Goal: Task Accomplishment & Management: Manage account settings

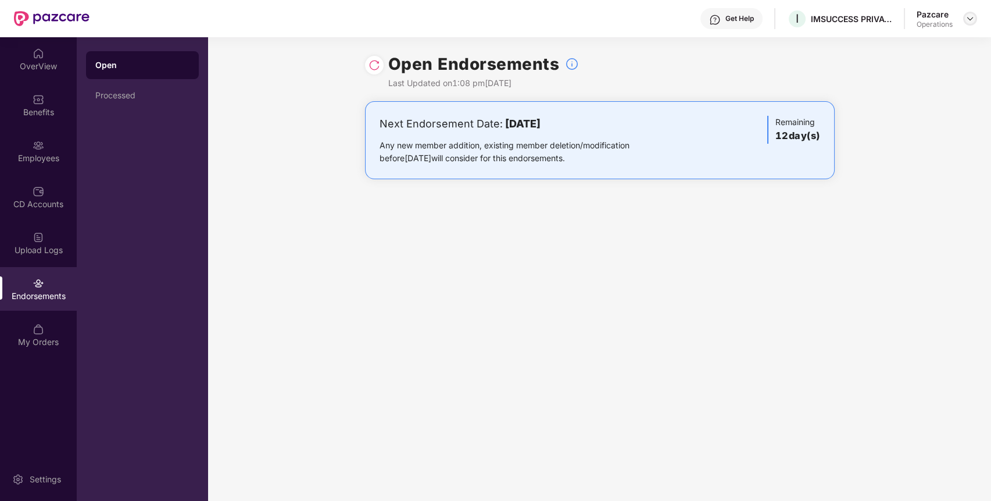
click at [971, 13] on div at bounding box center [970, 19] width 14 height 14
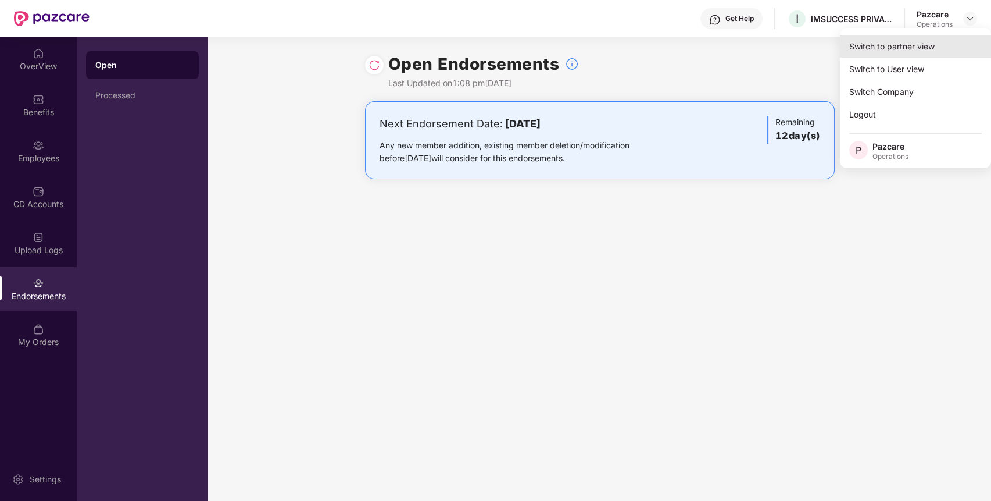
click at [868, 43] on div "Switch to partner view" at bounding box center [915, 46] width 151 height 23
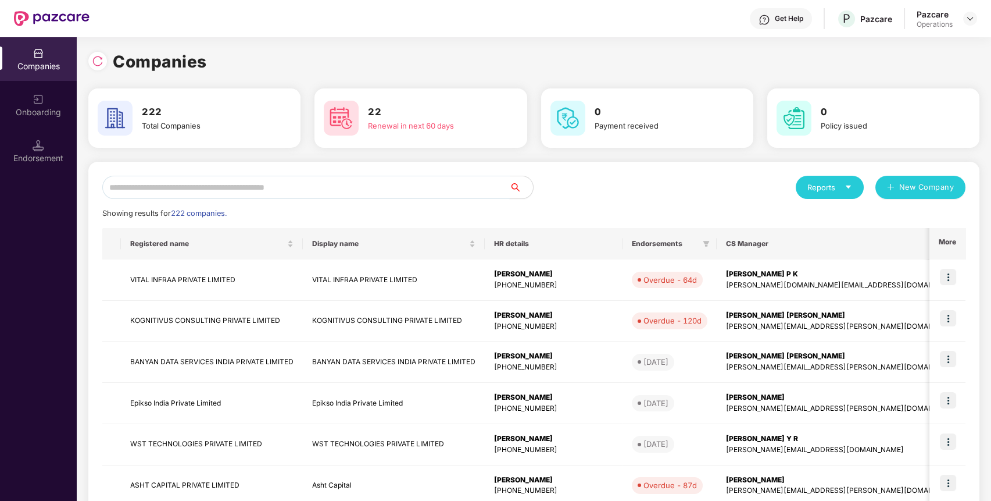
click at [363, 179] on input "text" at bounding box center [306, 187] width 408 height 23
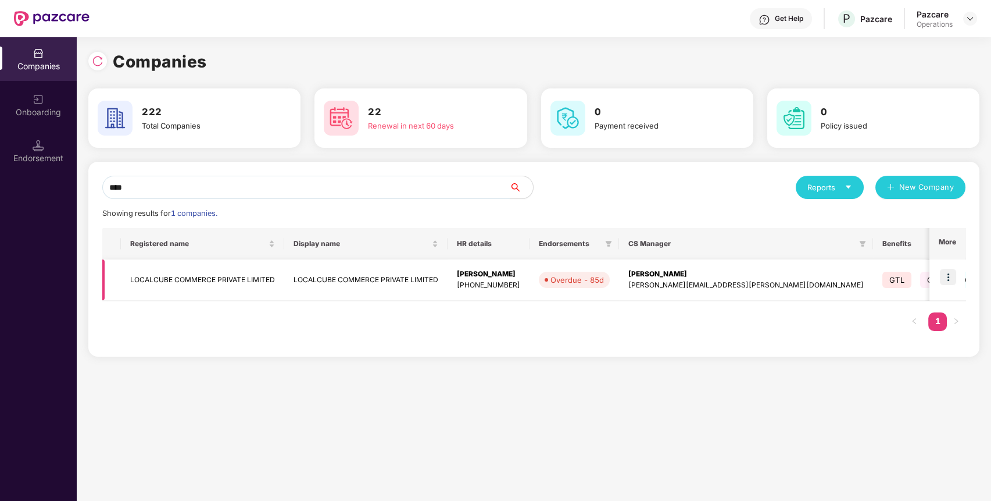
type input "****"
click at [224, 270] on td "LOCALCUBE COMMERCE PRIVATE LIMITED" at bounding box center [202, 279] width 163 height 41
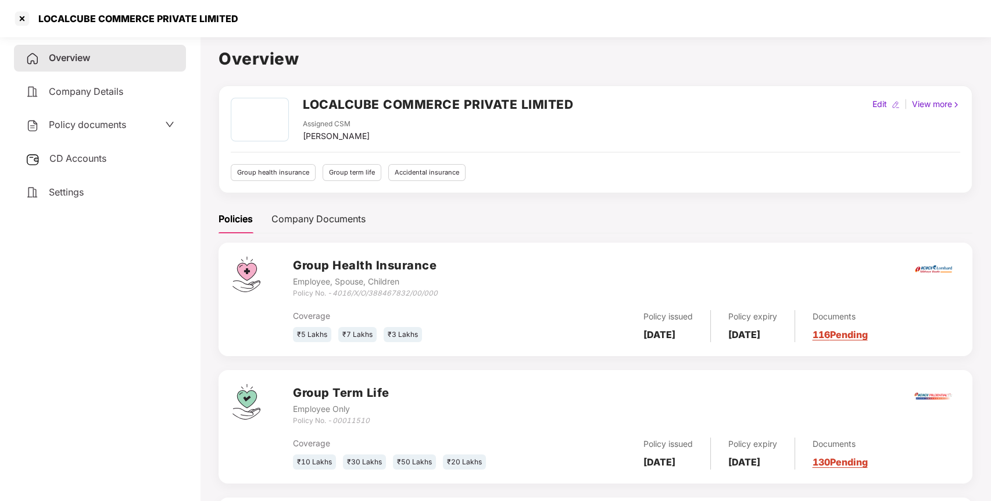
click at [100, 129] on span "Policy documents" at bounding box center [87, 125] width 77 height 12
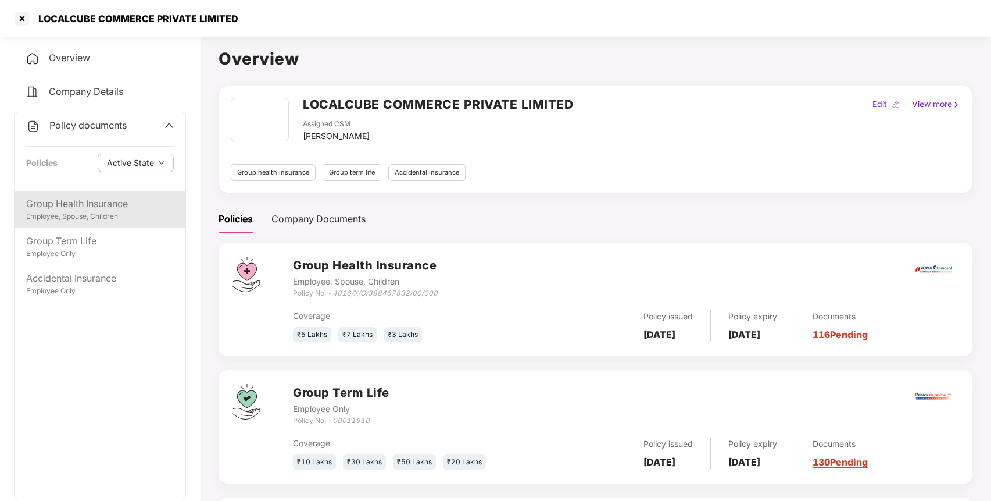
click at [74, 214] on div "Employee, Spouse, Children" at bounding box center [100, 216] width 148 height 11
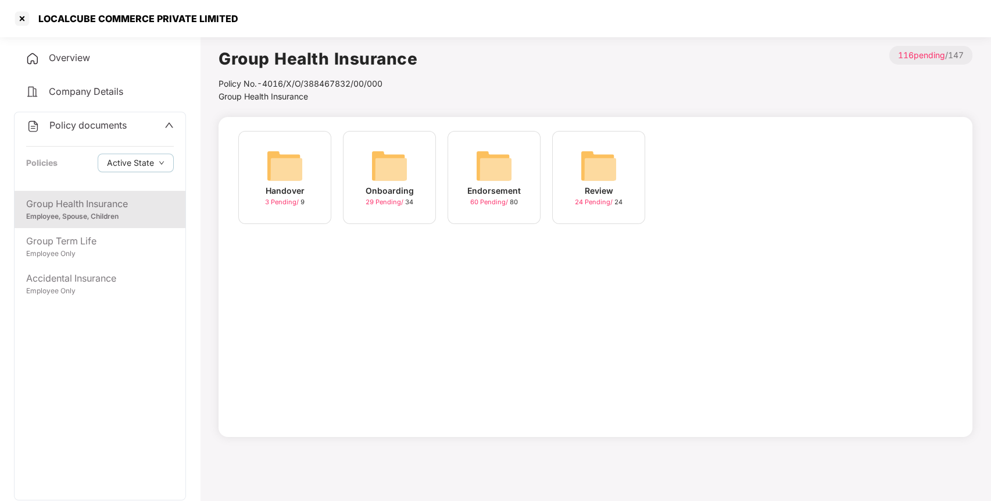
click at [483, 173] on img at bounding box center [494, 165] width 37 height 37
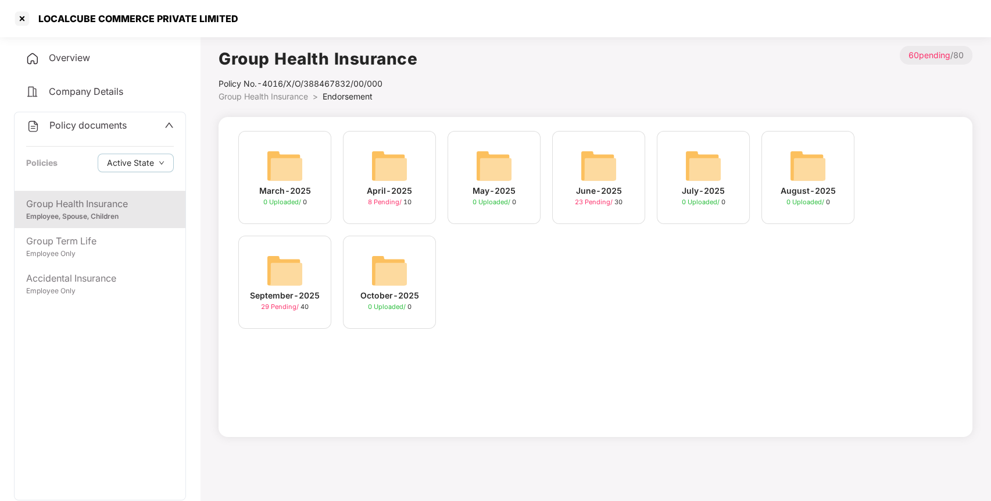
click at [303, 259] on img at bounding box center [284, 270] width 37 height 37
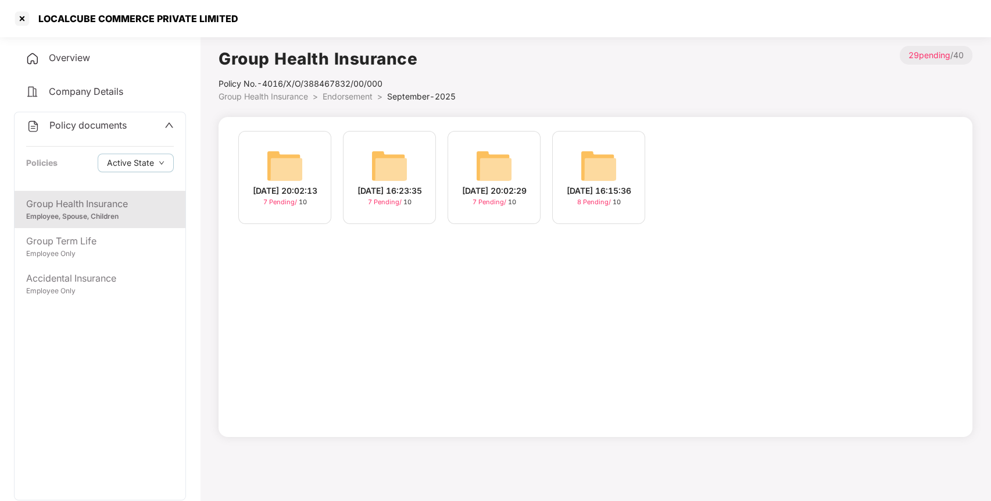
click at [604, 156] on img at bounding box center [598, 165] width 37 height 37
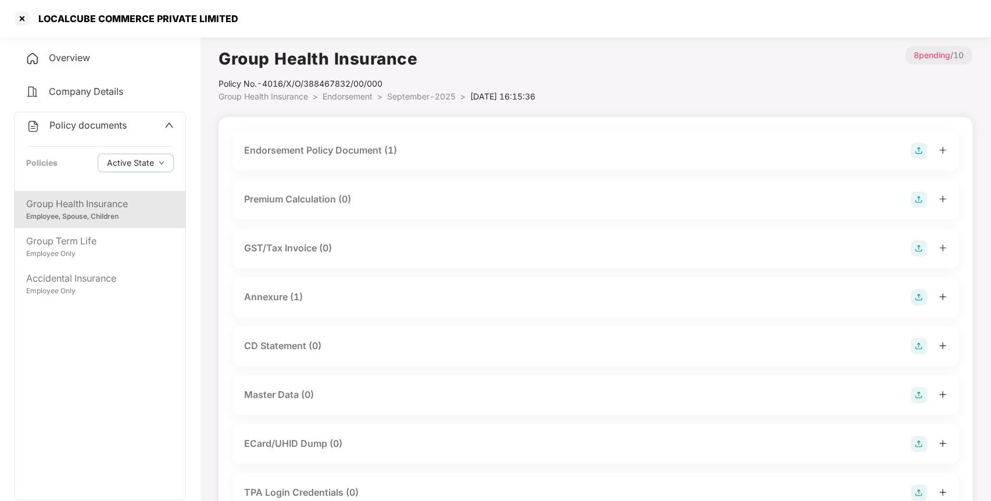
click at [413, 148] on div "Endorsement Policy Document (1)" at bounding box center [595, 150] width 703 height 16
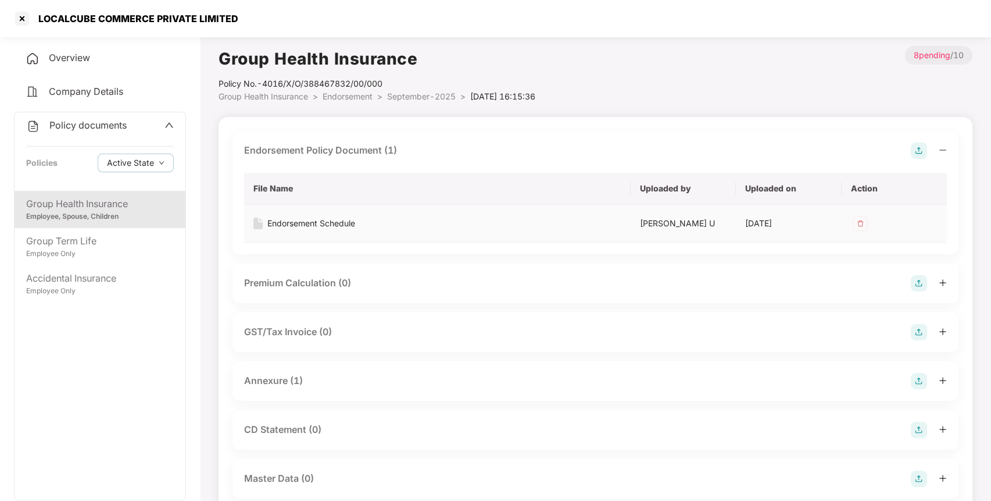
click at [309, 223] on div "Endorsement Schedule" at bounding box center [311, 223] width 88 height 13
click at [23, 18] on div at bounding box center [22, 18] width 19 height 19
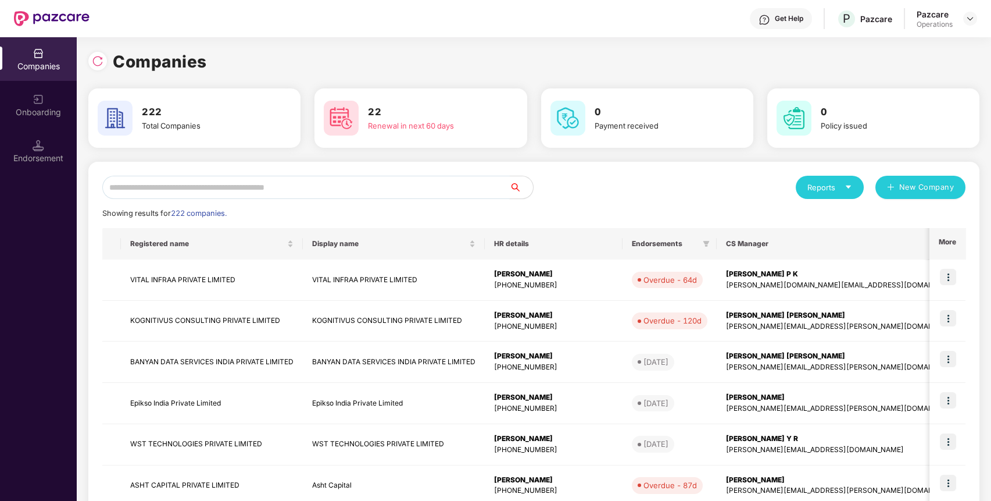
click at [275, 176] on input "text" at bounding box center [306, 187] width 408 height 23
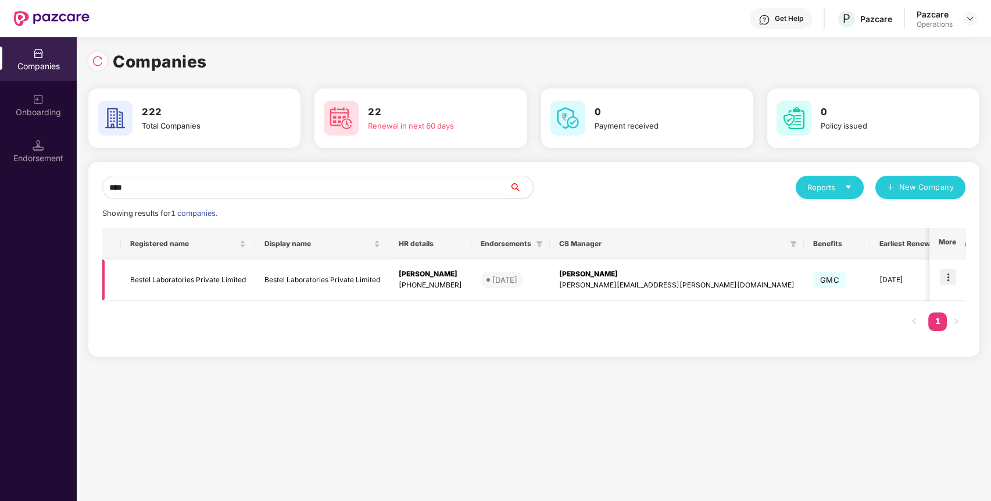
type input "****"
click at [163, 274] on td "Bestel Laboratories Private Limited" at bounding box center [188, 279] width 134 height 41
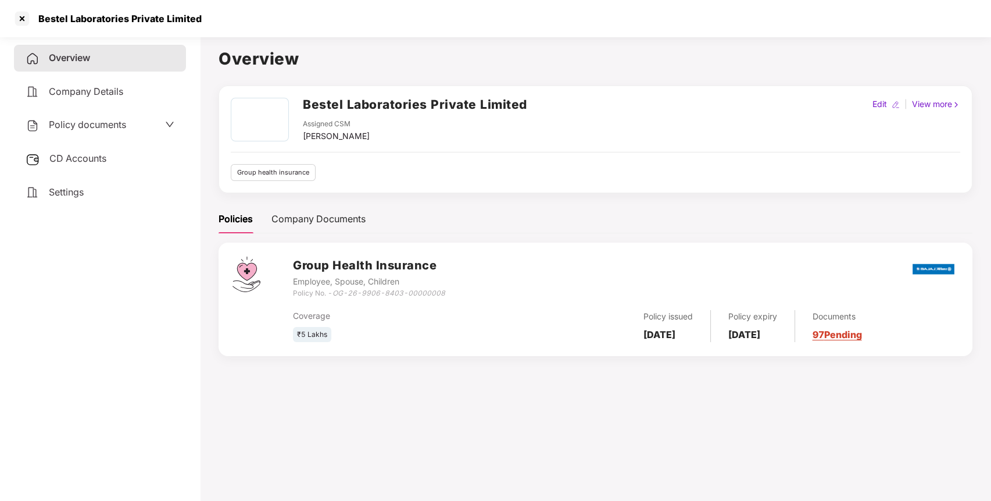
click at [62, 151] on div "CD Accounts" at bounding box center [100, 158] width 172 height 27
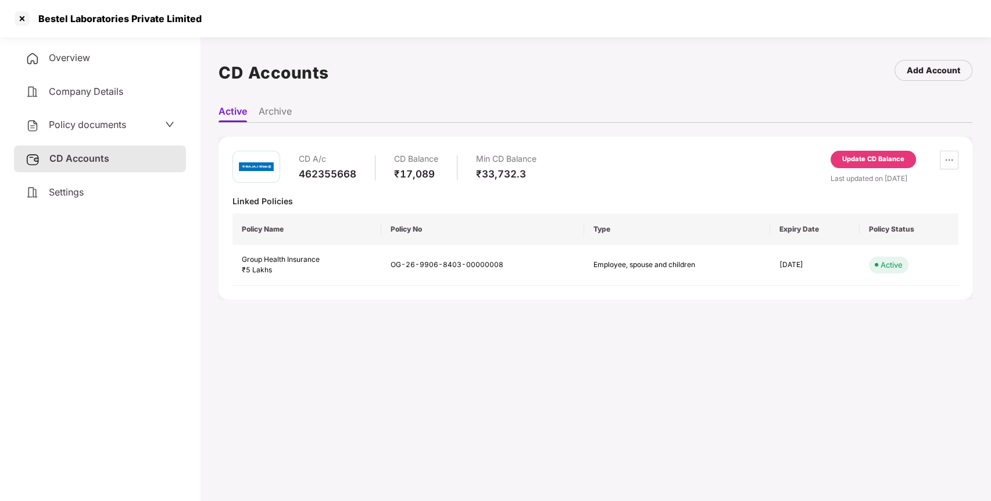
click at [857, 160] on div "Update CD Balance" at bounding box center [873, 159] width 62 height 10
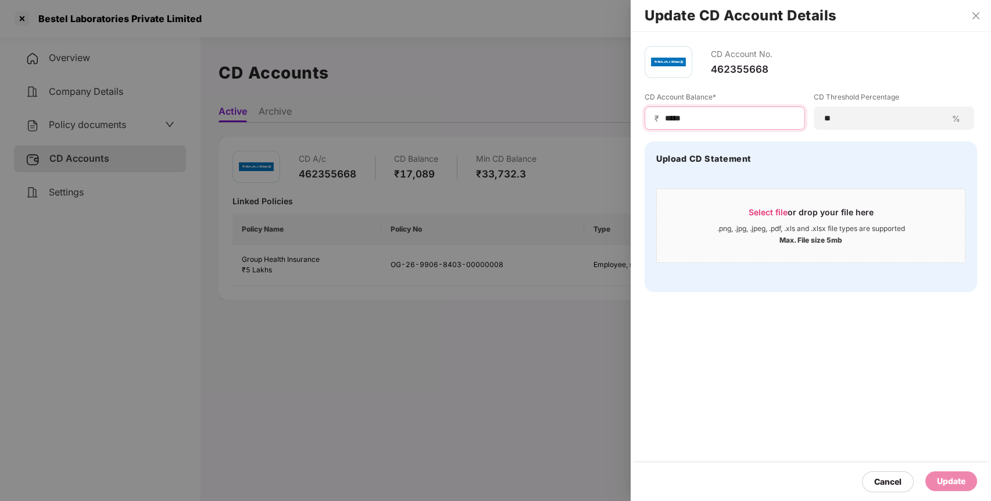
click at [673, 115] on input "*****" at bounding box center [729, 118] width 131 height 12
paste input
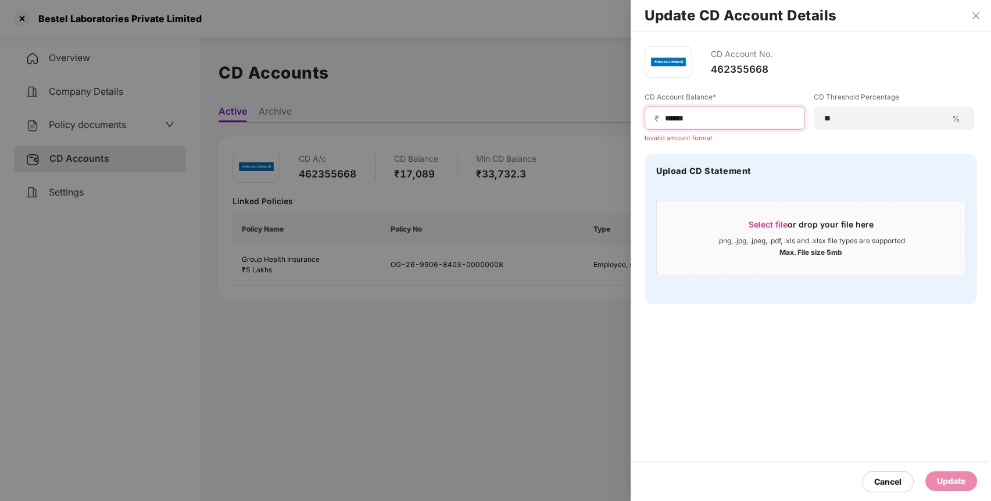
click at [667, 120] on input "*****" at bounding box center [729, 118] width 131 height 12
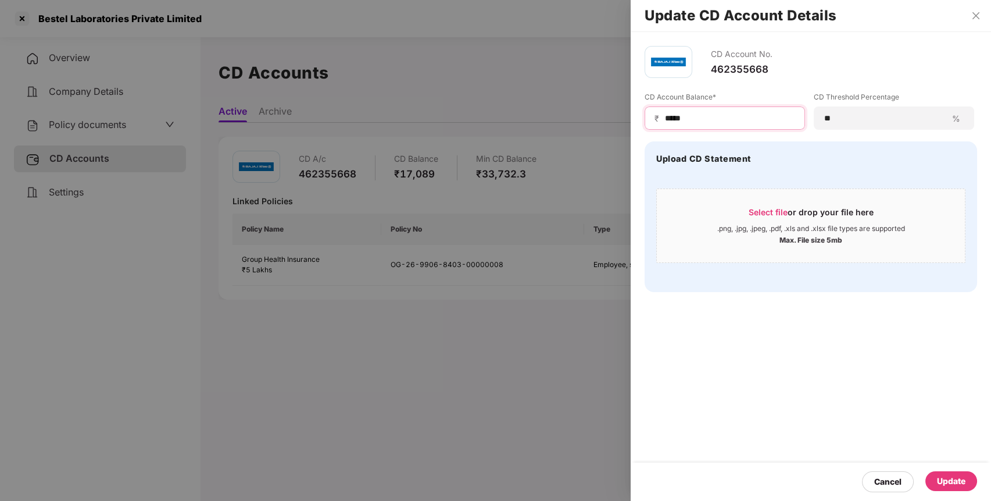
type input "*****"
click at [944, 479] on div "Update" at bounding box center [951, 480] width 28 height 13
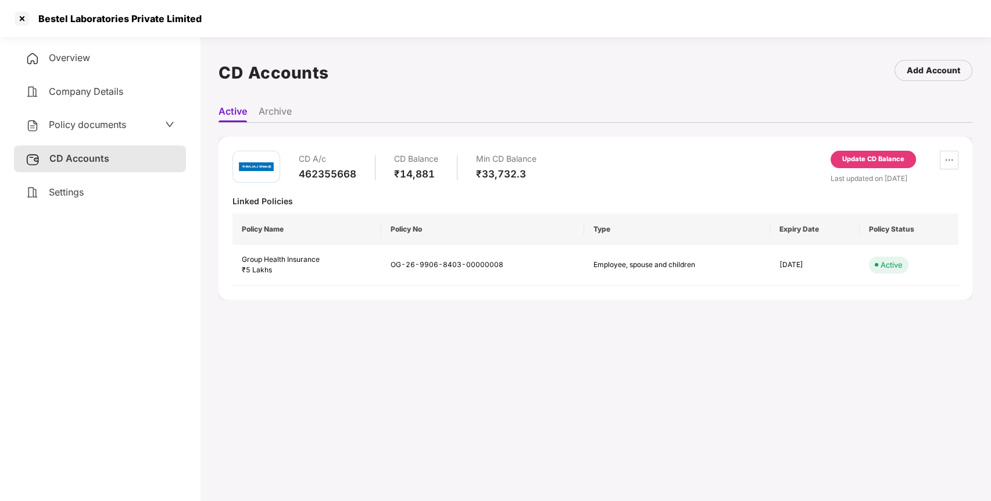
click at [97, 126] on span "Policy documents" at bounding box center [87, 125] width 77 height 12
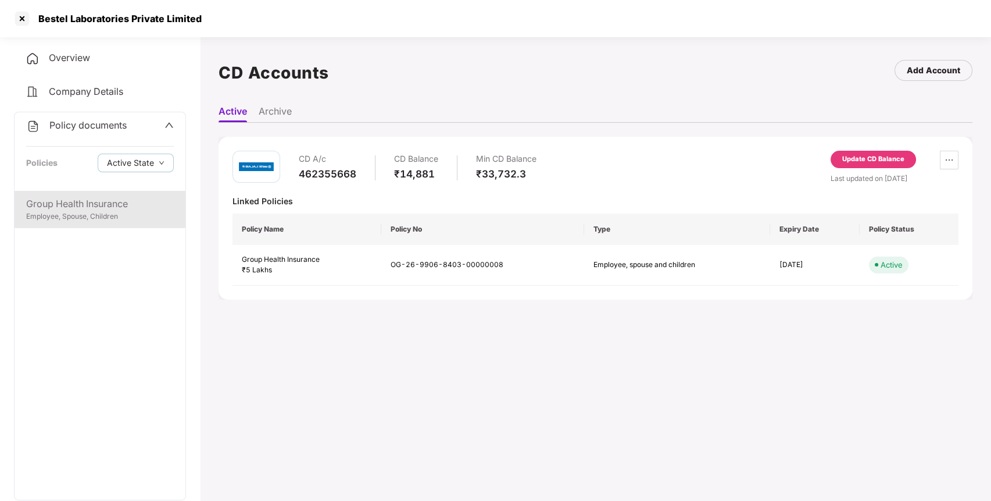
click at [51, 195] on div "Group Health Insurance Employee, Spouse, Children" at bounding box center [100, 209] width 171 height 37
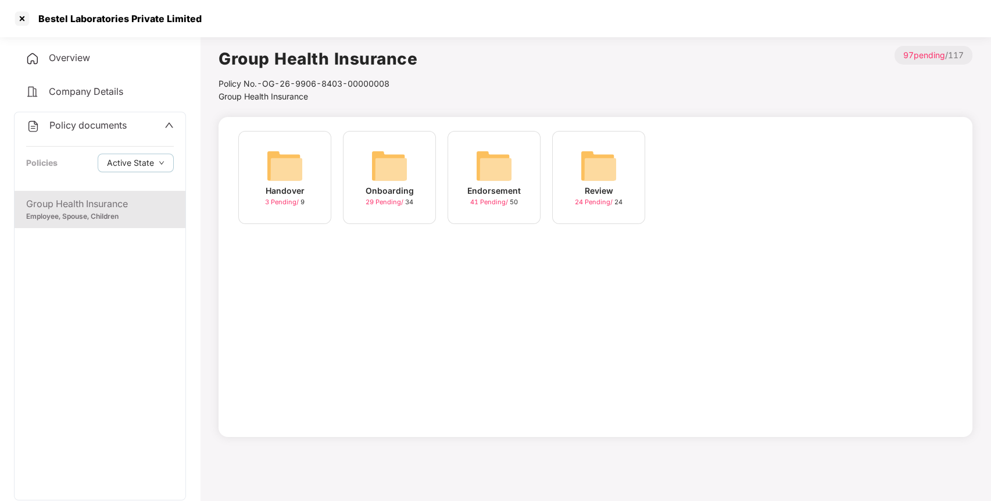
click at [510, 163] on img at bounding box center [494, 165] width 37 height 37
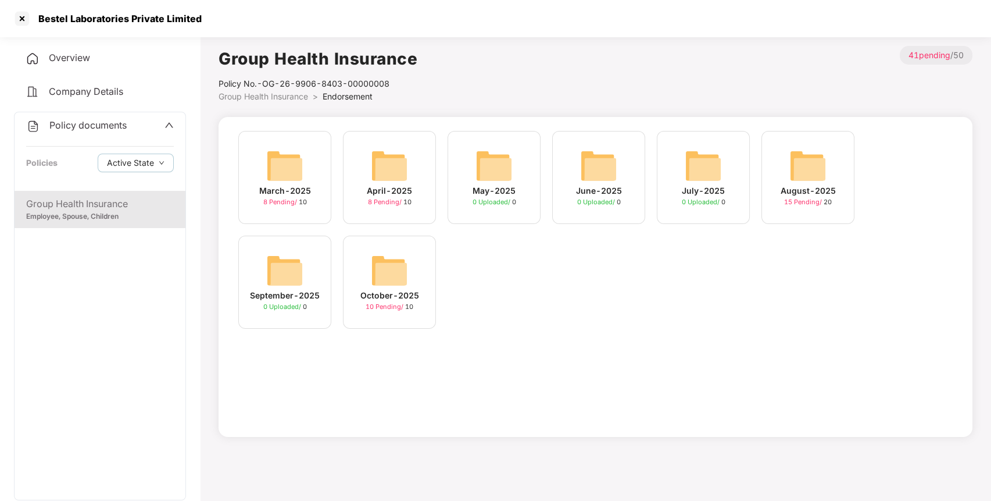
click at [393, 284] on img at bounding box center [389, 270] width 37 height 37
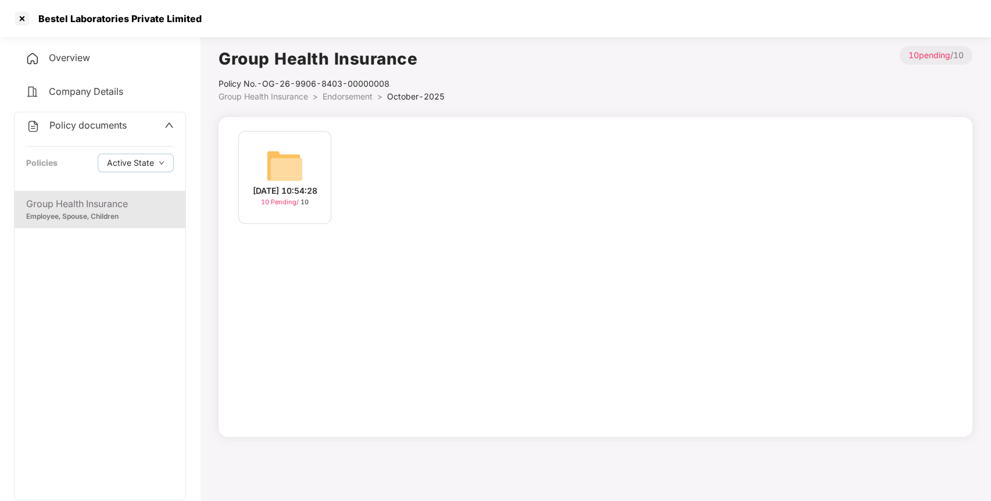
click at [288, 98] on span "Group Health Insurance" at bounding box center [264, 96] width 90 height 10
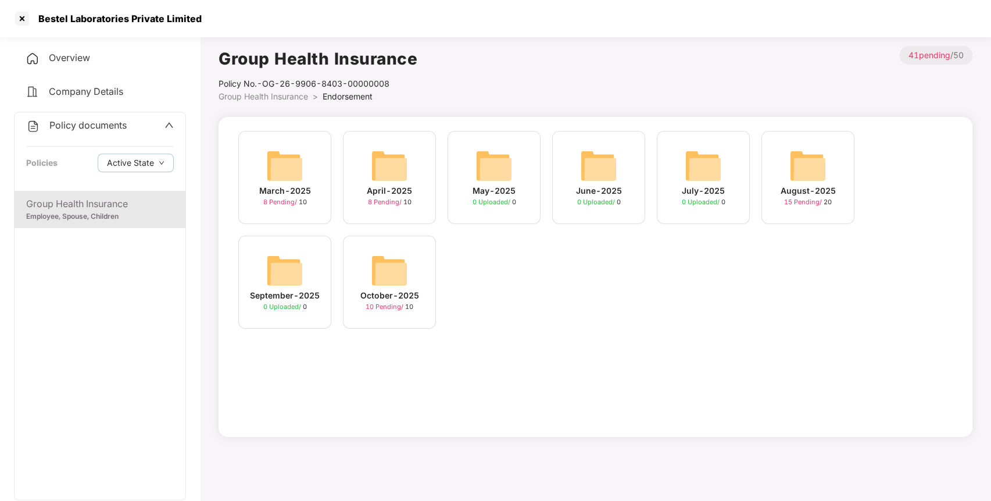
click at [777, 147] on div "August-2025 15 Pending / 20" at bounding box center [808, 177] width 93 height 93
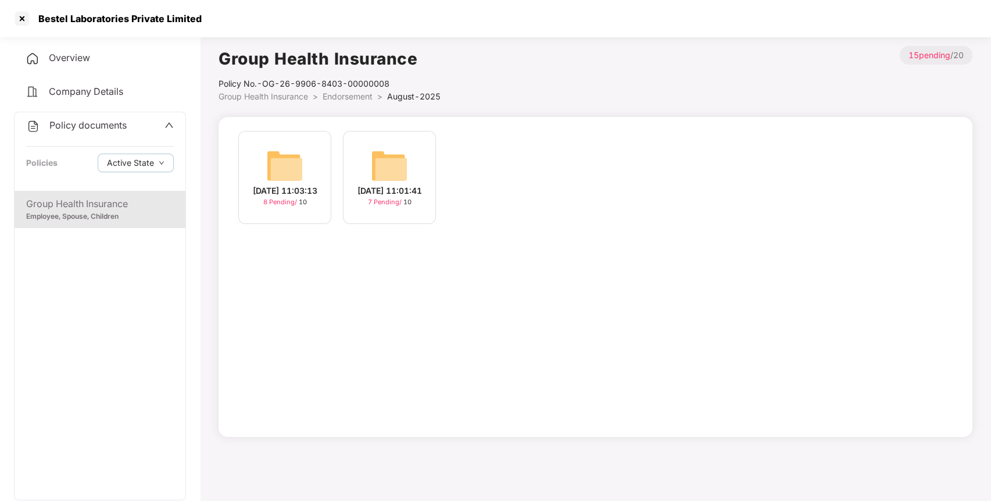
click at [285, 97] on span "Group Health Insurance" at bounding box center [264, 96] width 90 height 10
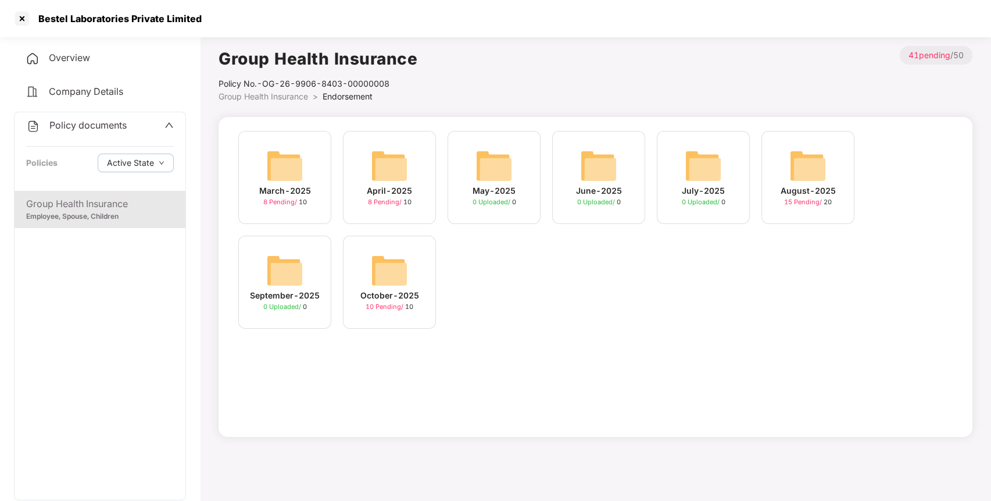
click at [394, 242] on div "October-2025 10 Pending / 10" at bounding box center [389, 281] width 93 height 93
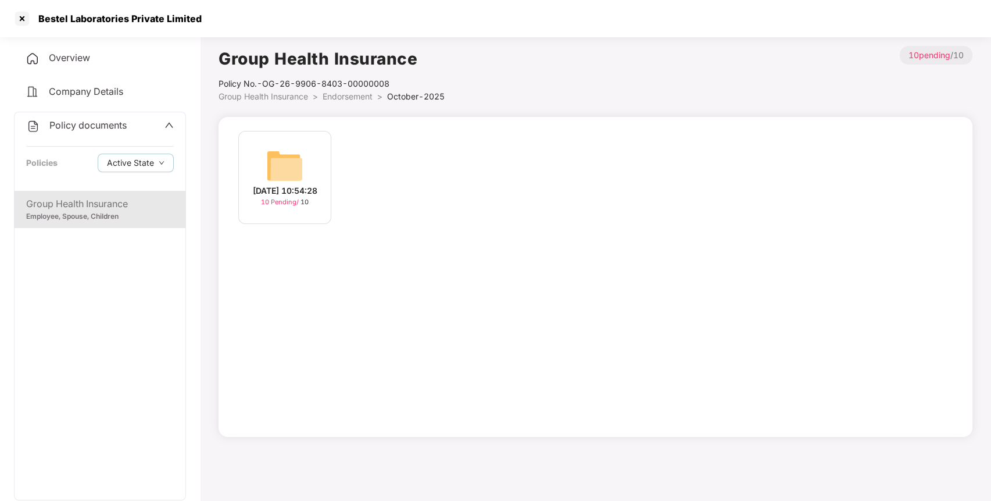
click at [279, 159] on img at bounding box center [284, 165] width 37 height 37
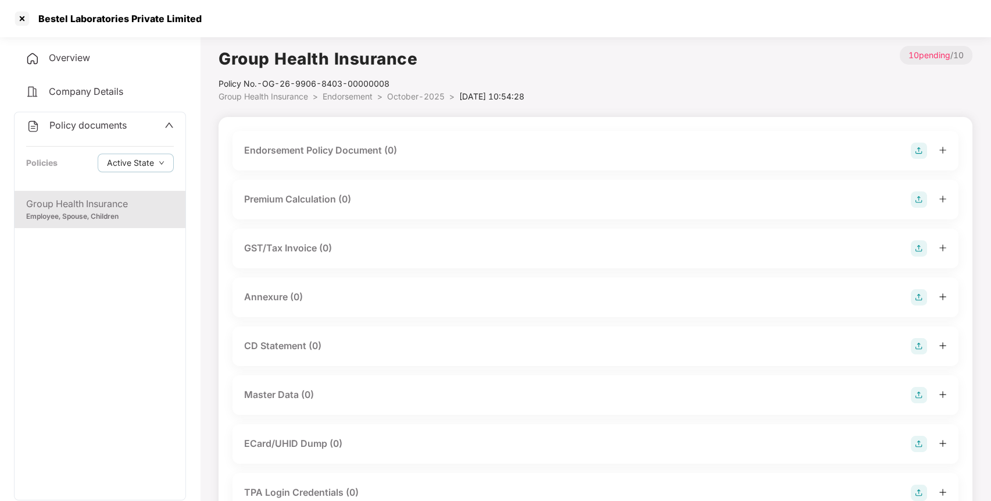
click at [920, 149] on img at bounding box center [919, 150] width 16 height 16
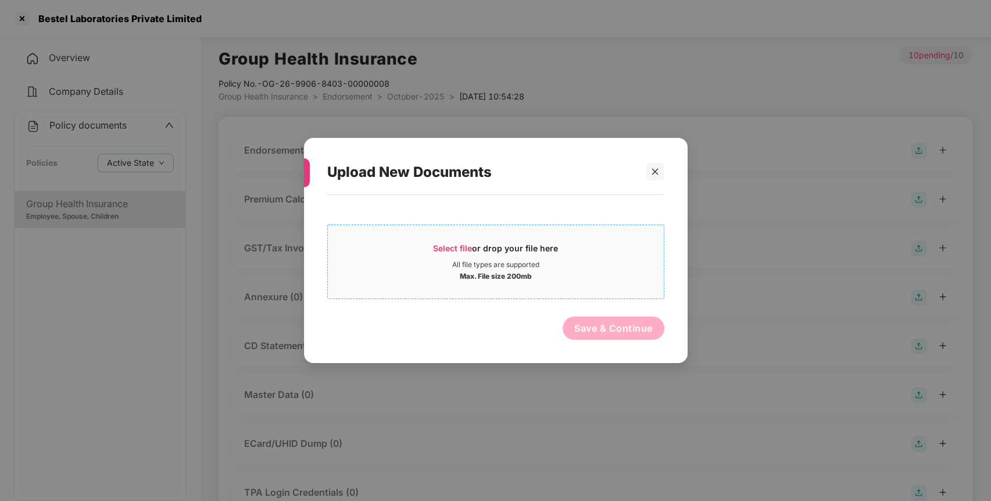
click at [448, 244] on span "Select file" at bounding box center [452, 248] width 39 height 10
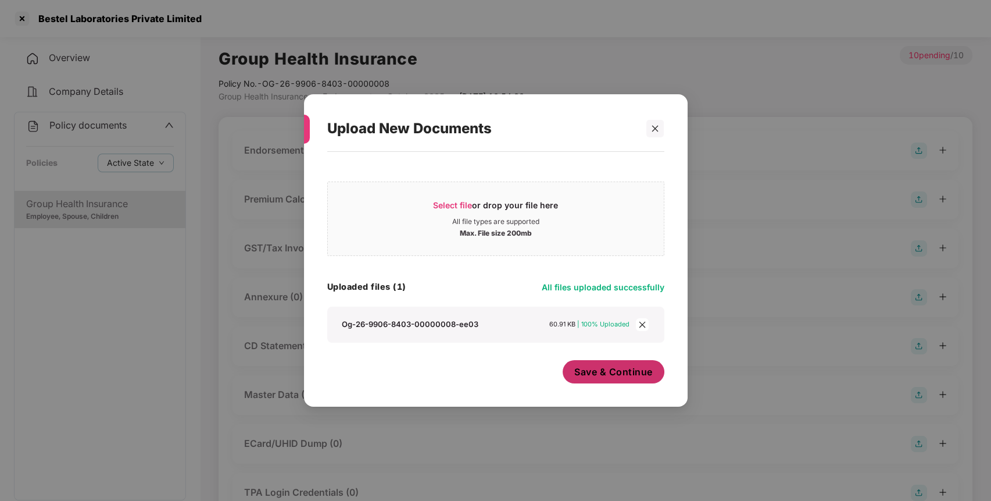
click at [605, 367] on span "Save & Continue" at bounding box center [613, 371] width 78 height 13
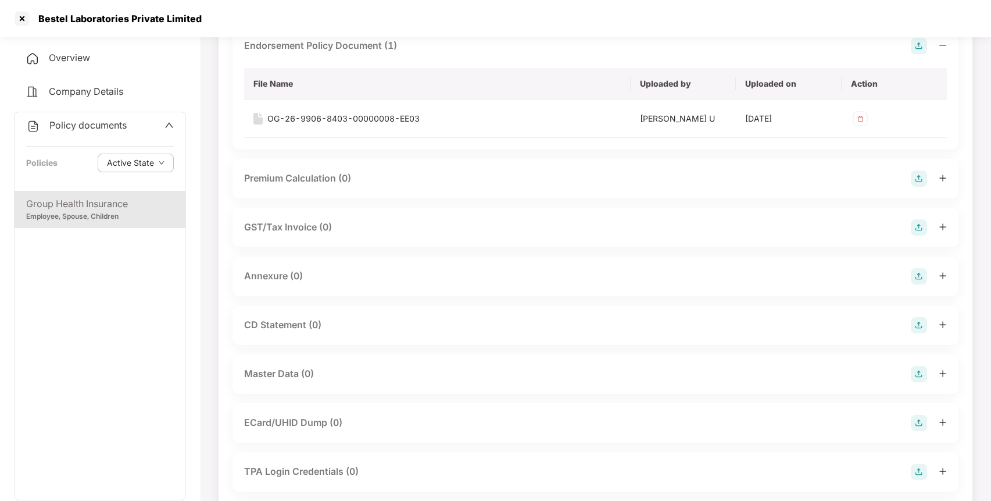
scroll to position [121, 0]
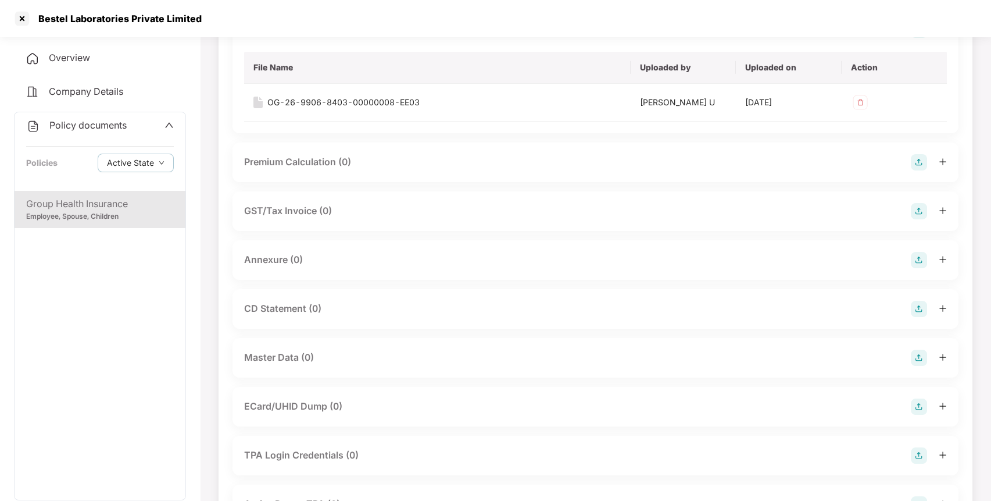
click at [921, 262] on img at bounding box center [919, 260] width 16 height 16
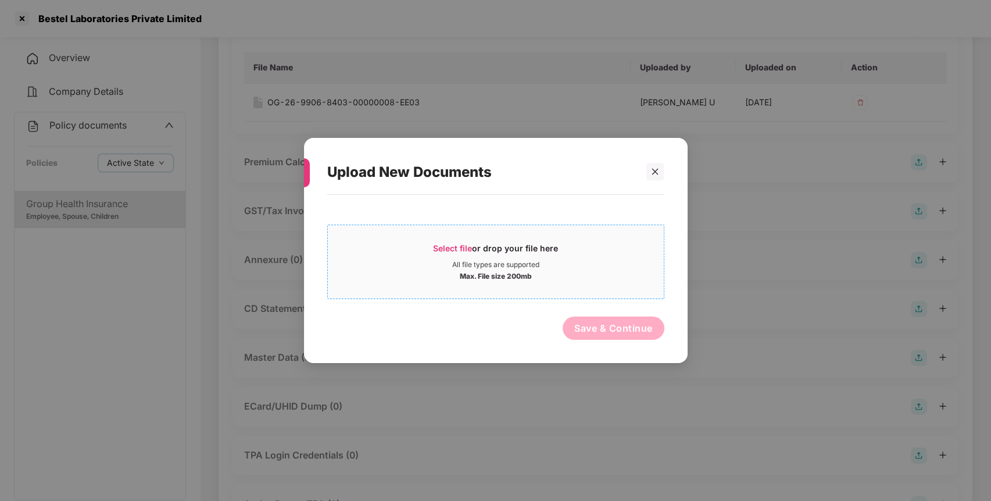
click at [443, 246] on span "Select file" at bounding box center [452, 248] width 39 height 10
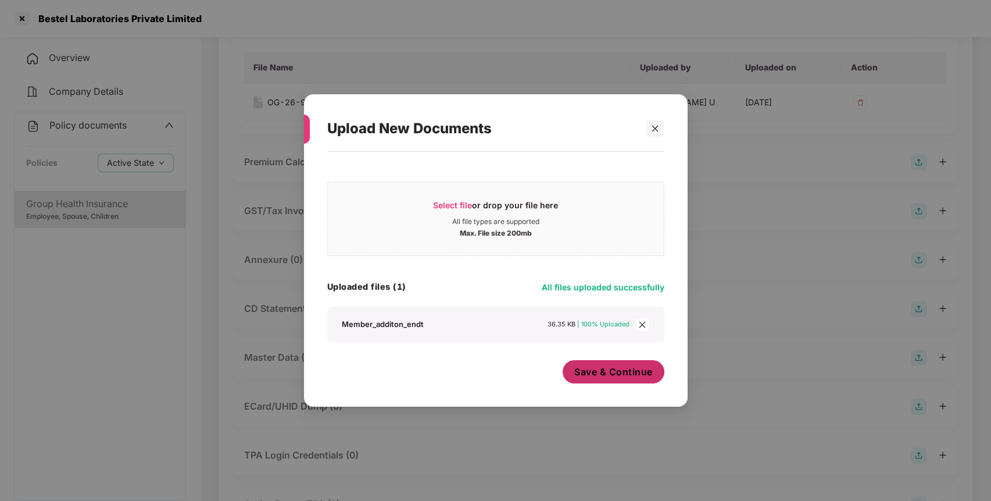
click at [591, 372] on span "Save & Continue" at bounding box center [613, 371] width 78 height 13
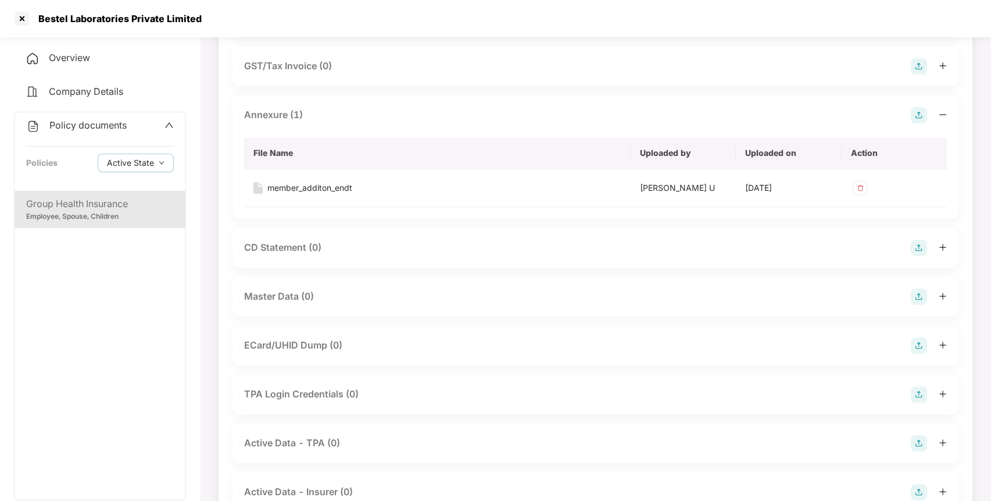
scroll to position [266, 0]
click at [917, 292] on img at bounding box center [919, 296] width 16 height 16
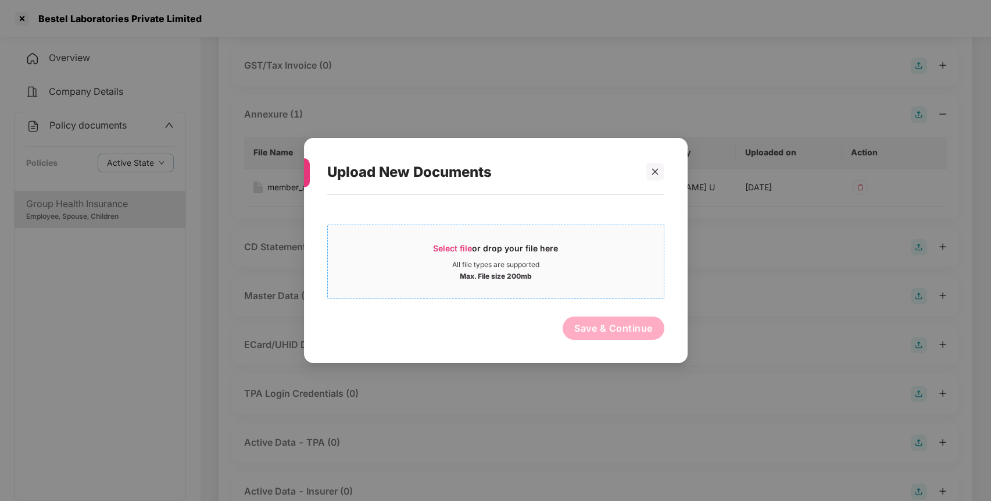
click at [431, 248] on div "Select file or drop your file here" at bounding box center [496, 250] width 336 height 17
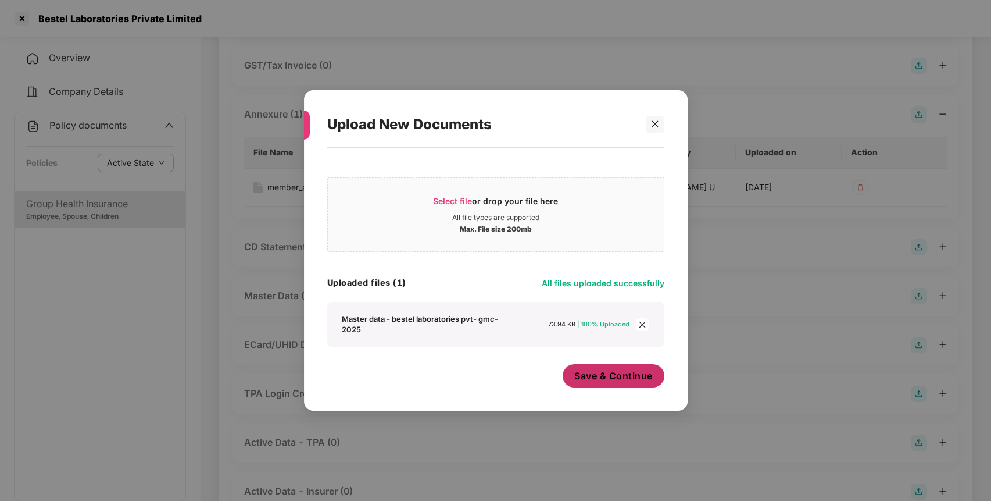
click at [601, 366] on button "Save & Continue" at bounding box center [614, 375] width 102 height 23
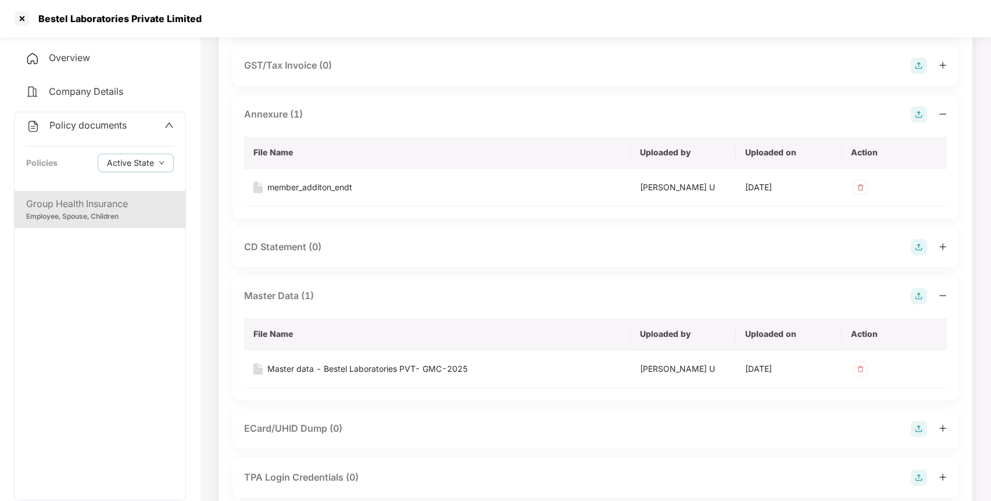
scroll to position [396, 0]
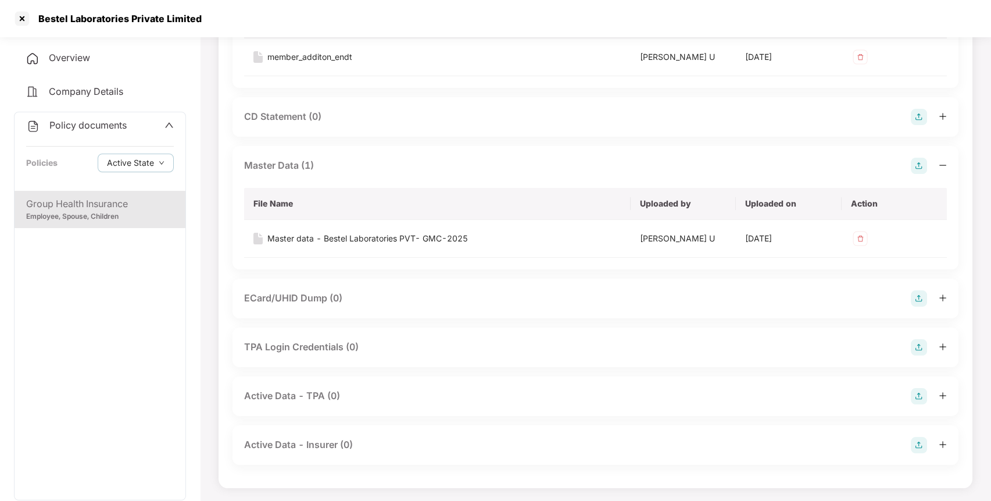
click at [110, 130] on span "Policy documents" at bounding box center [87, 125] width 77 height 12
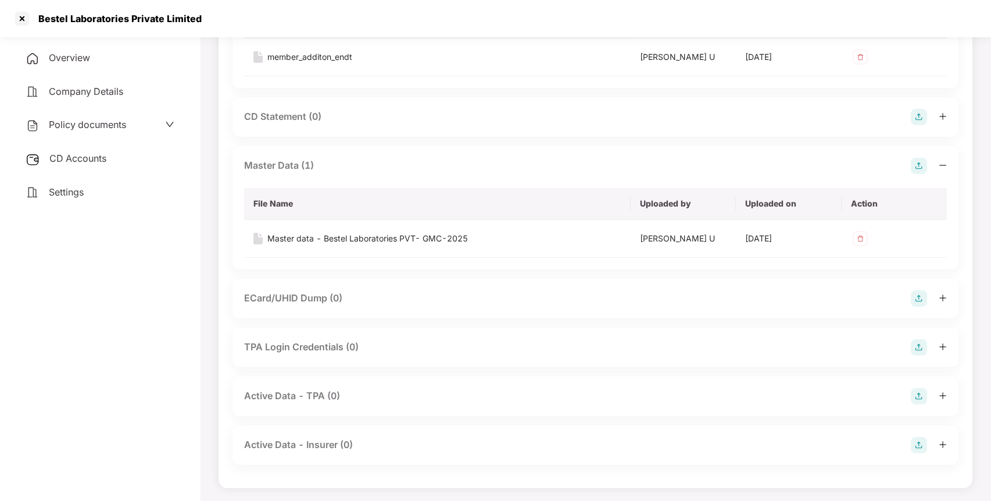
click at [90, 167] on div "CD Accounts" at bounding box center [100, 158] width 172 height 27
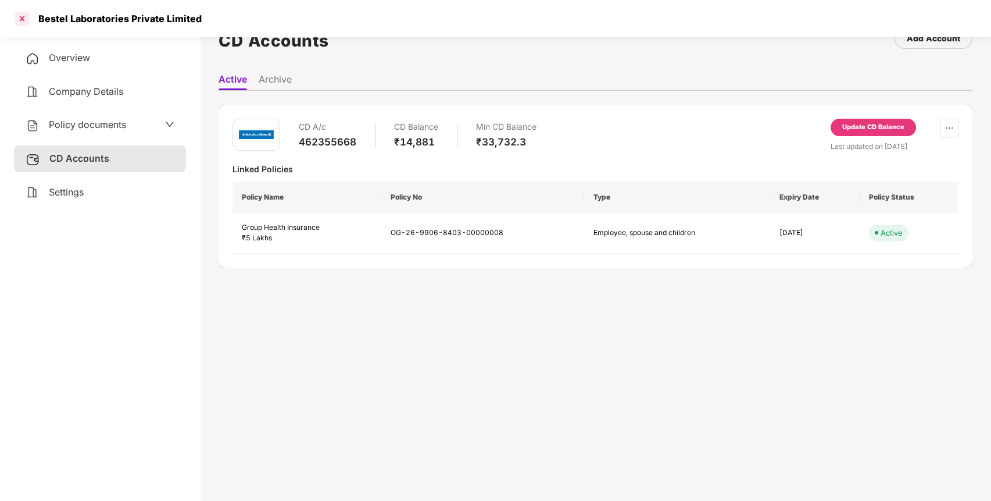
click at [20, 18] on div at bounding box center [22, 18] width 19 height 19
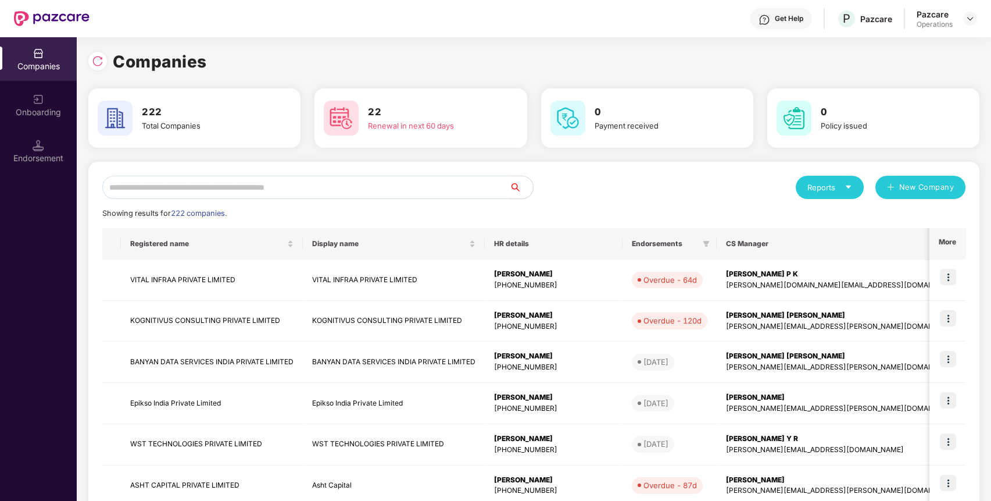
paste input "**********"
click at [190, 184] on input "text" at bounding box center [306, 187] width 408 height 23
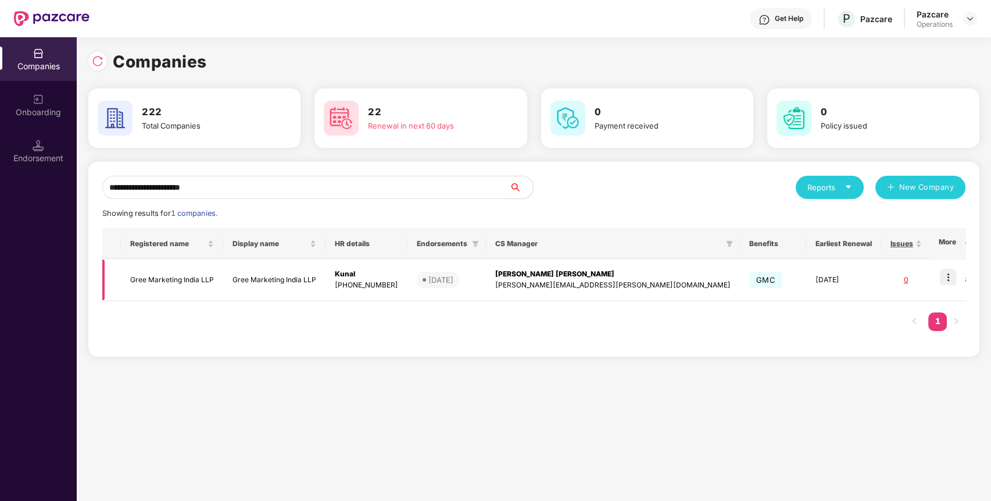
type input "**********"
click at [178, 288] on td "Gree Marketing India LLP" at bounding box center [172, 279] width 102 height 41
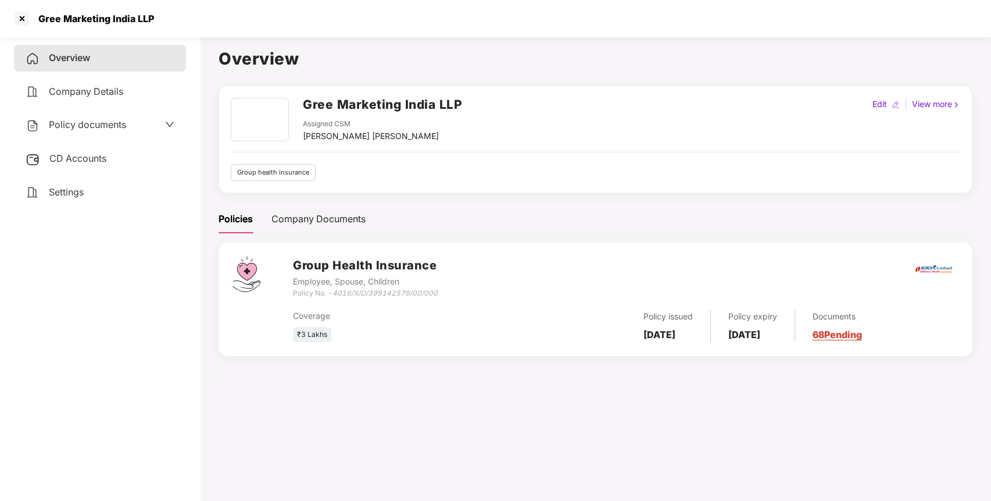
click at [69, 131] on div "Policy documents" at bounding box center [76, 124] width 101 height 15
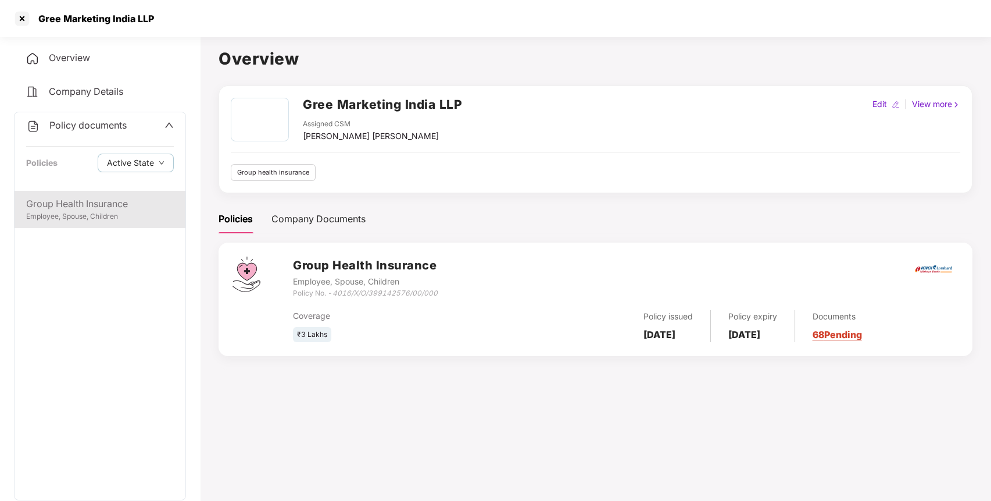
click at [74, 208] on div "Group Health Insurance" at bounding box center [100, 203] width 148 height 15
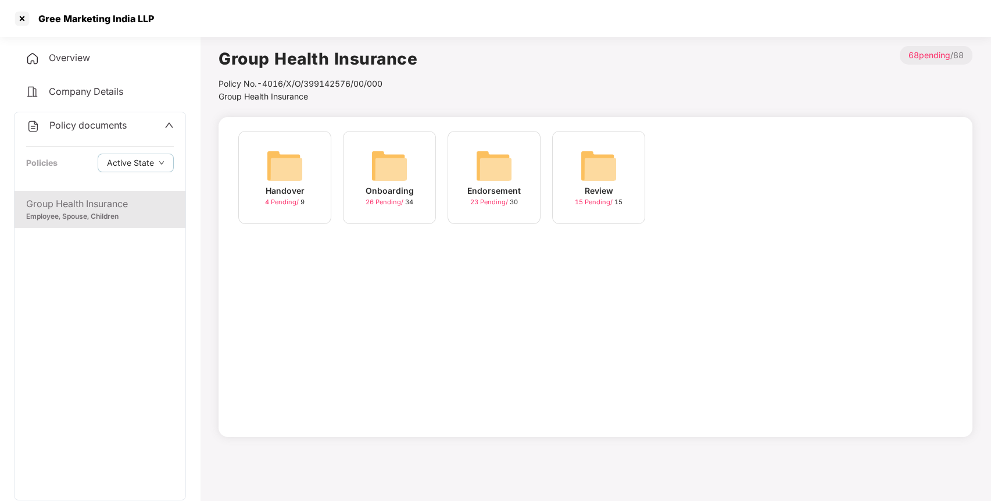
click at [477, 163] on img at bounding box center [494, 165] width 37 height 37
click at [706, 163] on img at bounding box center [703, 165] width 37 height 37
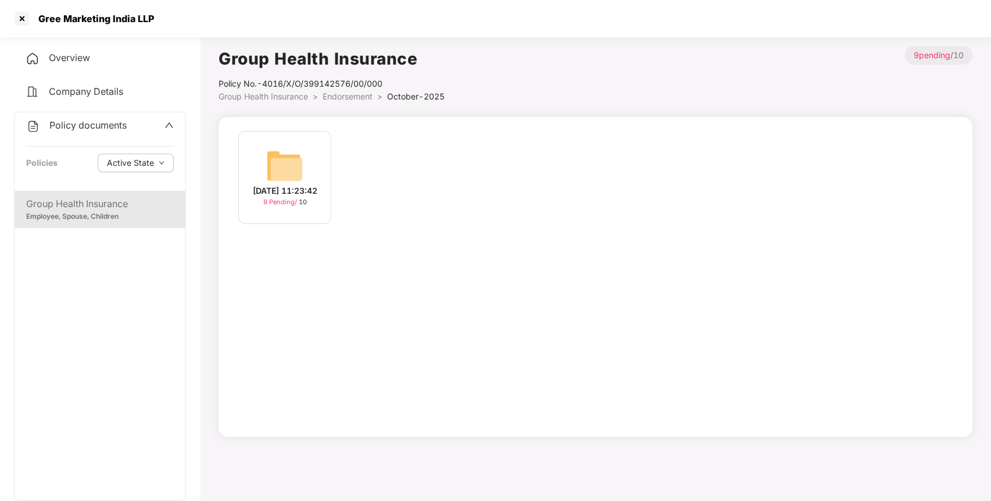
click at [270, 153] on img at bounding box center [284, 165] width 37 height 37
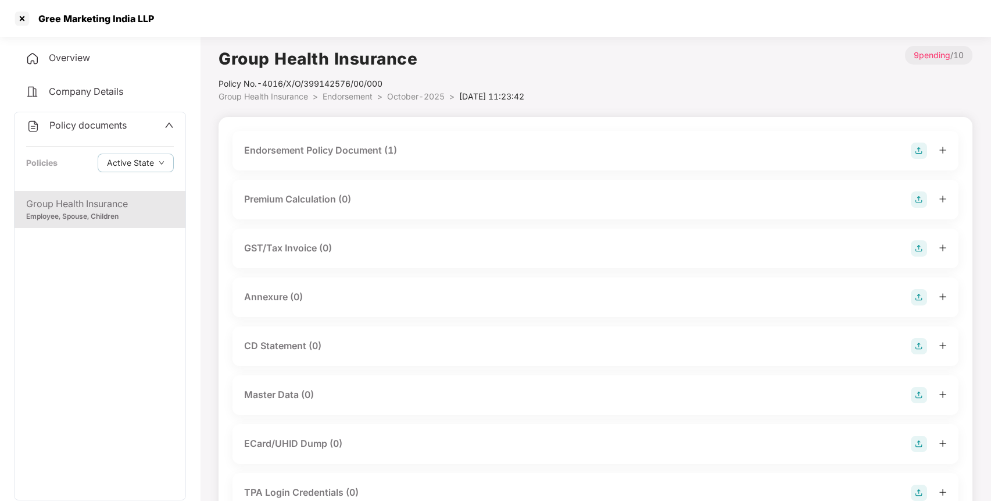
click at [760, 155] on div "Endorsement Policy Document (1)" at bounding box center [595, 150] width 703 height 16
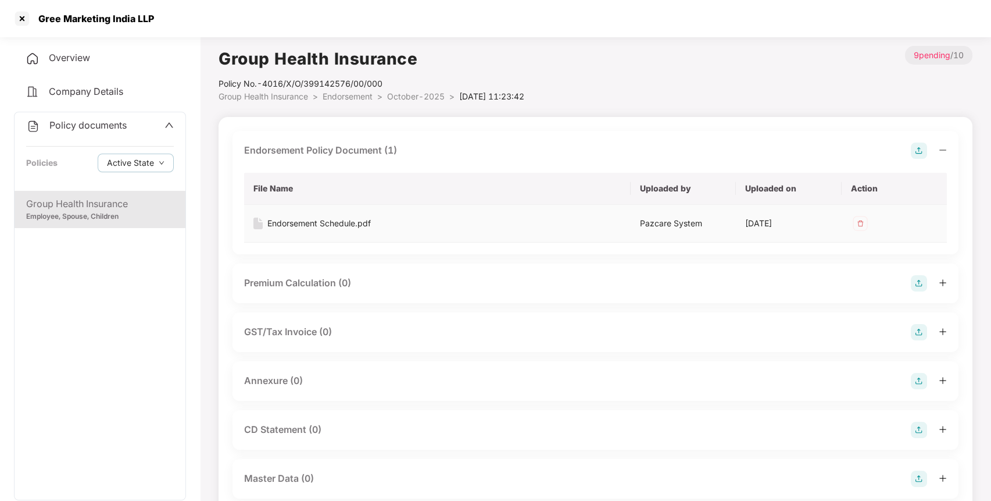
click at [348, 223] on div "Endorsement Schedule.pdf" at bounding box center [318, 223] width 103 height 13
click at [26, 17] on div at bounding box center [22, 18] width 19 height 19
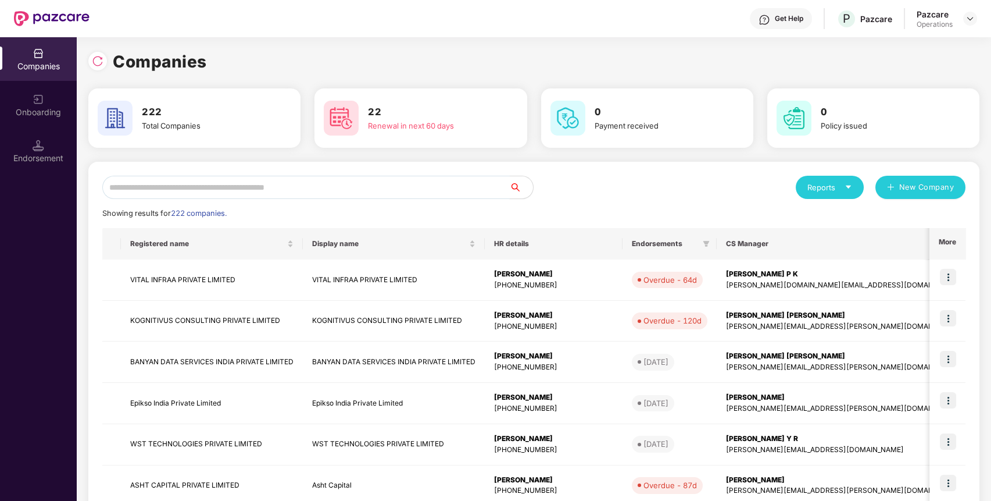
click at [195, 181] on input "text" at bounding box center [306, 187] width 408 height 23
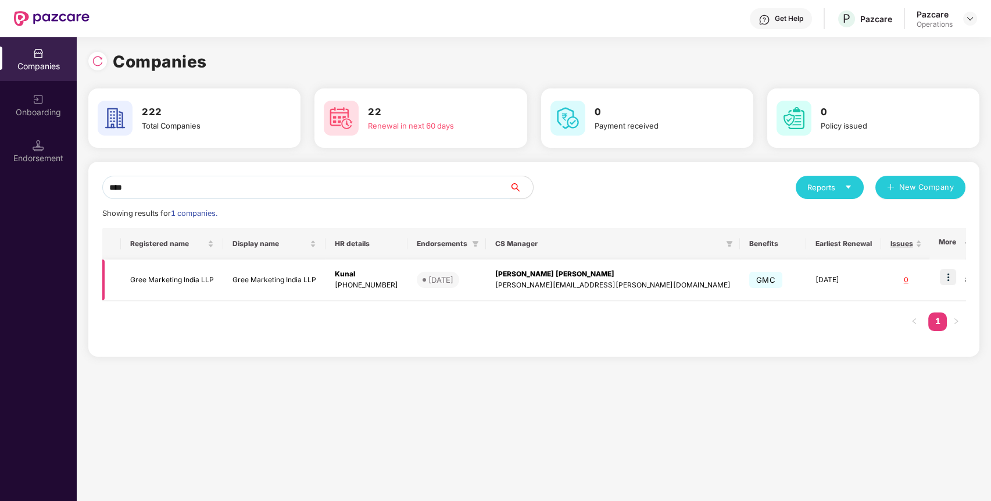
type input "****"
click at [948, 274] on img at bounding box center [948, 277] width 16 height 16
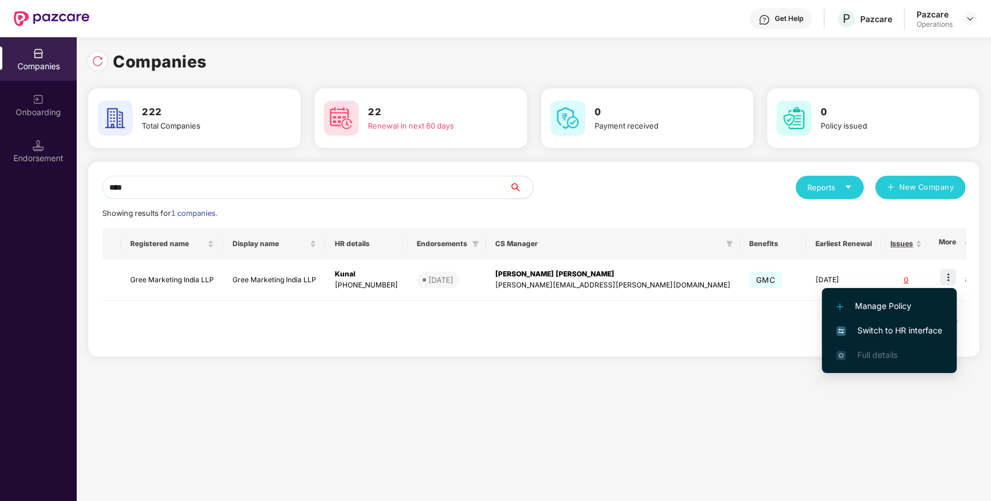
click at [858, 329] on span "Switch to HR interface" at bounding box center [890, 330] width 106 height 13
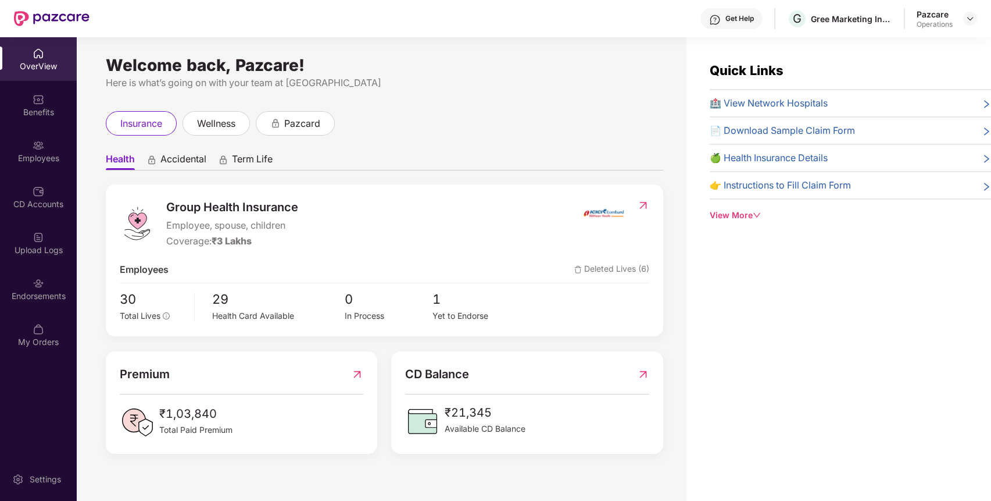
click at [32, 281] on div "Endorsements" at bounding box center [38, 289] width 77 height 44
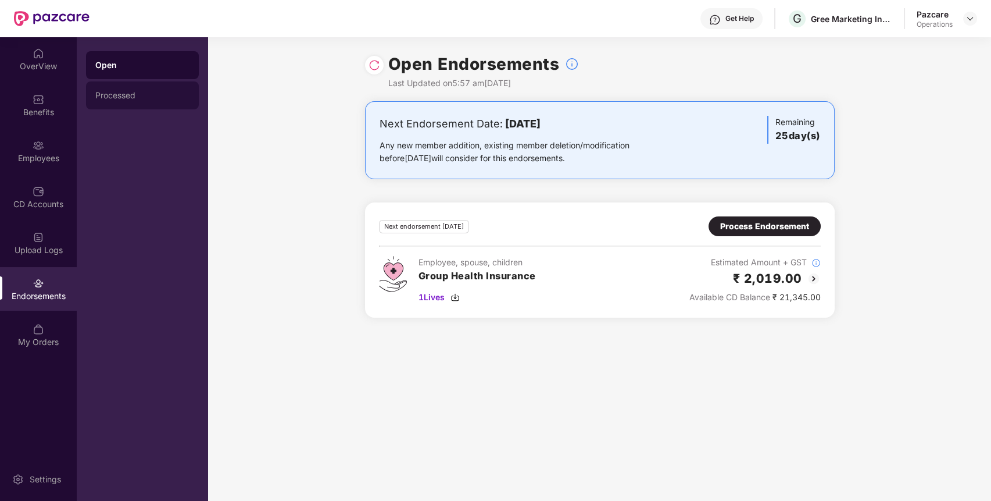
click at [118, 99] on div "Processed" at bounding box center [142, 95] width 94 height 9
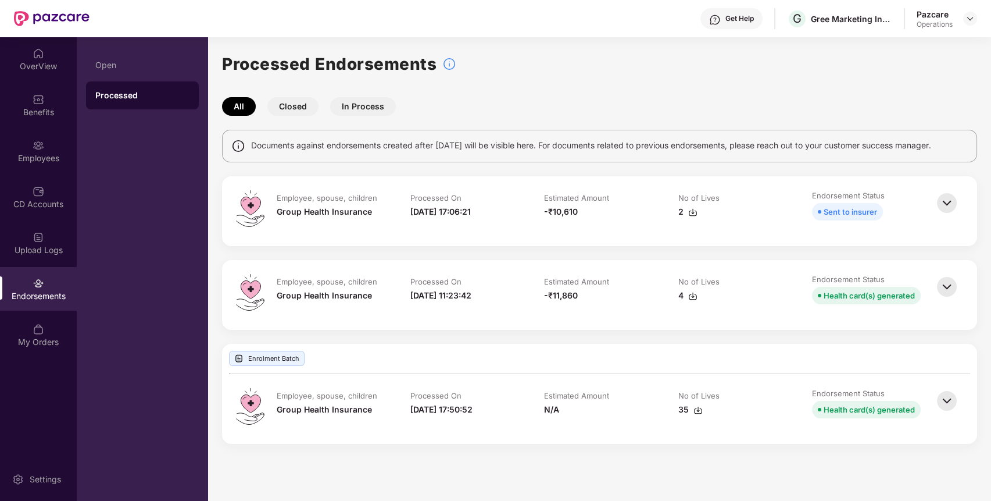
click at [946, 284] on img at bounding box center [947, 287] width 26 height 26
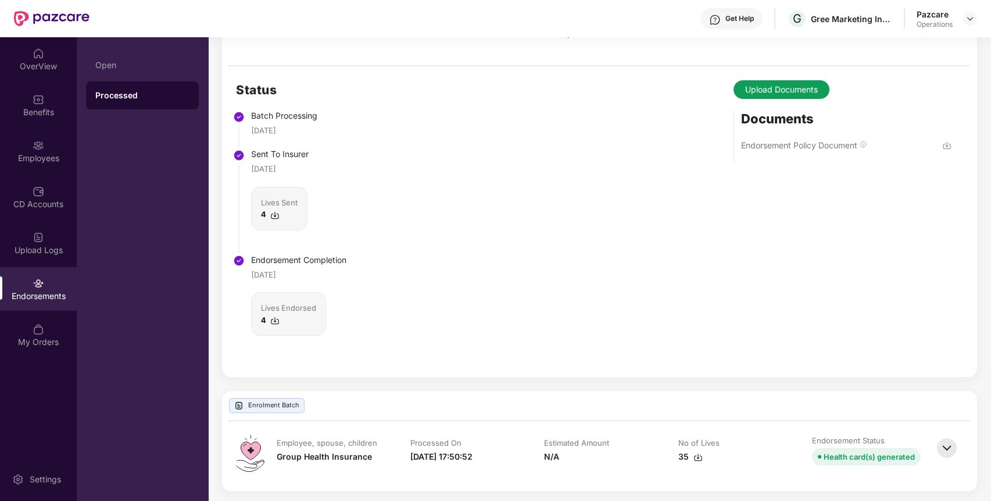
scroll to position [305, 0]
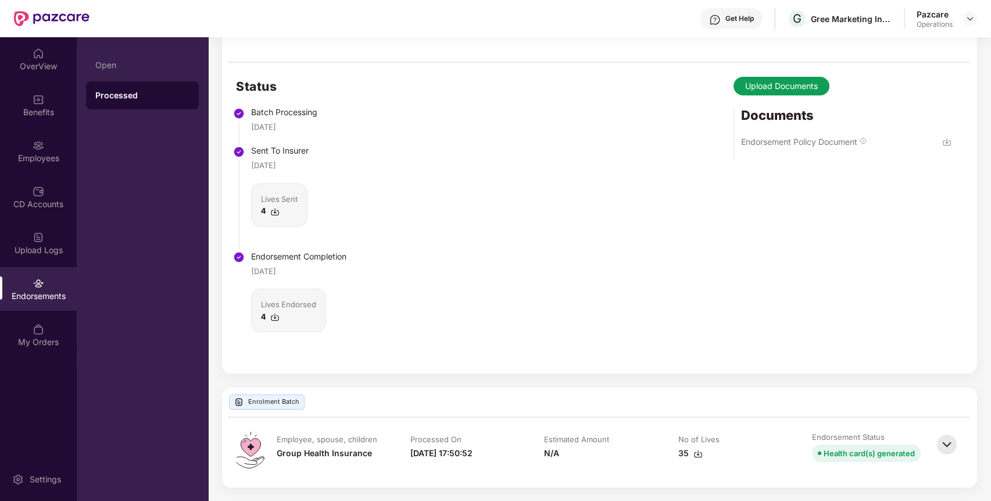
click at [277, 315] on img at bounding box center [274, 316] width 9 height 9
click at [276, 209] on img at bounding box center [274, 211] width 9 height 9
click at [969, 15] on img at bounding box center [970, 18] width 9 height 9
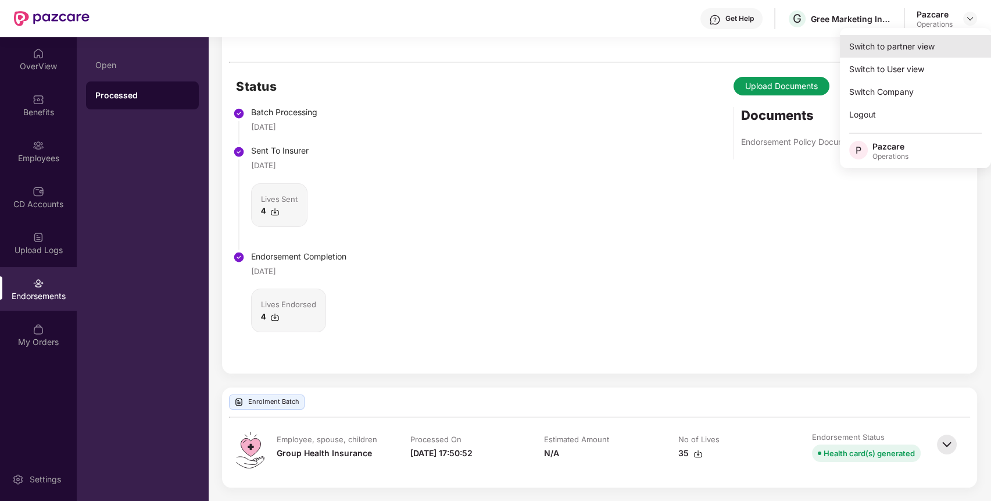
click at [898, 48] on div "Switch to partner view" at bounding box center [915, 46] width 151 height 23
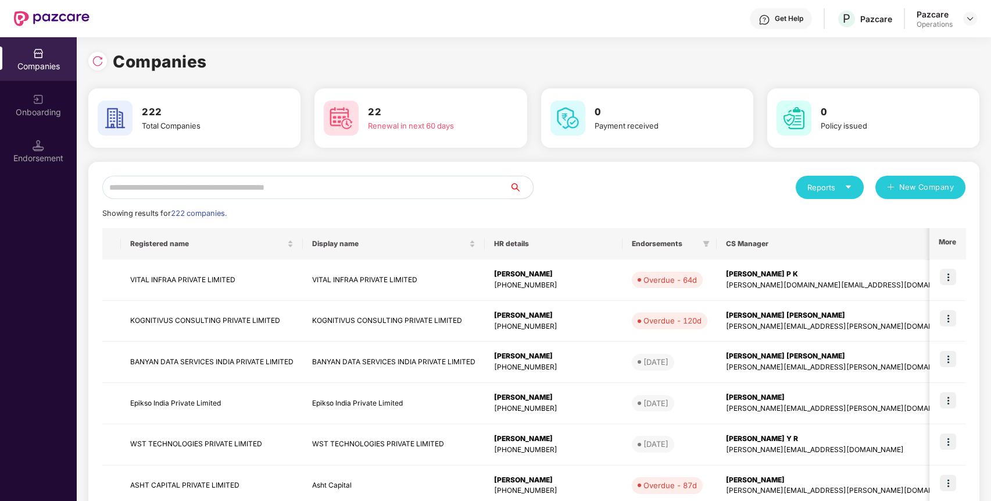
click at [127, 188] on input "text" at bounding box center [306, 187] width 408 height 23
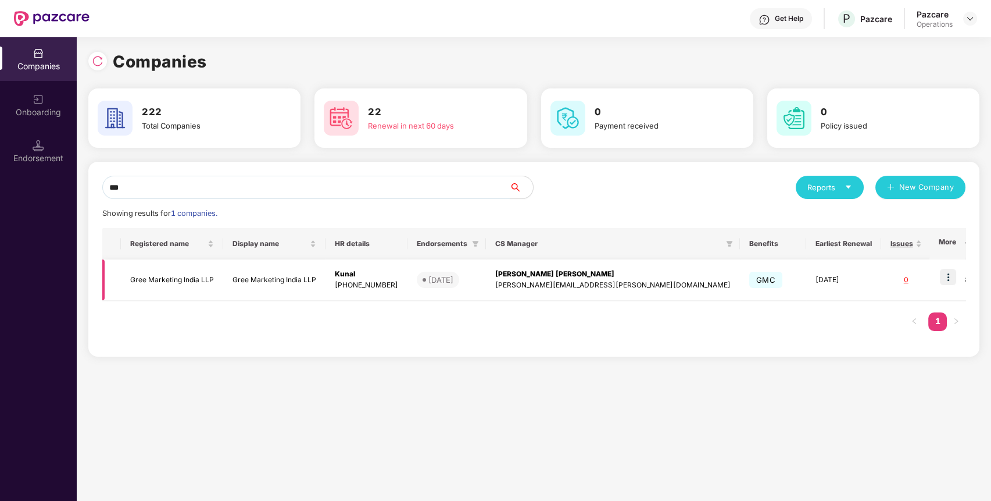
type input "***"
click at [165, 271] on td "Gree Marketing India LLP" at bounding box center [172, 279] width 102 height 41
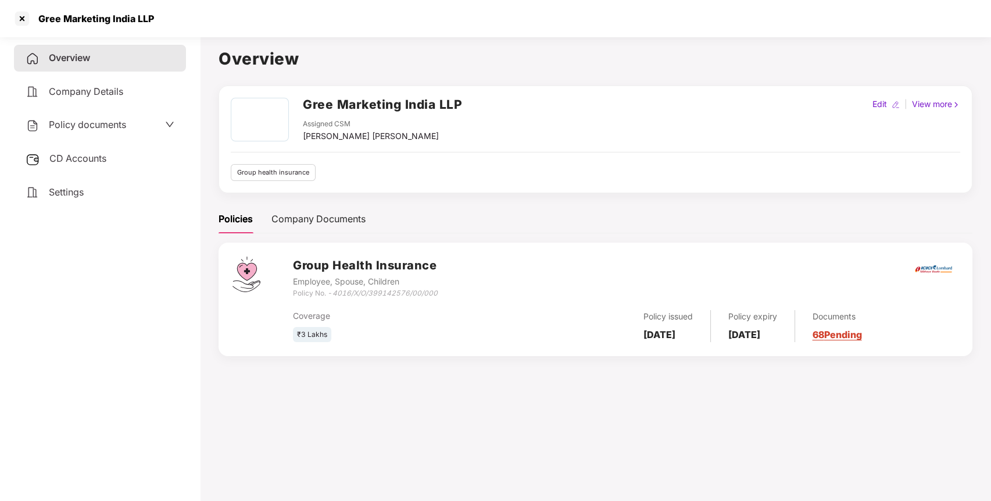
click at [102, 124] on span "Policy documents" at bounding box center [87, 125] width 77 height 12
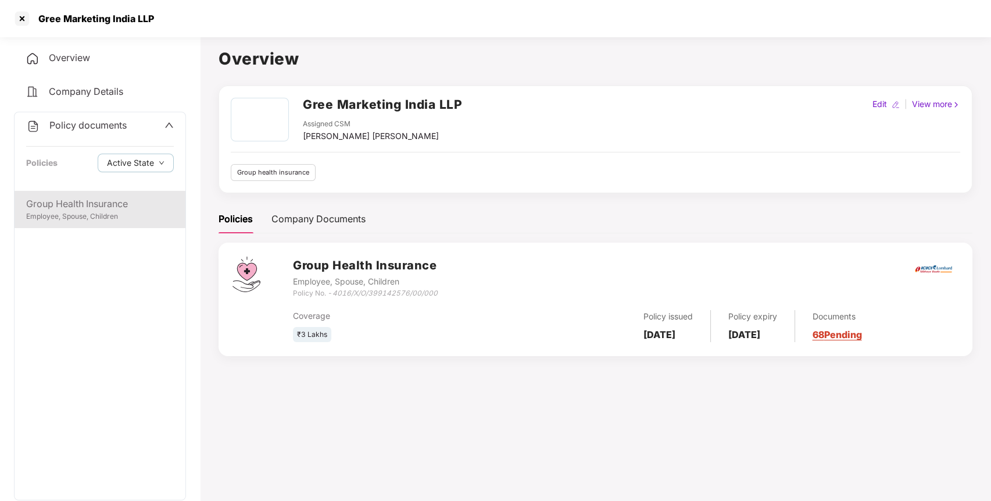
click at [81, 208] on div "Group Health Insurance" at bounding box center [100, 203] width 148 height 15
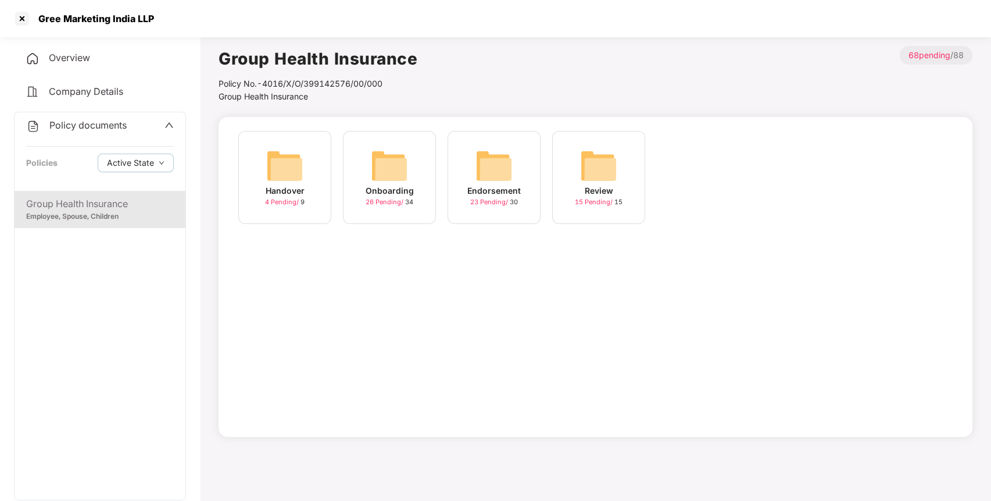
click at [503, 162] on img at bounding box center [494, 165] width 37 height 37
click at [700, 169] on img at bounding box center [703, 165] width 37 height 37
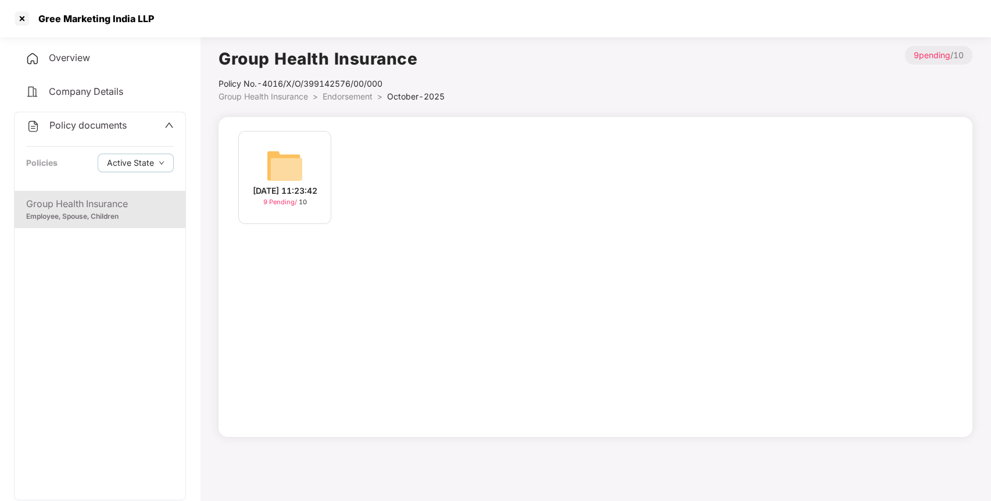
click at [276, 171] on img at bounding box center [284, 165] width 37 height 37
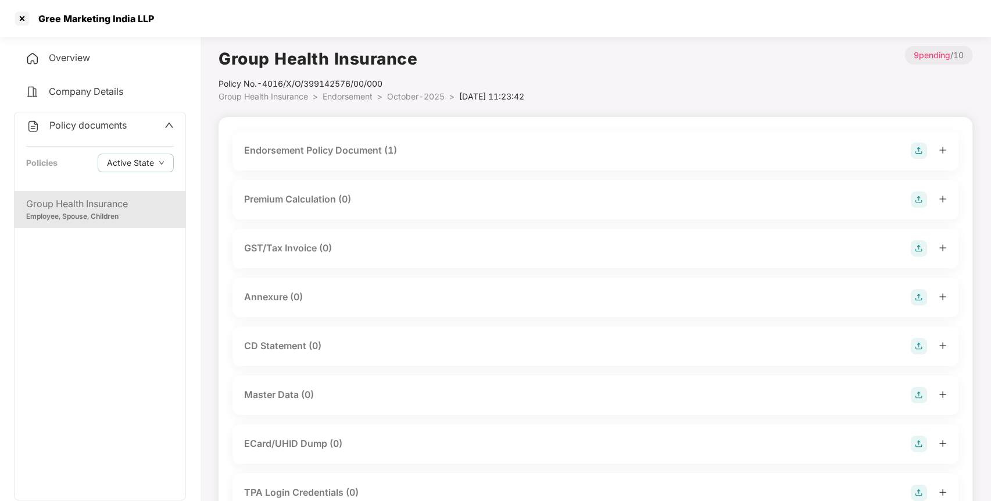
click at [923, 391] on img at bounding box center [919, 395] width 16 height 16
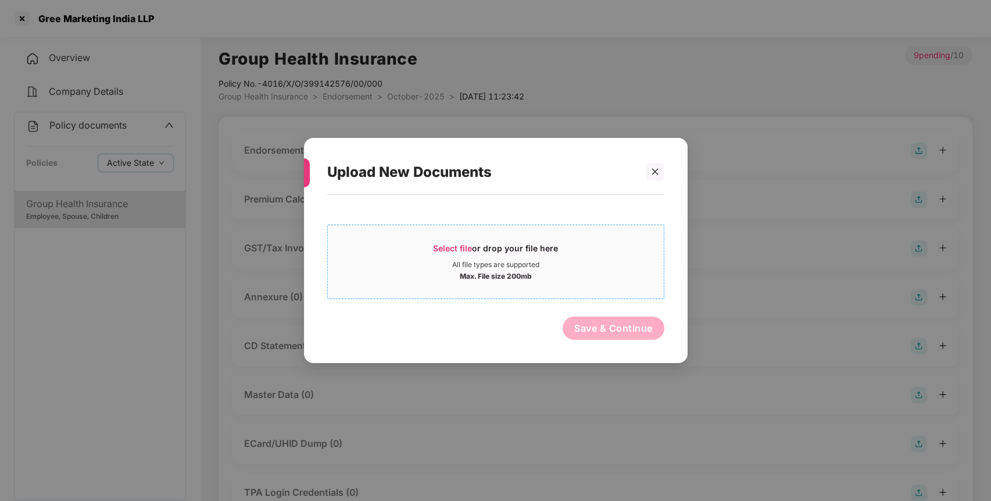
click at [450, 244] on span "Select file" at bounding box center [452, 248] width 39 height 10
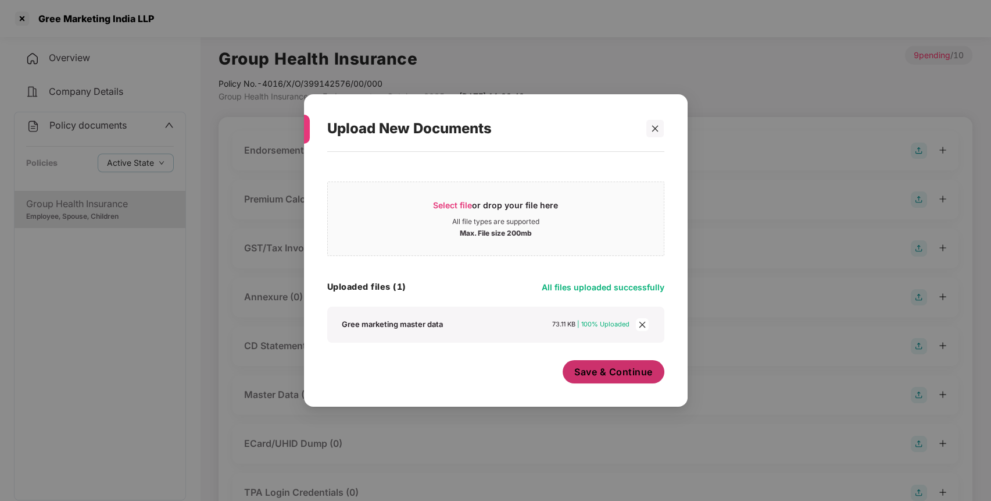
click at [613, 363] on button "Save & Continue" at bounding box center [614, 371] width 102 height 23
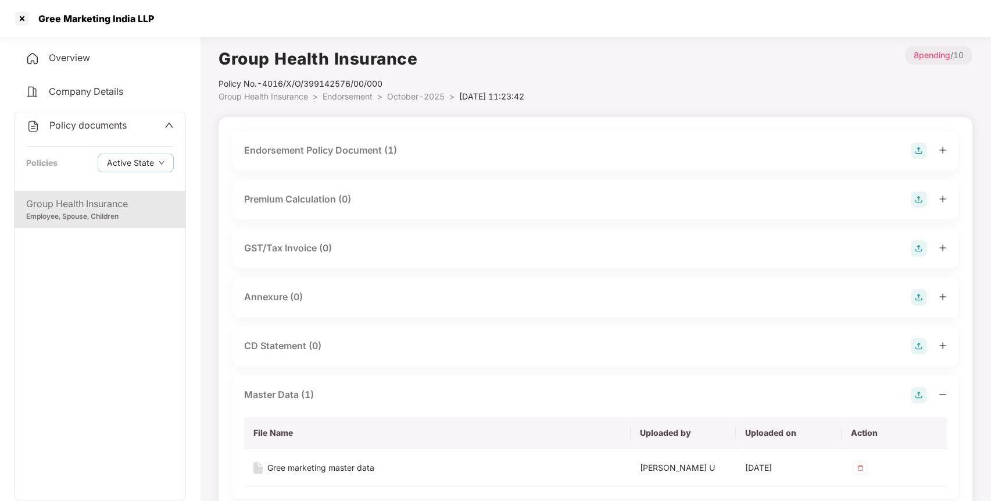
click at [916, 298] on img at bounding box center [919, 297] width 16 height 16
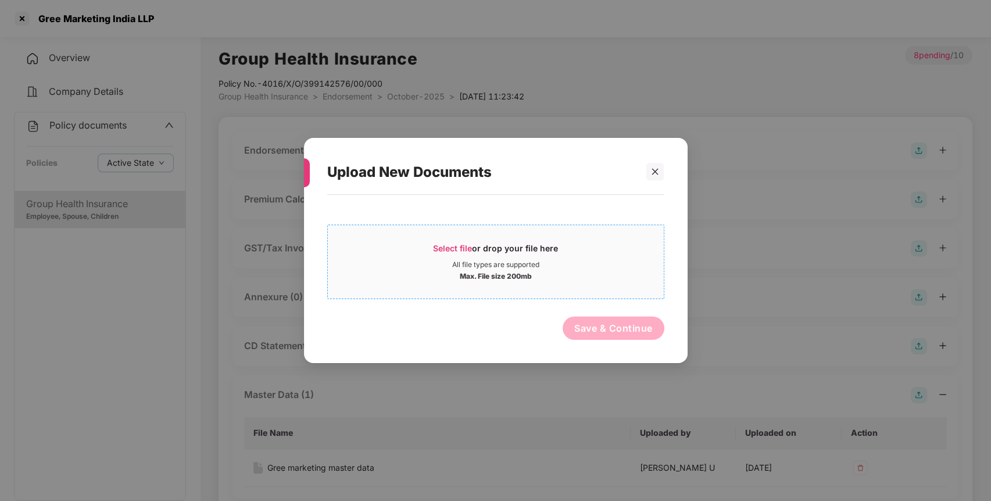
click at [477, 250] on div "Select file or drop your file here" at bounding box center [495, 250] width 125 height 17
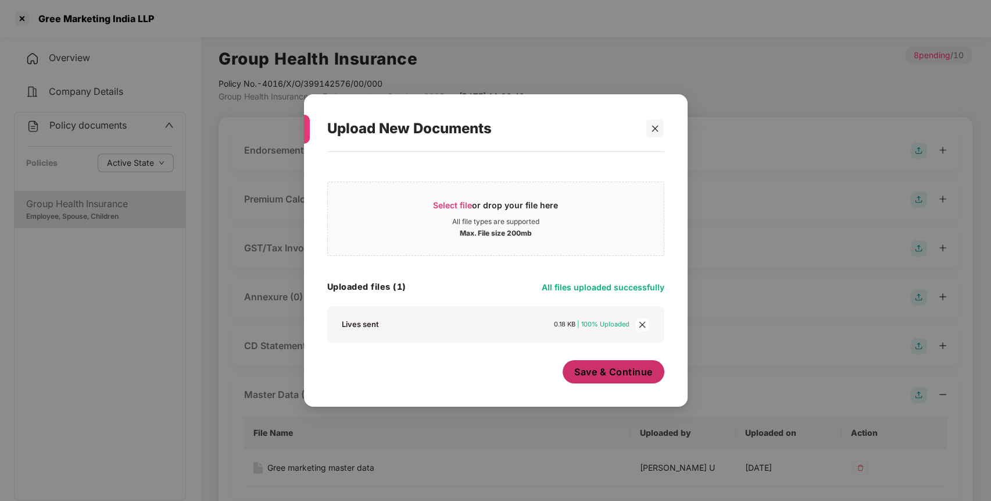
click at [608, 374] on span "Save & Continue" at bounding box center [613, 371] width 78 height 13
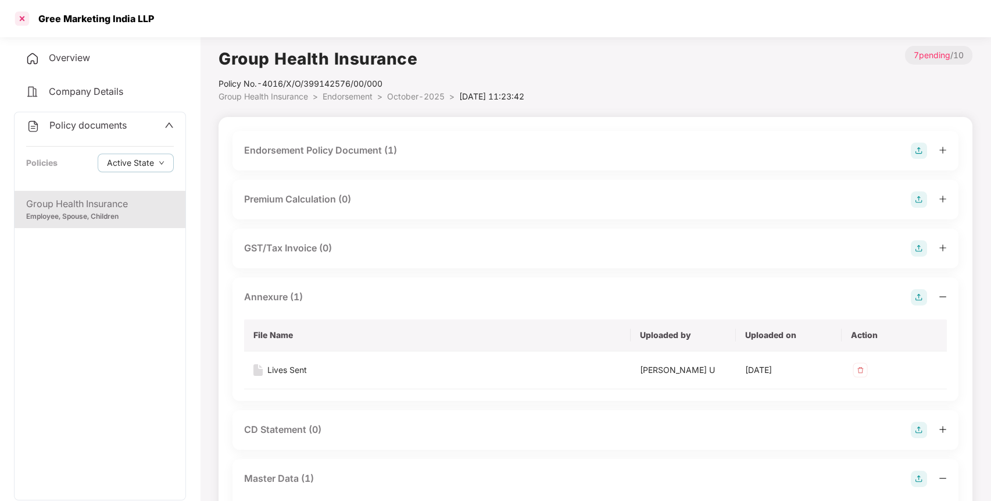
click at [20, 15] on div at bounding box center [22, 18] width 19 height 19
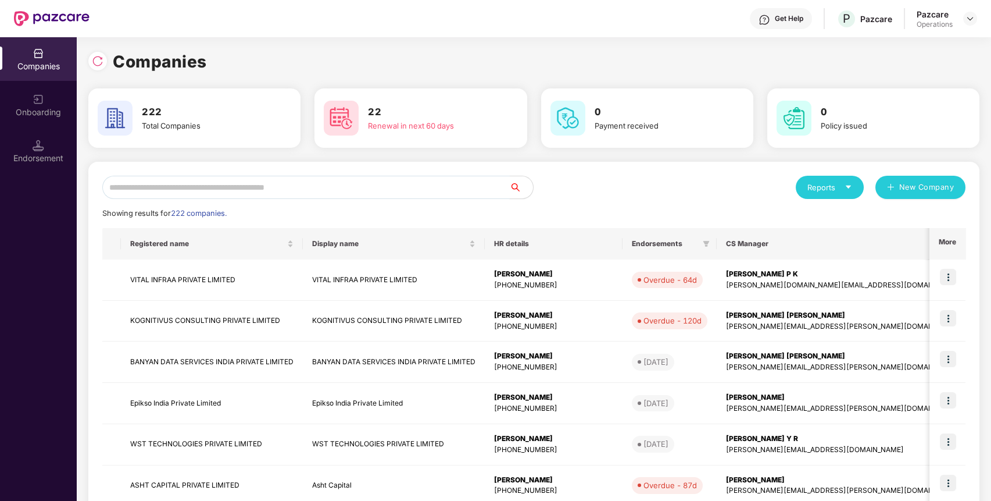
click at [152, 183] on input "text" at bounding box center [306, 187] width 408 height 23
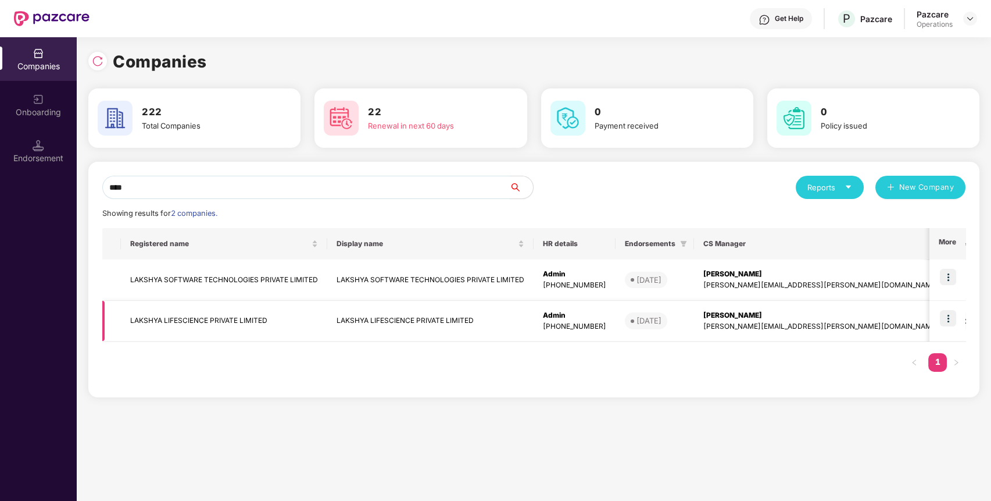
type input "****"
click at [952, 317] on img at bounding box center [948, 318] width 16 height 16
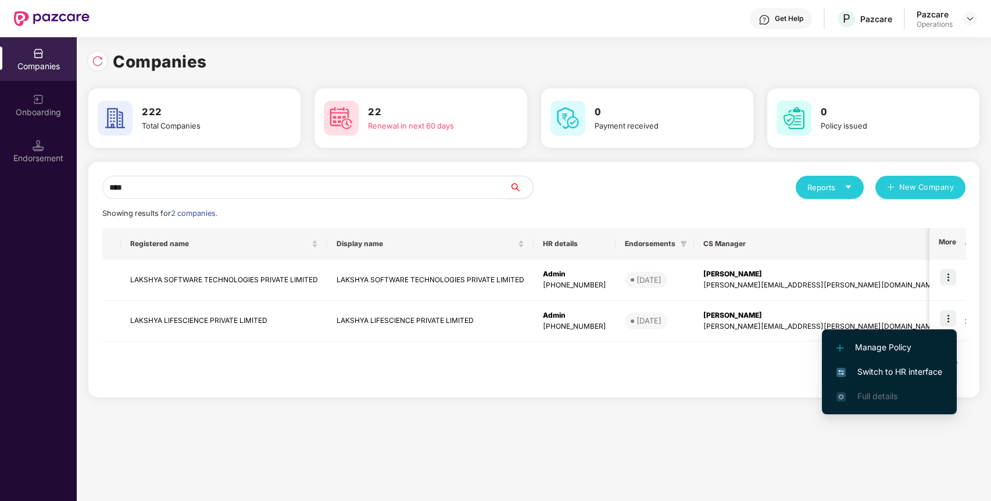
click at [882, 367] on span "Switch to HR interface" at bounding box center [890, 371] width 106 height 13
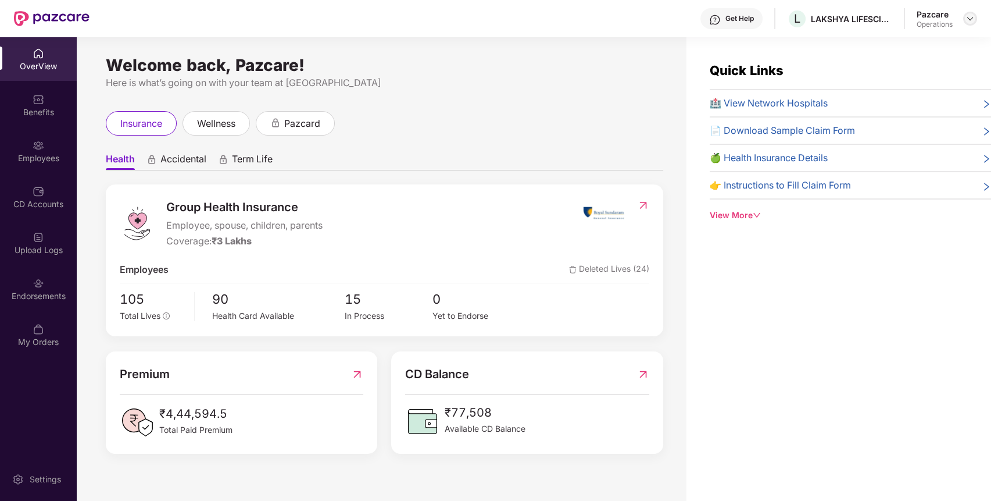
click at [968, 16] on img at bounding box center [970, 18] width 9 height 9
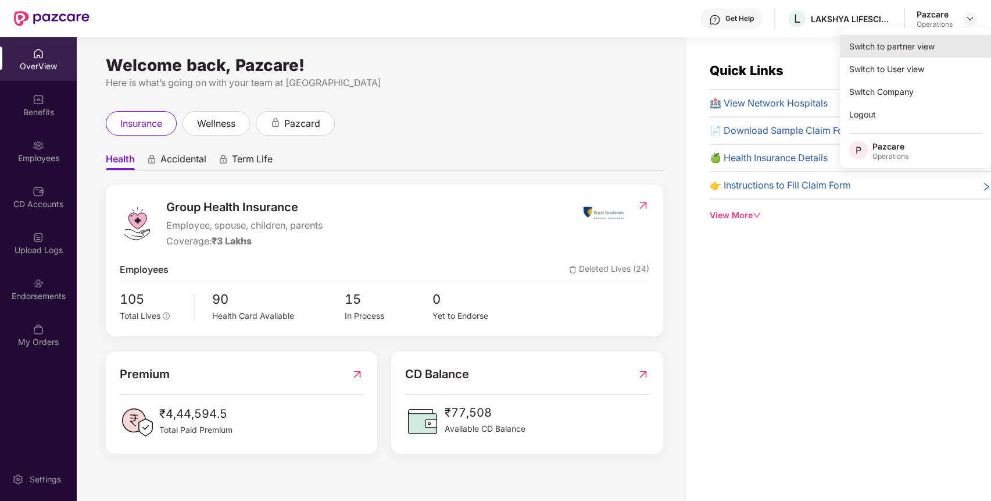
click at [921, 37] on div "Switch to partner view" at bounding box center [915, 46] width 151 height 23
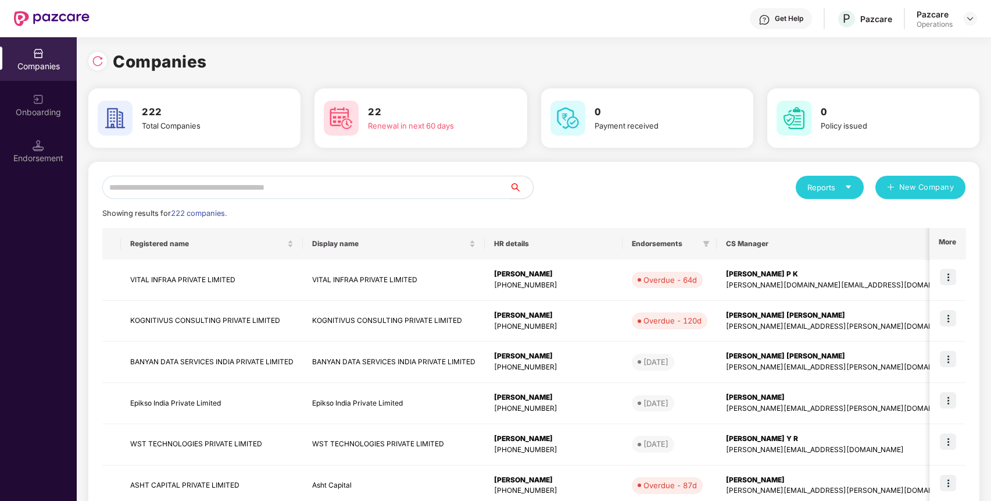
click at [384, 181] on input "text" at bounding box center [306, 187] width 408 height 23
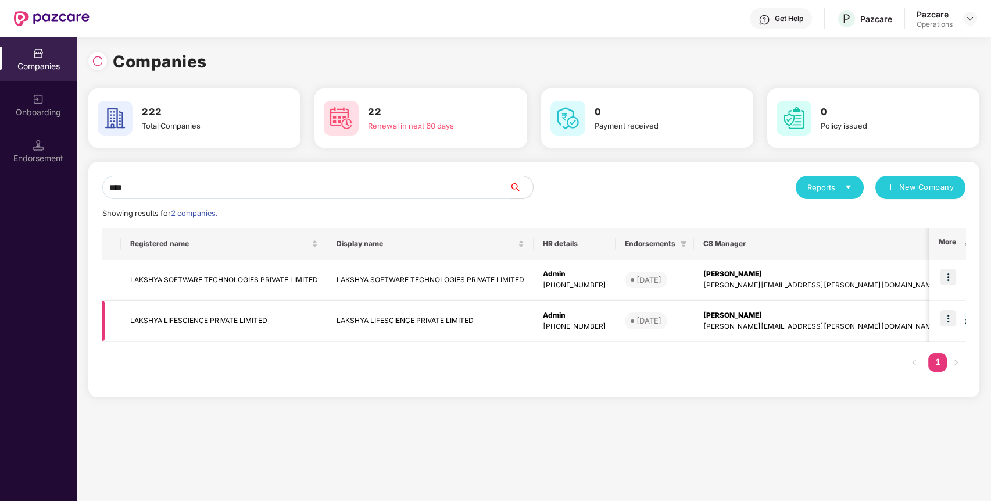
type input "****"
click at [199, 315] on td "LAKSHYA LIFESCIENCE PRIVATE LIMITED" at bounding box center [224, 321] width 206 height 41
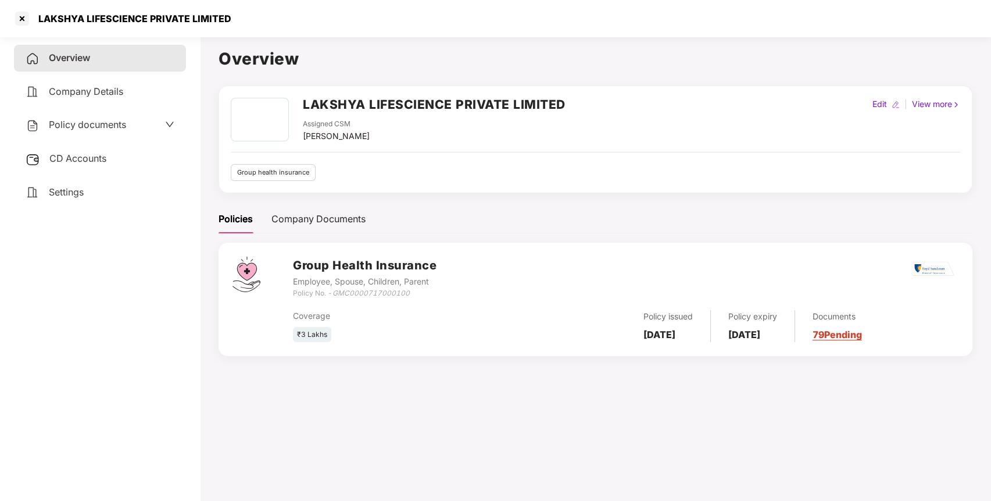
click at [78, 127] on span "Policy documents" at bounding box center [87, 125] width 77 height 12
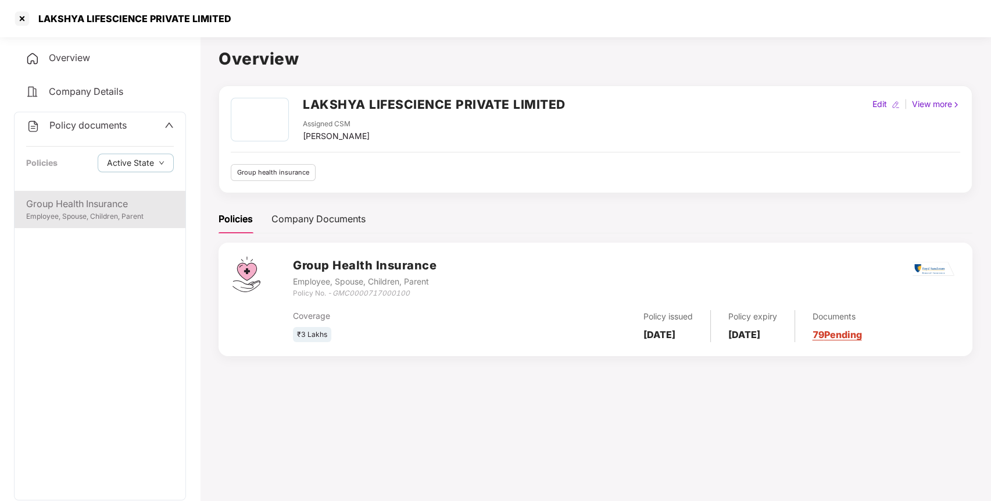
click at [82, 203] on div "Group Health Insurance" at bounding box center [100, 203] width 148 height 15
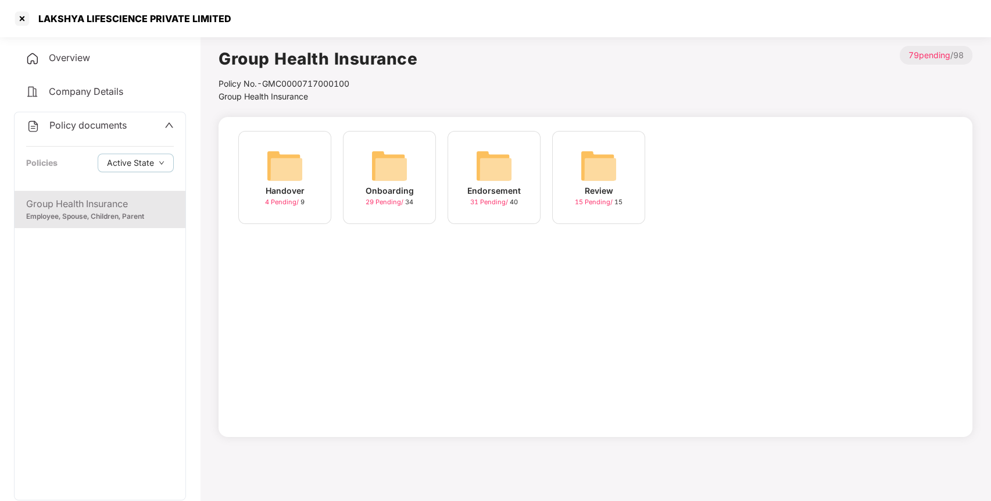
click at [497, 165] on img at bounding box center [494, 165] width 37 height 37
click at [591, 150] on img at bounding box center [598, 165] width 37 height 37
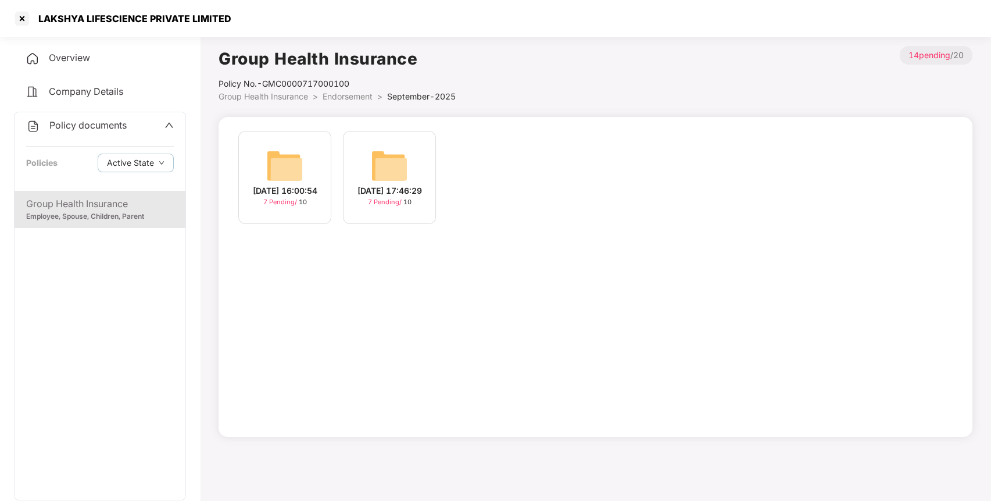
click at [348, 94] on span "Endorsement" at bounding box center [348, 96] width 50 height 10
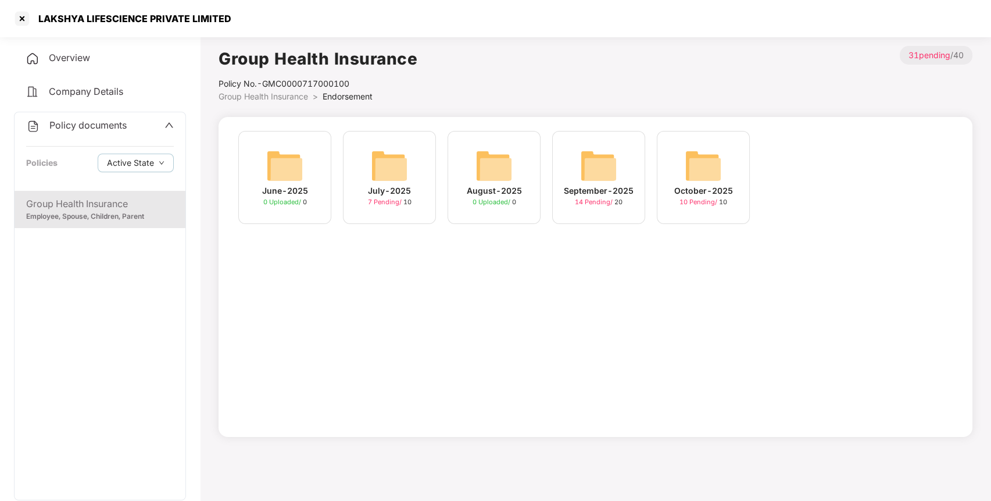
click at [681, 153] on div "October-2025 10 Pending / 10" at bounding box center [703, 177] width 93 height 93
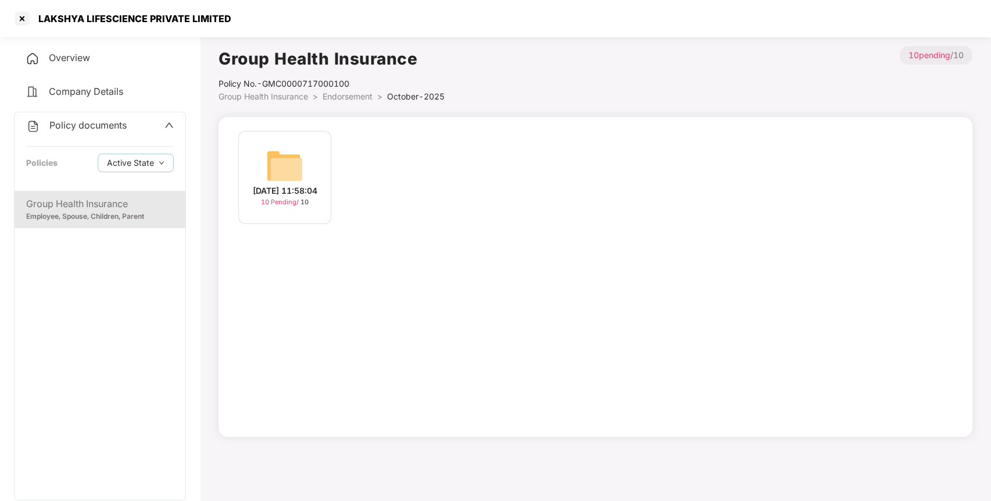
click at [274, 147] on img at bounding box center [284, 165] width 37 height 37
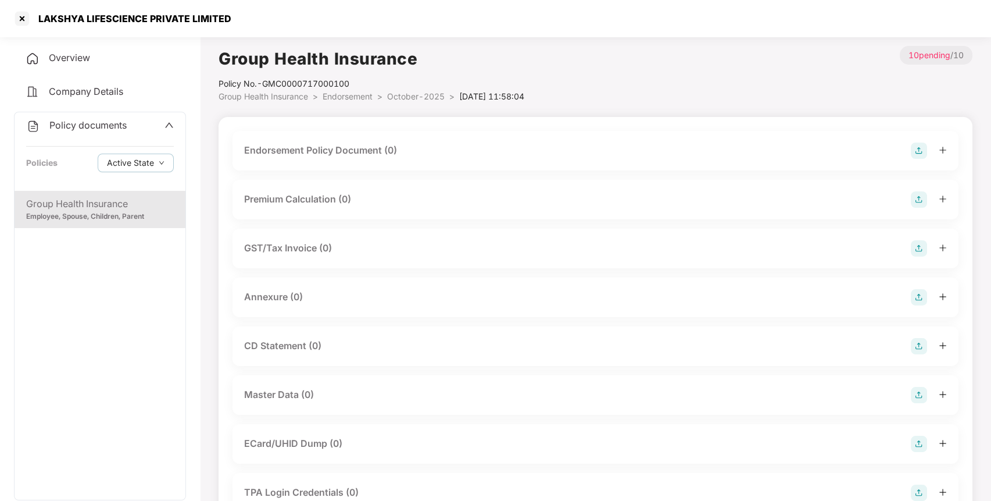
click at [130, 136] on div "Policy documents Policies Active State" at bounding box center [100, 151] width 171 height 78
click at [101, 121] on span "Policy documents" at bounding box center [87, 125] width 77 height 12
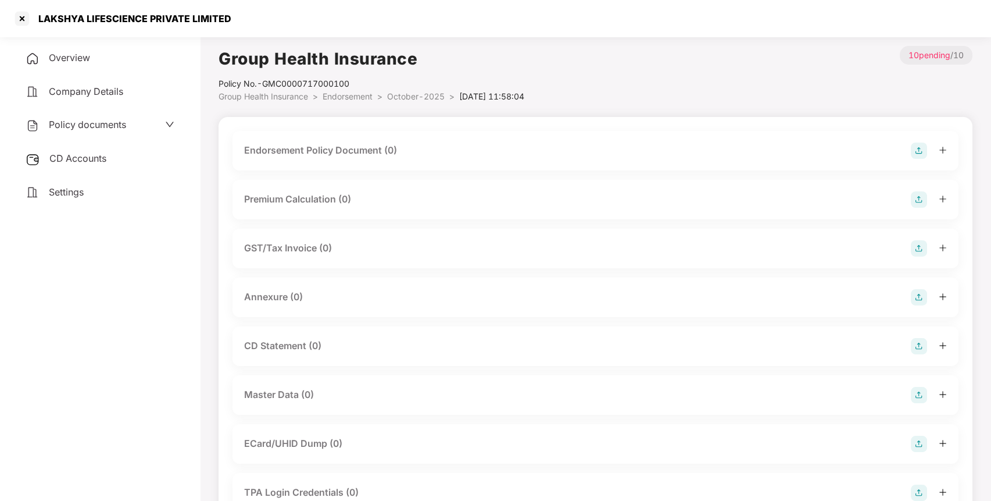
click at [91, 165] on div "CD Accounts" at bounding box center [100, 158] width 172 height 27
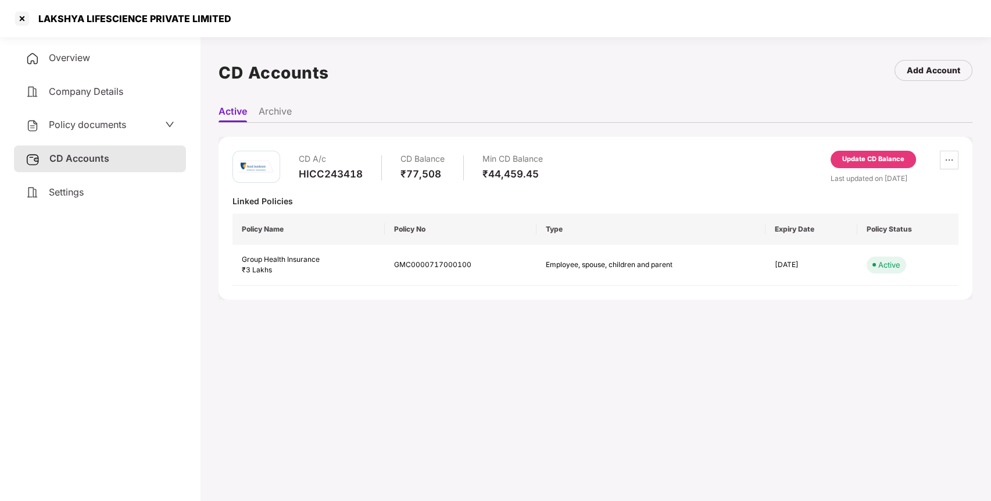
click at [870, 158] on div "Update CD Balance" at bounding box center [873, 159] width 62 height 10
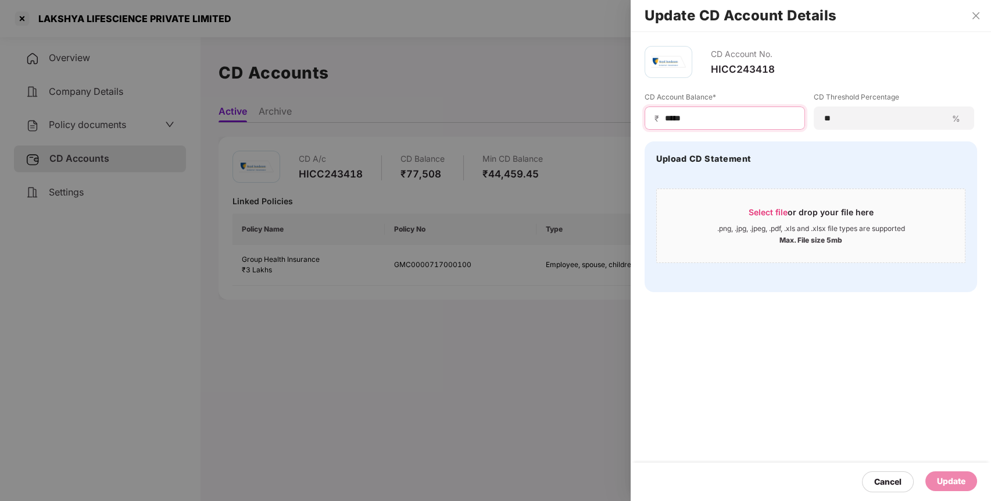
click at [674, 119] on input "*****" at bounding box center [729, 118] width 131 height 12
type input "*****"
click at [939, 473] on div "Update" at bounding box center [952, 481] width 52 height 20
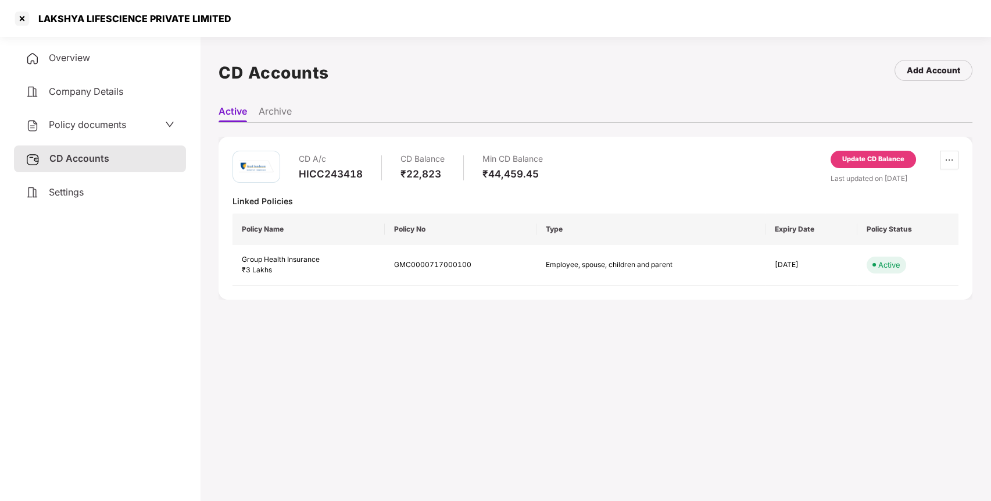
click at [103, 119] on span "Policy documents" at bounding box center [87, 125] width 77 height 12
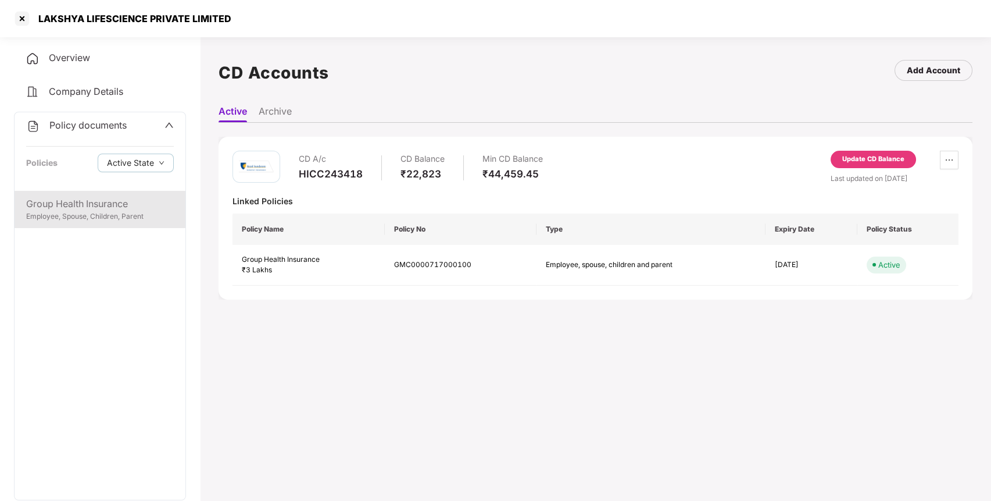
click at [74, 199] on div "Group Health Insurance" at bounding box center [100, 203] width 148 height 15
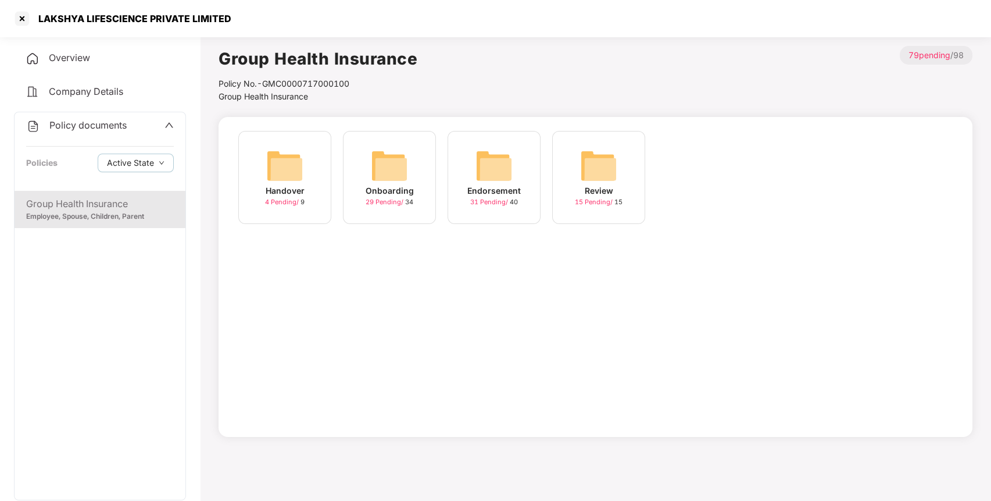
click at [578, 170] on div "Review 15 Pending / 15" at bounding box center [598, 177] width 93 height 93
click at [272, 94] on span "Group Health Insurance" at bounding box center [264, 96] width 90 height 10
click at [486, 163] on img at bounding box center [494, 165] width 37 height 37
click at [681, 164] on div "October-2025 10 Pending / 10" at bounding box center [703, 177] width 93 height 93
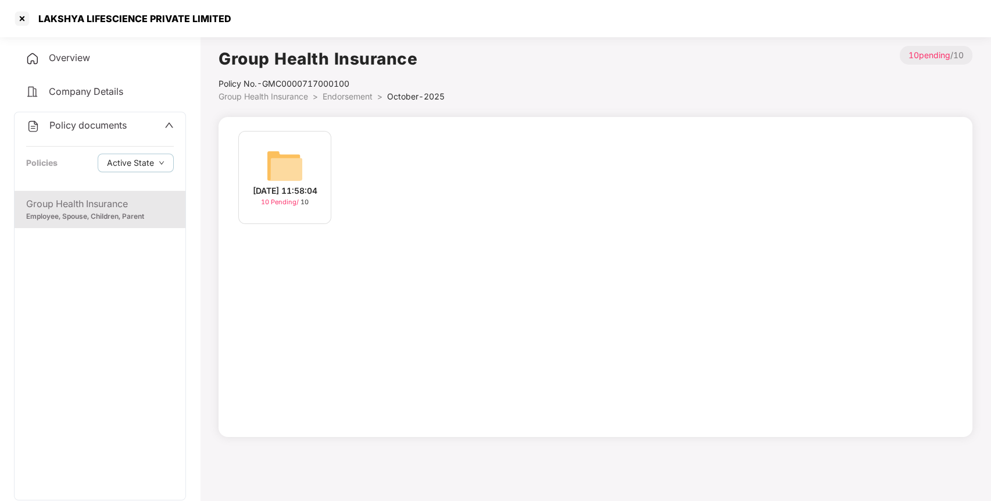
click at [288, 166] on img at bounding box center [284, 165] width 37 height 37
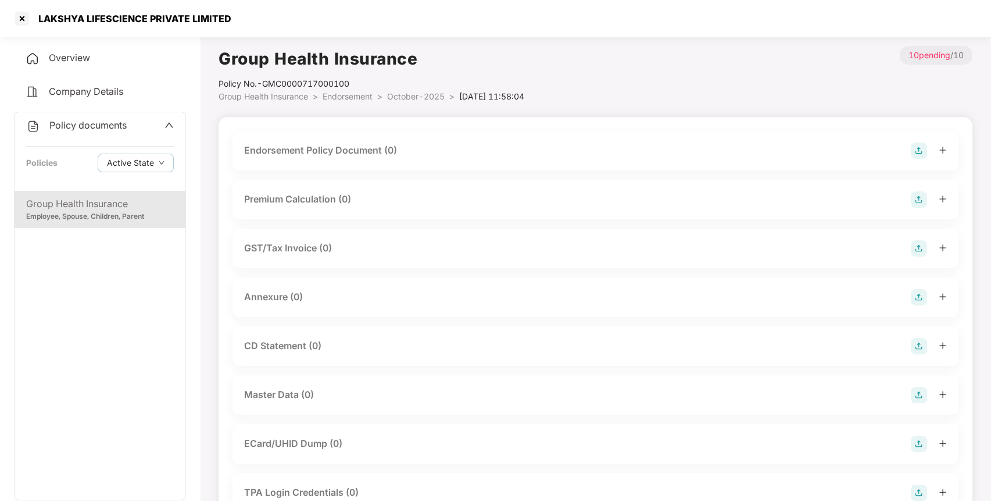
click at [912, 152] on img at bounding box center [919, 150] width 16 height 16
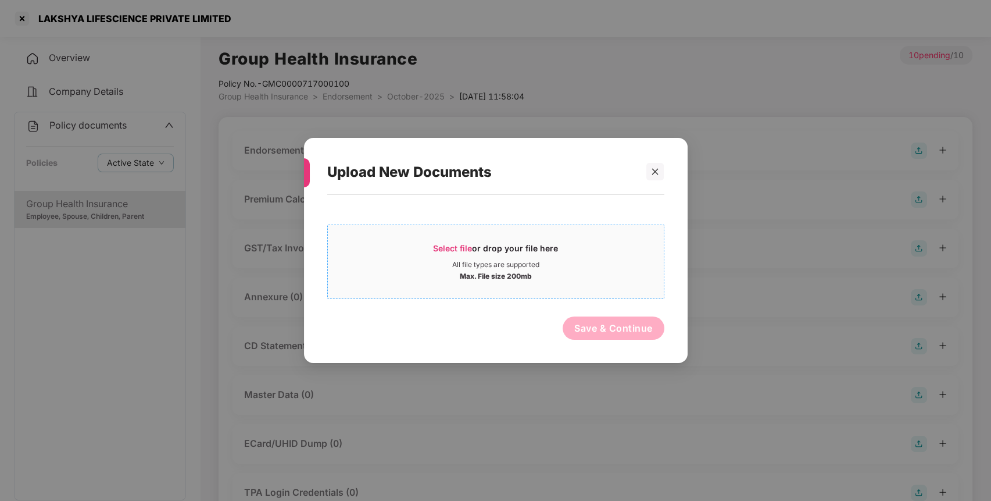
click at [443, 246] on span "Select file" at bounding box center [452, 248] width 39 height 10
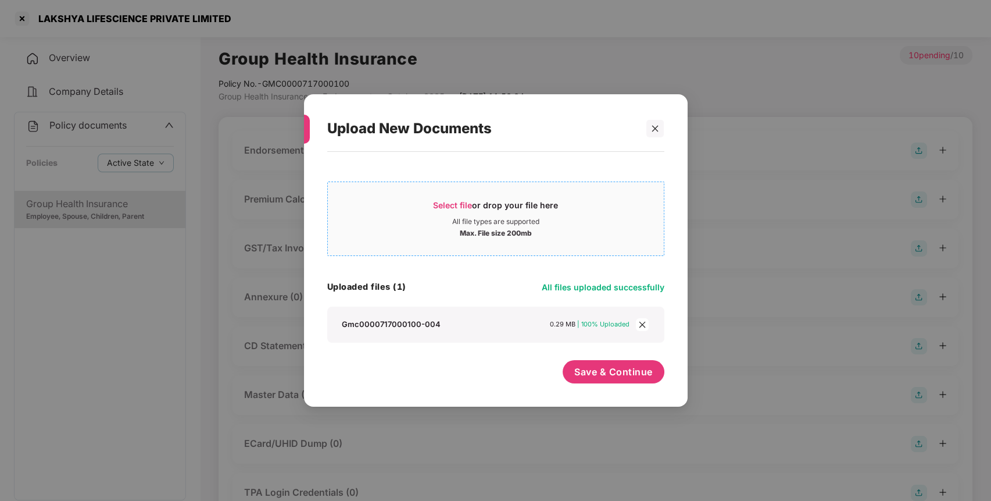
click at [451, 200] on span "Select file" at bounding box center [452, 205] width 39 height 10
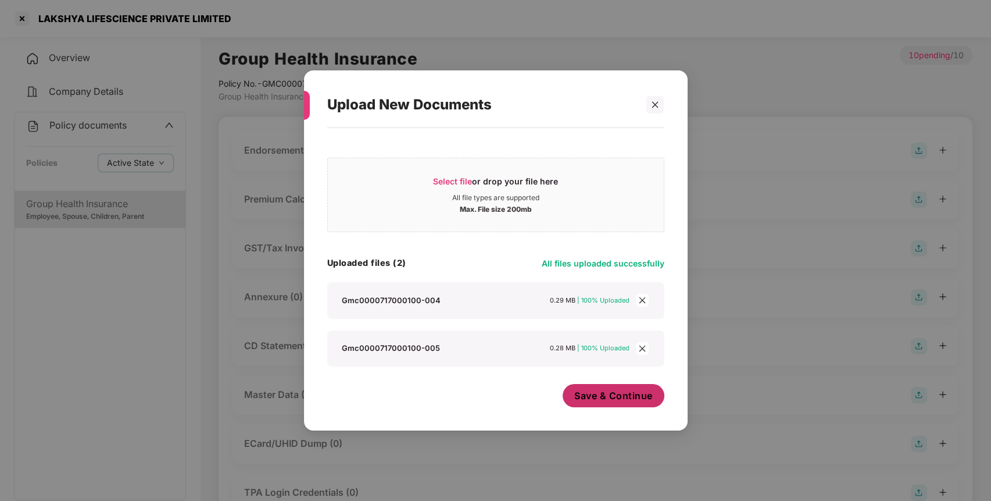
click at [598, 387] on button "Save & Continue" at bounding box center [614, 395] width 102 height 23
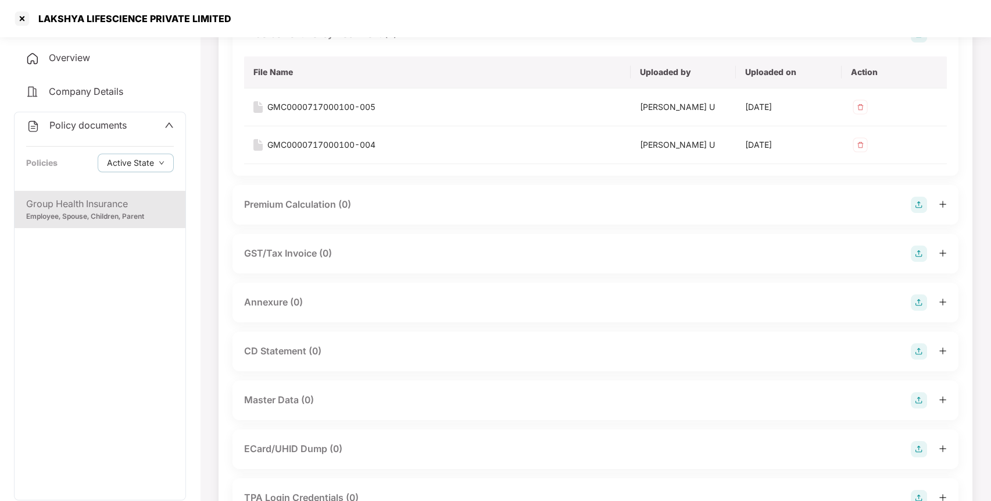
scroll to position [124, 0]
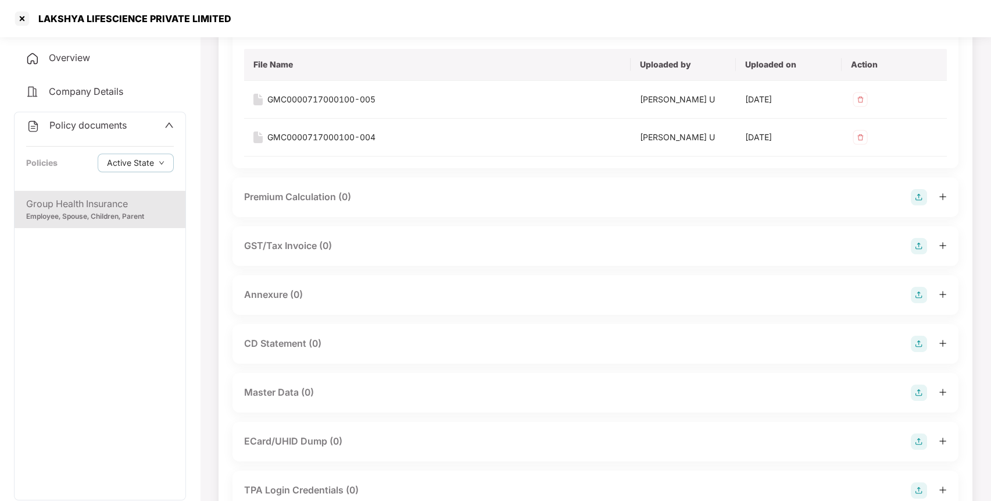
click at [916, 292] on img at bounding box center [919, 295] width 16 height 16
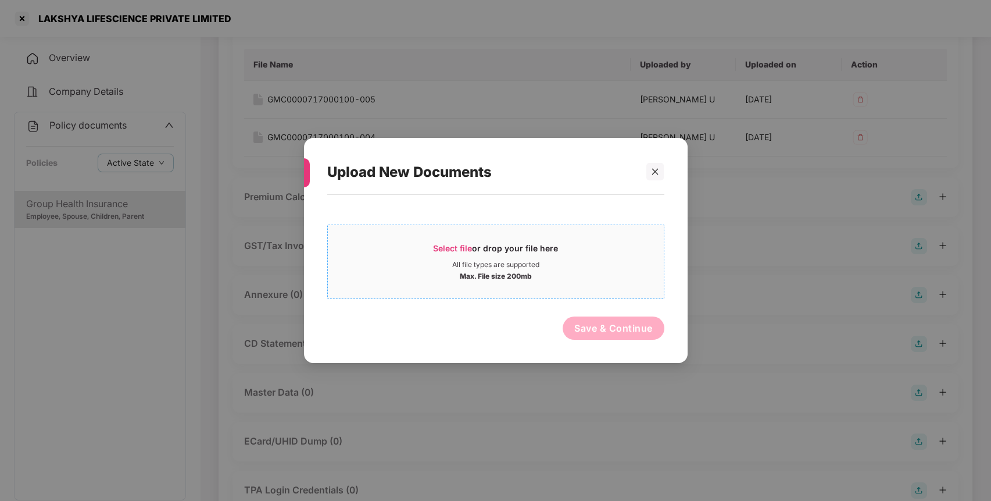
click at [442, 244] on span "Select file" at bounding box center [452, 248] width 39 height 10
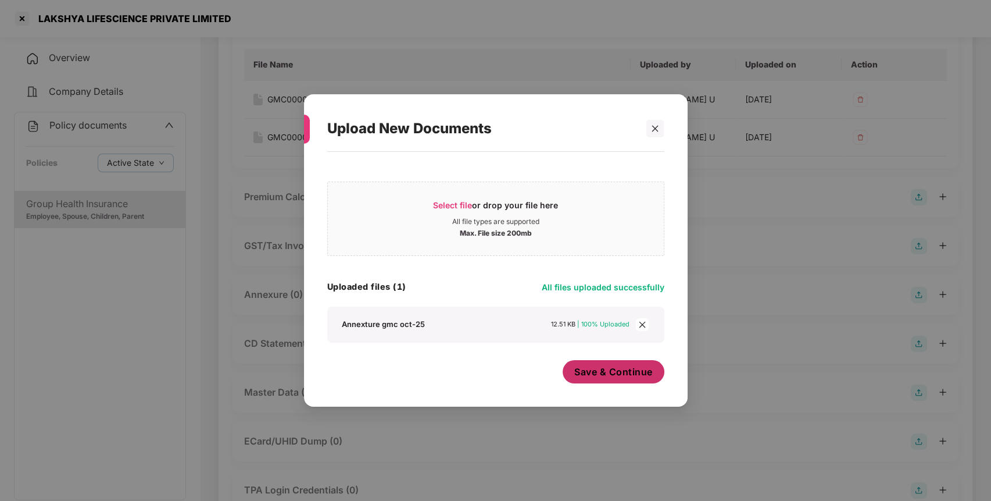
click at [605, 362] on button "Save & Continue" at bounding box center [614, 371] width 102 height 23
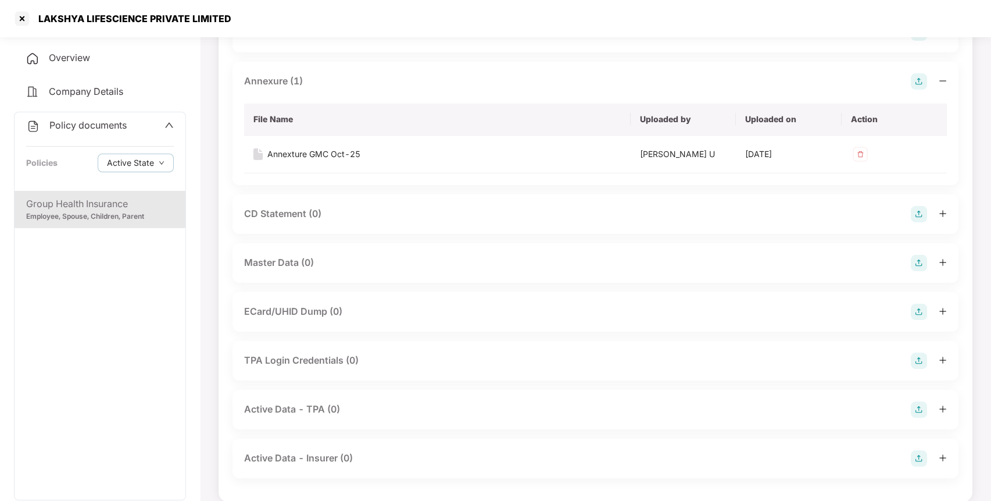
scroll to position [338, 0]
click at [916, 263] on img at bounding box center [919, 262] width 16 height 16
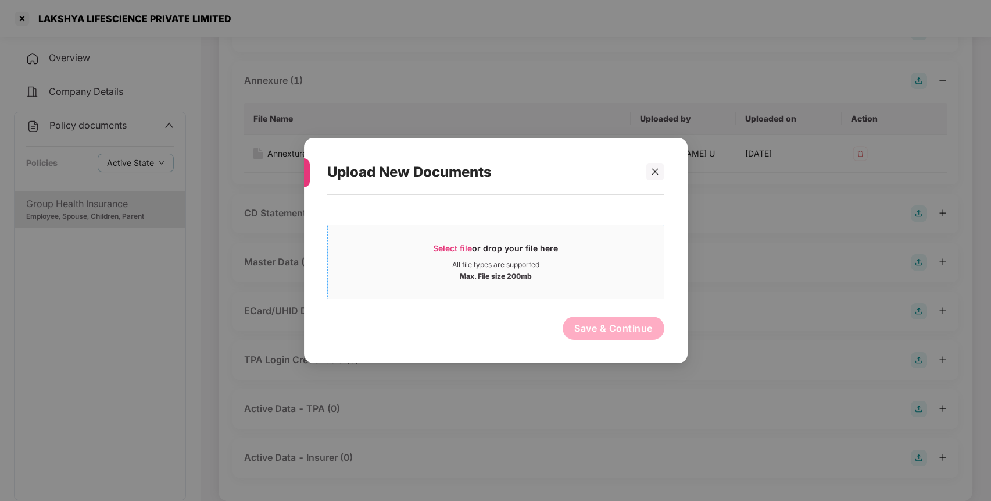
click at [458, 247] on span "Select file" at bounding box center [452, 248] width 39 height 10
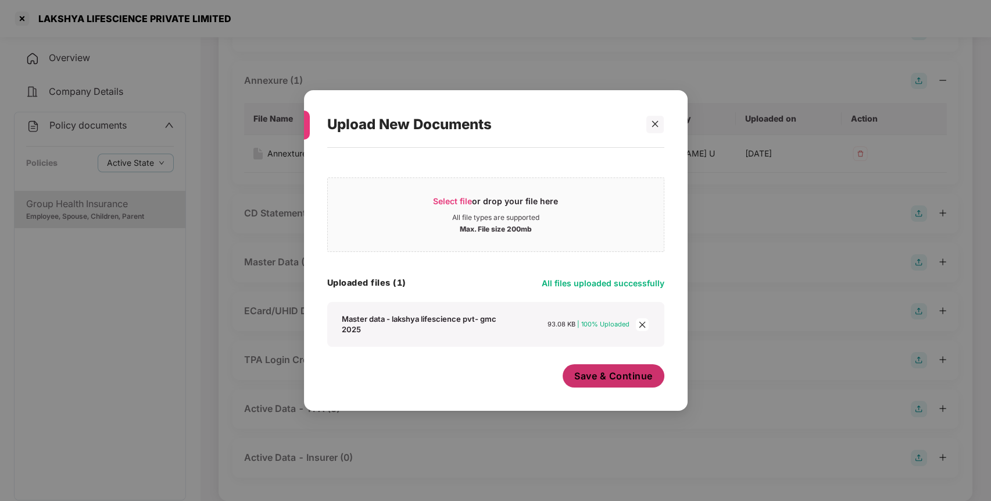
click at [611, 377] on span "Save & Continue" at bounding box center [613, 375] width 78 height 13
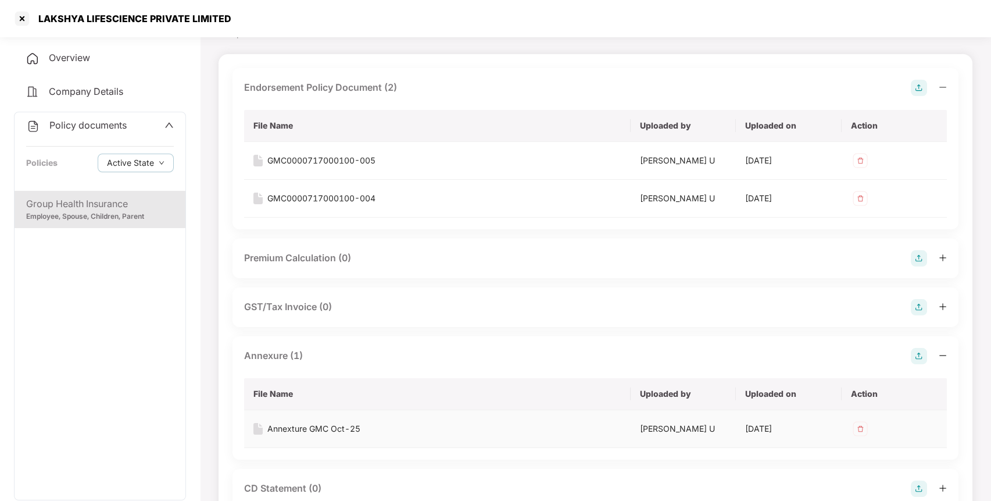
scroll to position [34, 0]
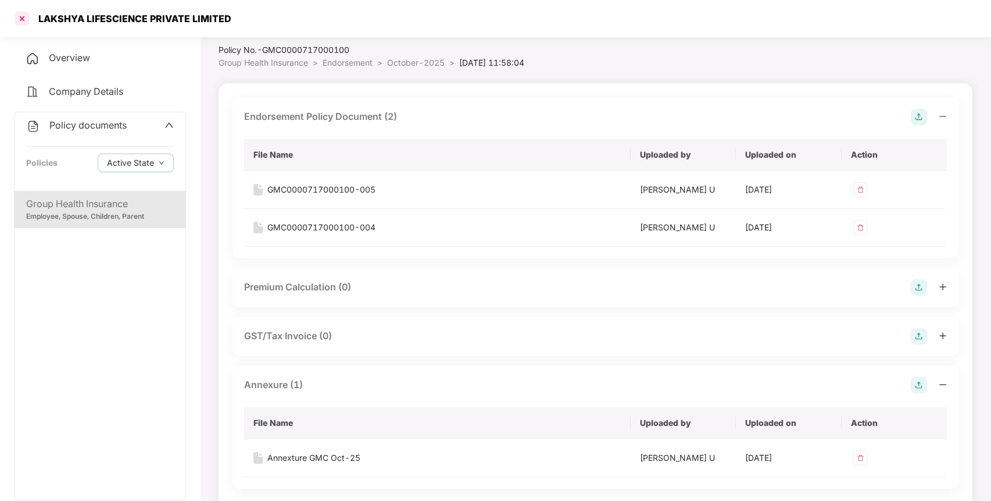
click at [22, 19] on div at bounding box center [22, 18] width 19 height 19
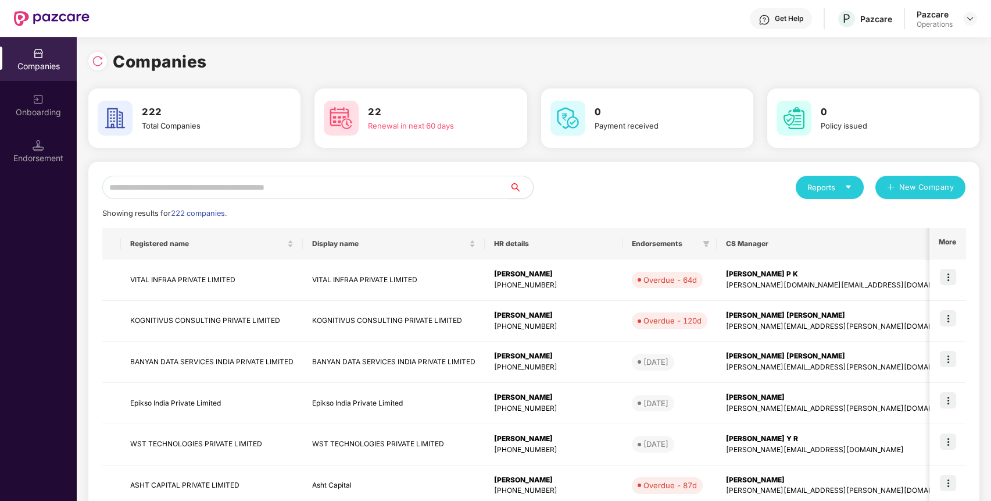
paste input "**********"
click at [281, 181] on input "**********" at bounding box center [306, 187] width 408 height 23
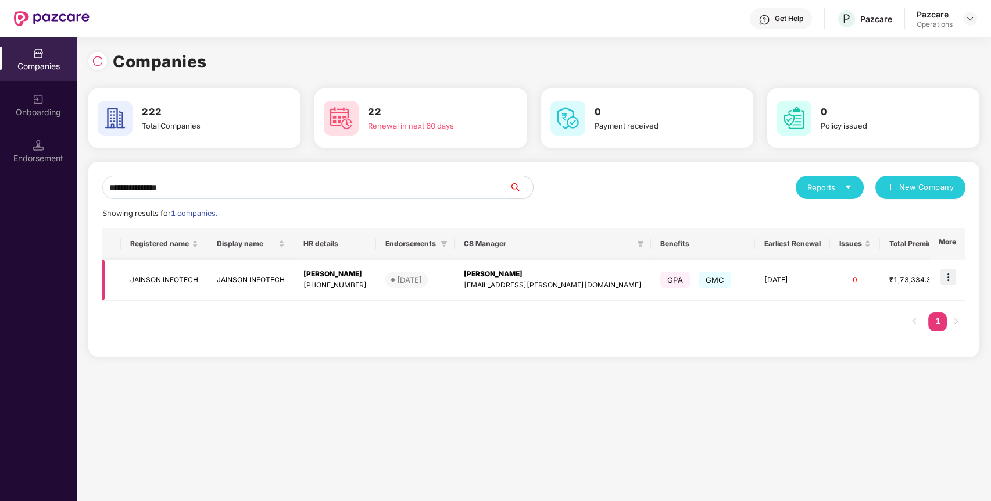
type input "**********"
click at [157, 288] on td "JAINSON INFOTECH" at bounding box center [164, 279] width 87 height 41
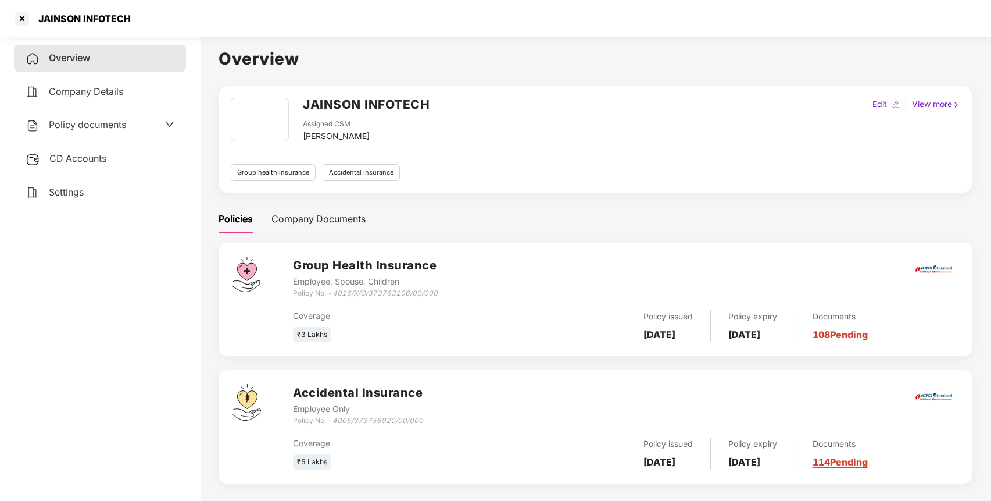
click at [78, 122] on span "Policy documents" at bounding box center [87, 125] width 77 height 12
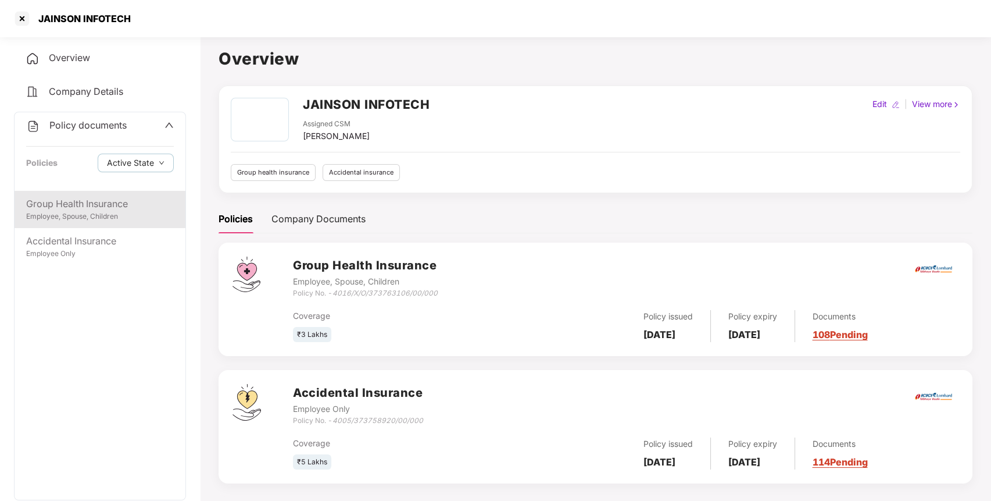
click at [93, 211] on div "Employee, Spouse, Children" at bounding box center [100, 216] width 148 height 11
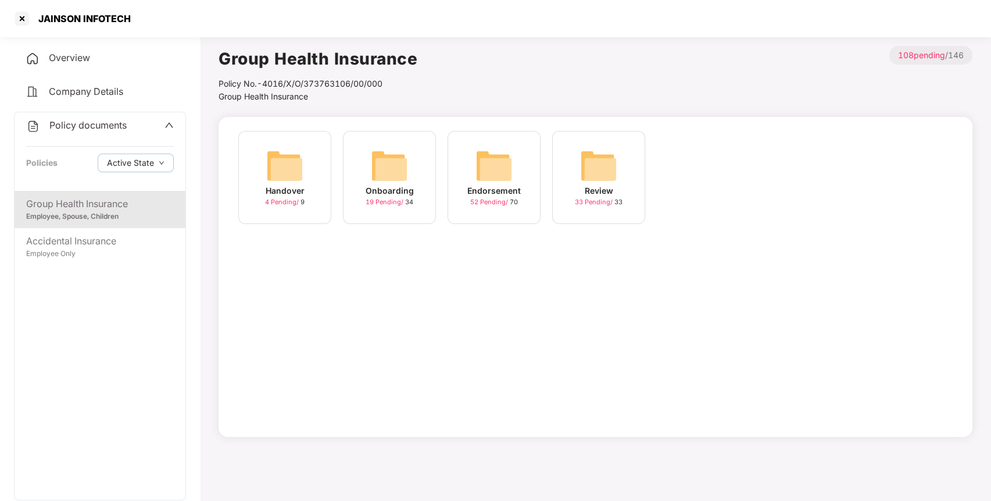
click at [514, 166] on div "Endorsement 52 Pending / 70" at bounding box center [494, 177] width 93 height 93
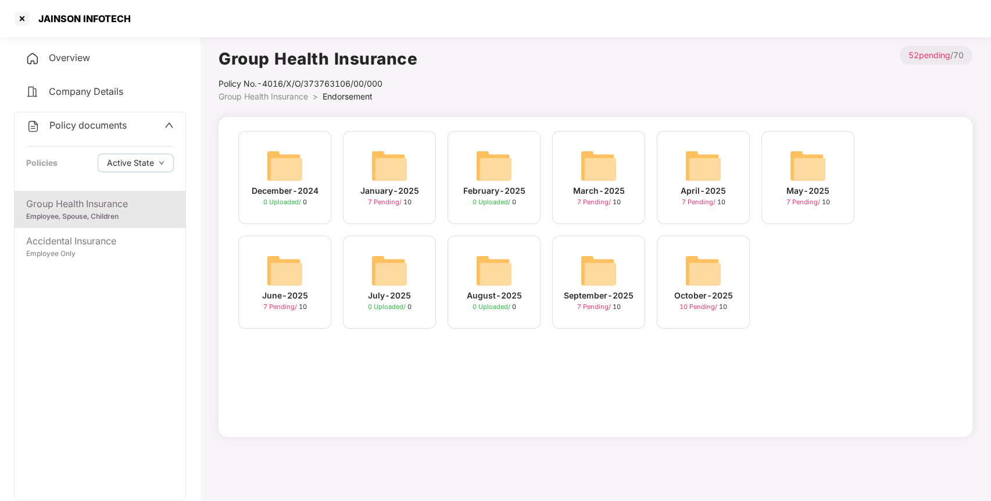
click at [698, 276] on img at bounding box center [703, 270] width 37 height 37
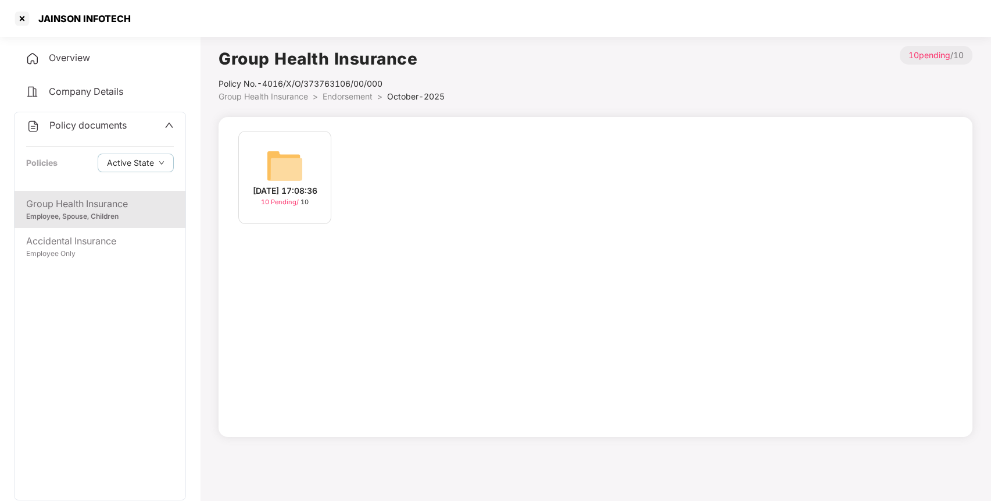
click at [293, 162] on img at bounding box center [284, 165] width 37 height 37
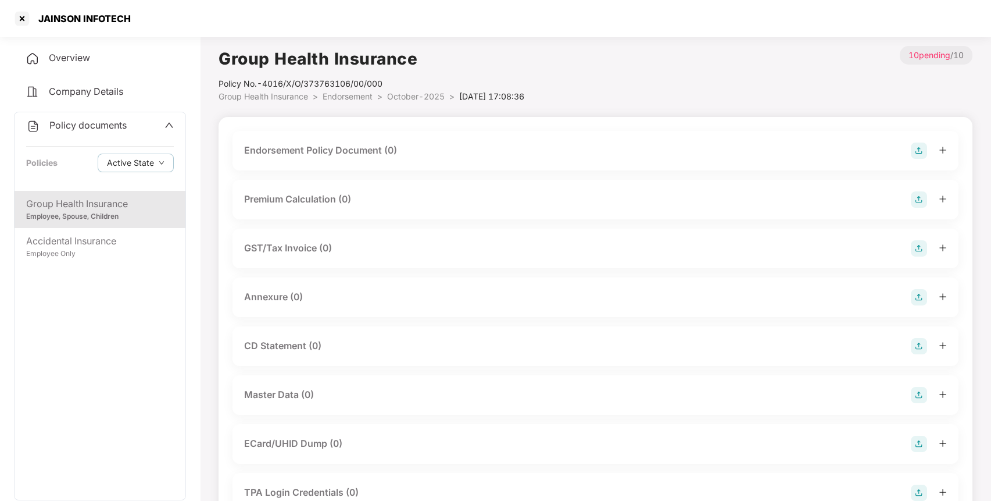
click at [79, 128] on span "Policy documents" at bounding box center [87, 125] width 77 height 12
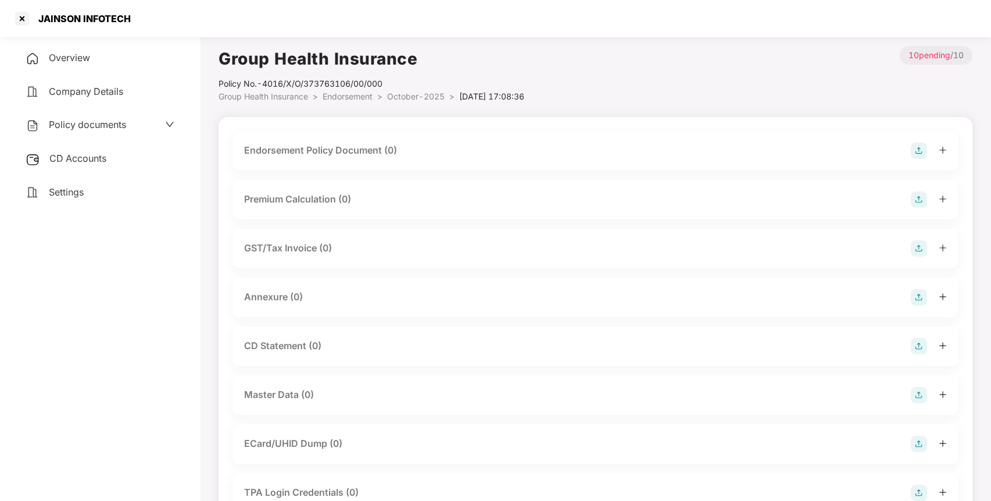
click at [74, 149] on div "CD Accounts" at bounding box center [100, 158] width 172 height 27
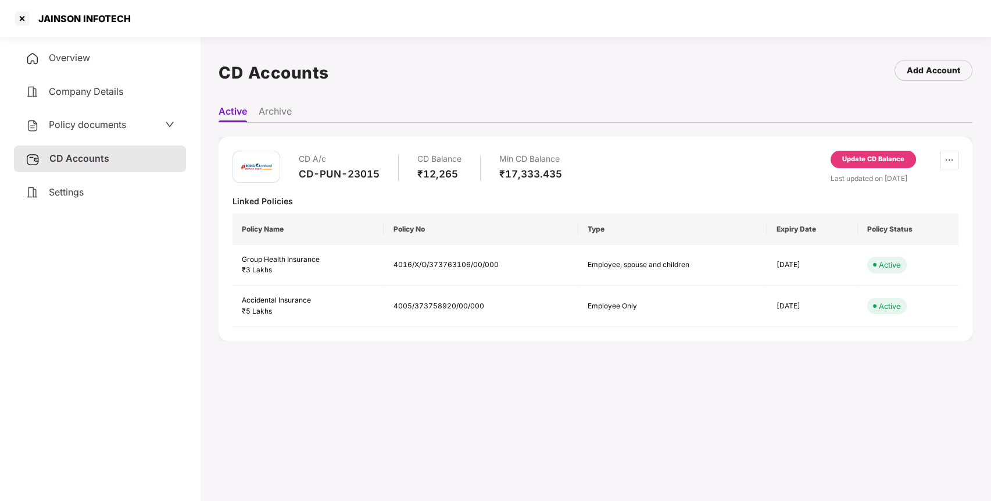
click at [879, 151] on div "Update CD Balance" at bounding box center [873, 159] width 85 height 17
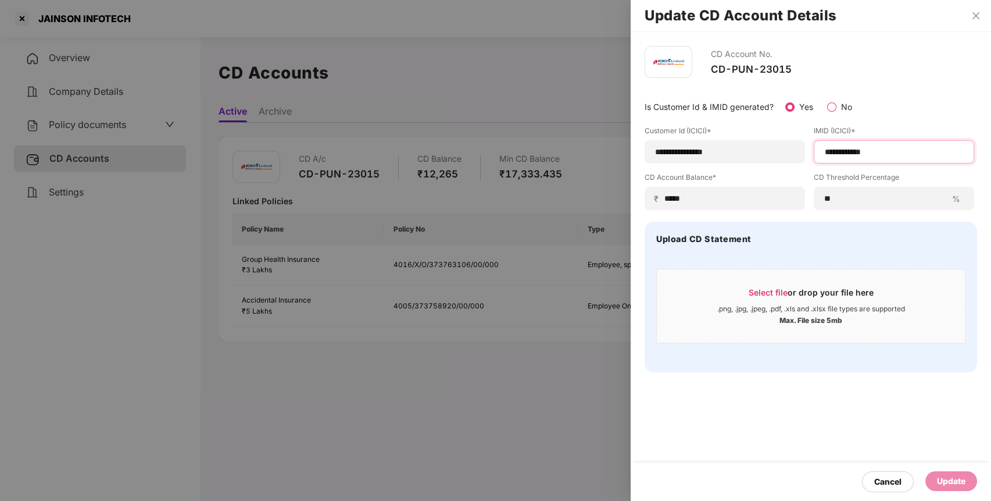
click at [839, 149] on input "**********" at bounding box center [894, 152] width 141 height 12
click at [732, 155] on input "**********" at bounding box center [725, 152] width 141 height 12
click at [692, 242] on h4 "Upload CD Statement" at bounding box center [703, 239] width 95 height 12
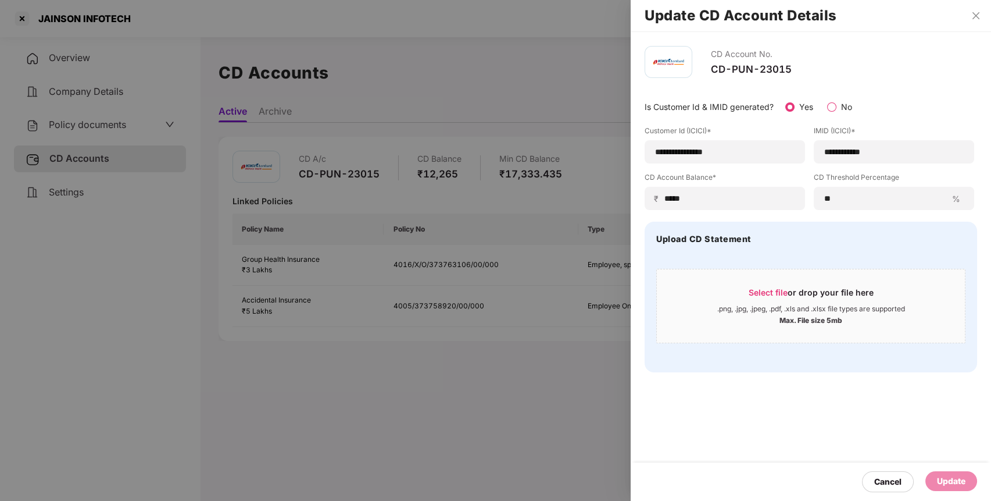
click at [870, 92] on div "Is Customer Id & IMID generated? Yes No" at bounding box center [811, 104] width 333 height 24
click at [963, 489] on div "Update" at bounding box center [952, 481] width 52 height 20
click at [884, 479] on div "Cancel" at bounding box center [887, 481] width 27 height 13
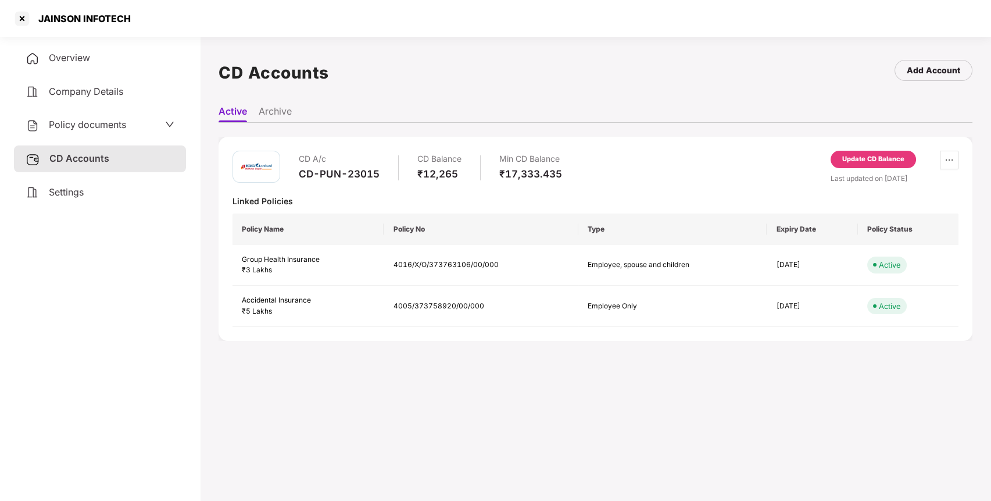
click at [313, 173] on div "CD-PUN-23015" at bounding box center [339, 173] width 81 height 13
copy div "CD-PUN-23015"
click at [448, 263] on td "4016/X/O/373763106/00/000" at bounding box center [481, 265] width 194 height 41
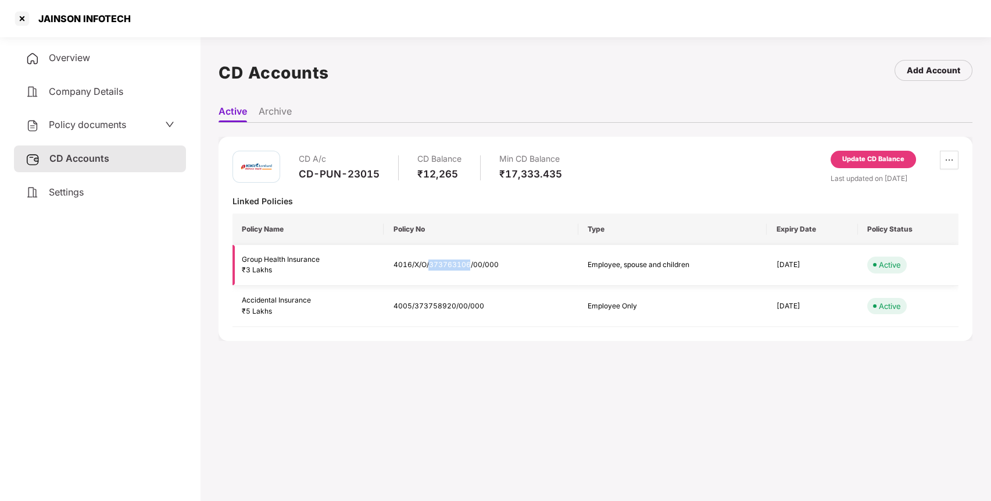
click at [448, 263] on td "4016/X/O/373763106/00/000" at bounding box center [481, 265] width 194 height 41
copy td "4016/X/O/373763106/00/000"
click at [856, 163] on div "Update CD Balance" at bounding box center [873, 159] width 62 height 10
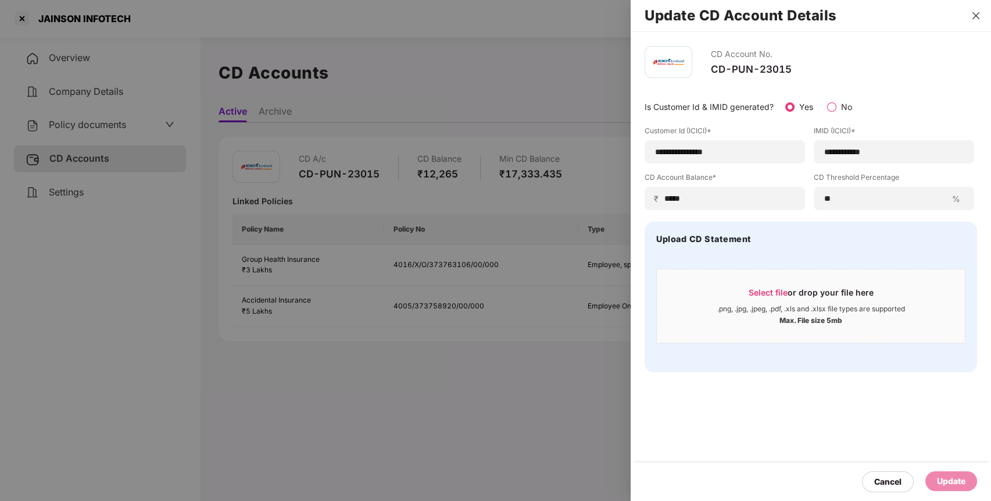
click at [972, 13] on icon "close" at bounding box center [975, 15] width 9 height 9
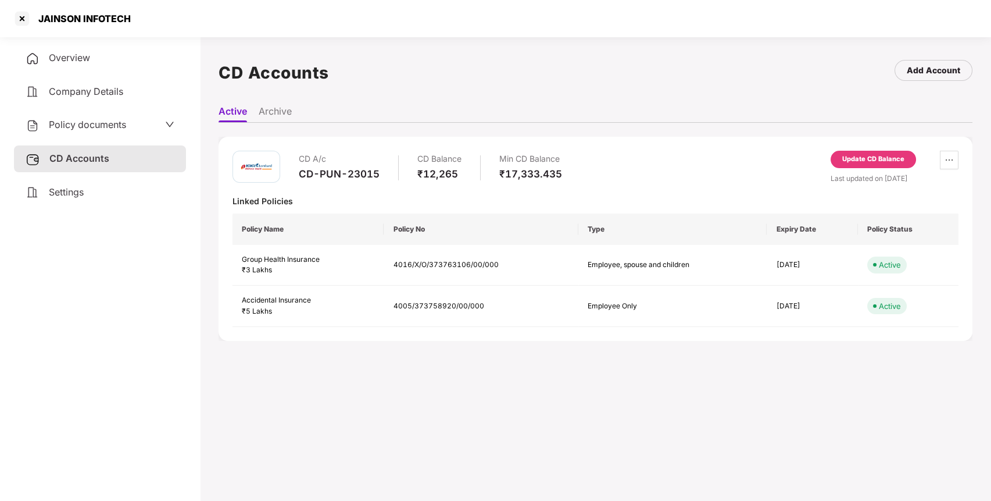
click at [87, 123] on span "Policy documents" at bounding box center [87, 125] width 77 height 12
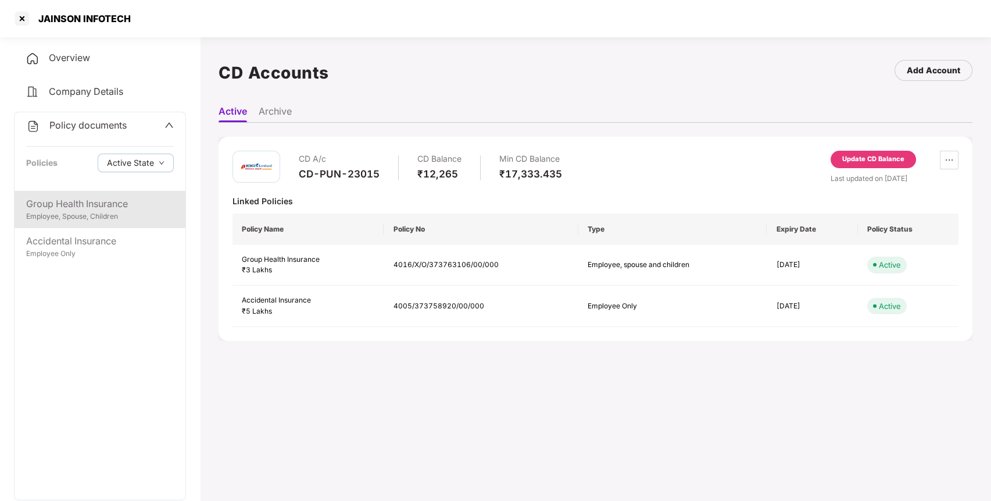
click at [84, 217] on div "Employee, Spouse, Children" at bounding box center [100, 216] width 148 height 11
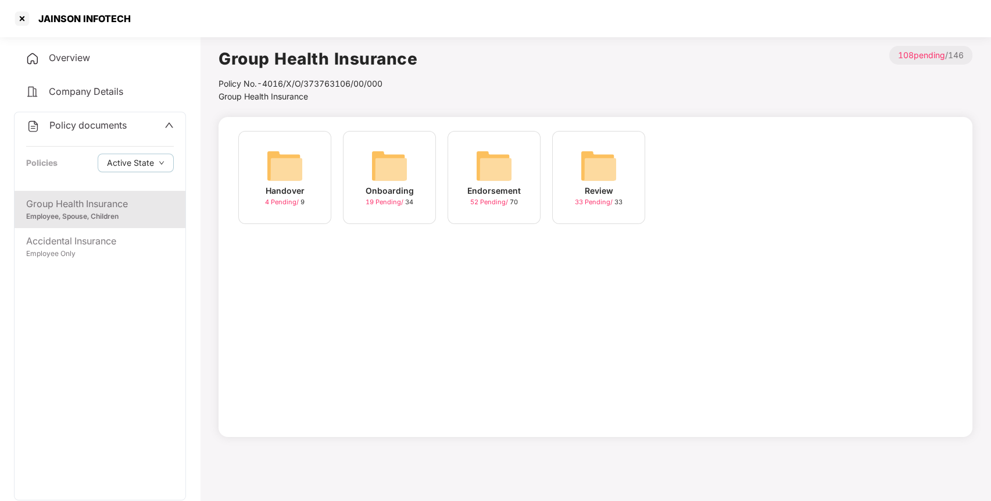
click at [510, 159] on img at bounding box center [494, 165] width 37 height 37
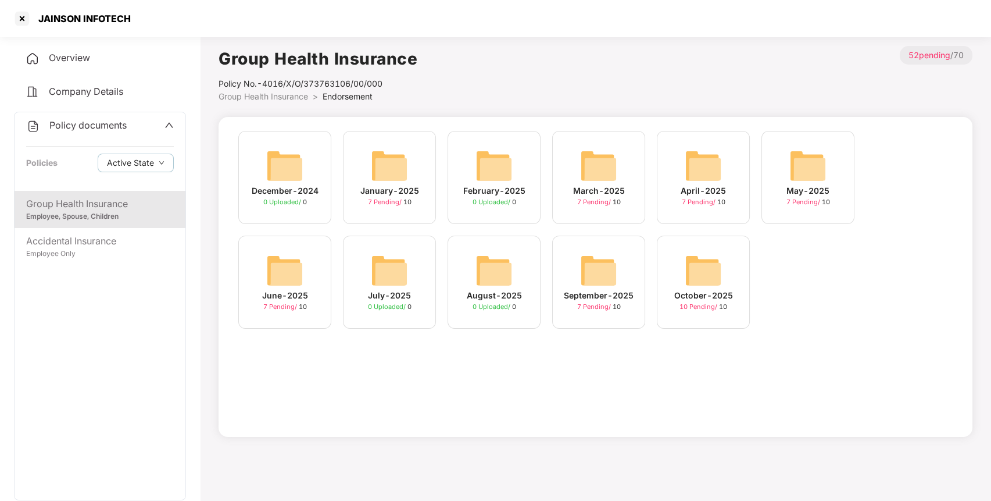
click at [703, 270] on img at bounding box center [703, 270] width 37 height 37
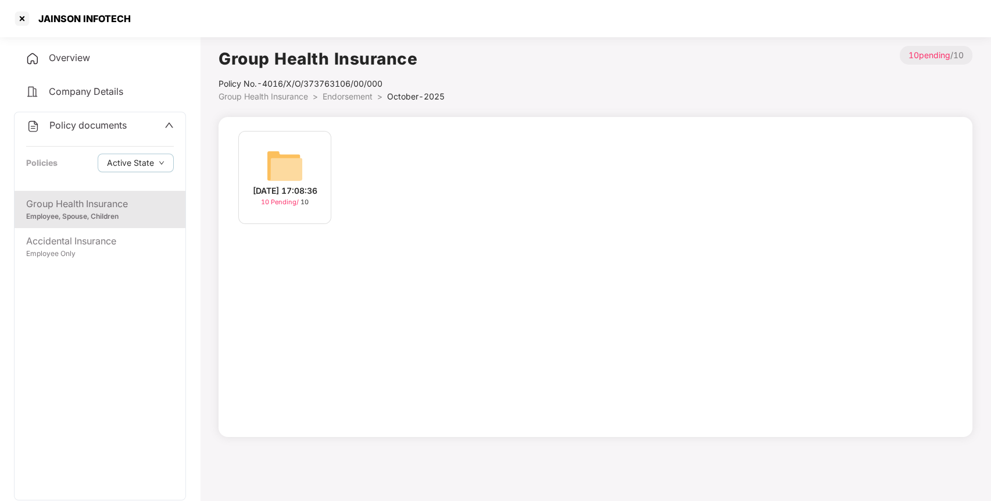
click at [291, 167] on img at bounding box center [284, 165] width 37 height 37
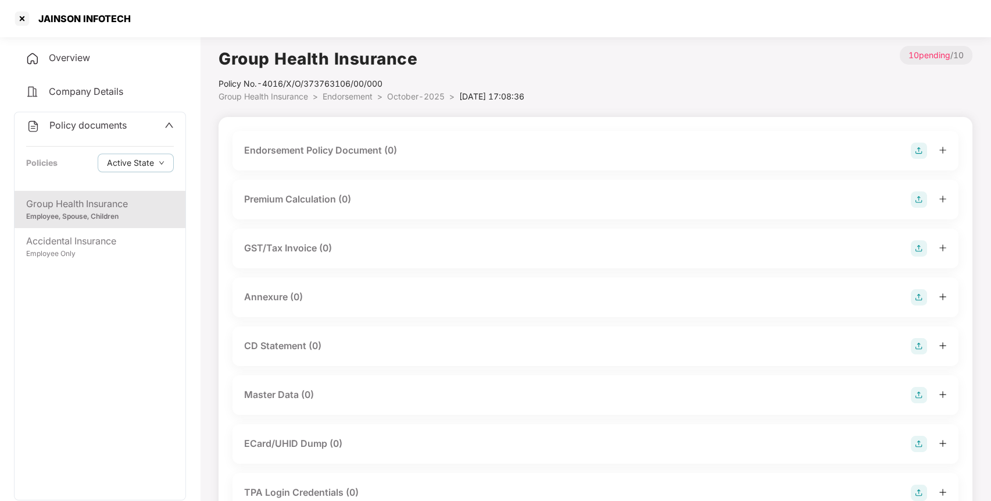
click at [916, 156] on img at bounding box center [919, 150] width 16 height 16
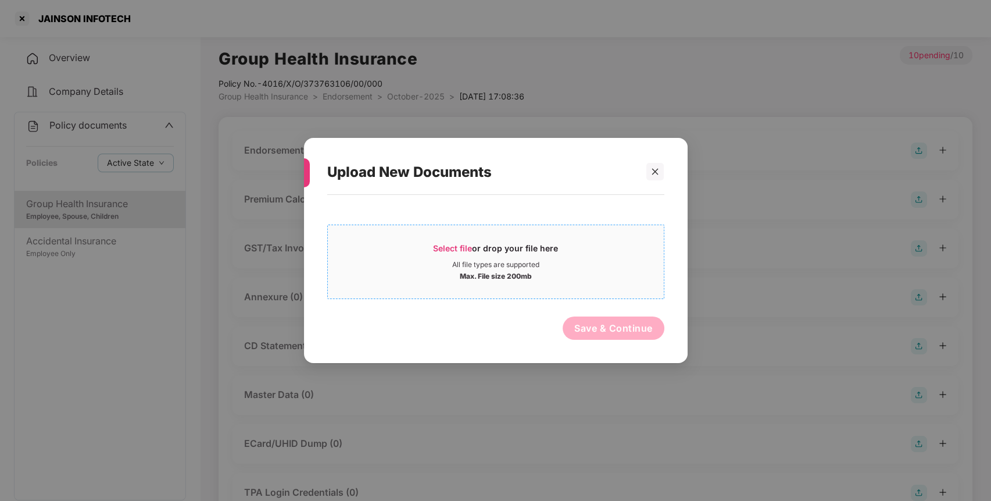
click at [442, 252] on span "Select file" at bounding box center [452, 248] width 39 height 10
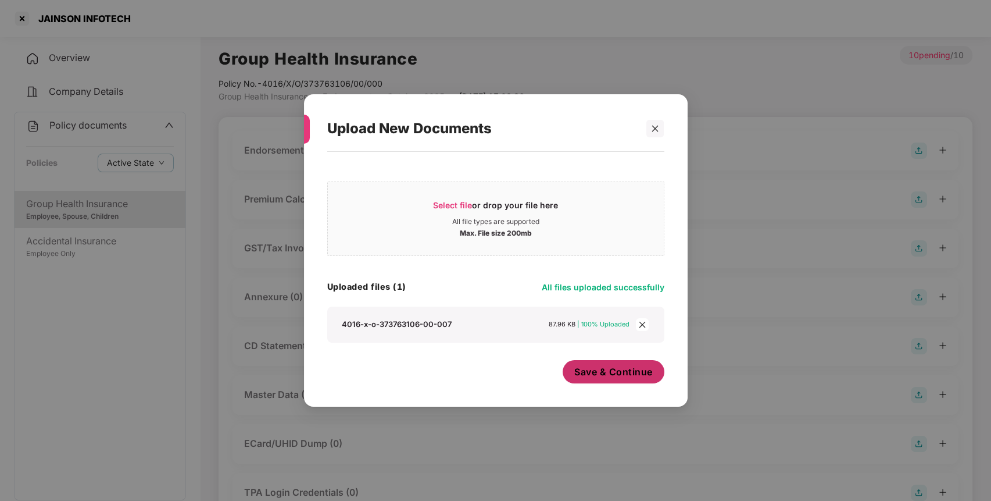
click at [598, 365] on span "Save & Continue" at bounding box center [613, 371] width 78 height 13
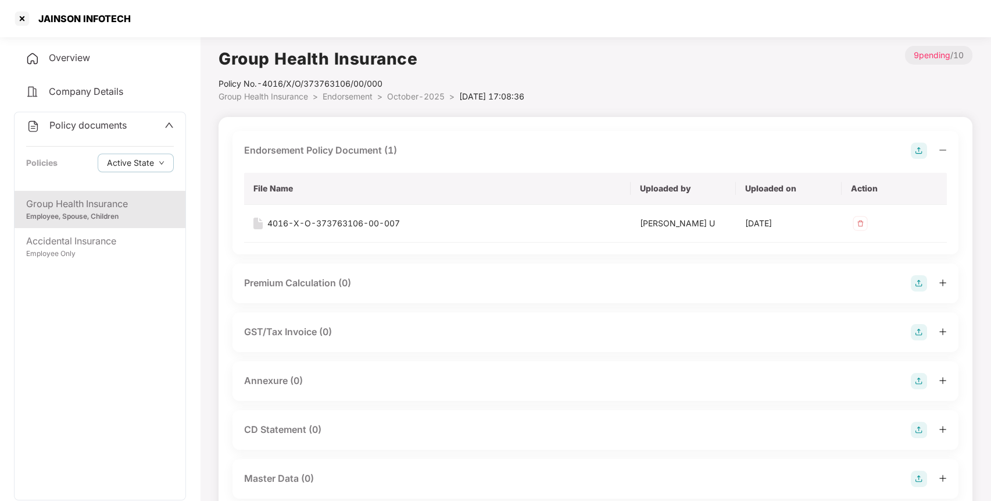
scroll to position [76, 0]
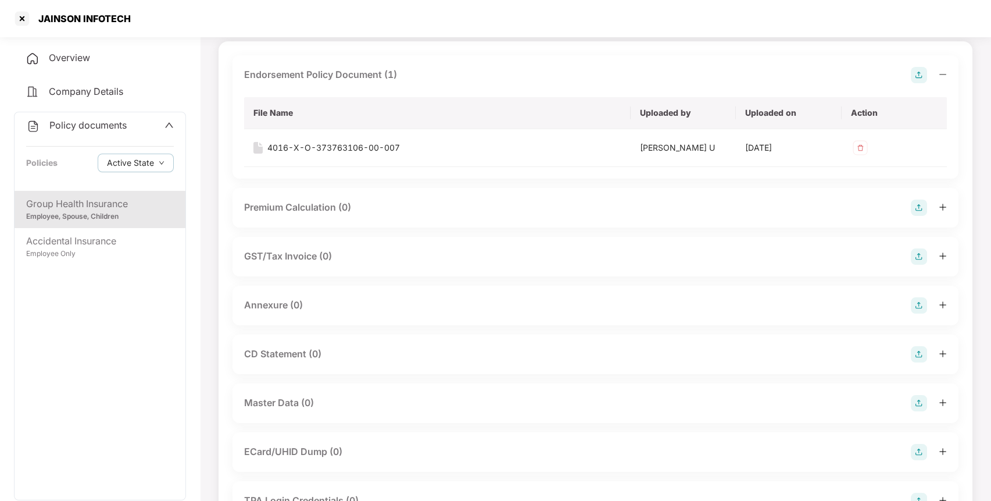
click at [916, 302] on img at bounding box center [919, 305] width 16 height 16
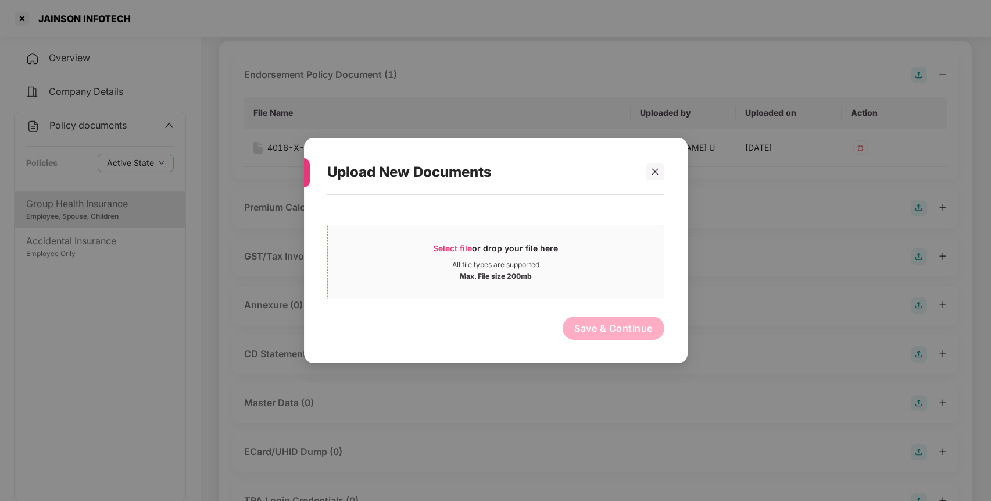
click at [455, 244] on span "Select file" at bounding box center [452, 248] width 39 height 10
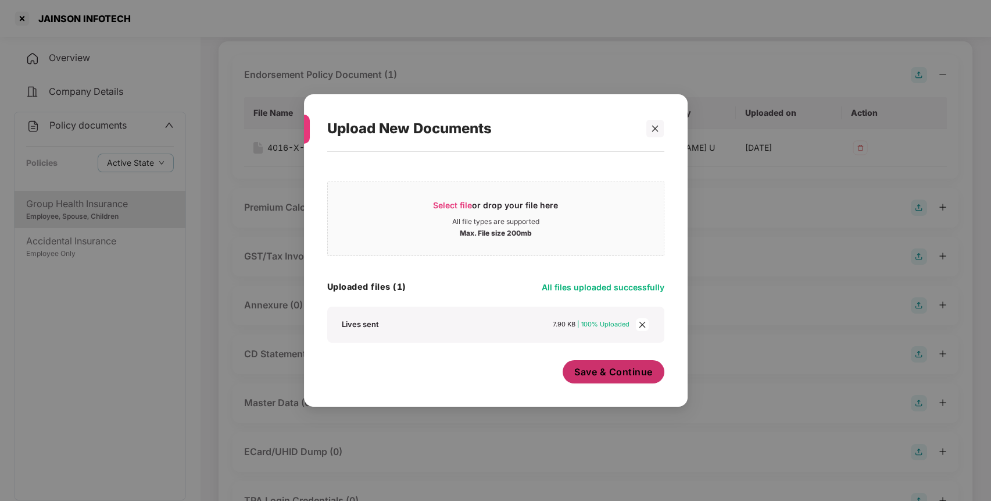
click at [601, 366] on span "Save & Continue" at bounding box center [613, 371] width 78 height 13
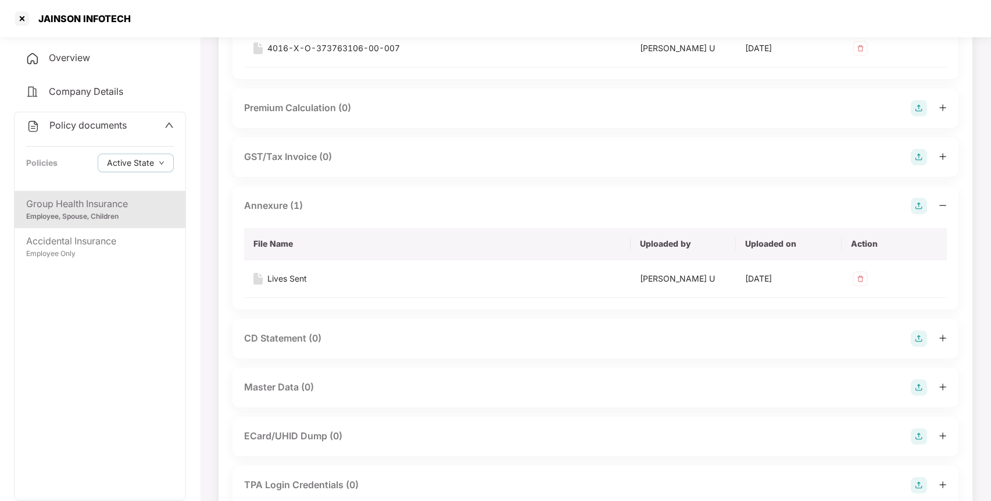
scroll to position [249, 0]
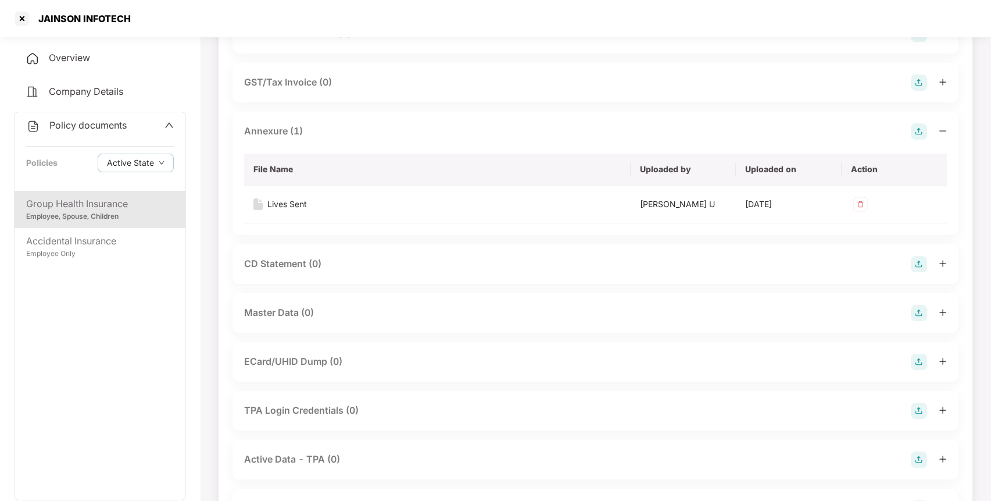
click at [919, 308] on img at bounding box center [919, 313] width 16 height 16
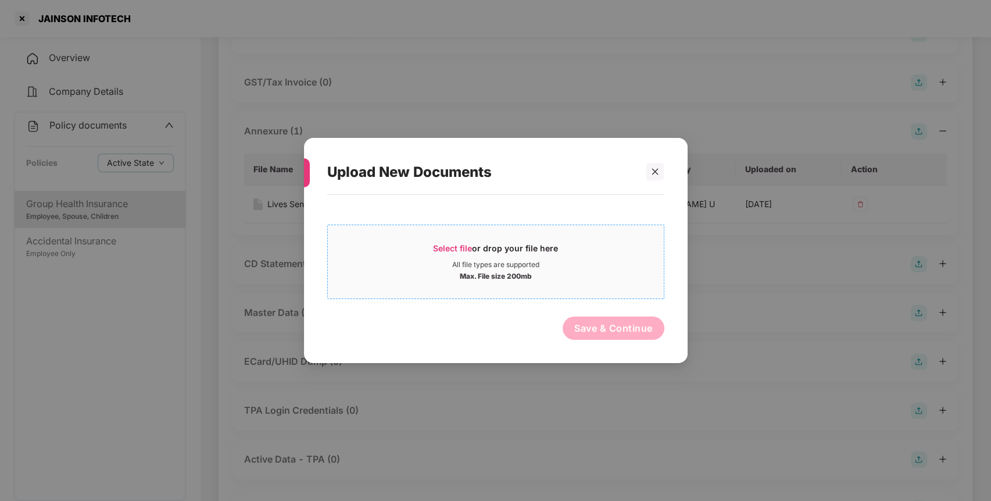
click at [440, 241] on span "Select file or drop your file here All file types are supported Max. File size …" at bounding box center [496, 262] width 336 height 56
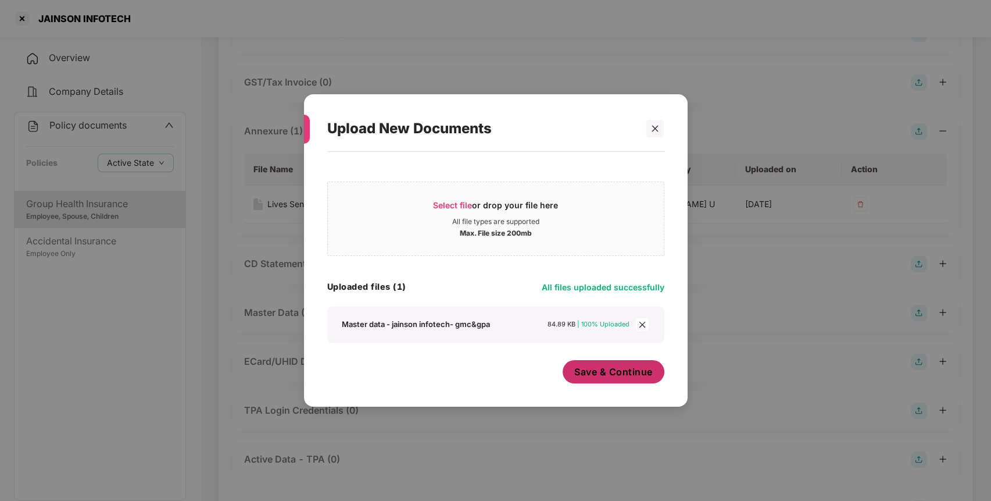
click at [591, 363] on button "Save & Continue" at bounding box center [614, 371] width 102 height 23
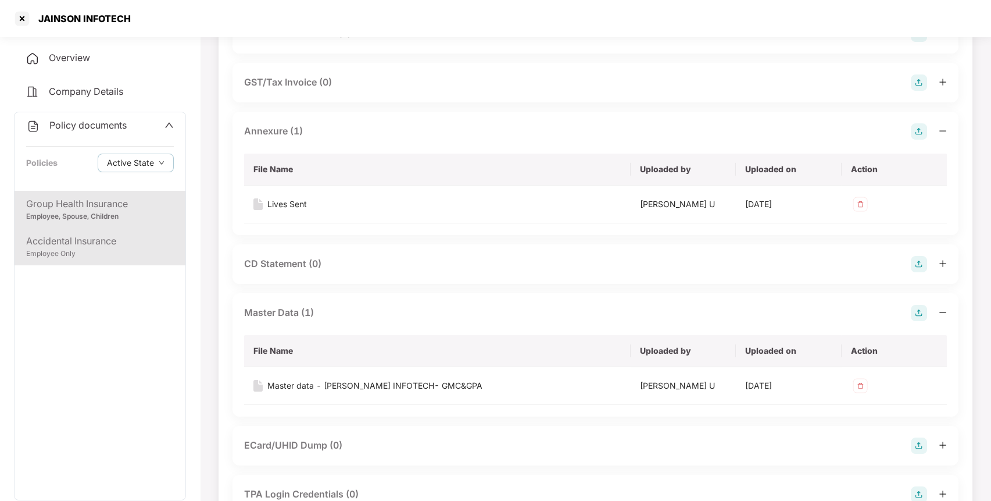
click at [108, 241] on div "Accidental Insurance" at bounding box center [100, 241] width 148 height 15
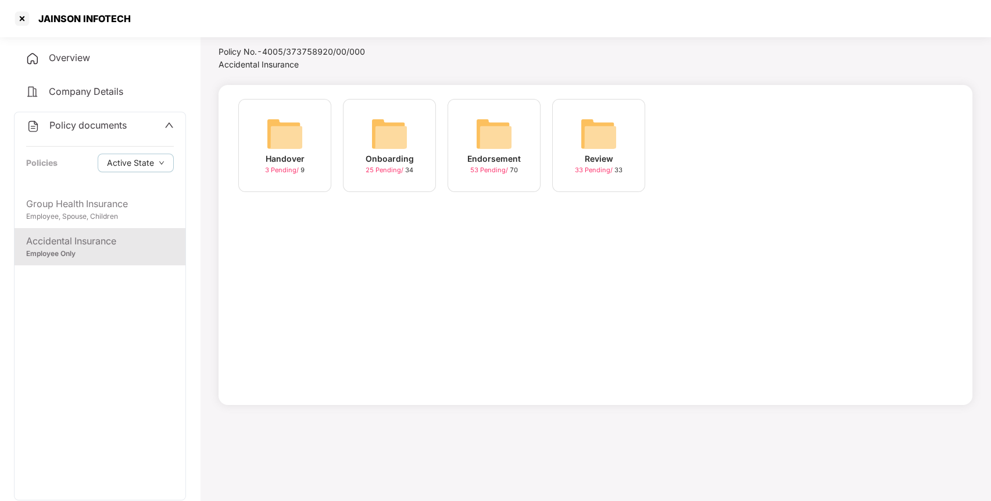
click at [492, 126] on img at bounding box center [494, 133] width 37 height 37
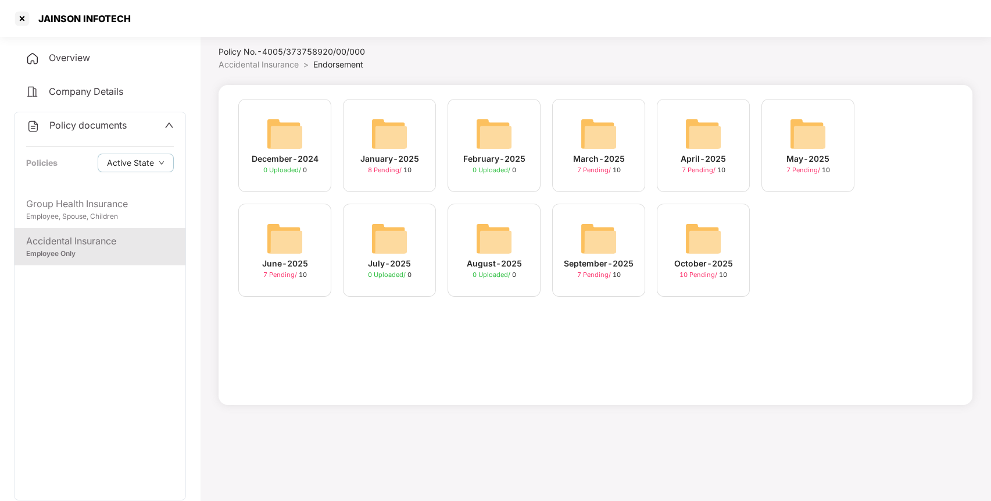
click at [699, 228] on img at bounding box center [703, 238] width 37 height 37
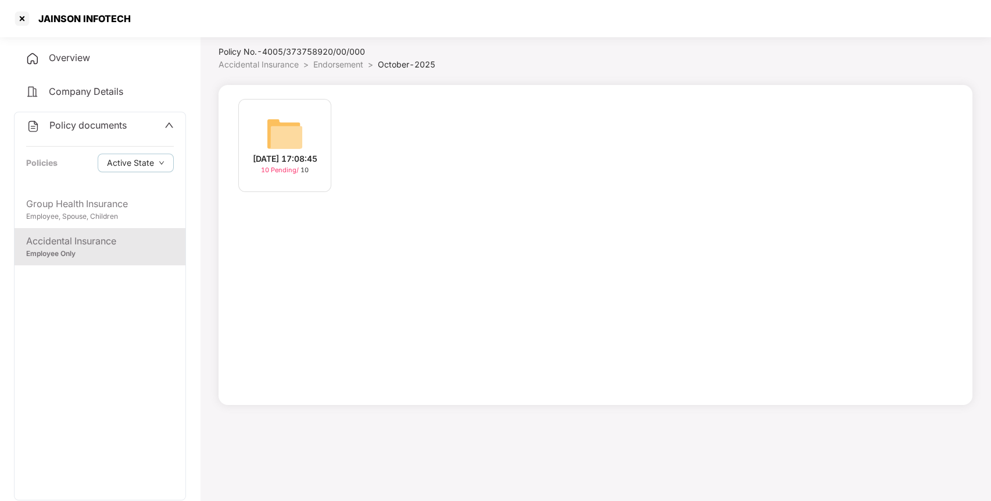
click at [300, 116] on img at bounding box center [284, 133] width 37 height 37
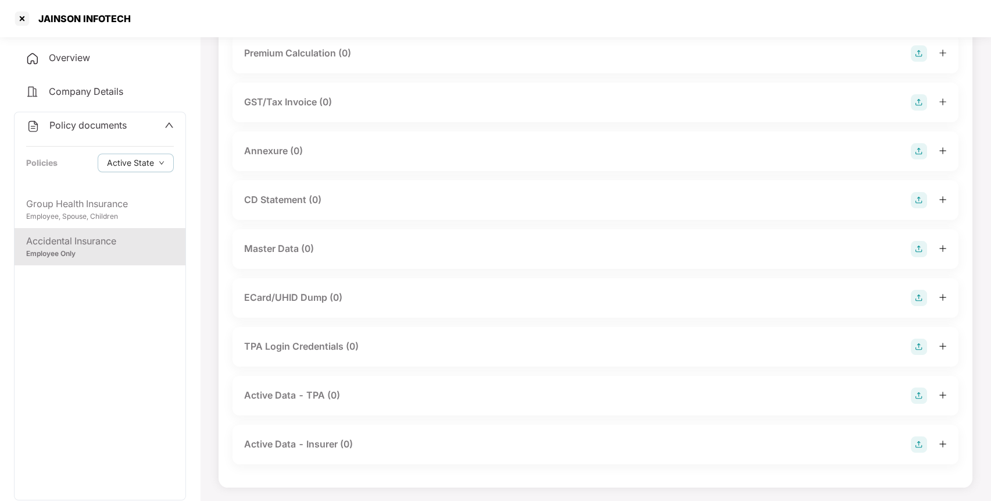
click at [912, 241] on img at bounding box center [919, 249] width 16 height 16
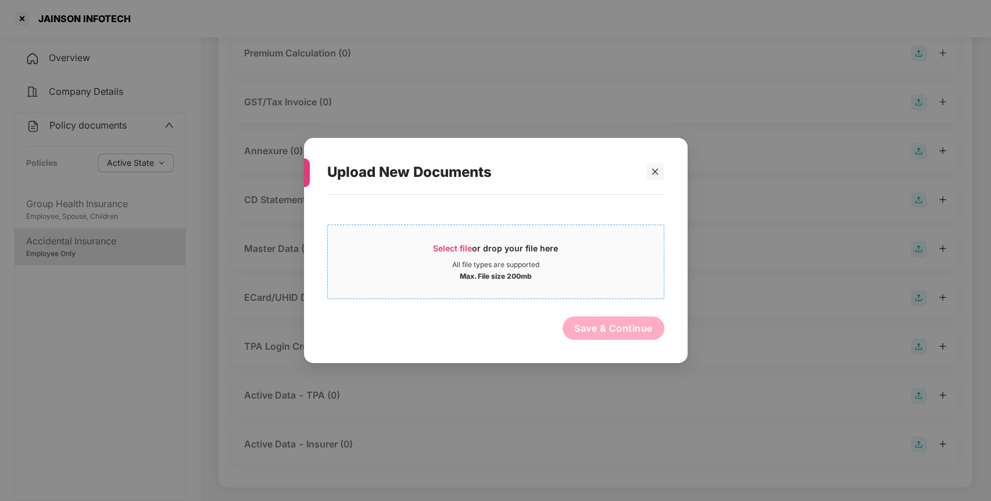
click at [454, 243] on span "Select file" at bounding box center [452, 248] width 39 height 10
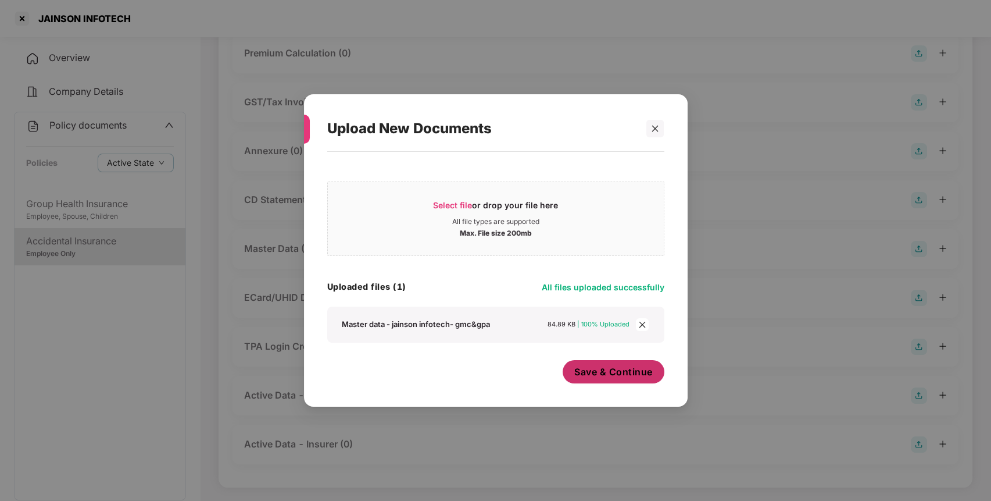
click at [620, 378] on button "Save & Continue" at bounding box center [614, 371] width 102 height 23
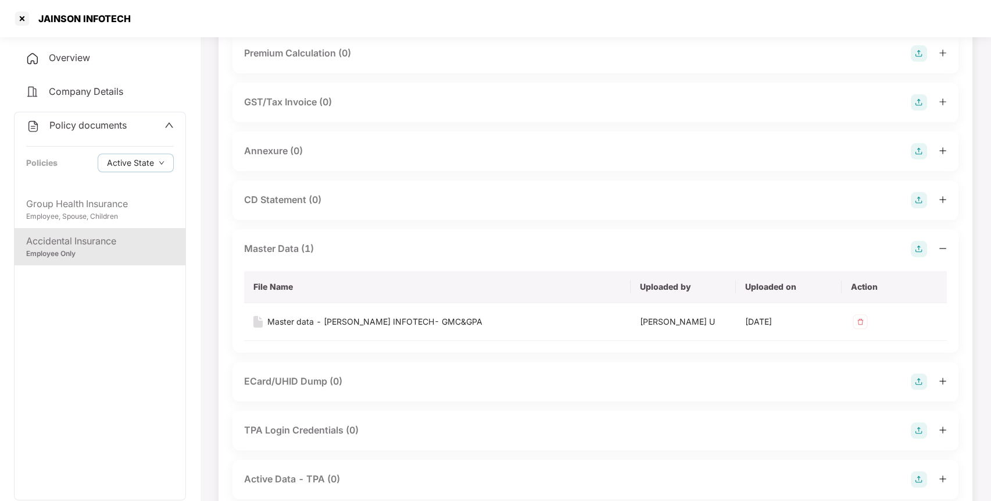
scroll to position [0, 0]
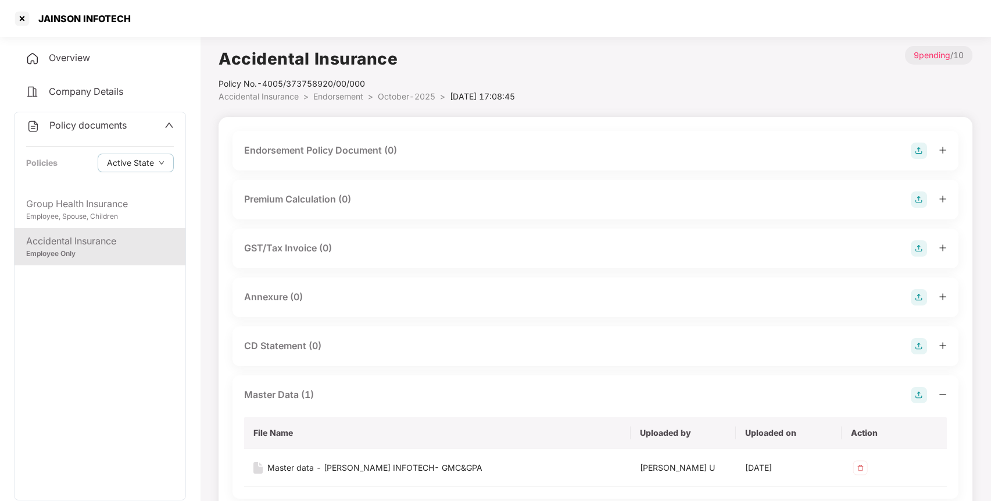
click at [920, 153] on img at bounding box center [919, 150] width 16 height 16
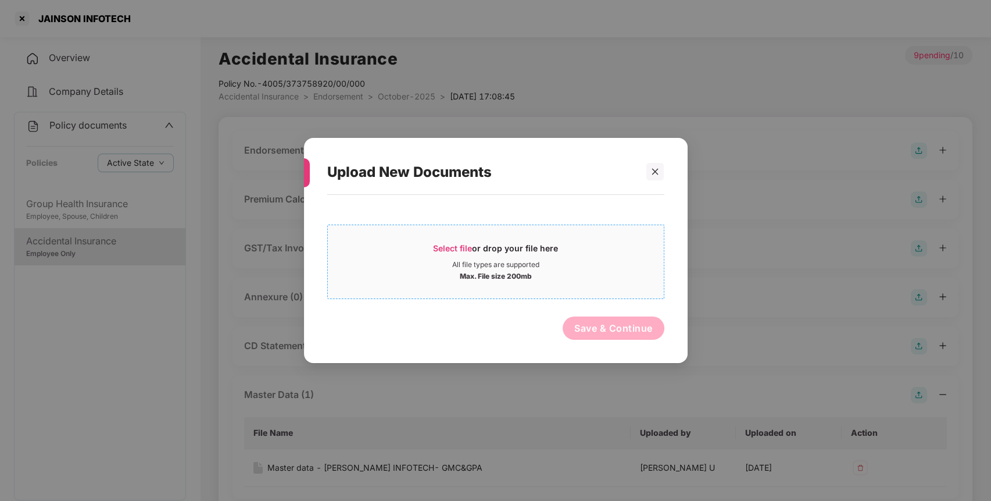
click at [452, 240] on span "Select file or drop your file here All file types are supported Max. File size …" at bounding box center [496, 262] width 336 height 56
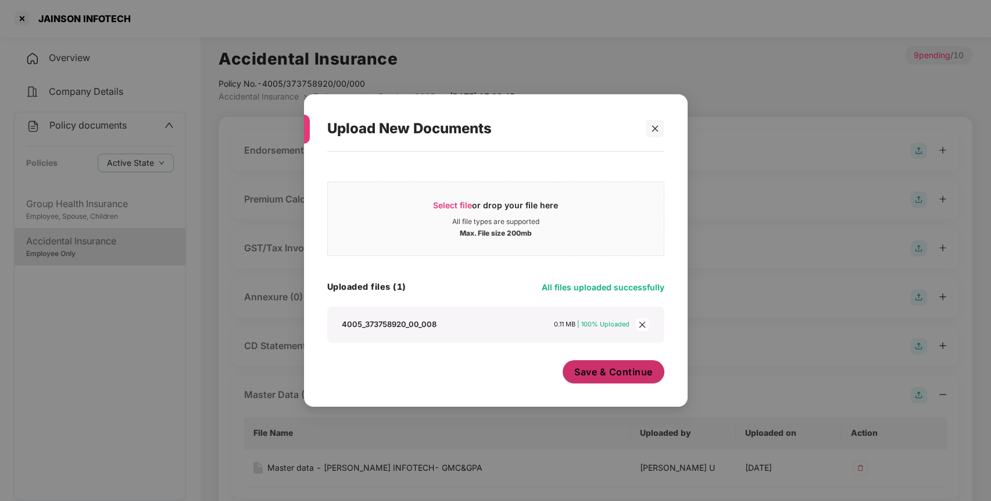
click at [608, 380] on button "Save & Continue" at bounding box center [614, 371] width 102 height 23
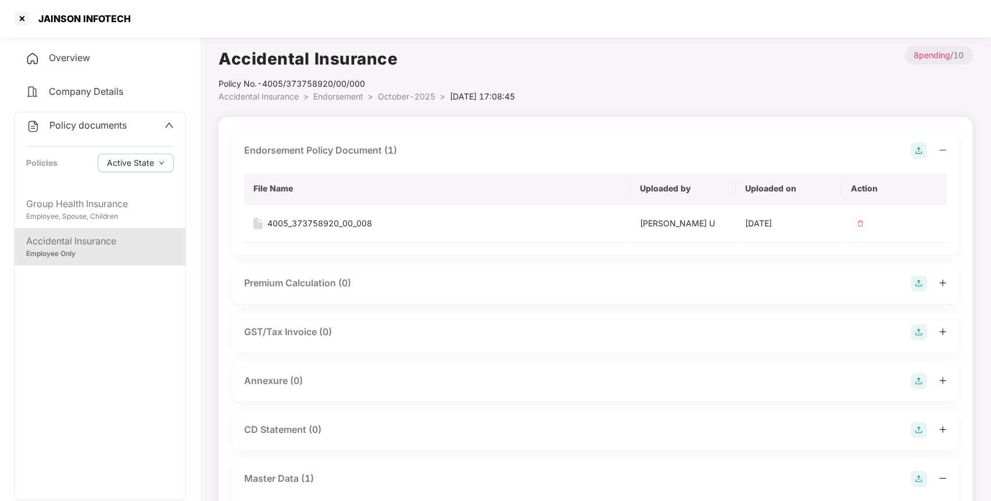
click at [926, 377] on img at bounding box center [919, 381] width 16 height 16
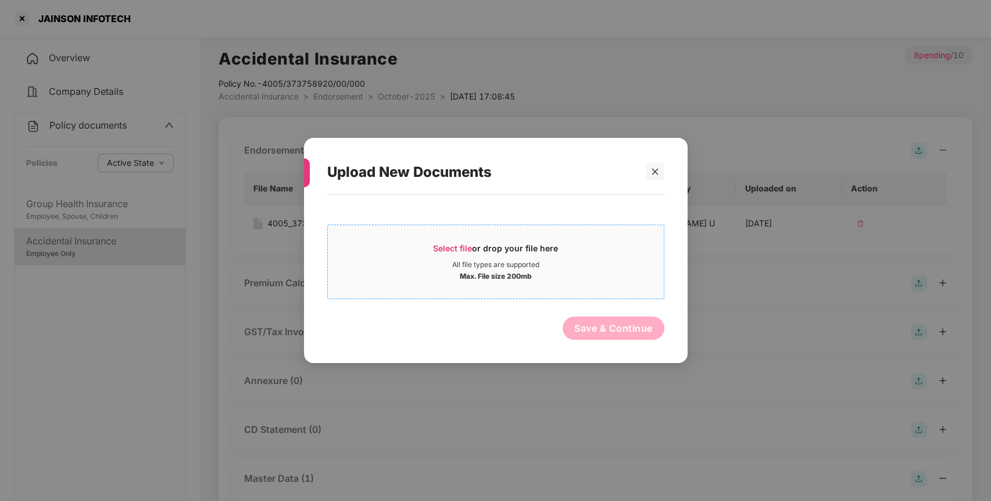
click at [453, 243] on span "Select file" at bounding box center [452, 248] width 39 height 10
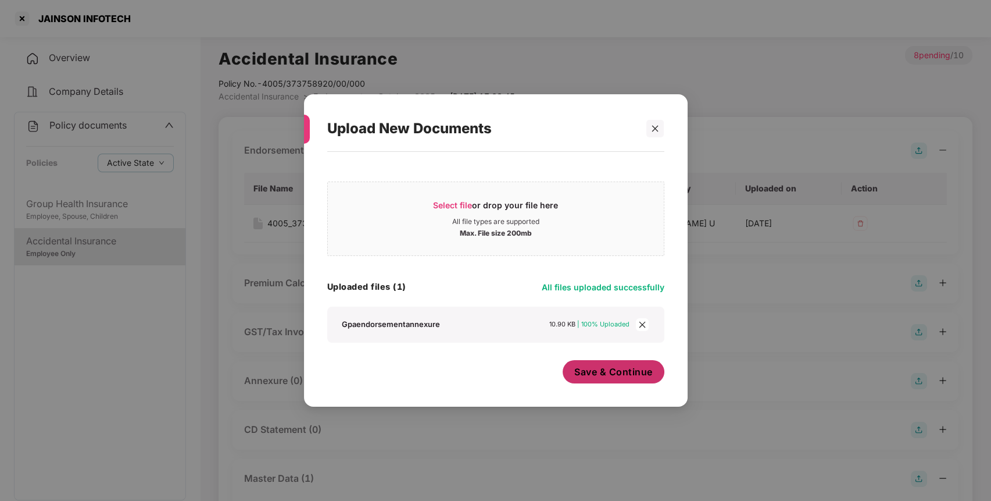
click at [633, 364] on button "Save & Continue" at bounding box center [614, 371] width 102 height 23
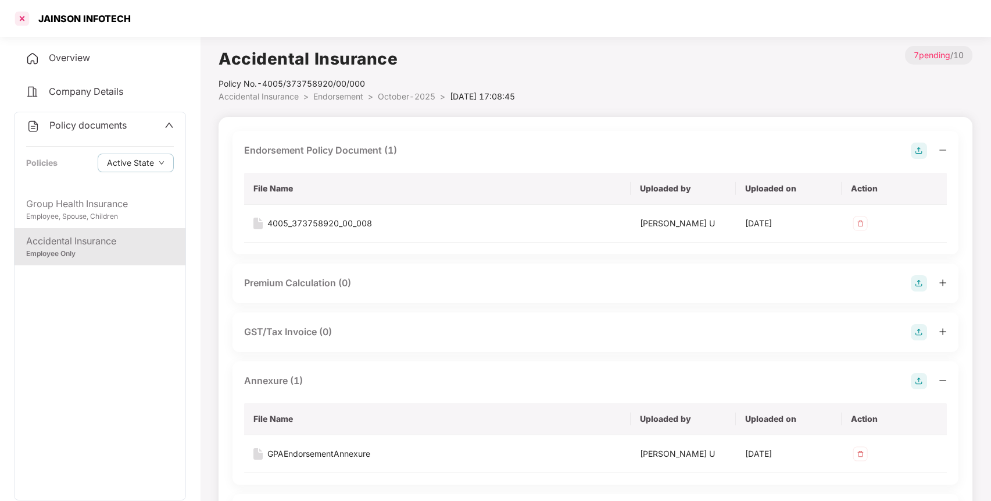
click at [24, 16] on div at bounding box center [22, 18] width 19 height 19
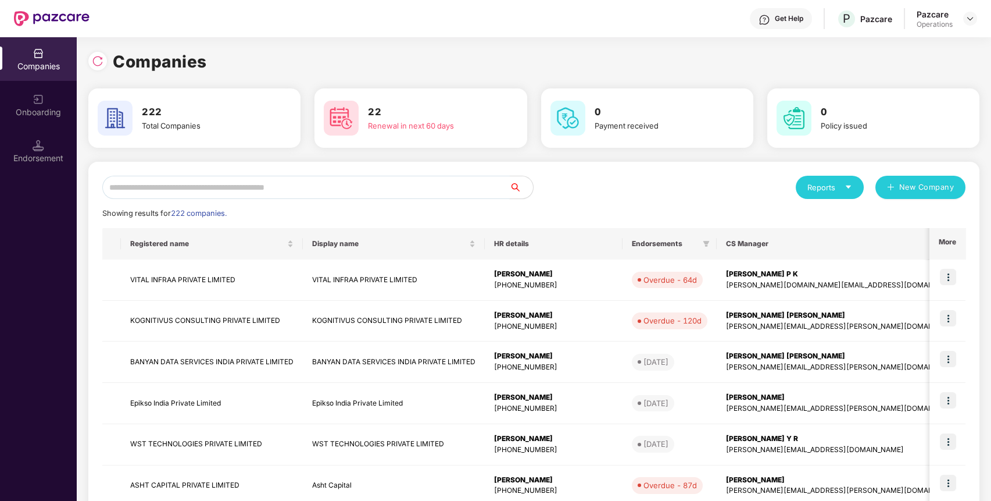
click at [337, 186] on input "text" at bounding box center [306, 187] width 408 height 23
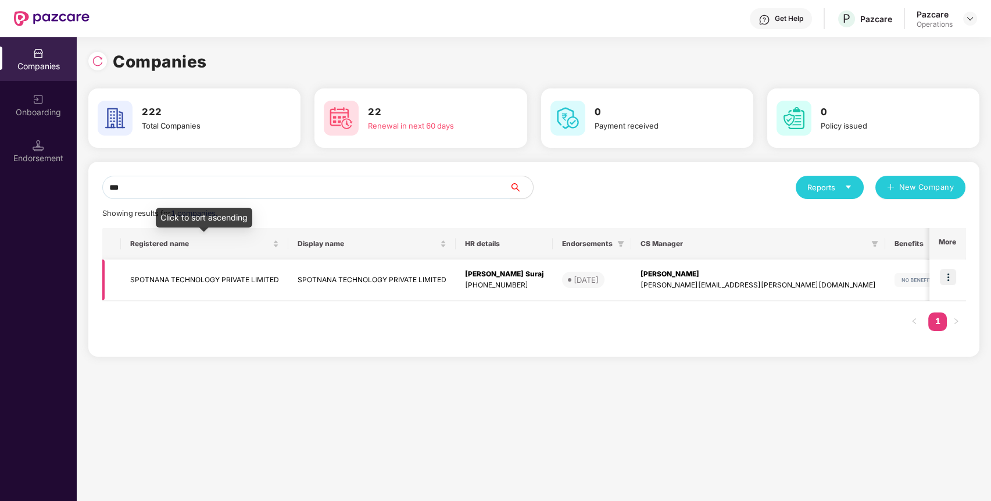
type input "***"
click at [187, 270] on td "SPOTNANA TECHNOLOGY PRIVATE LIMITED" at bounding box center [204, 279] width 167 height 41
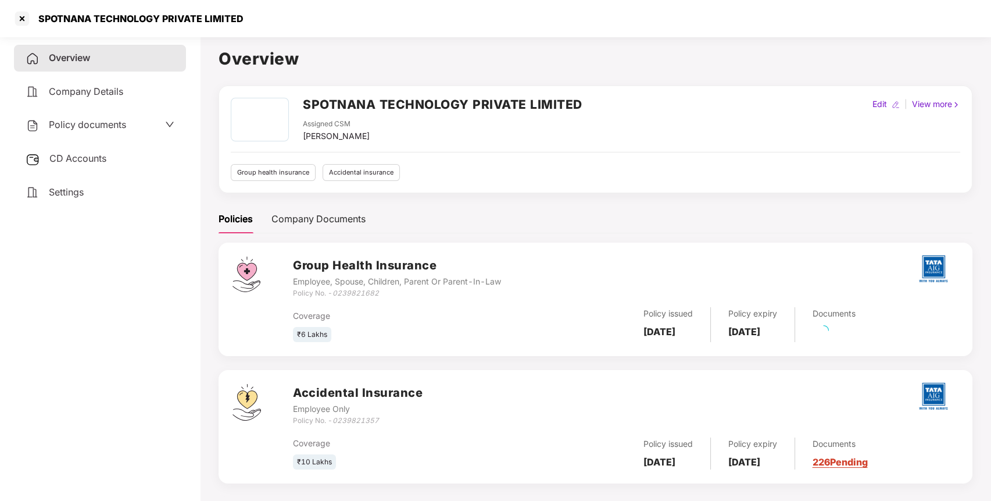
click at [112, 123] on span "Policy documents" at bounding box center [87, 125] width 77 height 12
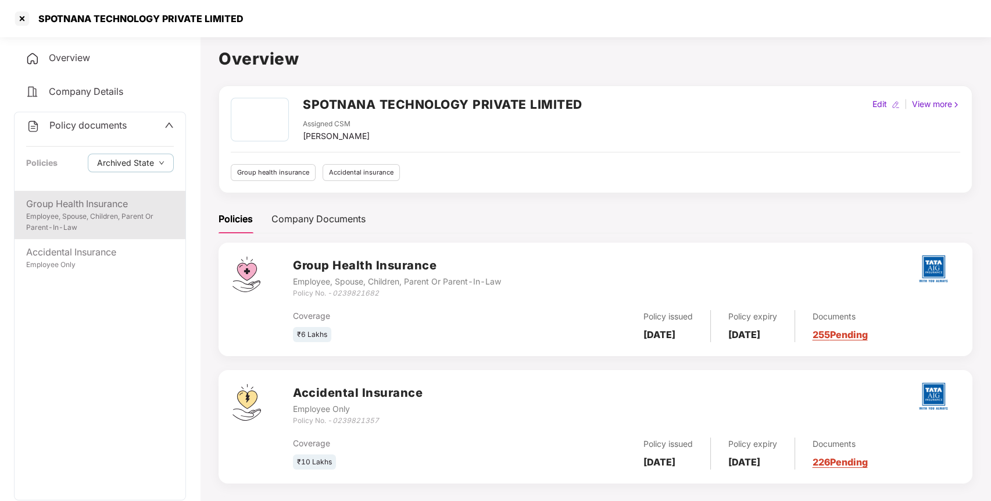
click at [67, 219] on div "Employee, Spouse, Children, Parent Or Parent-In-Law" at bounding box center [100, 222] width 148 height 22
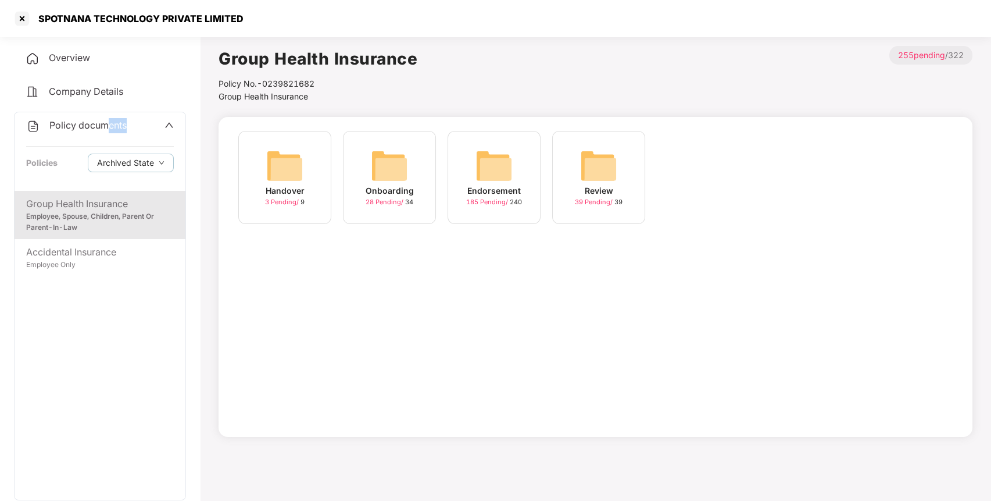
drag, startPoint x: 129, startPoint y: 113, endPoint x: 109, endPoint y: 123, distance: 21.8
click at [109, 123] on div "Policy documents Policies Archived State" at bounding box center [100, 151] width 171 height 78
click at [109, 123] on span "Policy documents" at bounding box center [87, 125] width 77 height 12
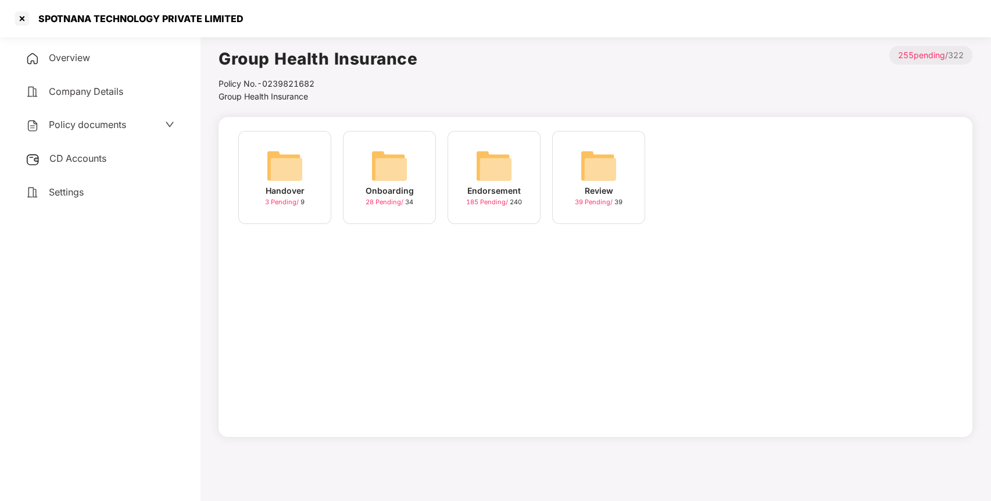
click at [74, 158] on span "CD Accounts" at bounding box center [77, 158] width 57 height 12
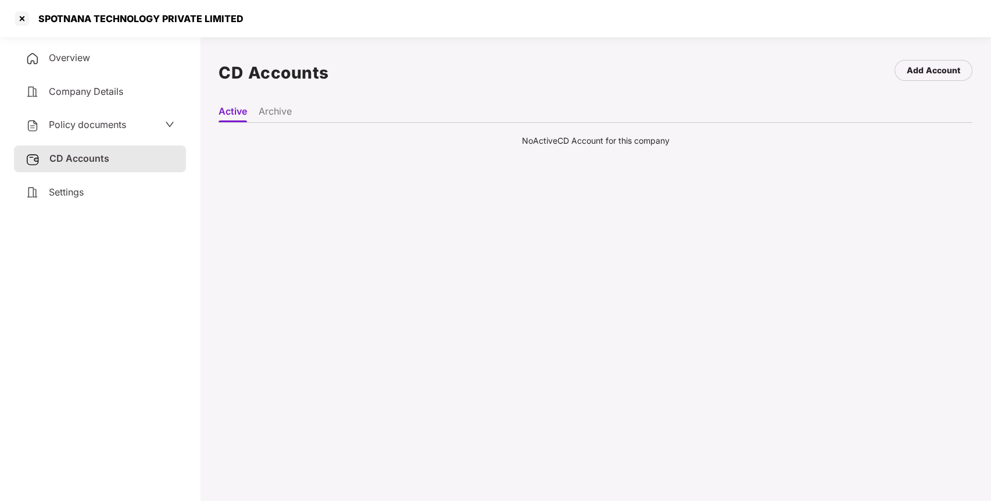
click at [267, 119] on li "Archive" at bounding box center [275, 113] width 33 height 17
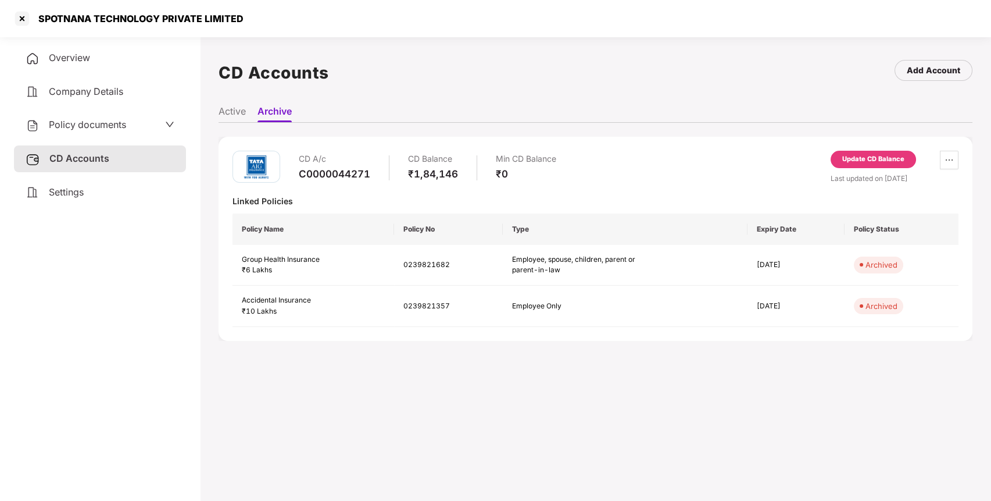
click at [113, 120] on span "Policy documents" at bounding box center [87, 125] width 77 height 12
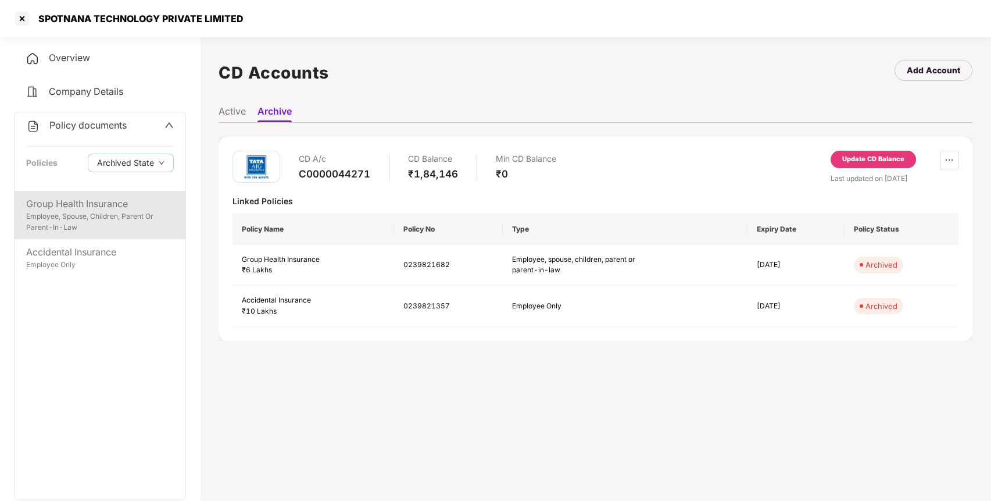
click at [73, 213] on div "Employee, Spouse, Children, Parent Or Parent-In-Law" at bounding box center [100, 222] width 148 height 22
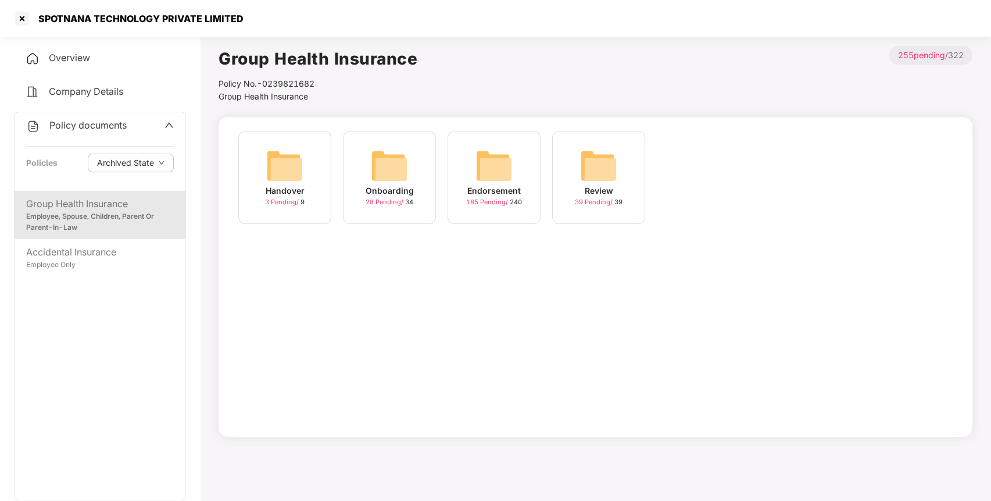
click at [497, 160] on img at bounding box center [494, 165] width 37 height 37
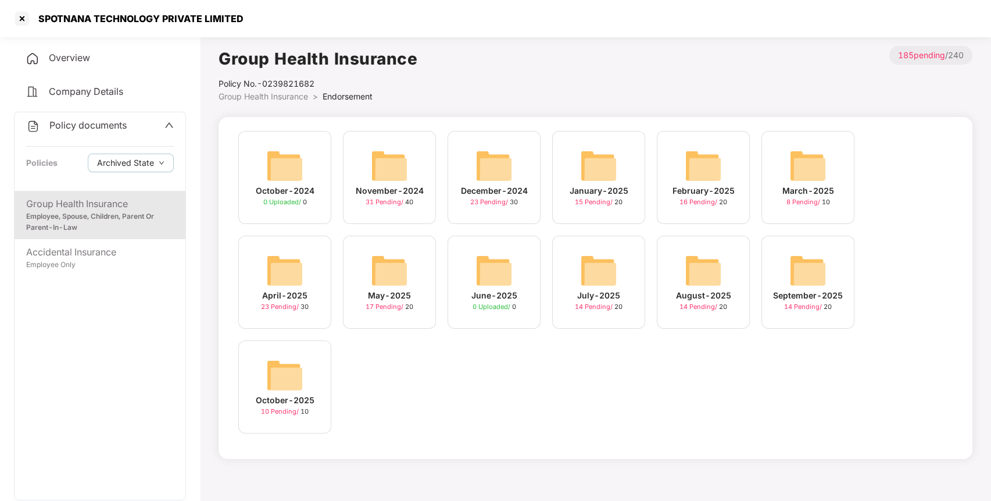
click at [814, 270] on img at bounding box center [807, 270] width 37 height 37
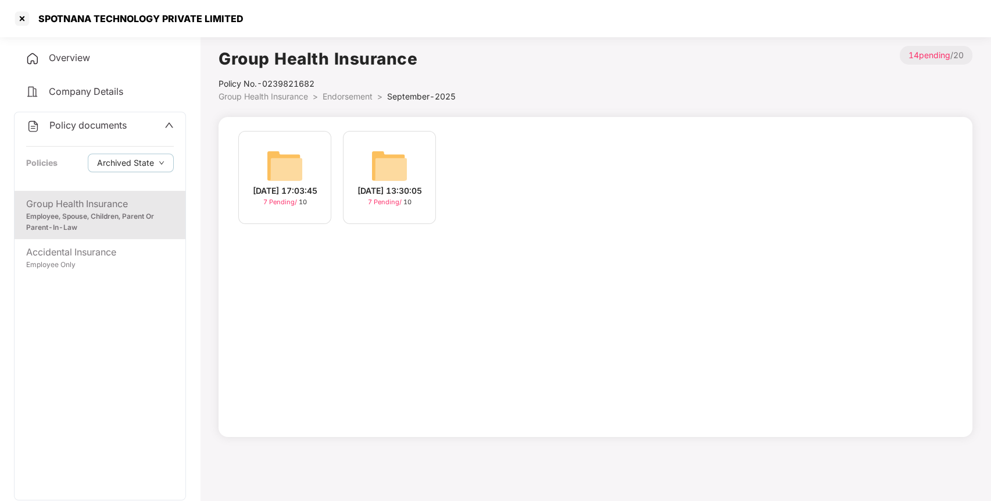
click at [277, 165] on img at bounding box center [284, 165] width 37 height 37
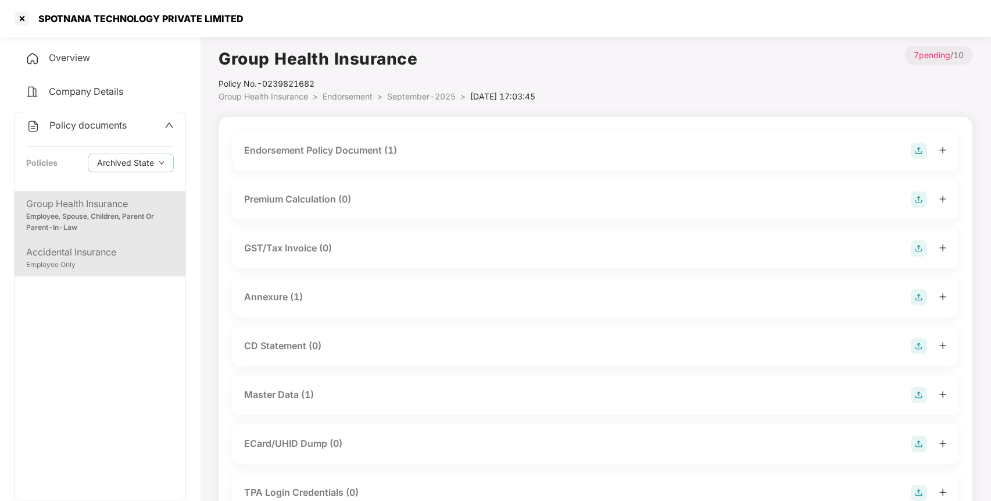
click at [98, 260] on div "Employee Only" at bounding box center [100, 264] width 148 height 11
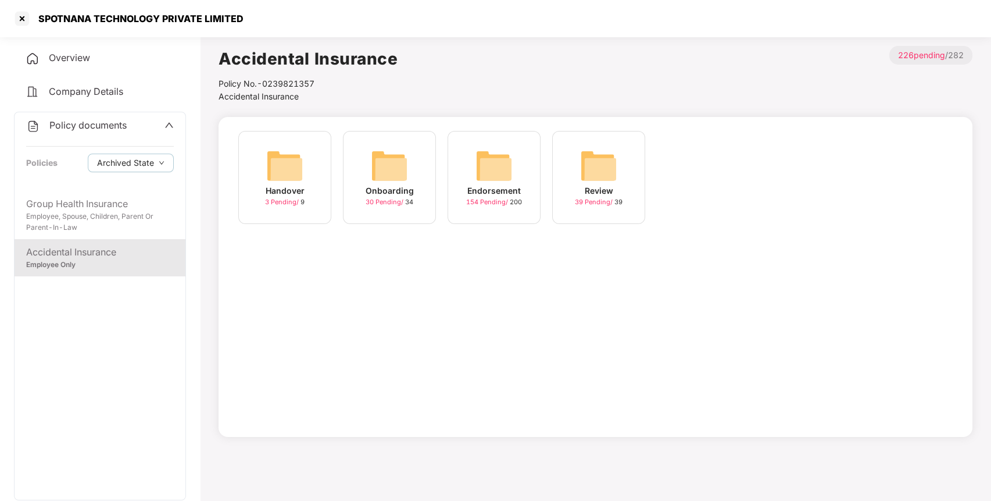
click at [504, 151] on img at bounding box center [494, 165] width 37 height 37
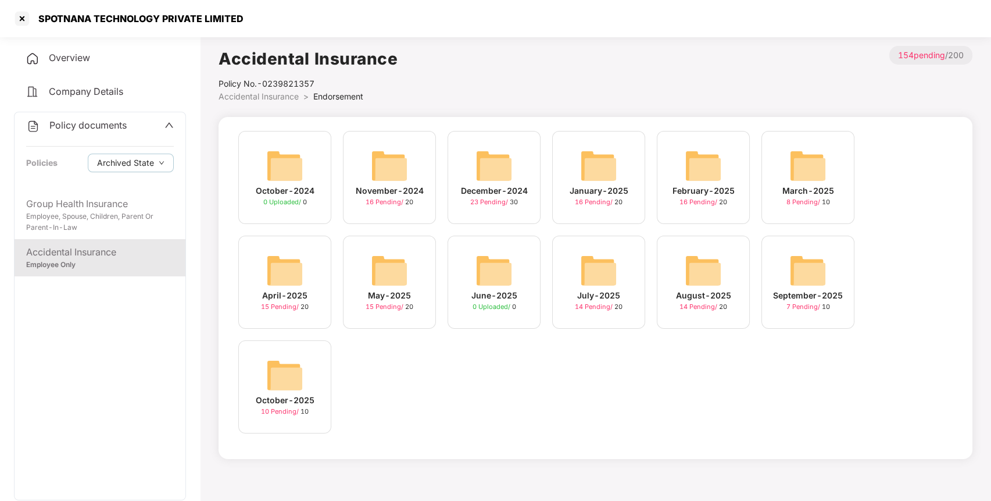
click at [278, 377] on img at bounding box center [284, 374] width 37 height 37
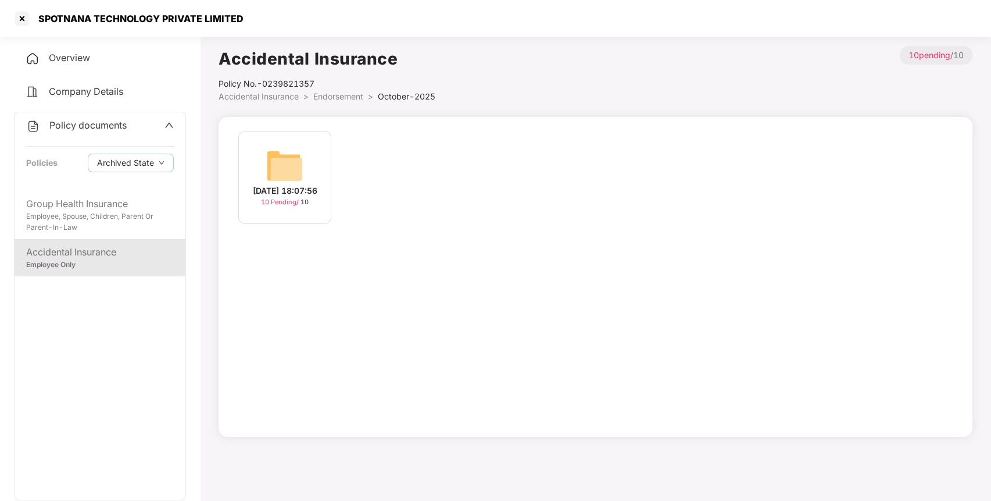
click at [340, 102] on li "Endorsement >" at bounding box center [345, 96] width 65 height 13
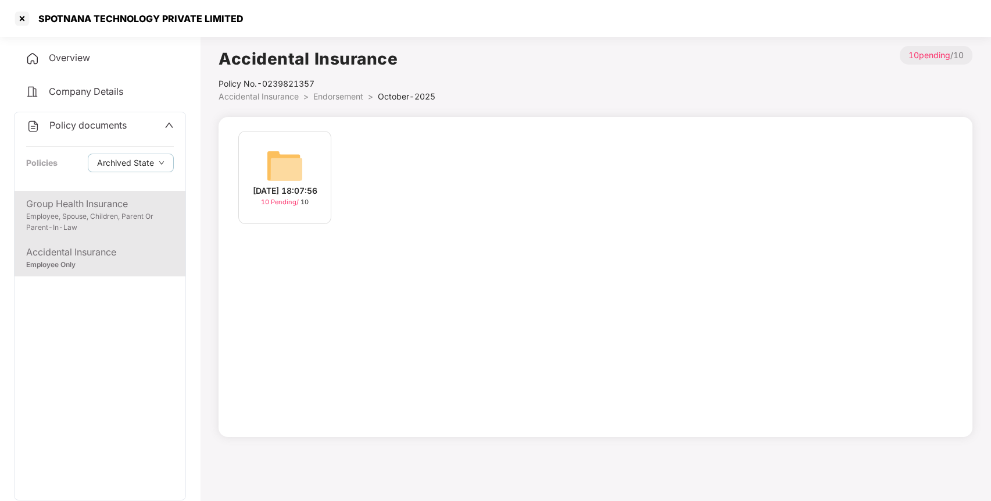
click at [122, 213] on div "Employee, Spouse, Children, Parent Or Parent-In-Law" at bounding box center [100, 222] width 148 height 22
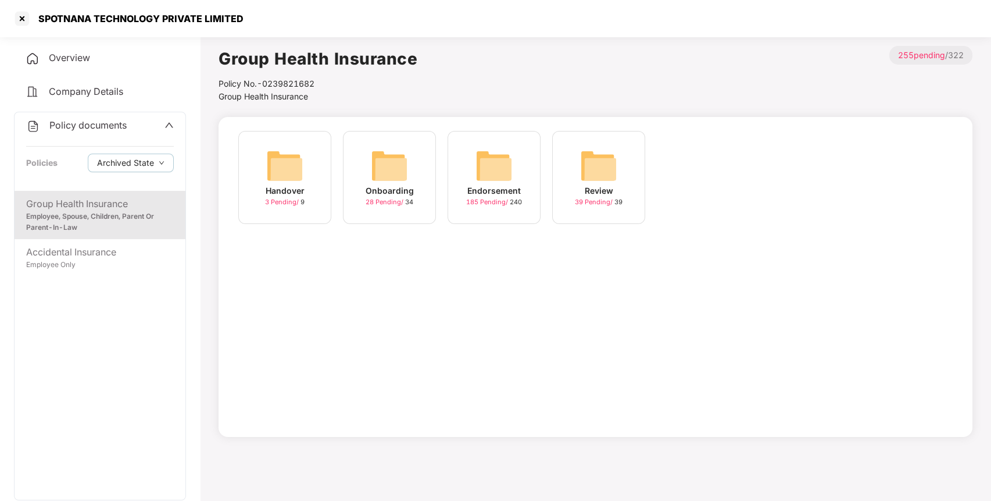
click at [483, 160] on img at bounding box center [494, 165] width 37 height 37
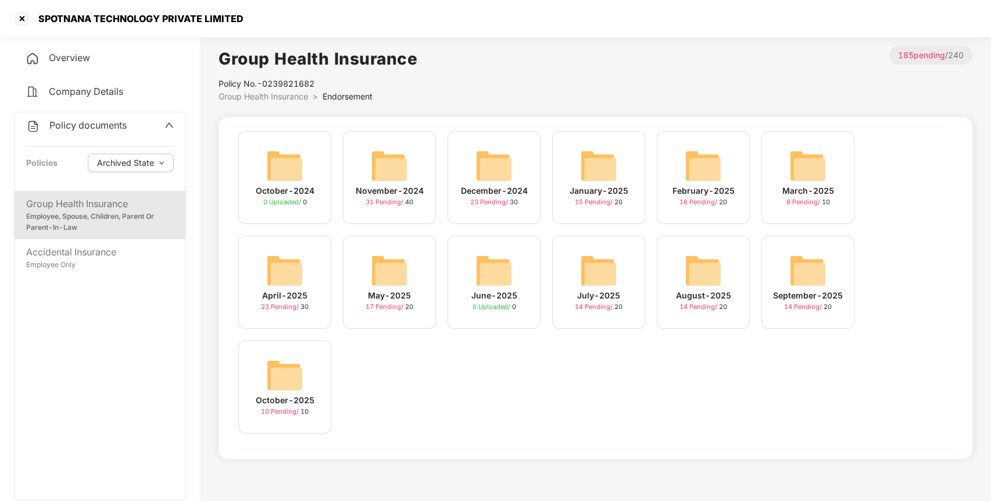
click at [274, 369] on img at bounding box center [284, 374] width 37 height 37
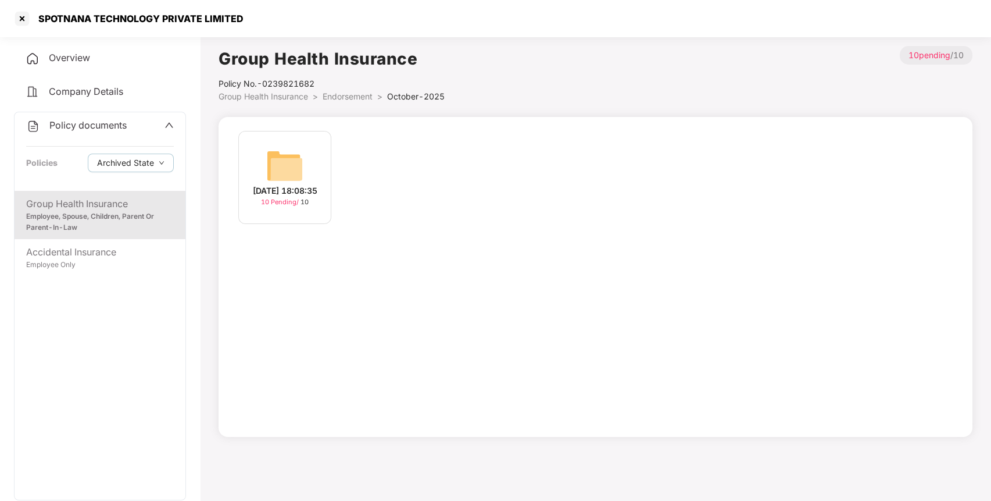
click at [284, 160] on img at bounding box center [284, 165] width 37 height 37
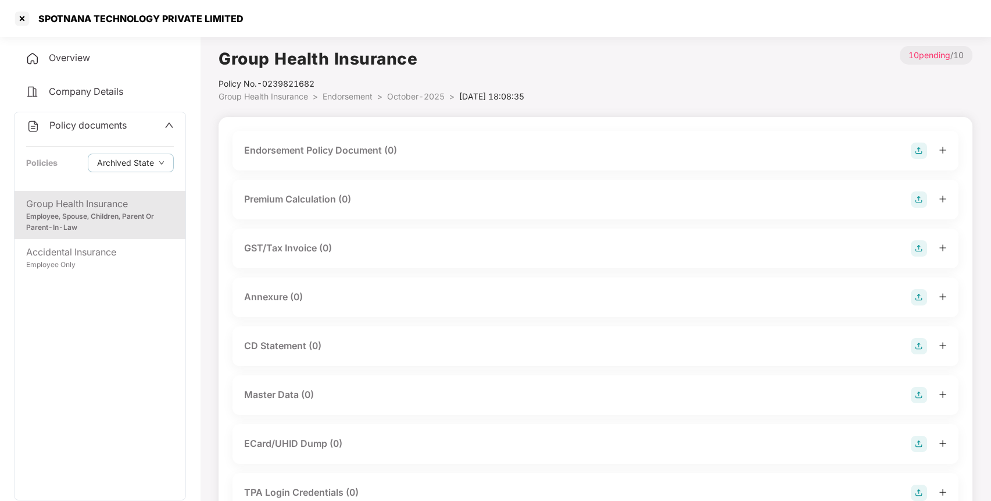
click at [919, 143] on img at bounding box center [919, 150] width 16 height 16
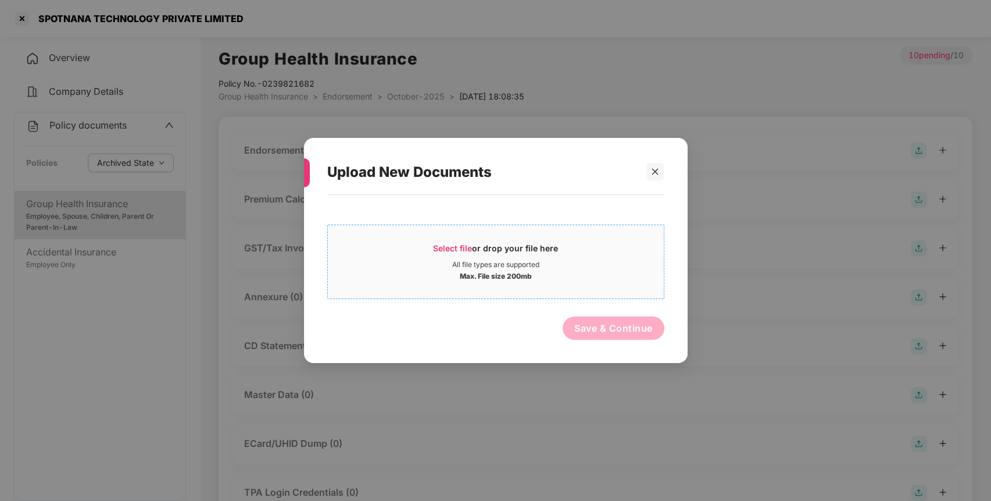
click at [463, 244] on span "Select file" at bounding box center [452, 248] width 39 height 10
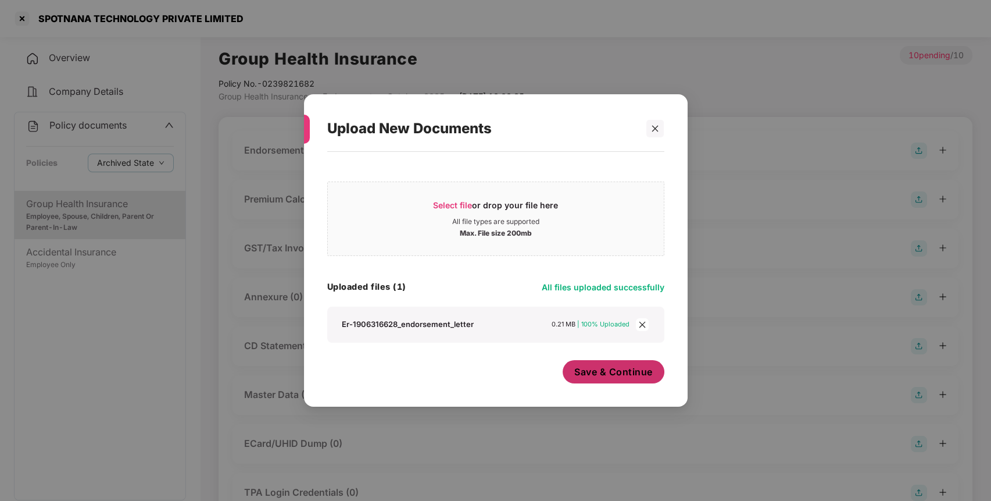
click at [588, 362] on button "Save & Continue" at bounding box center [614, 371] width 102 height 23
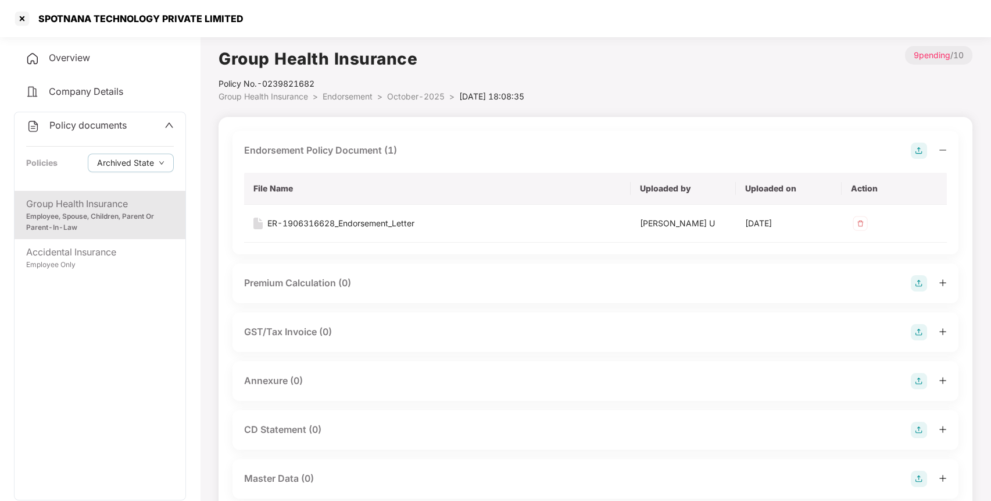
scroll to position [45, 0]
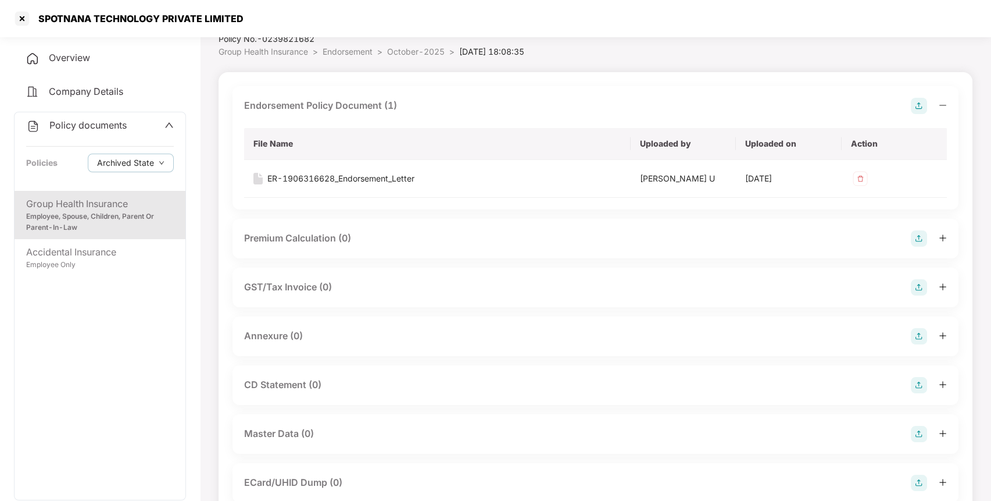
click at [913, 328] on img at bounding box center [919, 336] width 16 height 16
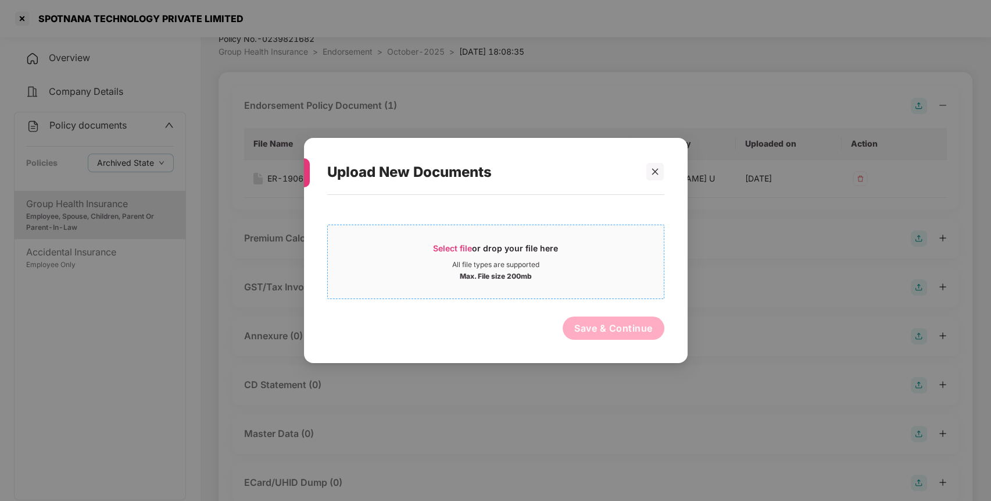
click at [453, 245] on span "Select file" at bounding box center [452, 248] width 39 height 10
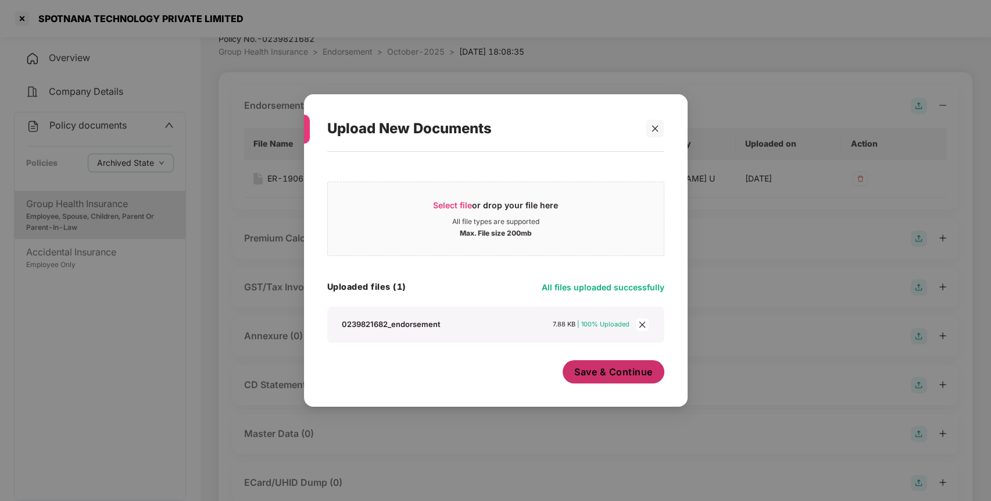
click at [603, 374] on span "Save & Continue" at bounding box center [613, 371] width 78 height 13
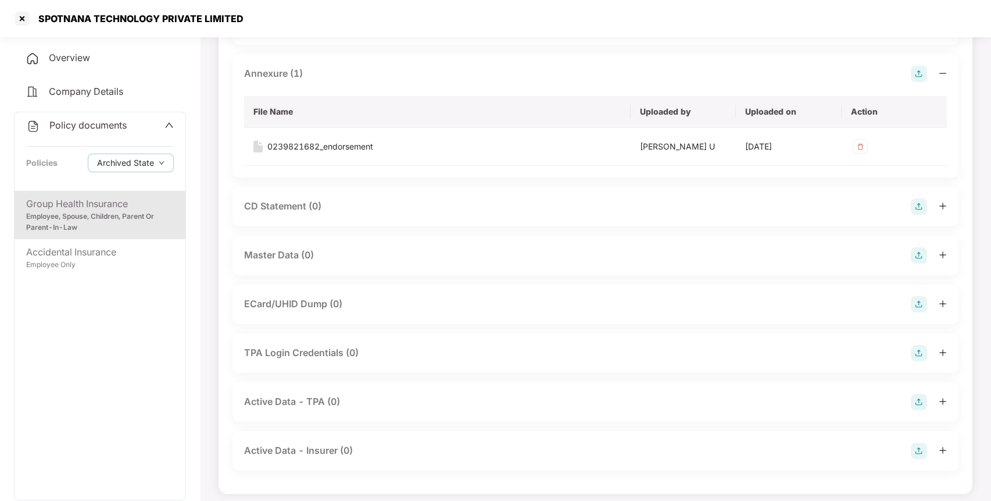
scroll to position [313, 0]
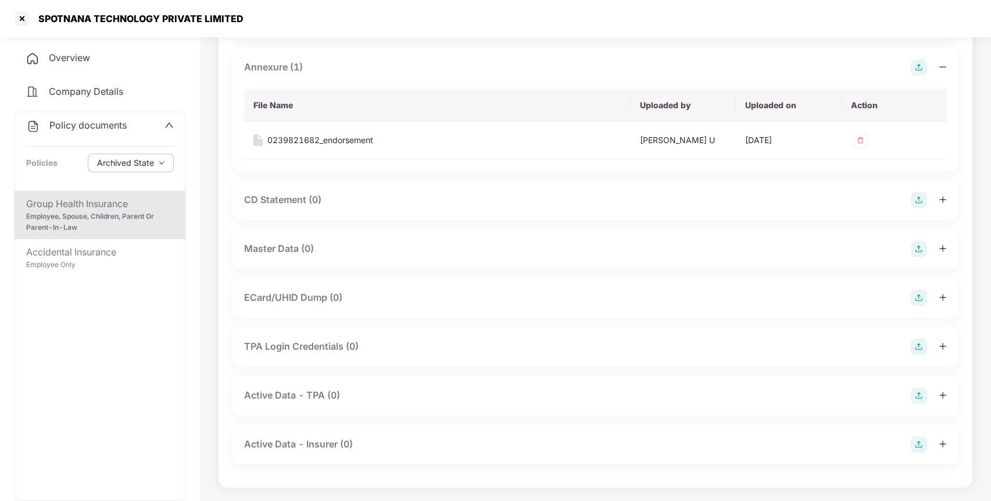
click at [914, 242] on img at bounding box center [919, 249] width 16 height 16
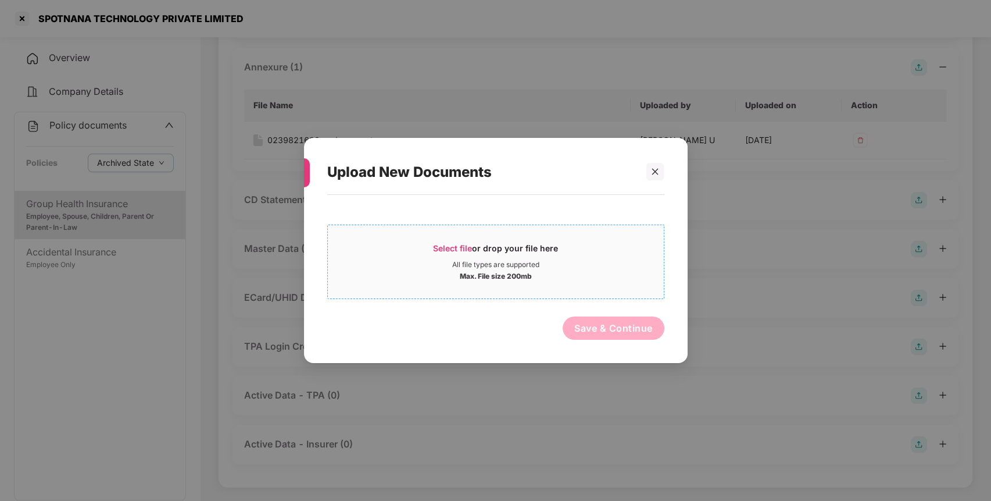
click at [443, 245] on span "Select file" at bounding box center [452, 248] width 39 height 10
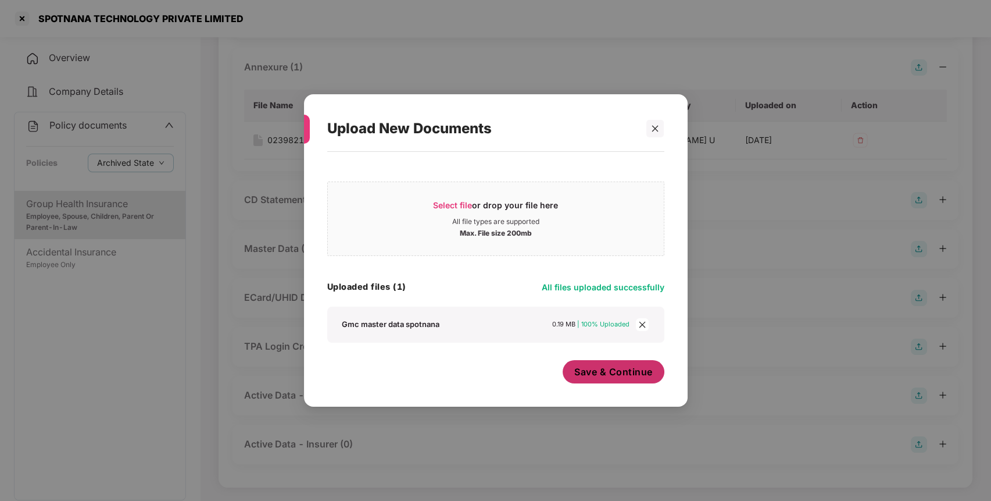
click at [608, 369] on span "Save & Continue" at bounding box center [613, 371] width 78 height 13
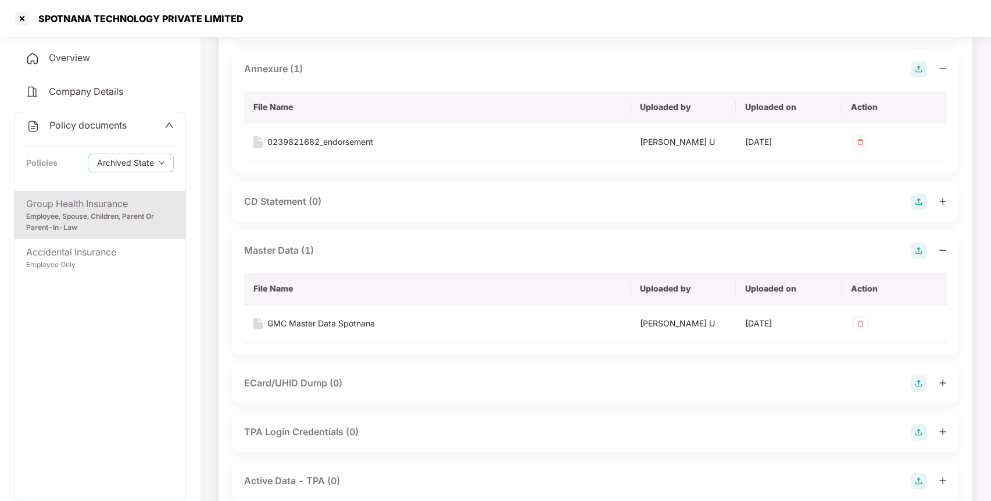
scroll to position [312, 0]
click at [96, 260] on div "Employee Only" at bounding box center [100, 264] width 148 height 11
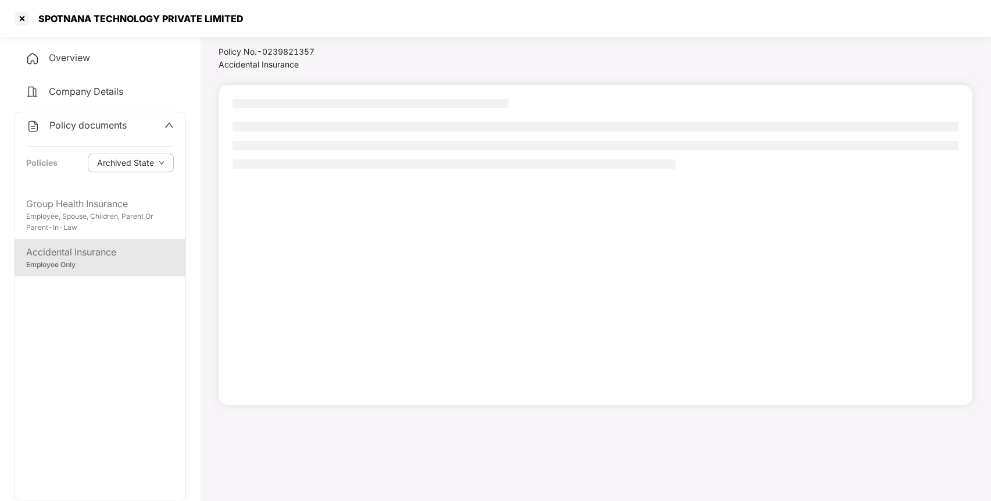
scroll to position [32, 0]
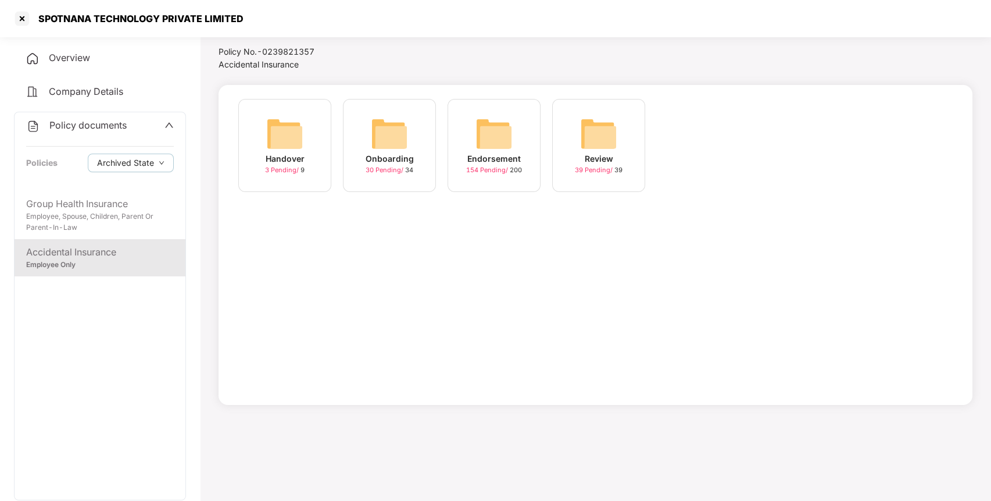
click at [505, 115] on img at bounding box center [494, 133] width 37 height 37
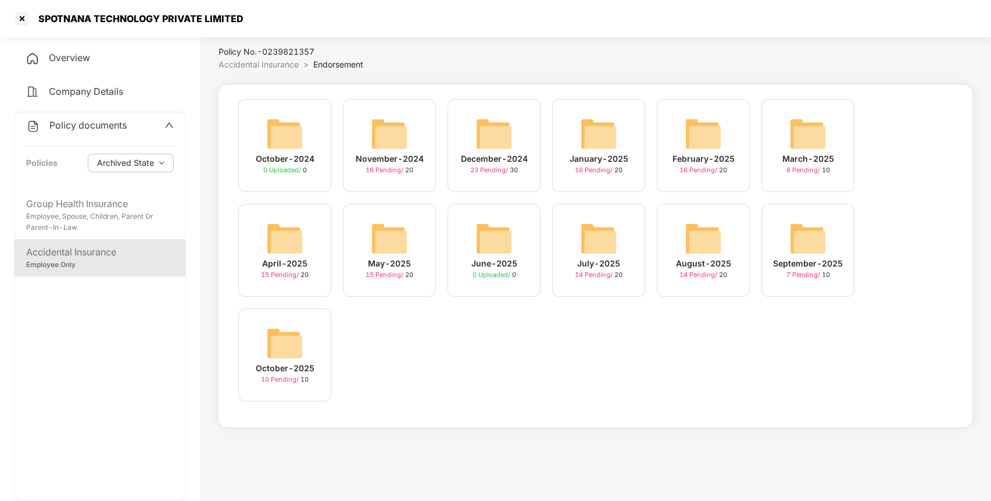
click at [270, 338] on img at bounding box center [284, 342] width 37 height 37
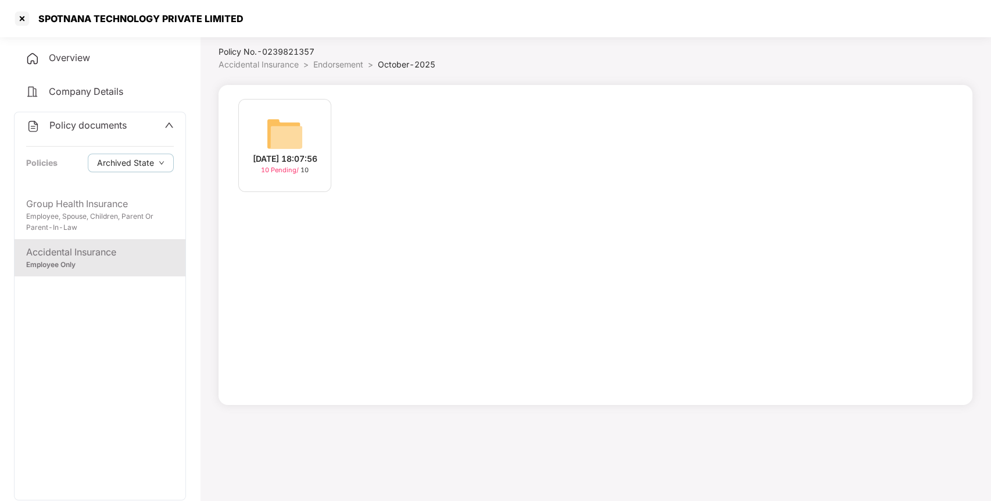
click at [287, 124] on img at bounding box center [284, 133] width 37 height 37
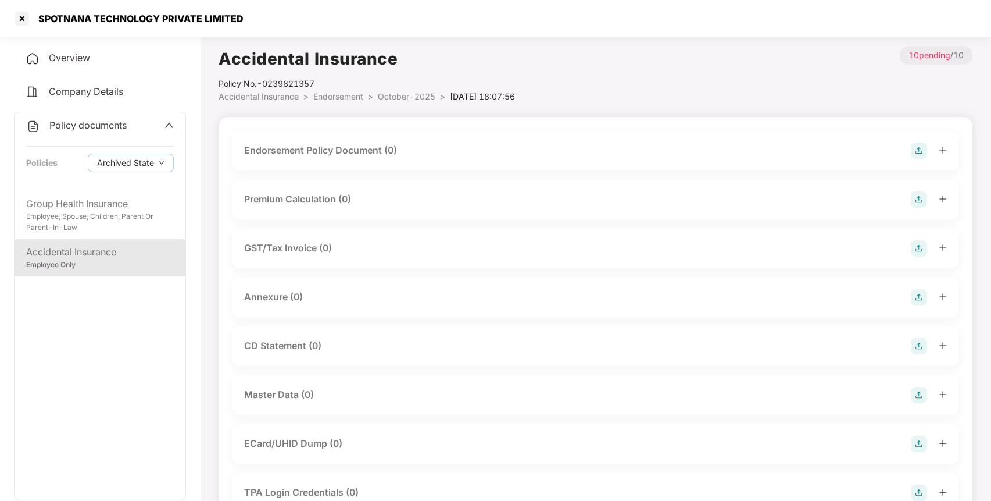
click at [920, 150] on img at bounding box center [919, 150] width 16 height 16
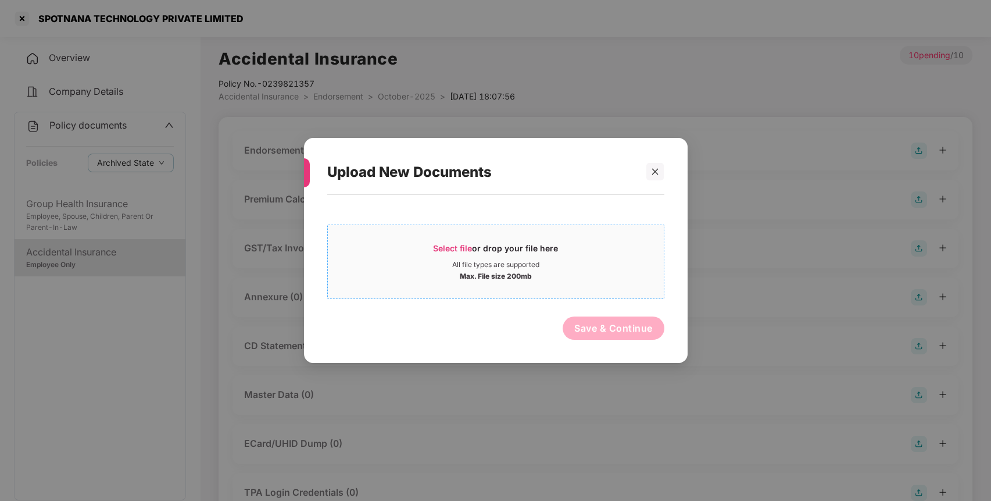
click at [446, 243] on span "Select file" at bounding box center [452, 248] width 39 height 10
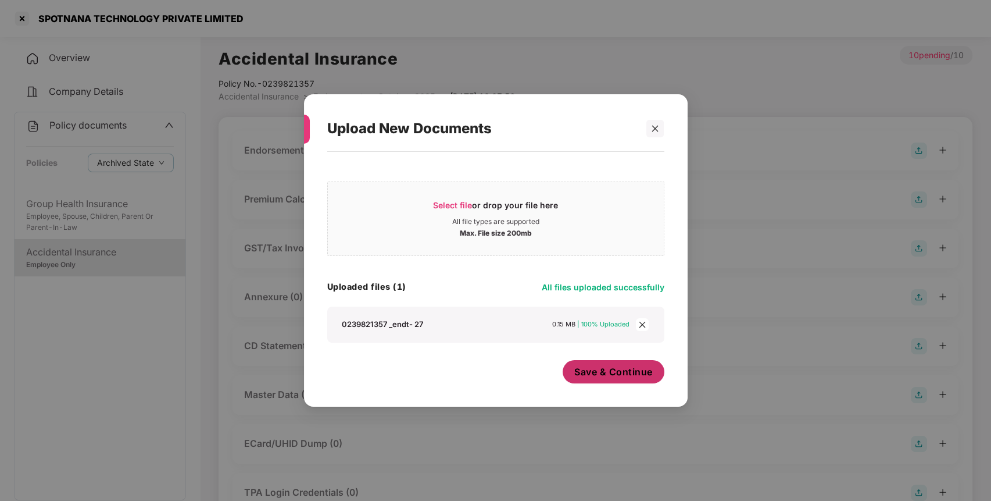
click at [601, 363] on button "Save & Continue" at bounding box center [614, 371] width 102 height 23
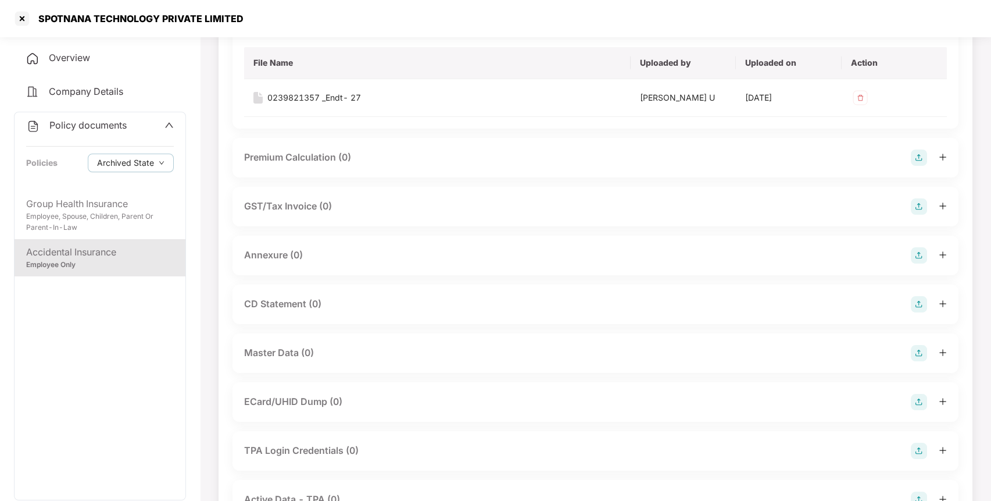
scroll to position [127, 0]
click at [918, 246] on img at bounding box center [919, 254] width 16 height 16
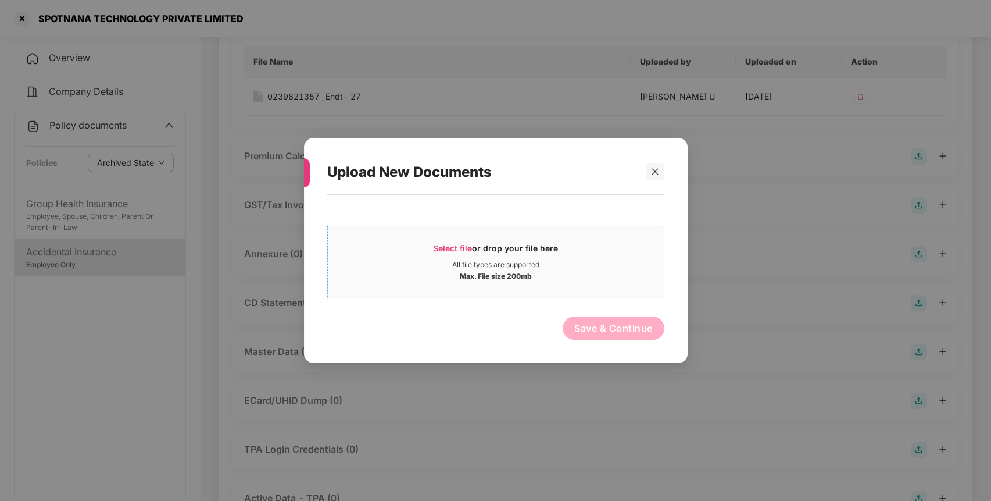
click at [449, 256] on div "Select file or drop your file here" at bounding box center [495, 250] width 125 height 17
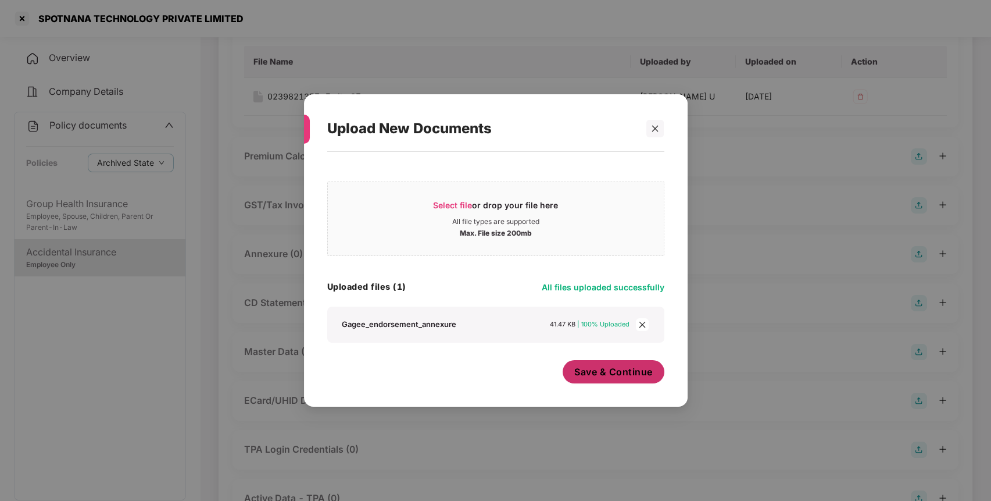
click at [605, 360] on button "Save & Continue" at bounding box center [614, 371] width 102 height 23
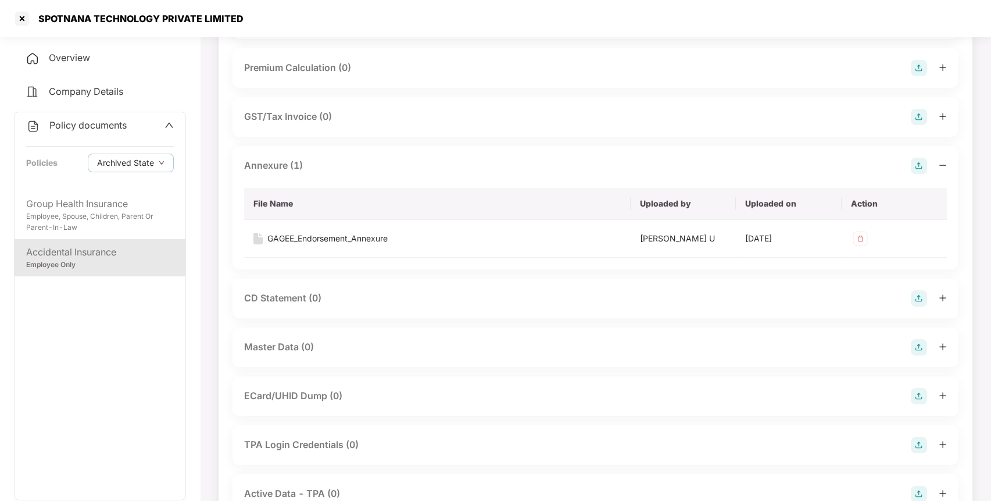
scroll to position [241, 0]
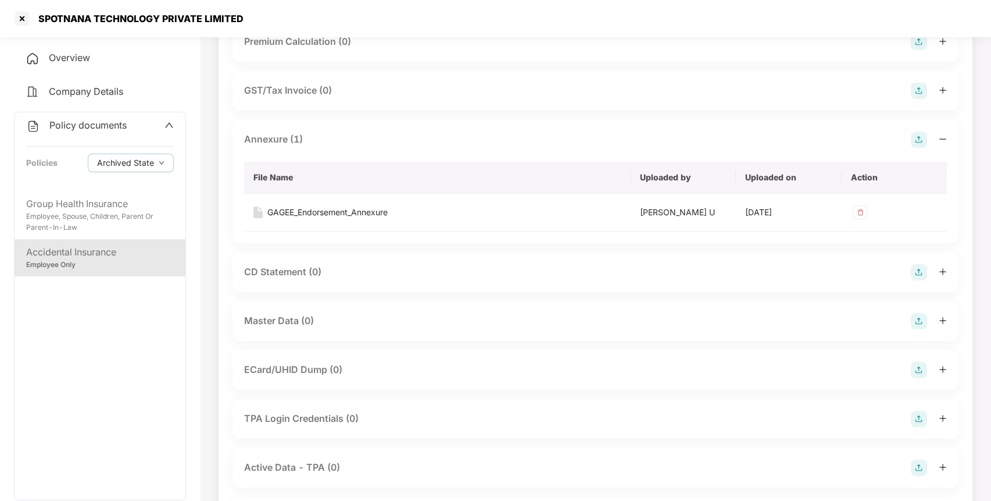
click at [923, 316] on img at bounding box center [919, 321] width 16 height 16
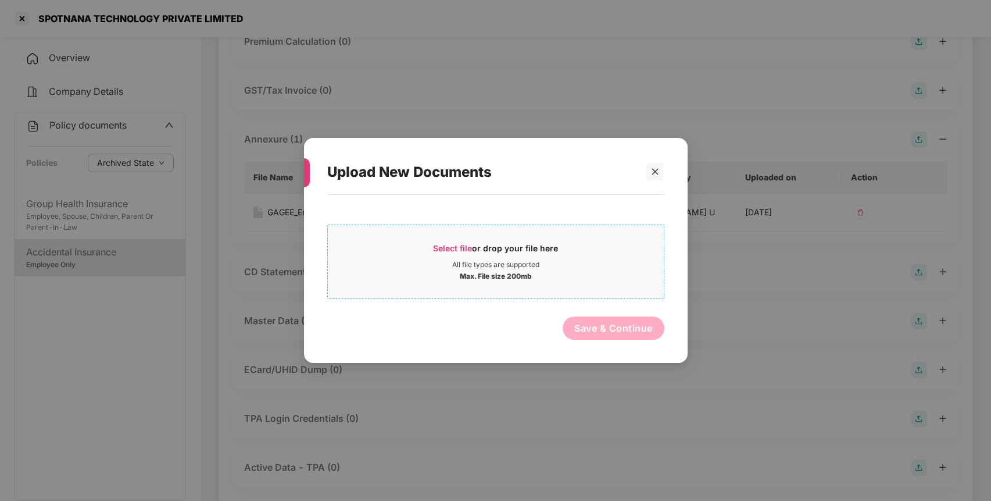
click at [449, 245] on span "Select file" at bounding box center [452, 248] width 39 height 10
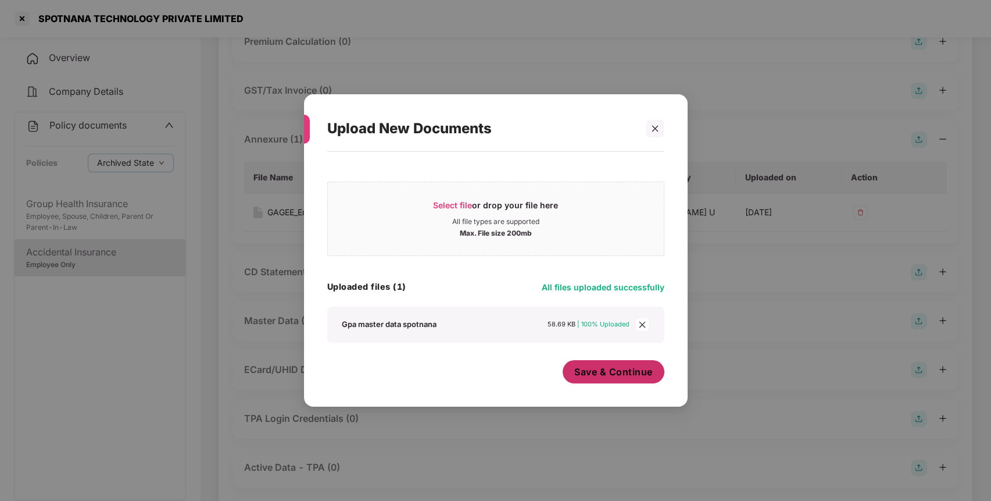
click at [619, 375] on span "Save & Continue" at bounding box center [613, 371] width 78 height 13
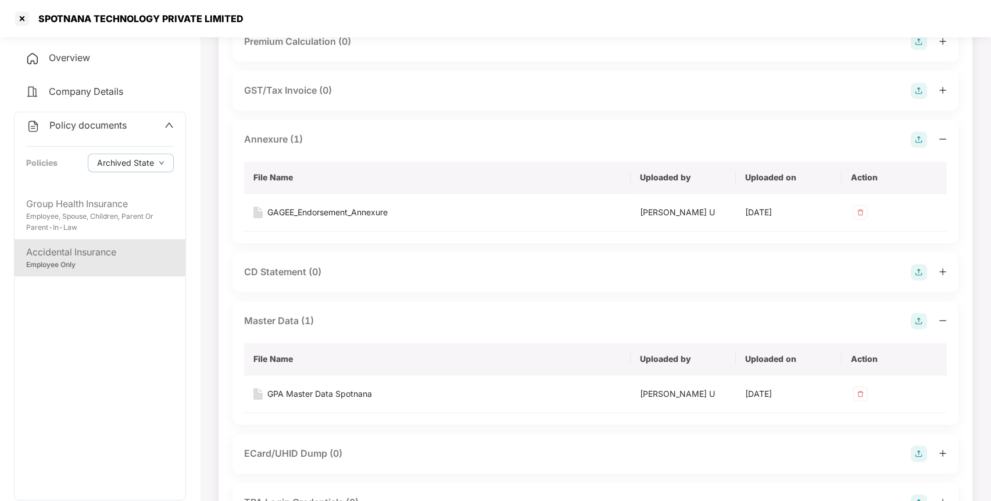
scroll to position [0, 0]
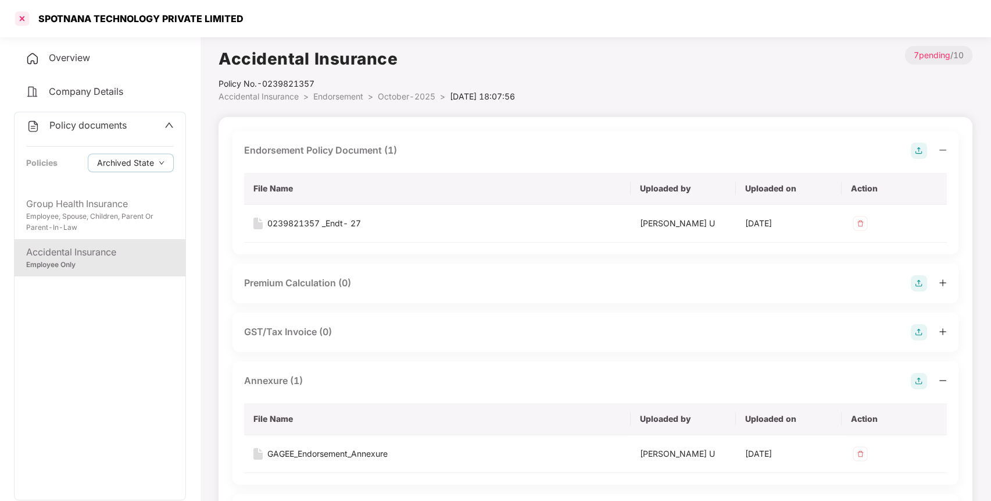
click at [19, 19] on div at bounding box center [22, 18] width 19 height 19
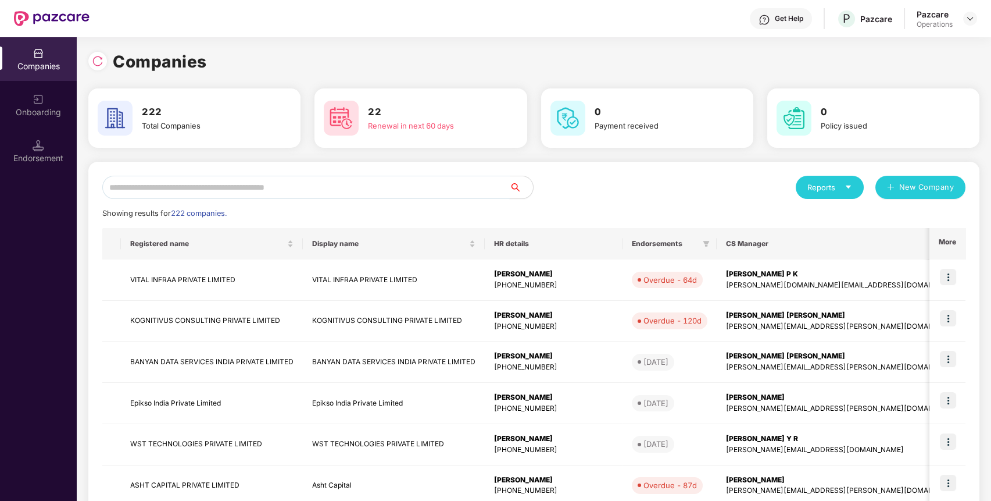
click at [326, 187] on input "text" at bounding box center [306, 187] width 408 height 23
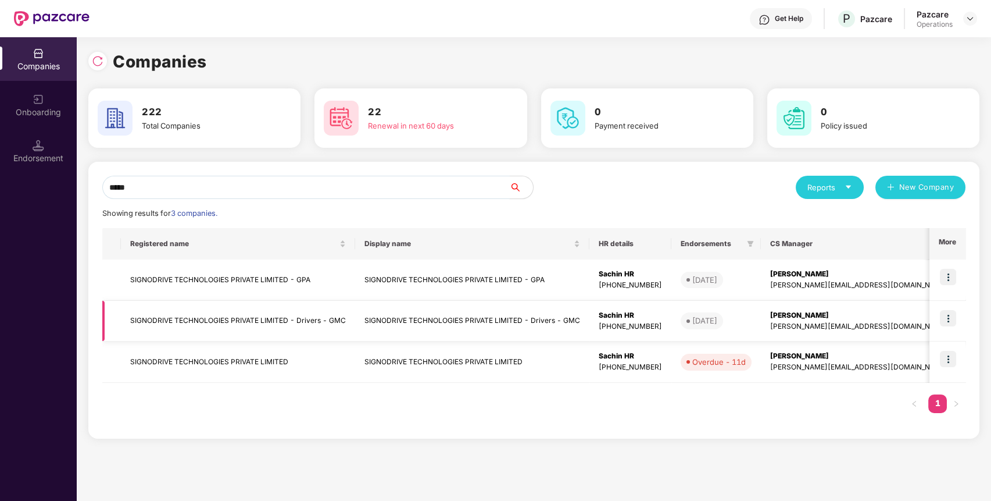
type input "*****"
click at [177, 321] on td "SIGNODRIVE TECHNOLOGIES PRIVATE LIMITED - Drivers - GMC" at bounding box center [238, 321] width 234 height 41
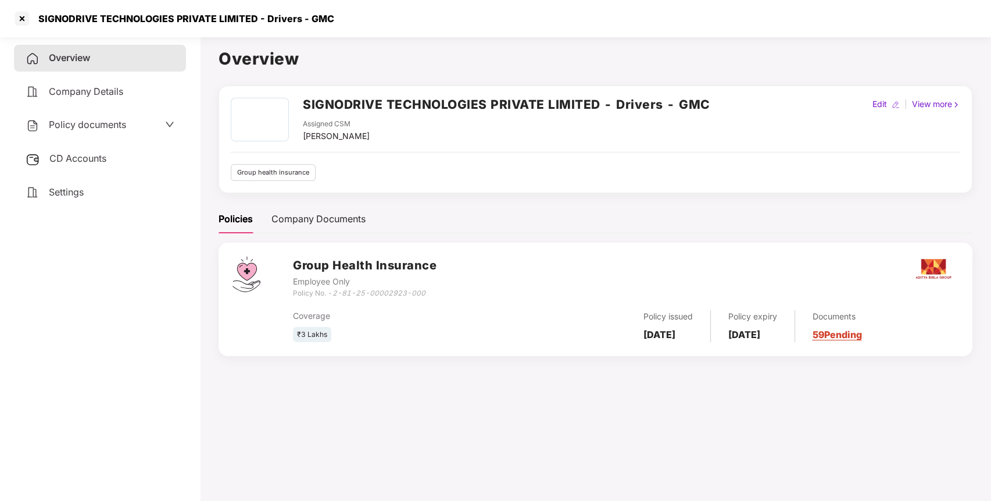
click at [92, 152] on span "CD Accounts" at bounding box center [77, 158] width 57 height 12
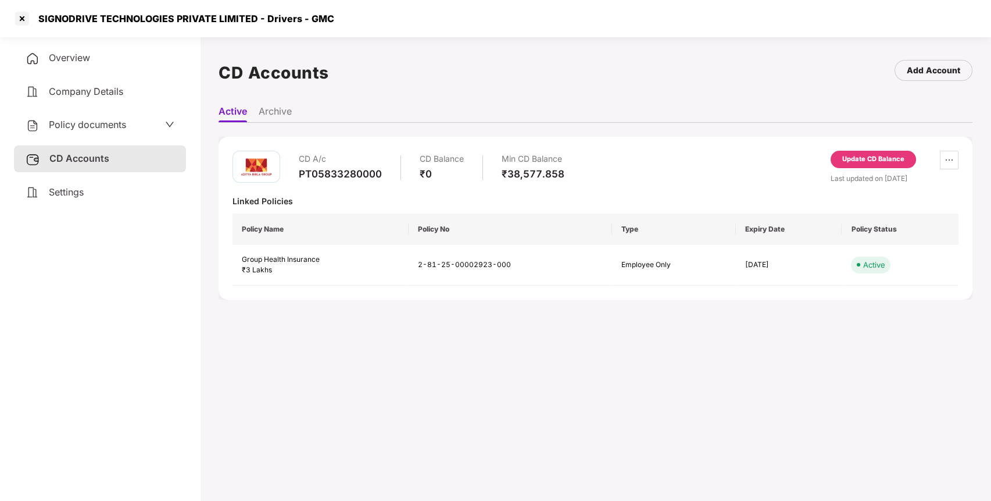
click at [155, 123] on div "Policy documents" at bounding box center [100, 124] width 149 height 15
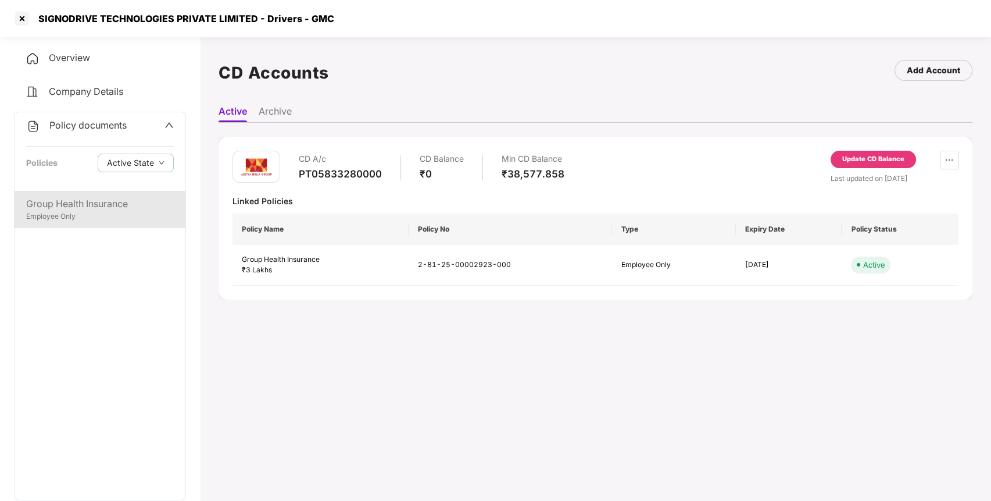
click at [127, 200] on div "Group Health Insurance" at bounding box center [100, 203] width 148 height 15
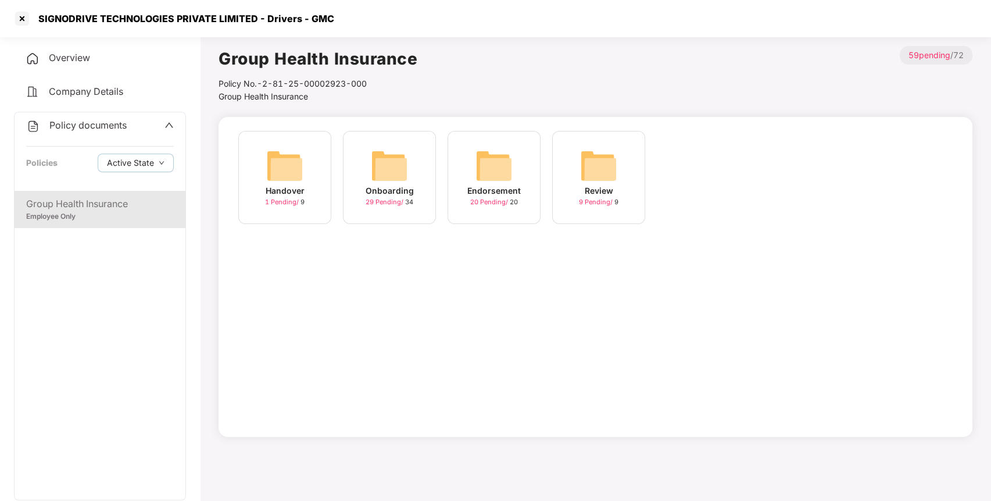
click at [488, 166] on img at bounding box center [494, 165] width 37 height 37
click at [375, 161] on img at bounding box center [389, 165] width 37 height 37
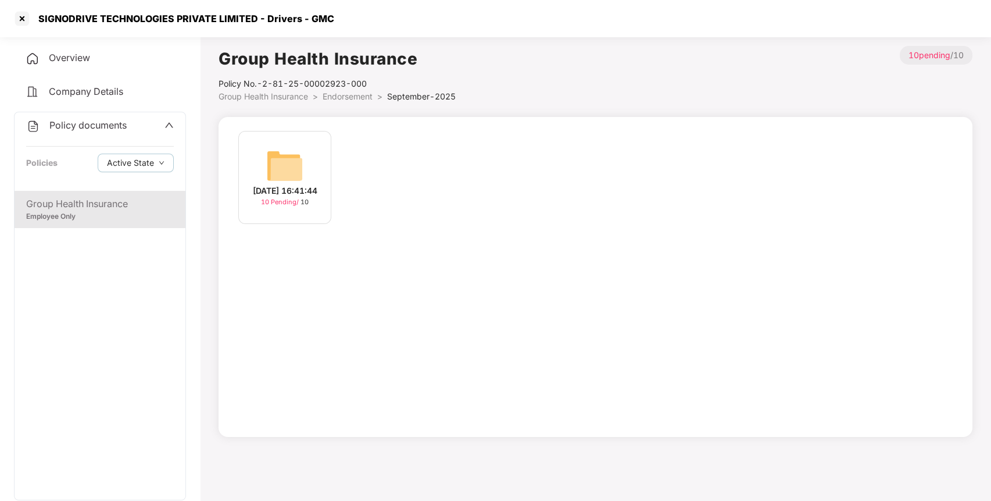
click at [261, 162] on div "01-Sep-2025 16:41:44 10 Pending / 10" at bounding box center [284, 177] width 93 height 93
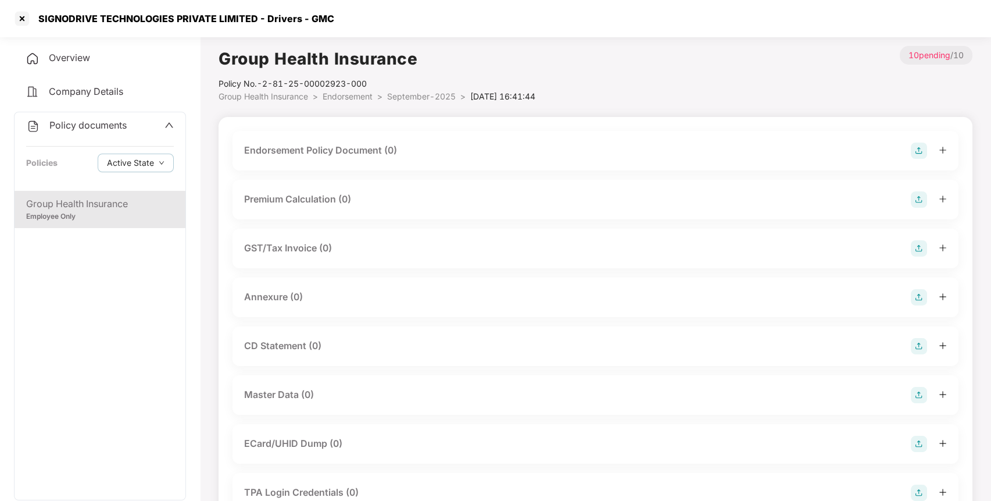
click at [919, 152] on img at bounding box center [919, 150] width 16 height 16
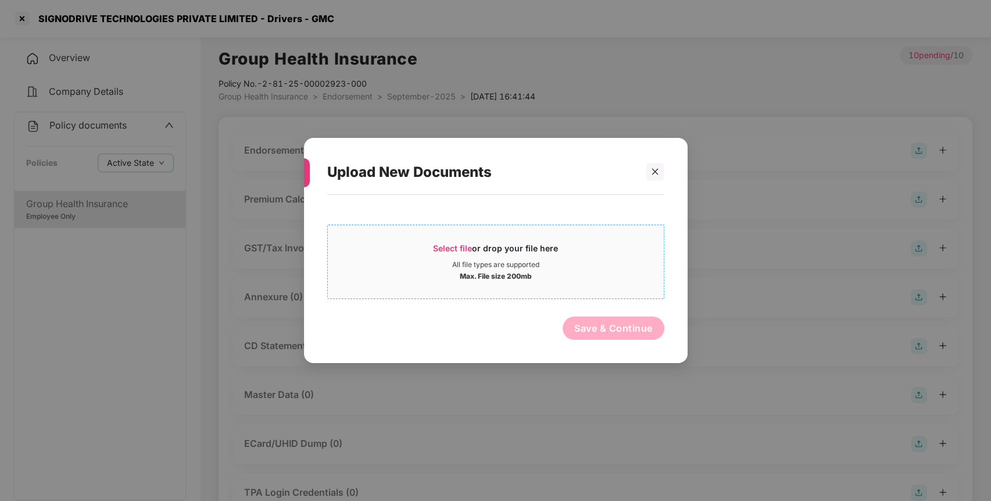
click at [438, 248] on span "Select file" at bounding box center [452, 248] width 39 height 10
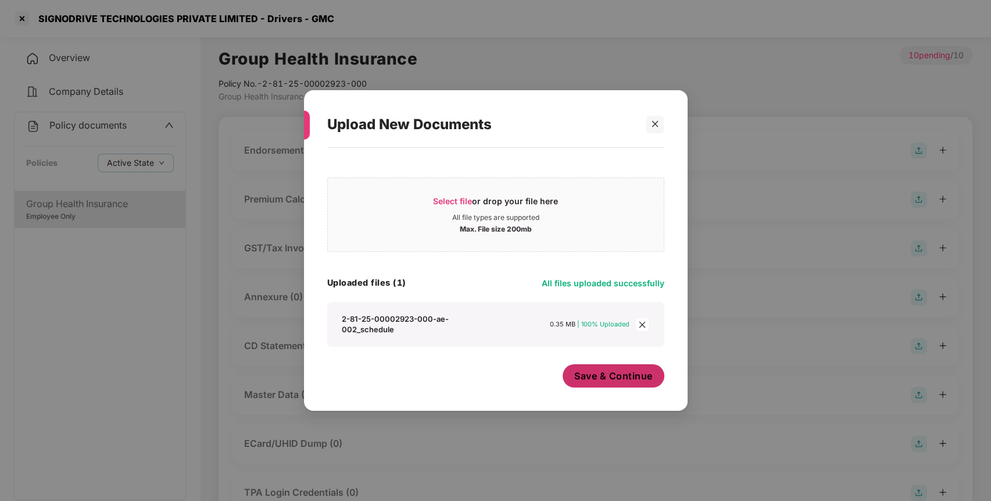
click at [601, 372] on span "Save & Continue" at bounding box center [613, 375] width 78 height 13
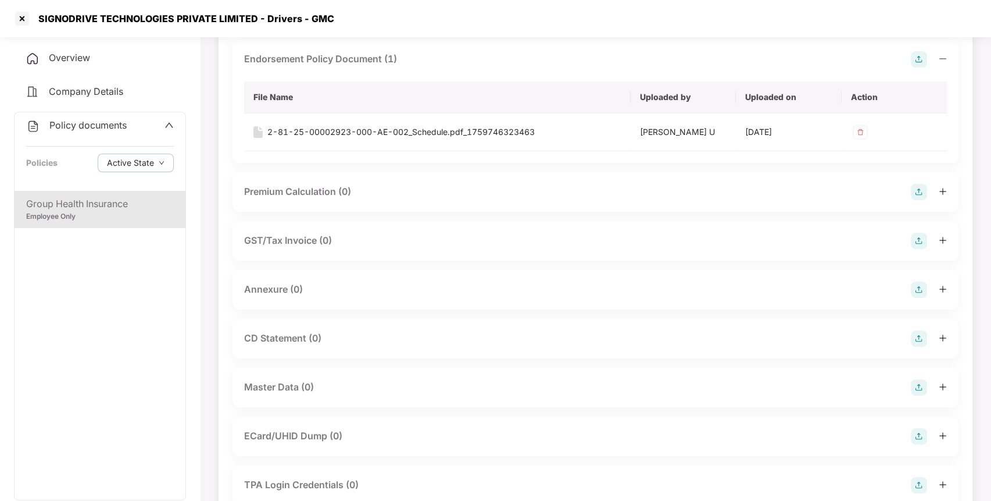
scroll to position [101, 0]
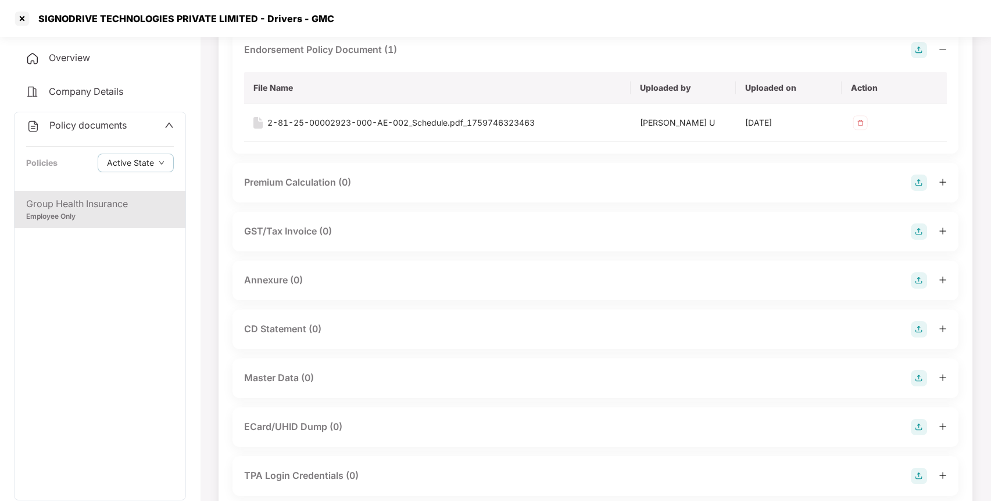
click at [911, 281] on img at bounding box center [919, 280] width 16 height 16
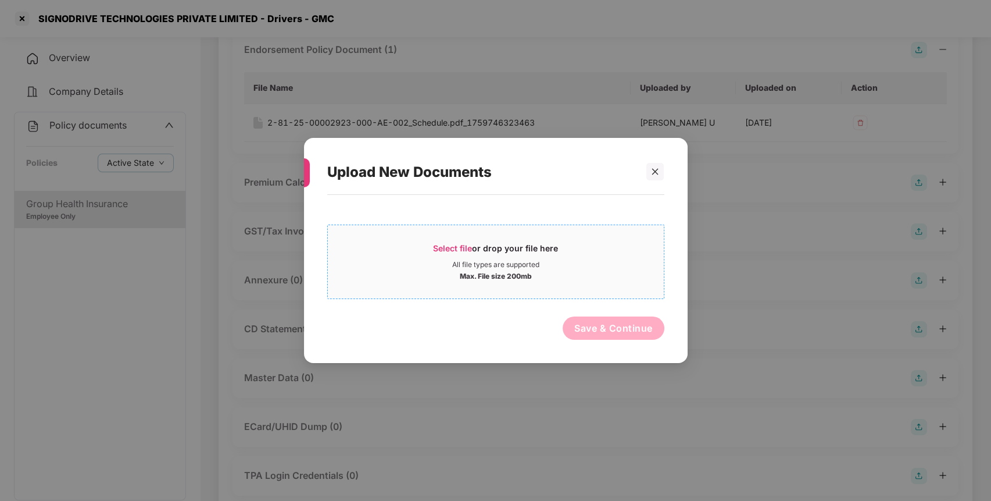
click at [451, 238] on span "Select file or drop your file here All file types are supported Max. File size …" at bounding box center [496, 262] width 336 height 56
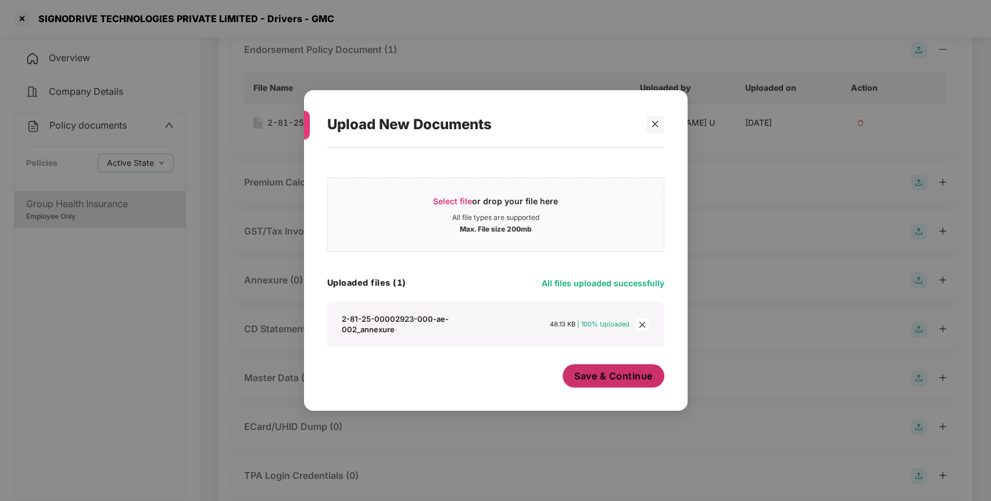
click at [598, 364] on button "Save & Continue" at bounding box center [614, 375] width 102 height 23
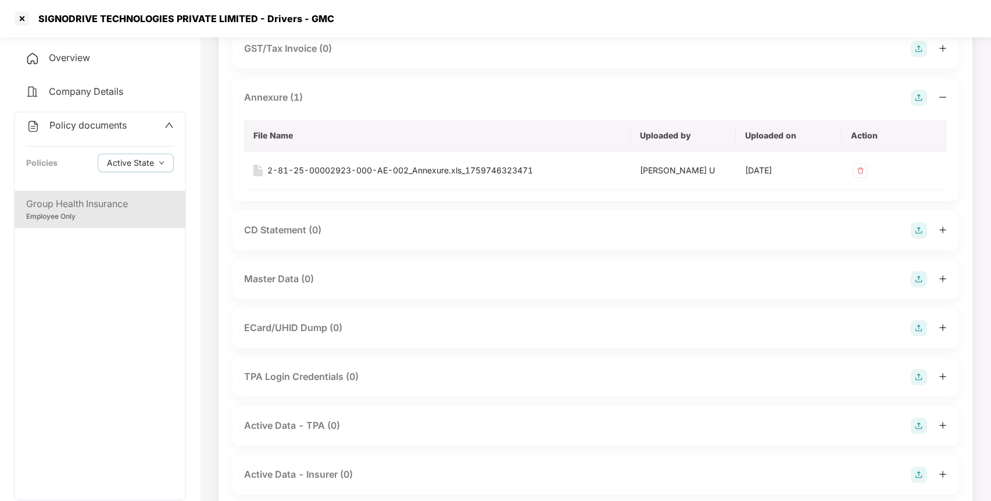
scroll to position [0, 0]
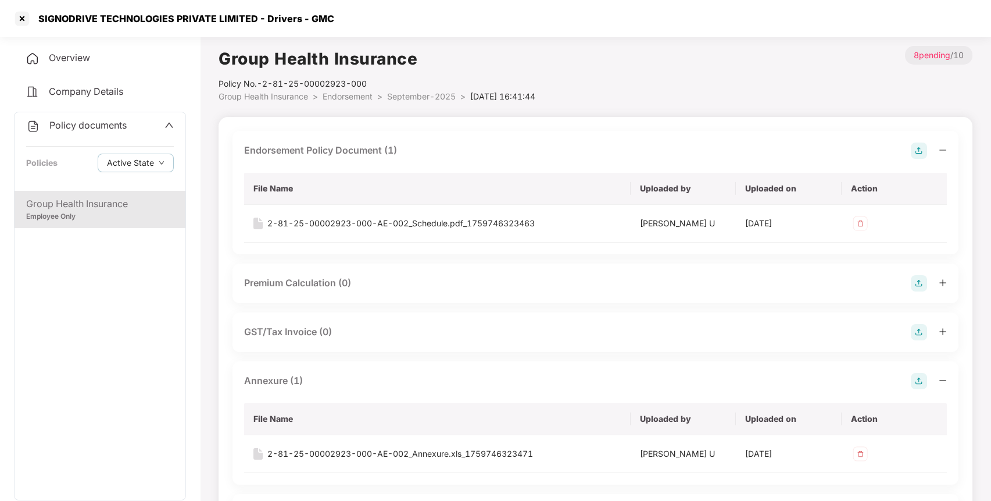
click at [417, 100] on span "September-2025" at bounding box center [421, 96] width 69 height 10
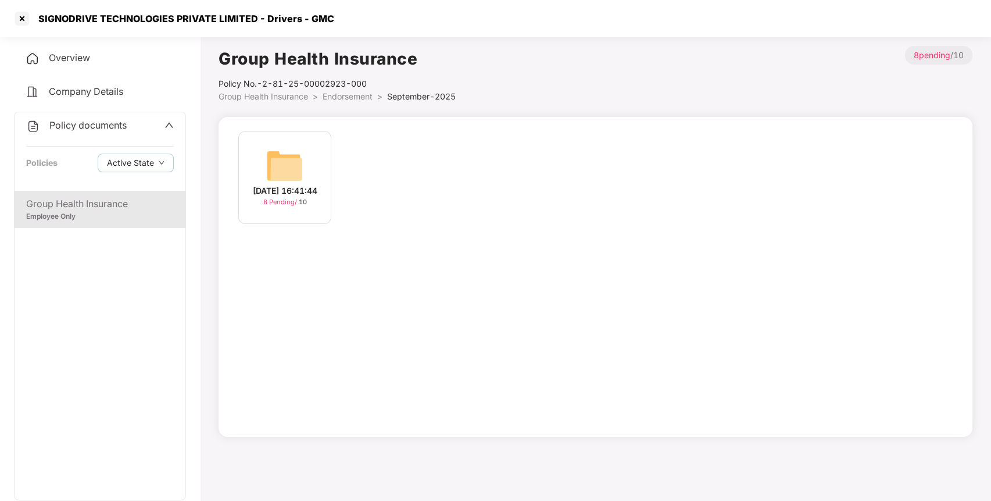
click at [332, 103] on div "Group Health Insurance Policy No.- 2-81-25-00002923-000 Group Health Insurance …" at bounding box center [596, 241] width 754 height 391
click at [333, 99] on span "Endorsement" at bounding box center [348, 96] width 50 height 10
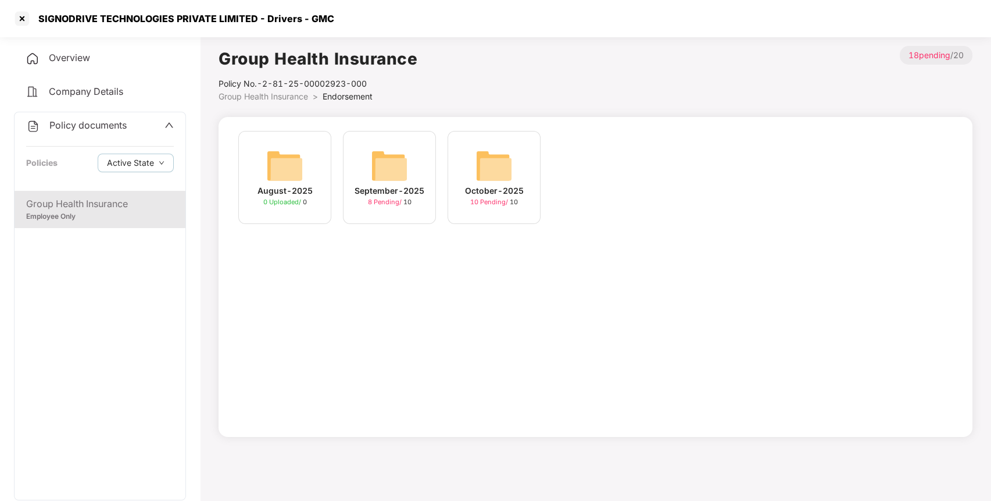
click at [478, 170] on img at bounding box center [494, 165] width 37 height 37
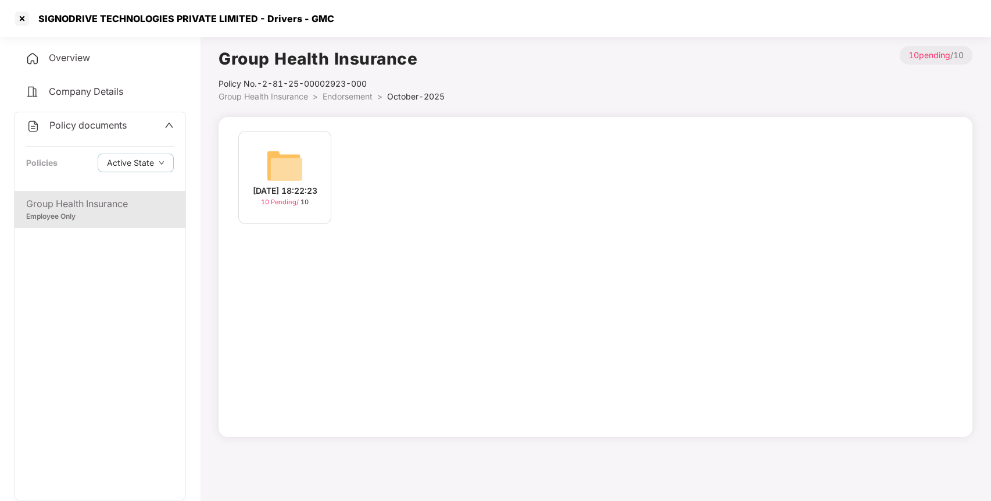
click at [284, 149] on img at bounding box center [284, 165] width 37 height 37
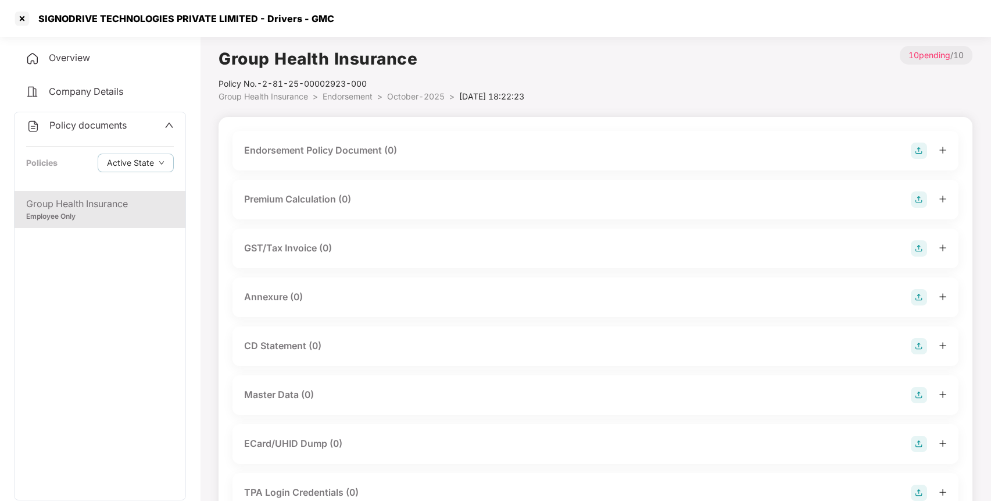
click at [917, 148] on img at bounding box center [919, 150] width 16 height 16
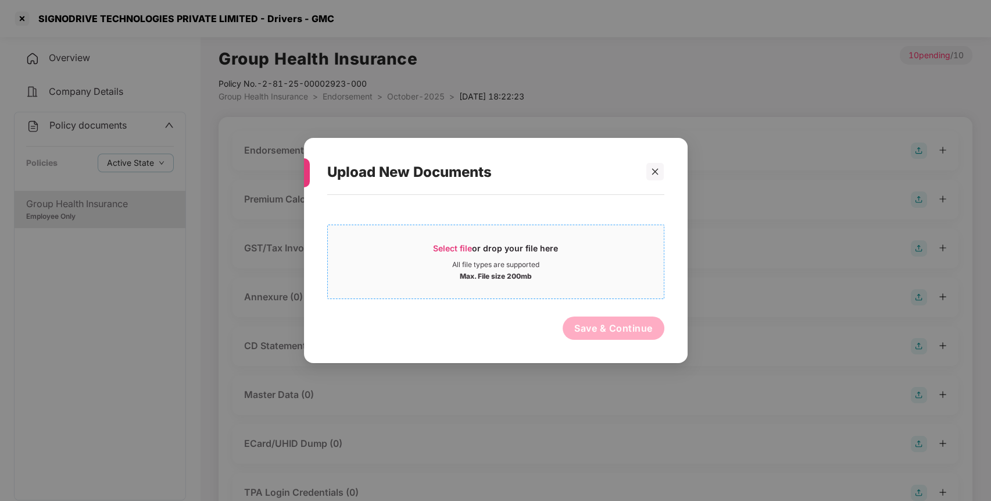
click at [441, 246] on span "Select file" at bounding box center [452, 248] width 39 height 10
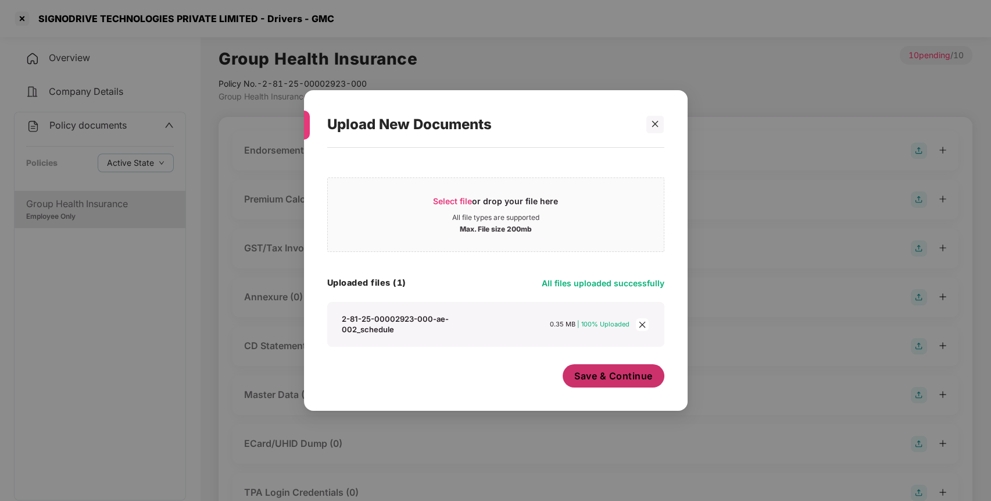
click at [596, 371] on span "Save & Continue" at bounding box center [613, 375] width 78 height 13
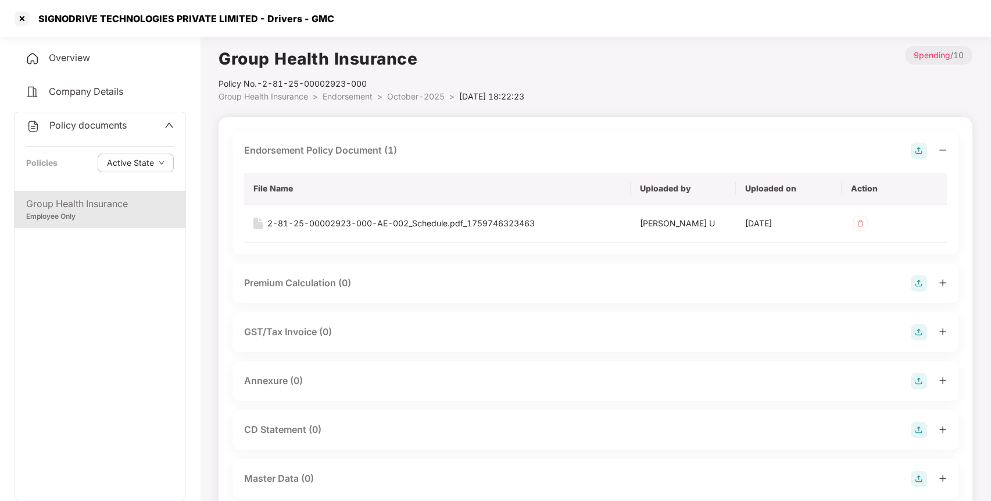
scroll to position [109, 0]
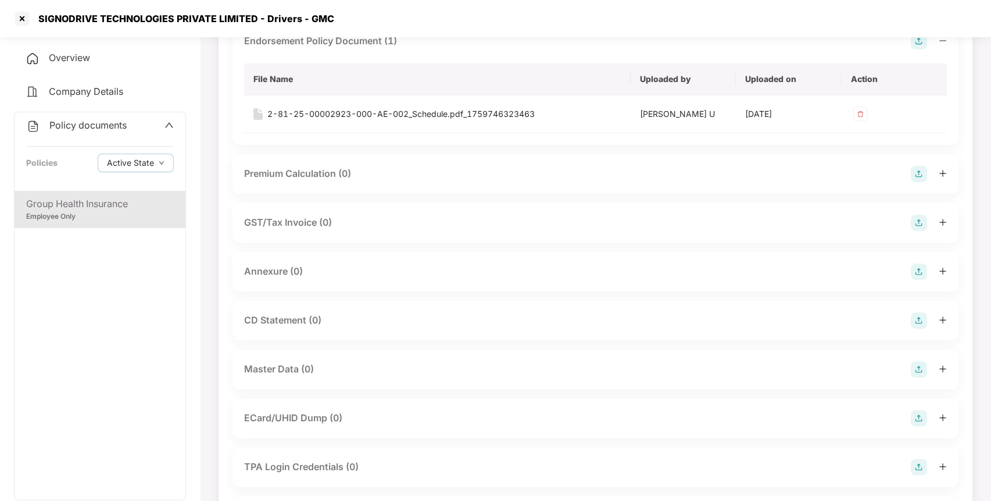
click at [916, 263] on img at bounding box center [919, 271] width 16 height 16
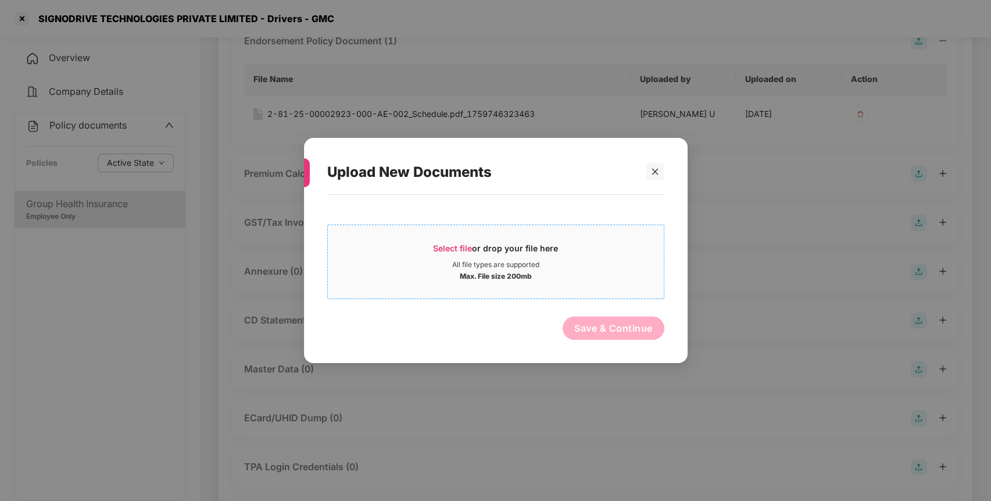
click at [453, 245] on span "Select file" at bounding box center [452, 248] width 39 height 10
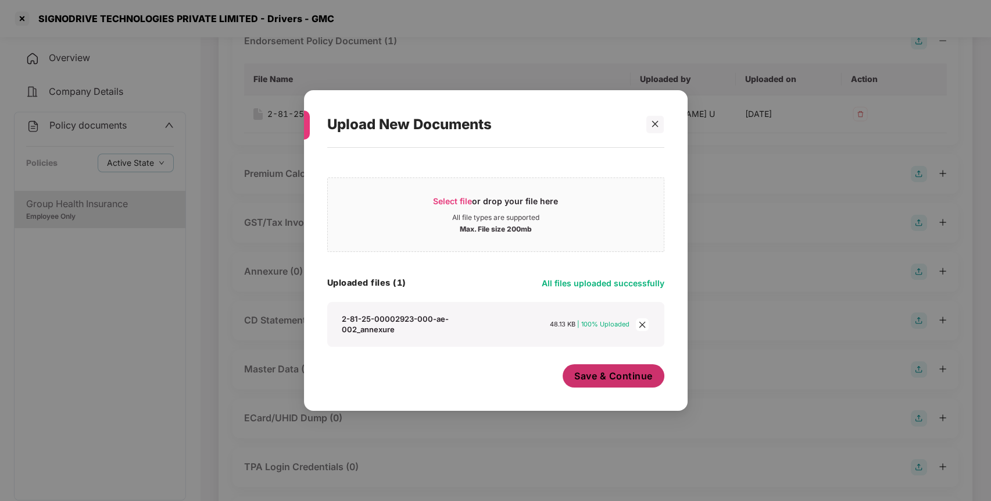
click at [601, 377] on span "Save & Continue" at bounding box center [613, 375] width 78 height 13
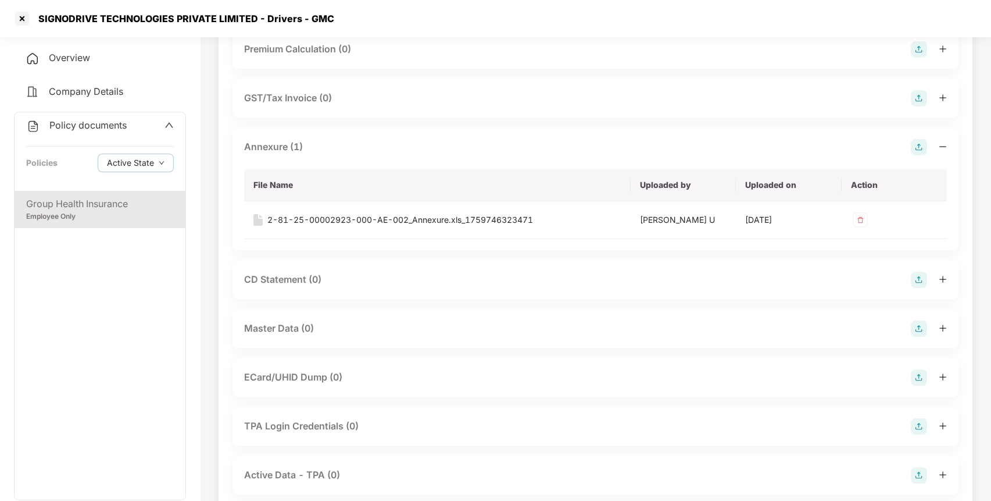
scroll to position [256, 0]
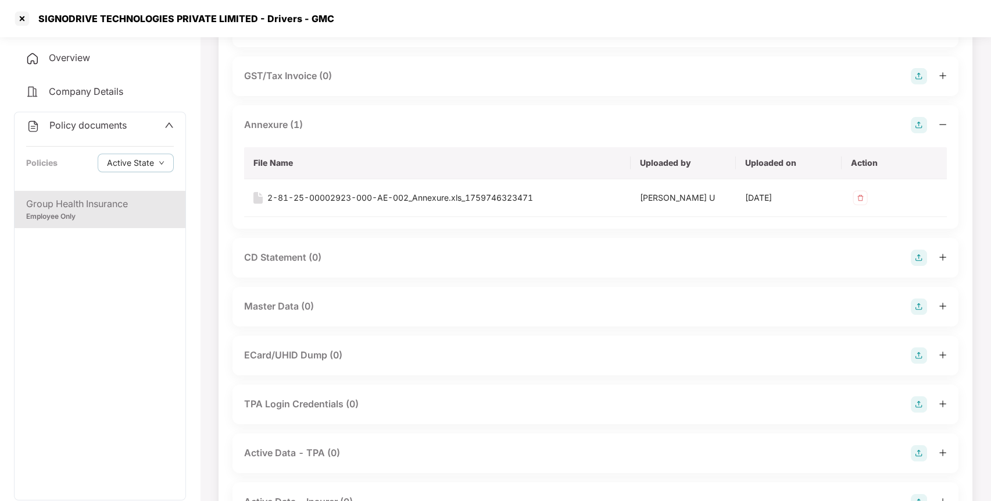
click at [915, 298] on img at bounding box center [919, 306] width 16 height 16
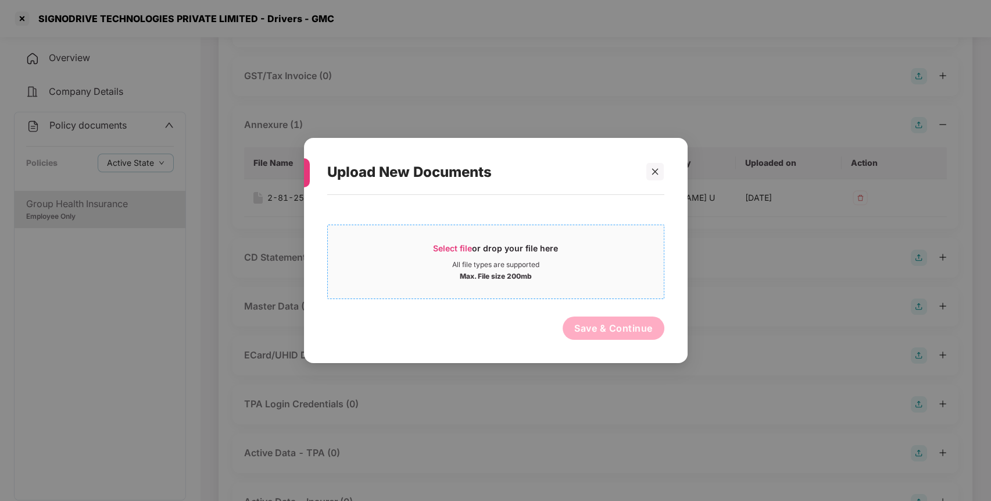
click at [457, 257] on div "Select file or drop your file here" at bounding box center [495, 250] width 125 height 17
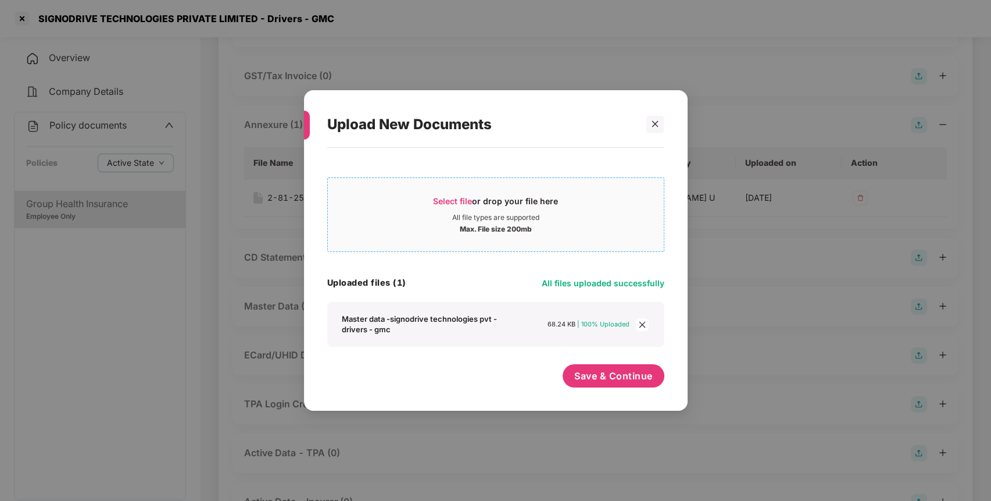
click at [444, 199] on span "Select file" at bounding box center [452, 201] width 39 height 10
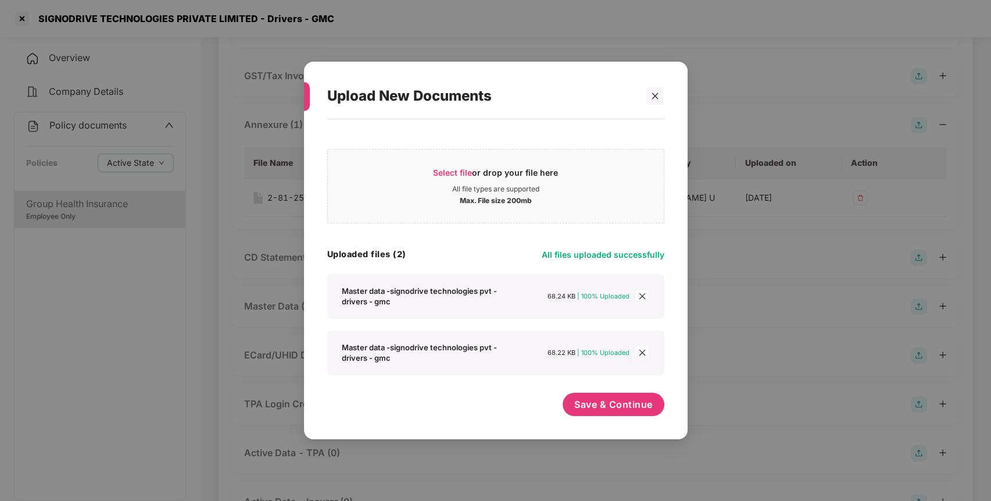
click at [638, 295] on icon "close" at bounding box center [642, 296] width 8 height 8
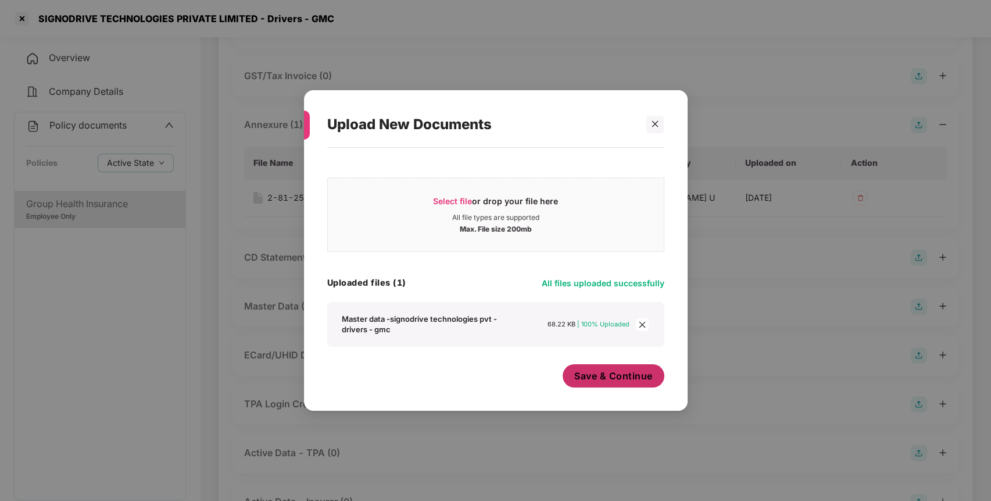
click at [605, 369] on span "Save & Continue" at bounding box center [613, 375] width 78 height 13
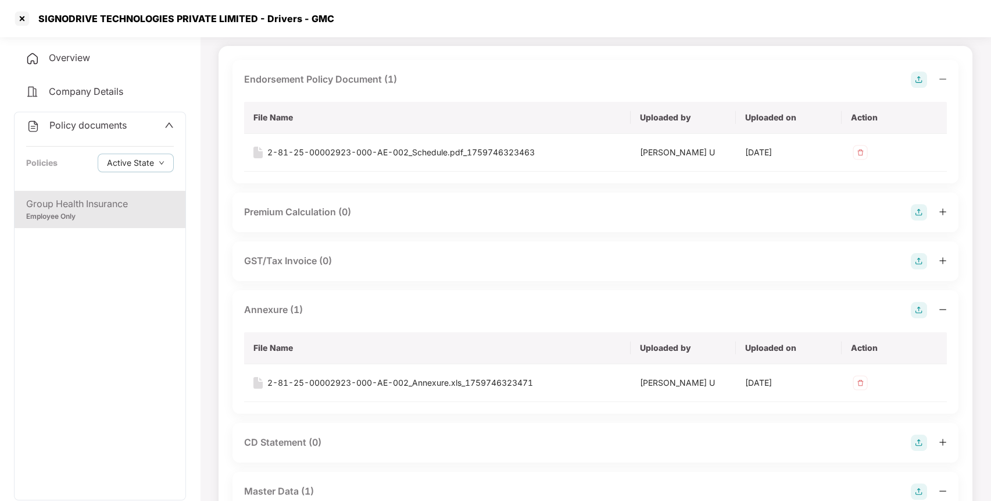
scroll to position [0, 0]
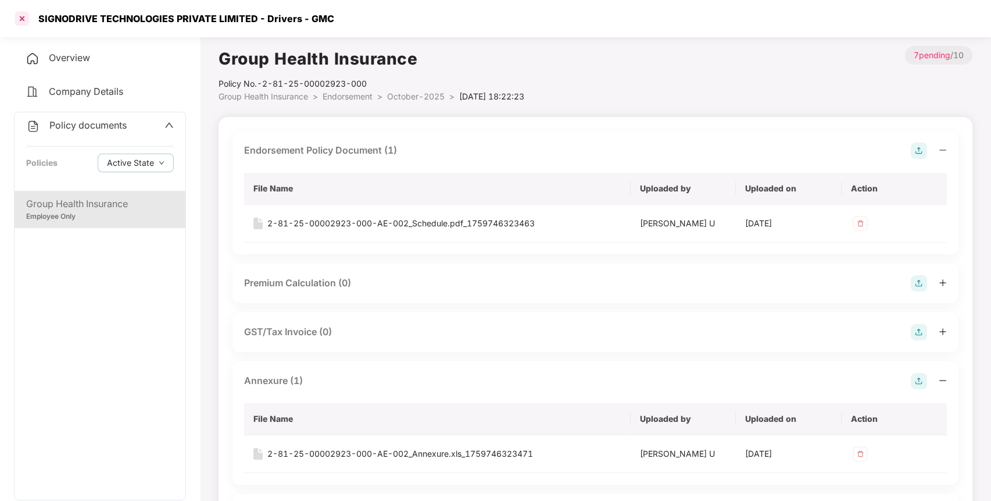
click at [21, 17] on div at bounding box center [22, 18] width 19 height 19
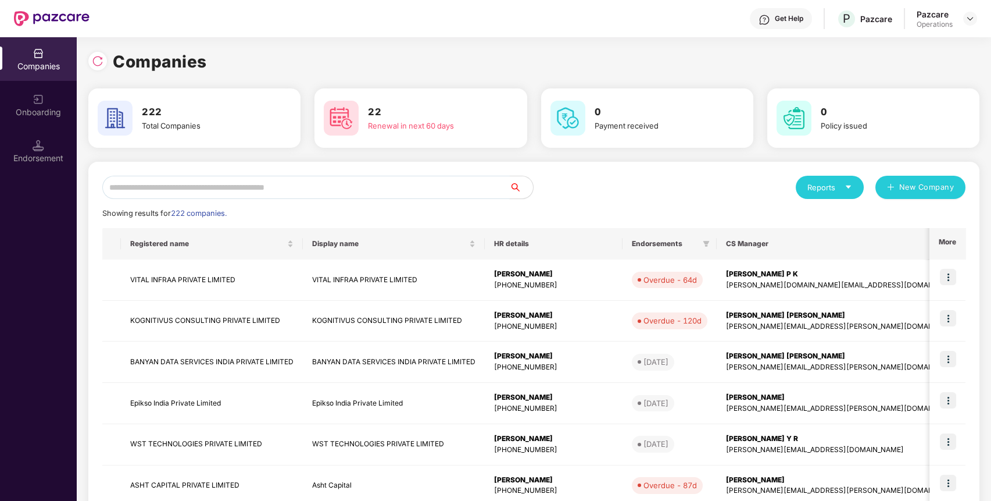
paste input "**********"
click at [207, 176] on input "text" at bounding box center [306, 187] width 408 height 23
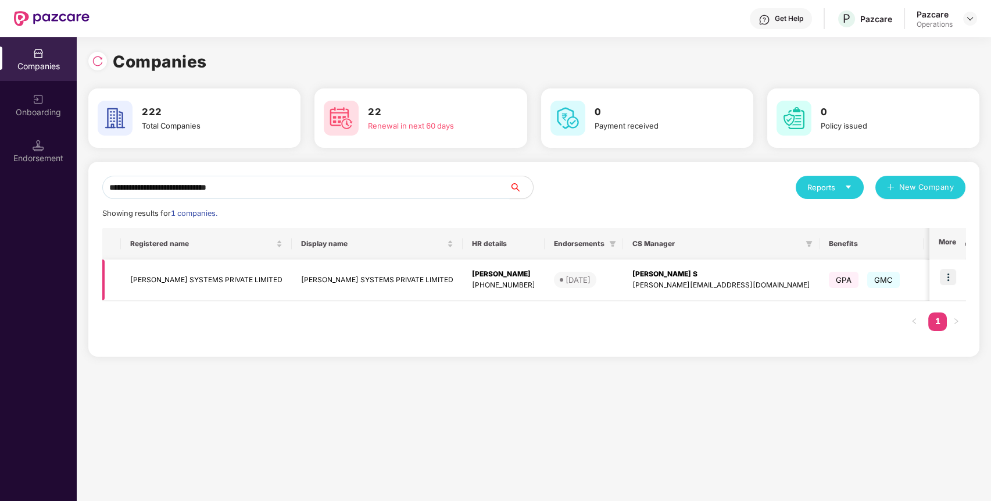
type input "**********"
click at [178, 268] on td "BRODERSEN SYSTEMS PRIVATE LIMITED" at bounding box center [206, 279] width 171 height 41
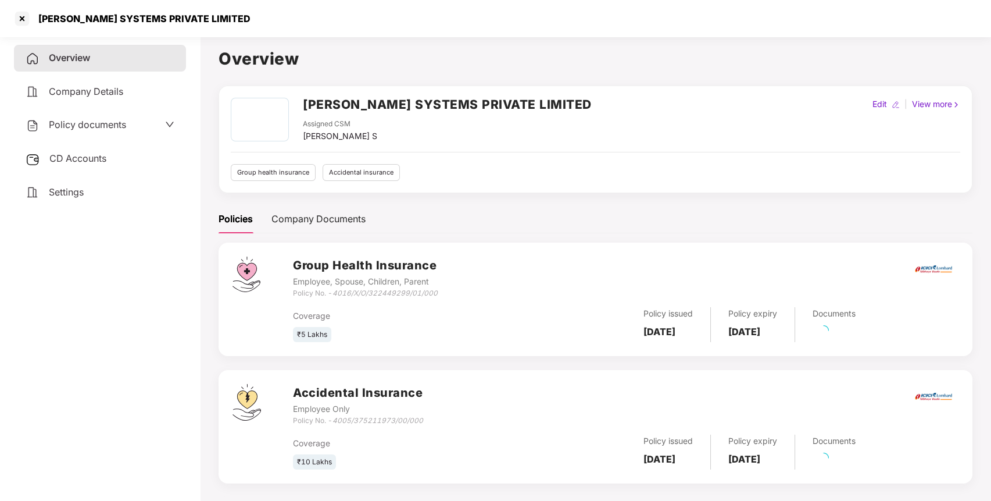
click at [67, 126] on span "Policy documents" at bounding box center [87, 125] width 77 height 12
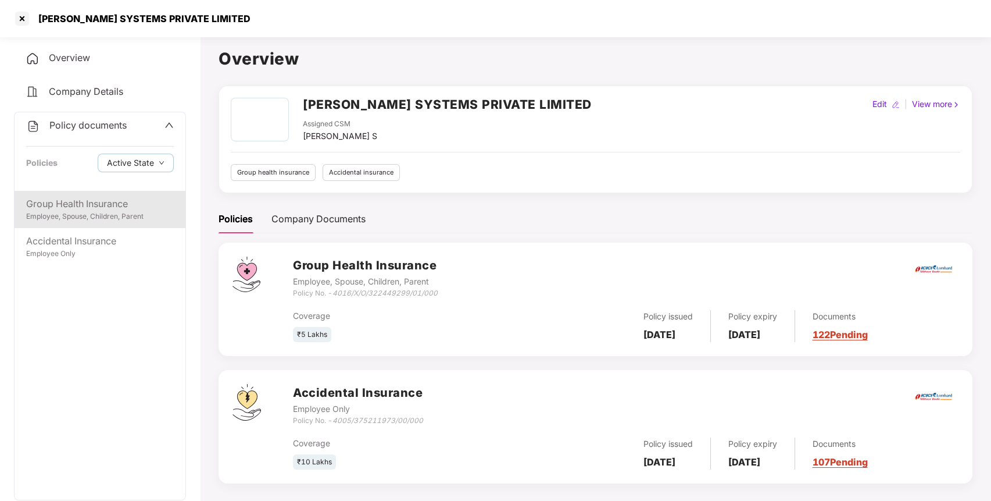
click at [87, 201] on div "Group Health Insurance" at bounding box center [100, 203] width 148 height 15
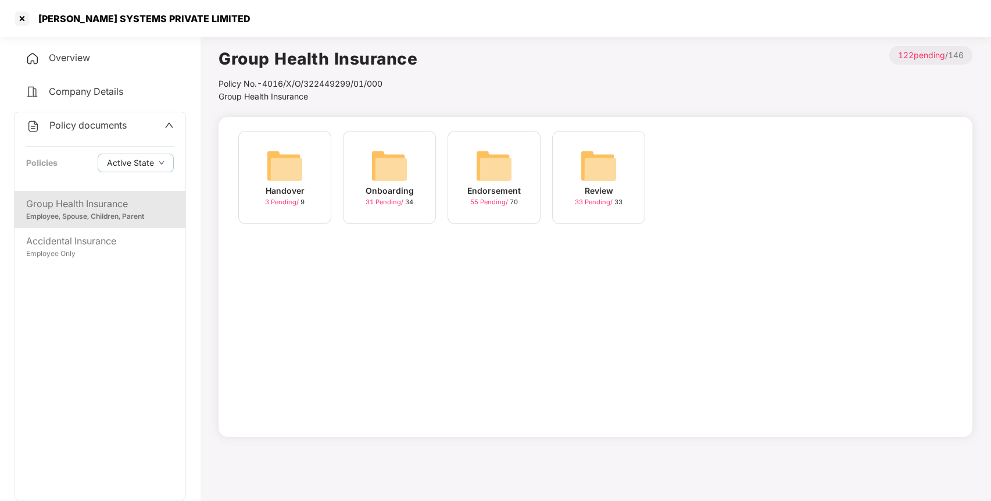
click at [484, 168] on img at bounding box center [494, 165] width 37 height 37
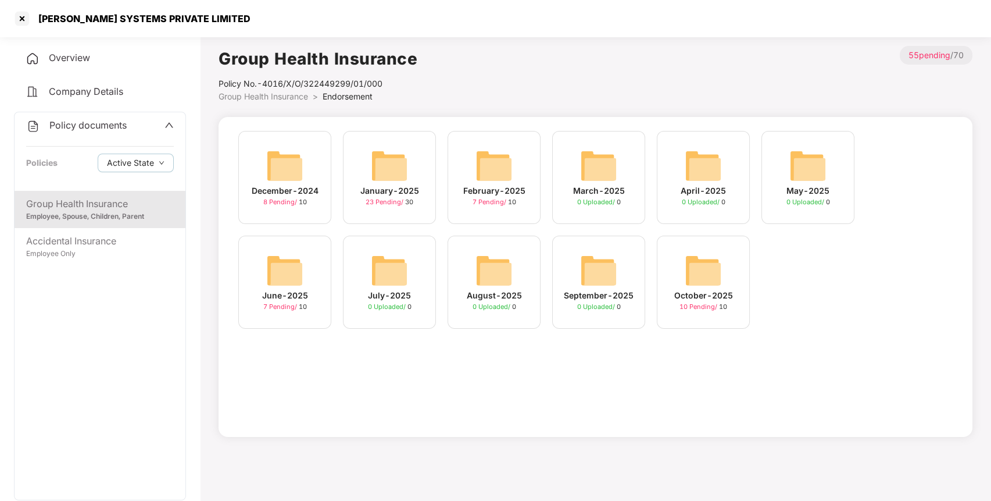
click at [688, 279] on img at bounding box center [703, 270] width 37 height 37
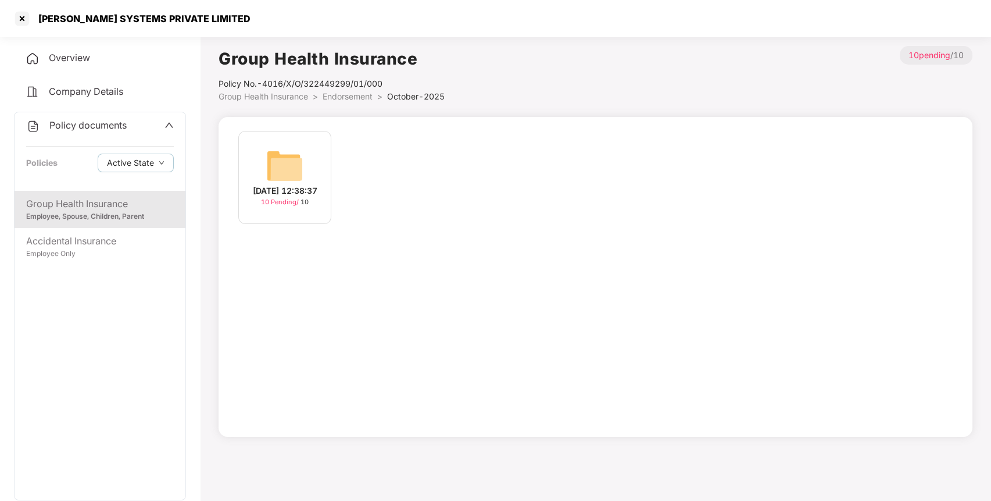
click at [271, 160] on img at bounding box center [284, 165] width 37 height 37
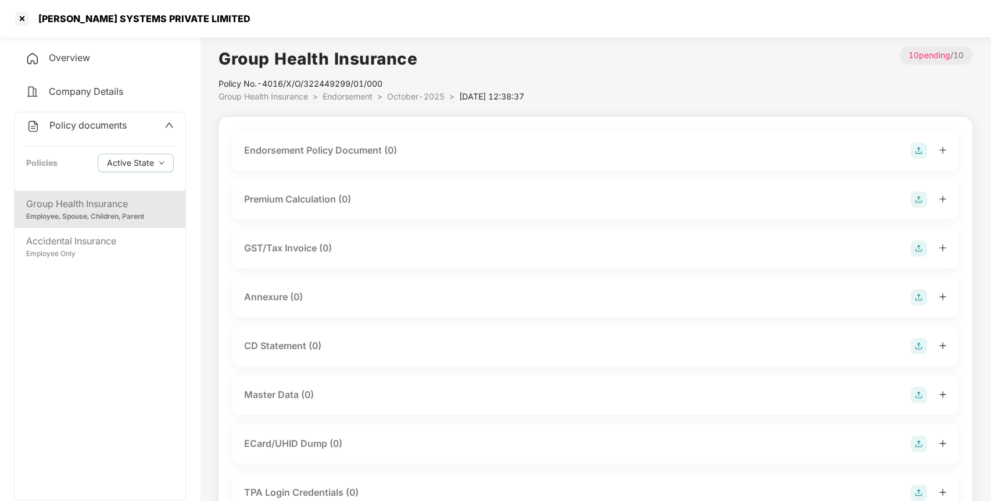
click at [912, 145] on img at bounding box center [919, 150] width 16 height 16
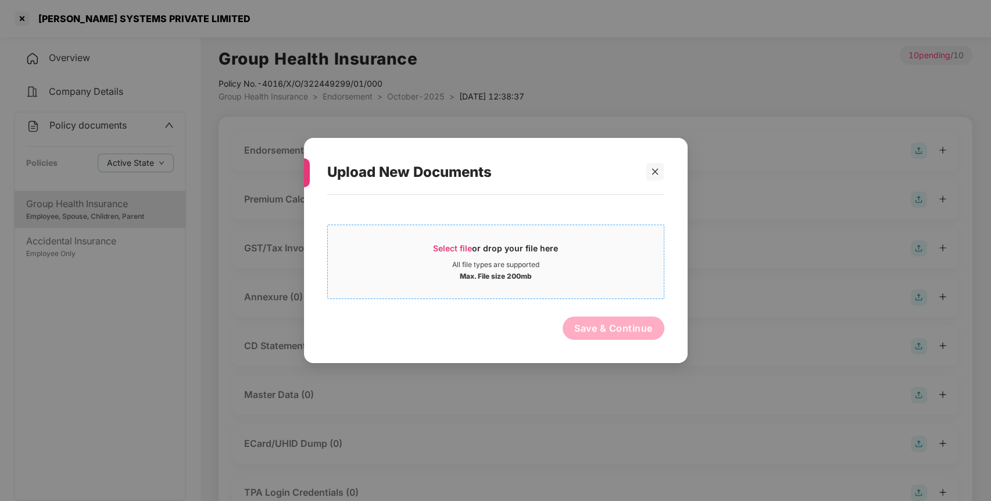
click at [459, 253] on div "Select file or drop your file here" at bounding box center [495, 250] width 125 height 17
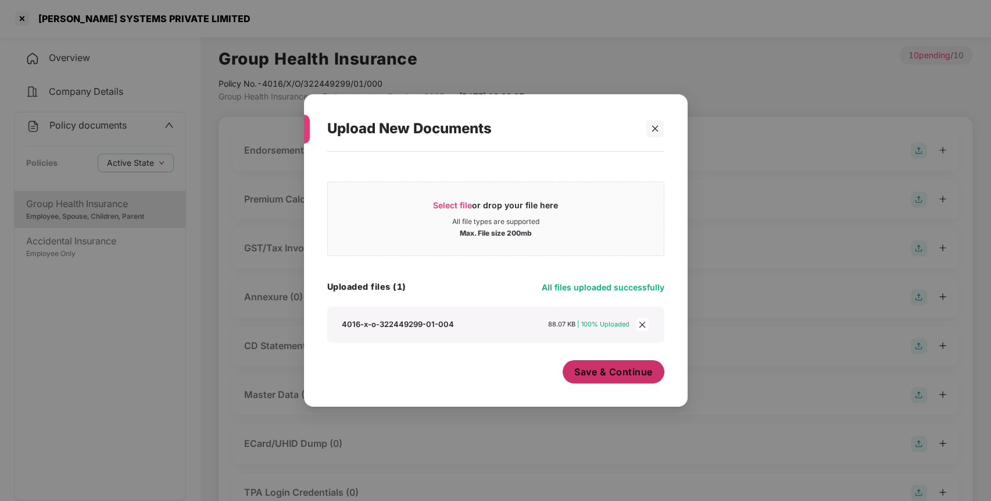
click at [601, 370] on span "Save & Continue" at bounding box center [613, 371] width 78 height 13
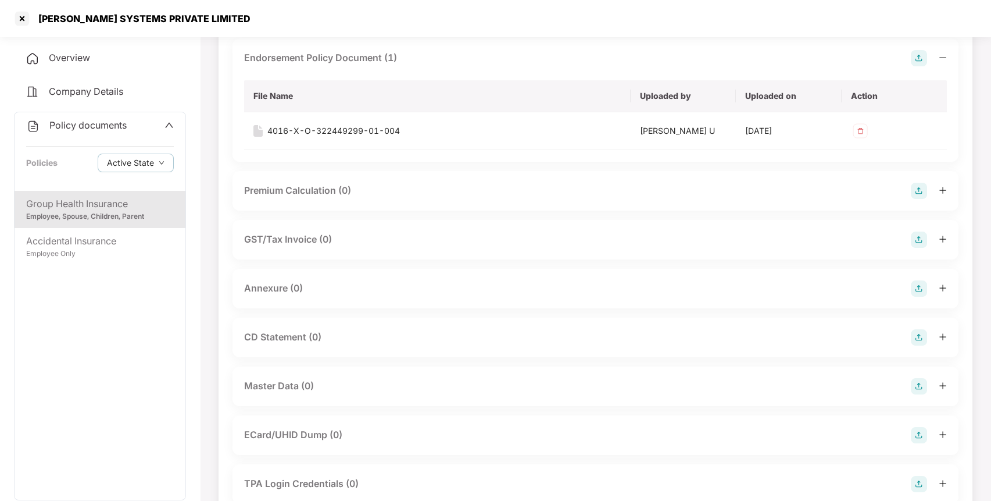
scroll to position [105, 0]
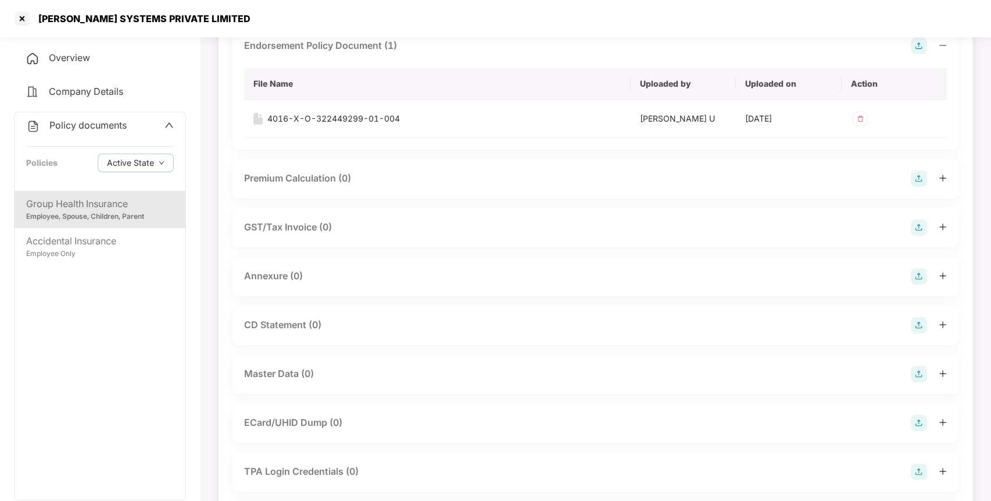
click at [911, 269] on img at bounding box center [919, 276] width 16 height 16
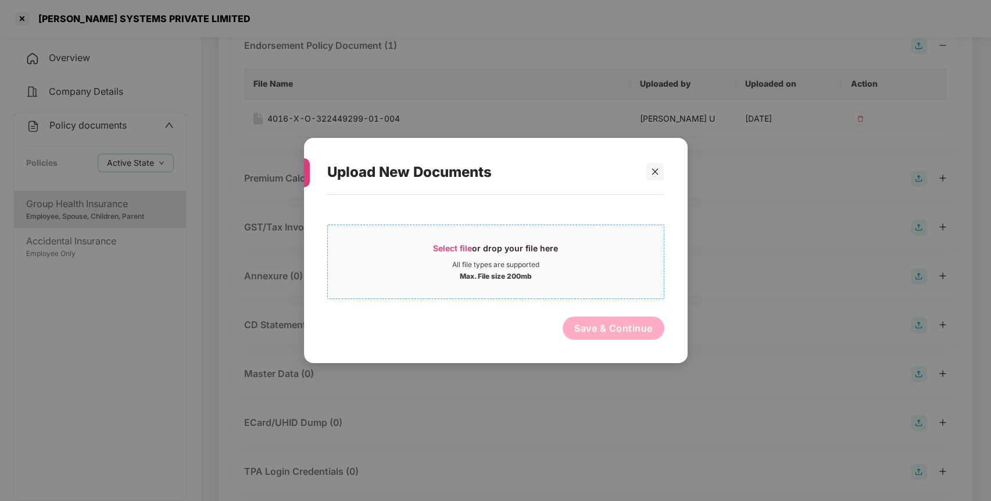
click at [449, 249] on span "Select file" at bounding box center [452, 248] width 39 height 10
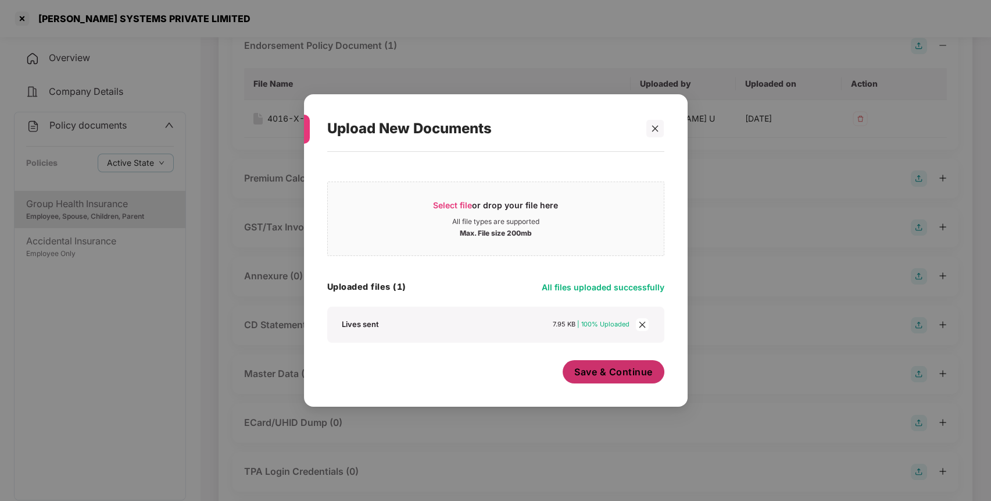
click at [614, 363] on button "Save & Continue" at bounding box center [614, 371] width 102 height 23
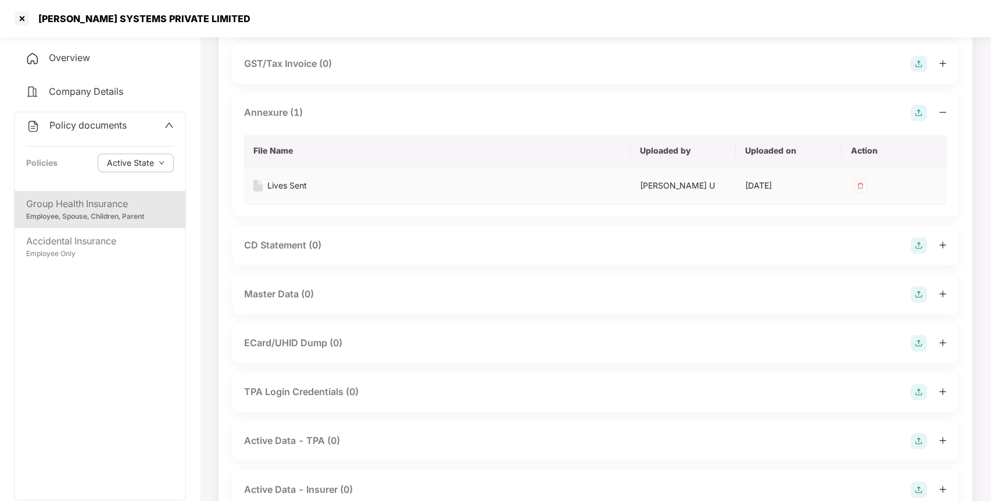
scroll to position [273, 0]
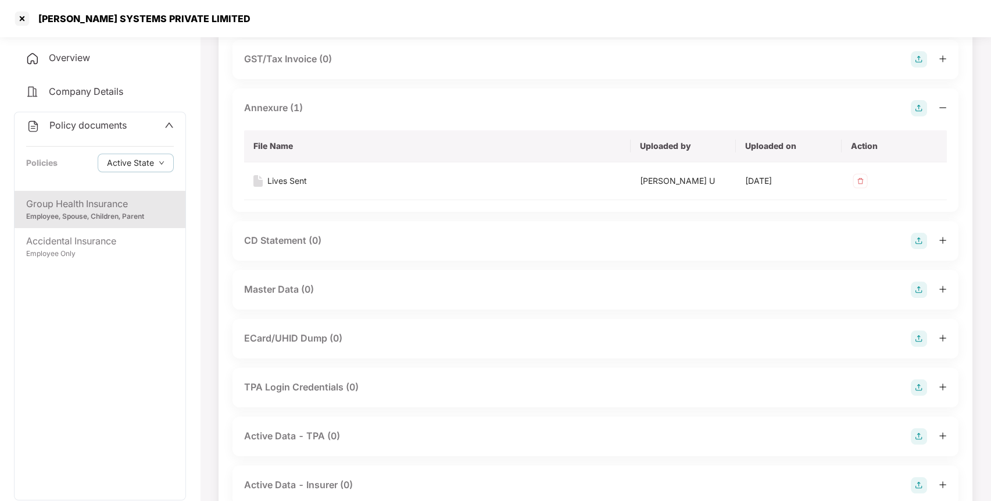
click at [919, 291] on img at bounding box center [919, 289] width 16 height 16
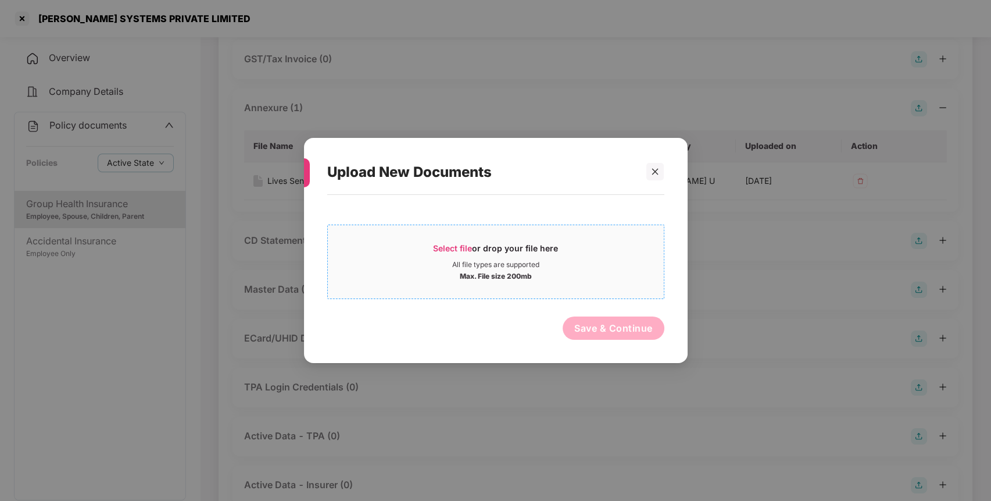
click at [438, 236] on span "Select file or drop your file here All file types are supported Max. File size …" at bounding box center [496, 262] width 336 height 56
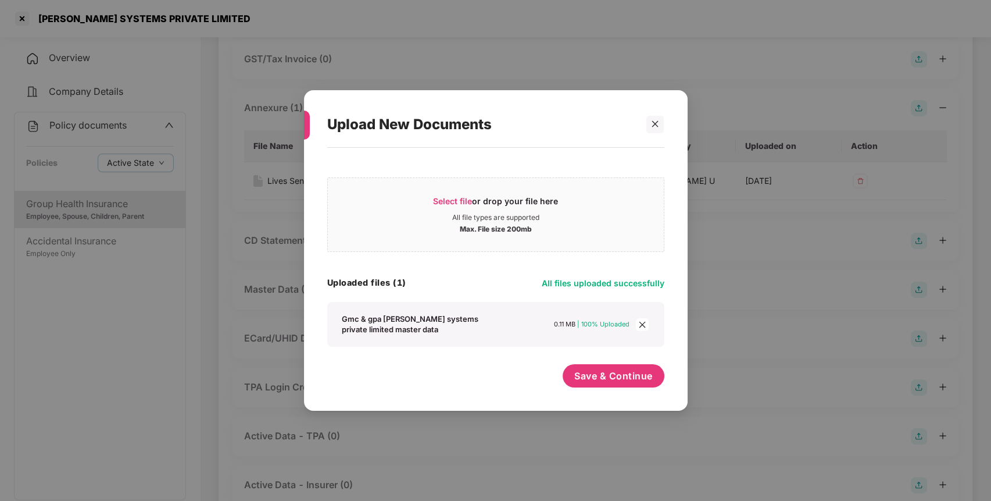
click at [572, 365] on div "Select file or drop your file here All file types are supported Max. File size …" at bounding box center [495, 273] width 337 height 240
click at [590, 376] on span "Save & Continue" at bounding box center [613, 375] width 78 height 13
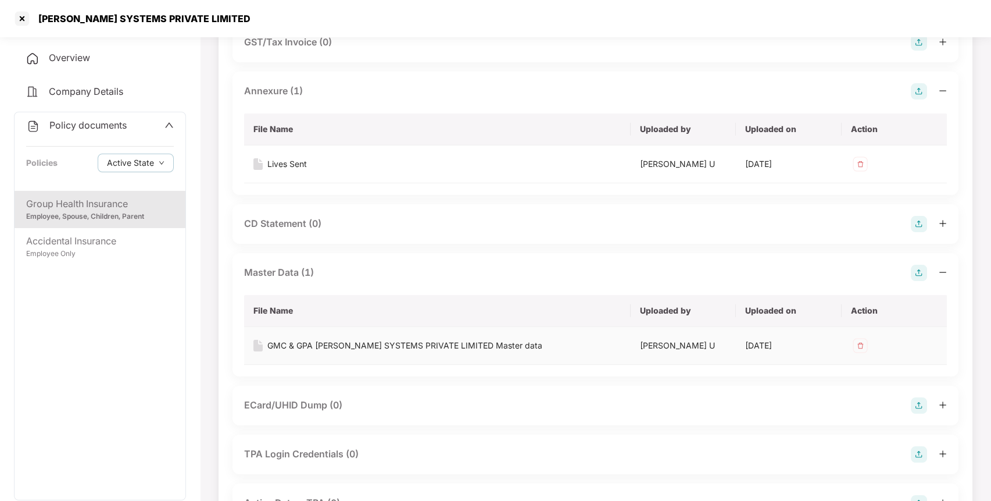
scroll to position [291, 0]
click at [19, 15] on div at bounding box center [22, 18] width 19 height 19
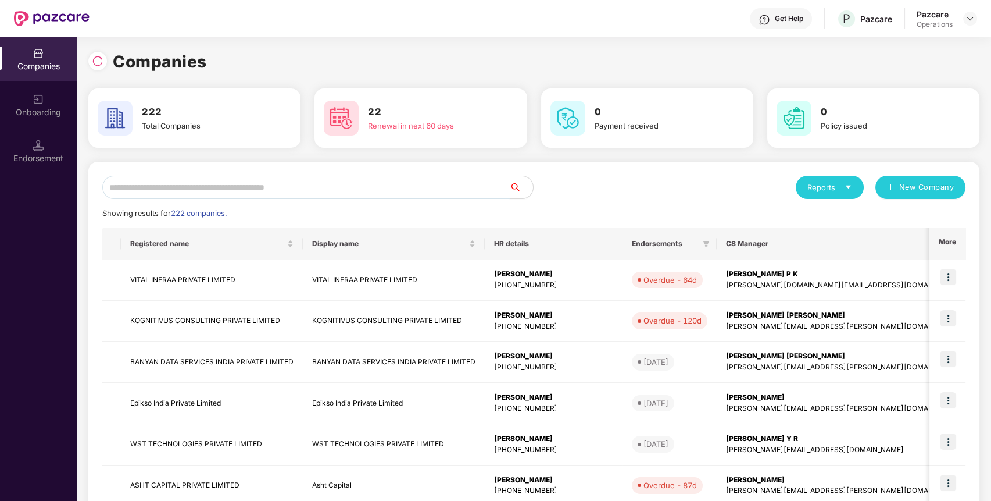
click at [297, 192] on input "text" at bounding box center [306, 187] width 408 height 23
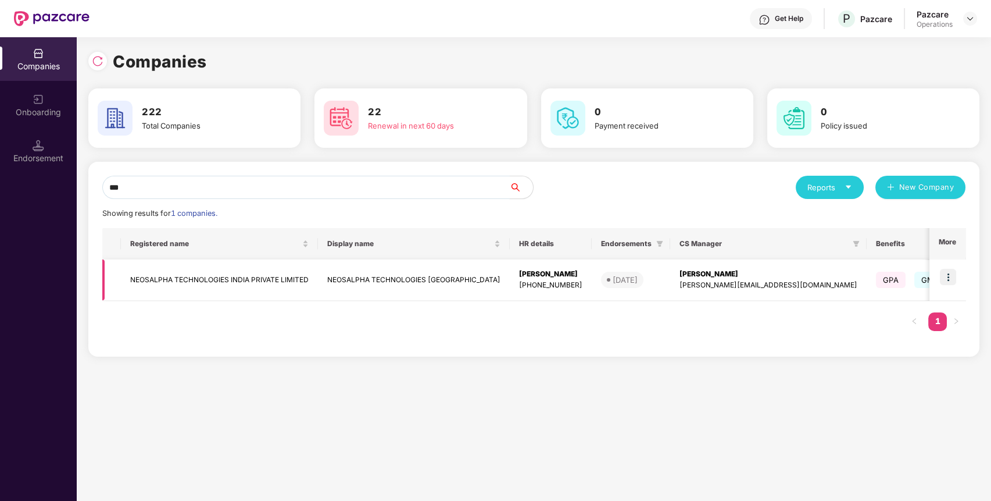
type input "***"
click at [208, 268] on td "NEOSALPHA TECHNOLOGIES INDIA PRIVATE LIMITED" at bounding box center [219, 279] width 197 height 41
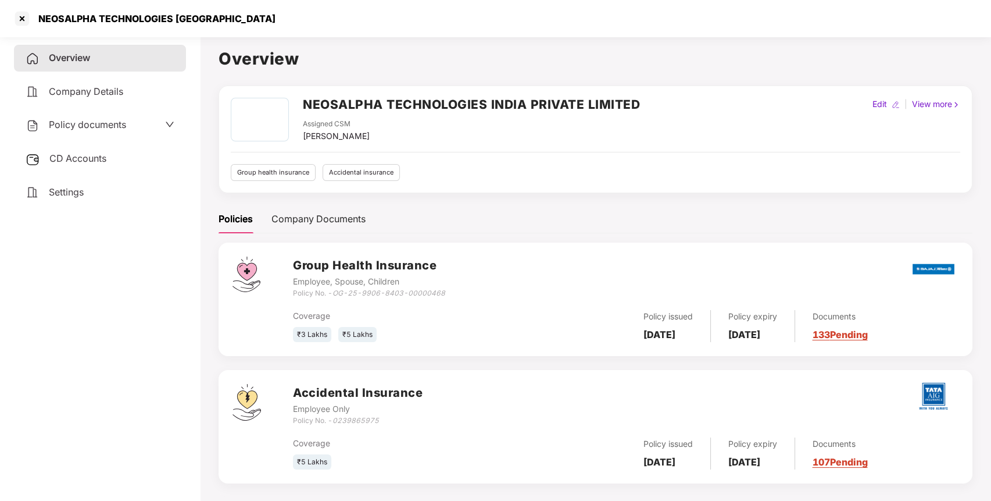
click at [112, 152] on div "CD Accounts" at bounding box center [100, 158] width 172 height 27
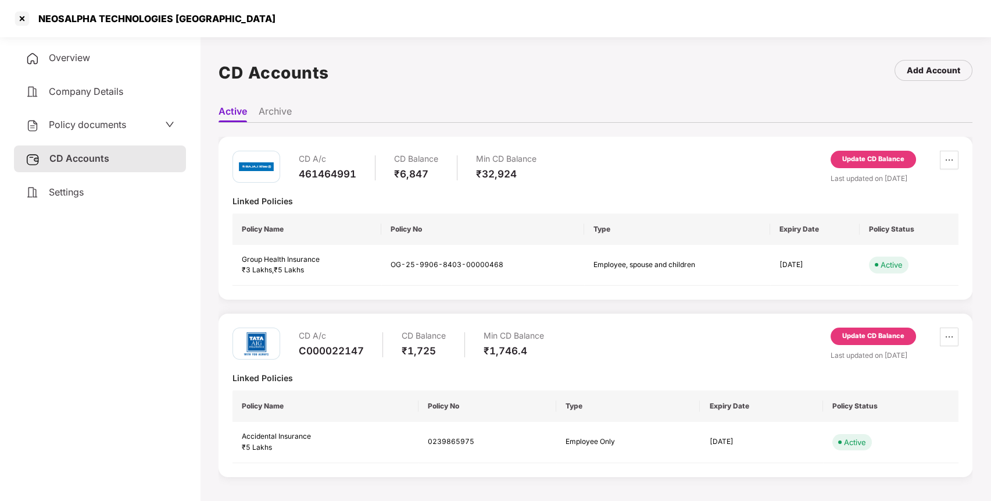
click at [879, 157] on div "Update CD Balance" at bounding box center [873, 159] width 62 height 10
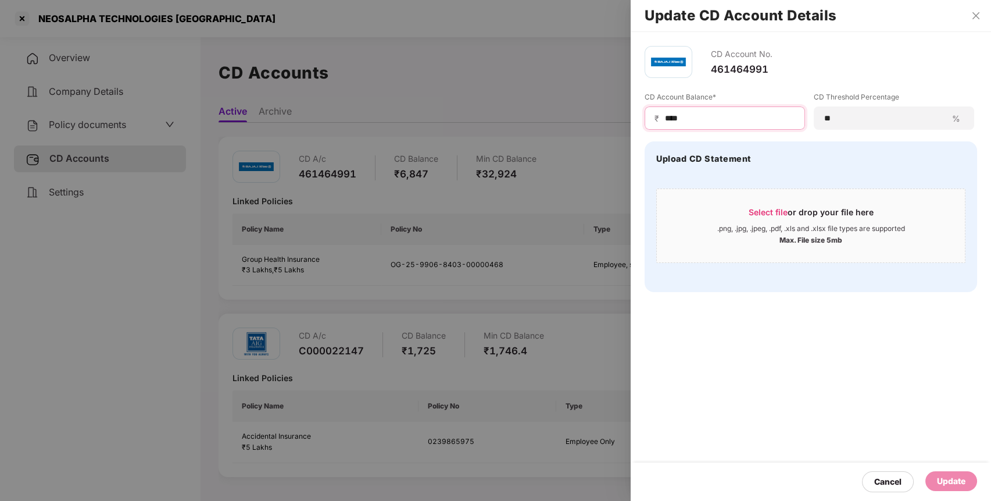
click at [693, 119] on input "****" at bounding box center [729, 118] width 131 height 12
type input "*****"
click at [952, 476] on div "Update" at bounding box center [951, 480] width 28 height 13
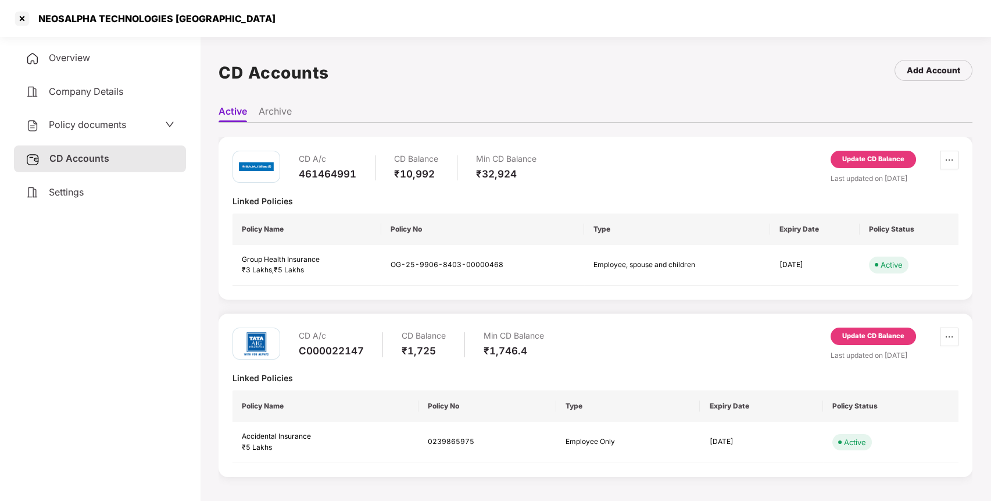
click at [88, 116] on div "Policy documents" at bounding box center [100, 125] width 172 height 27
click at [81, 125] on span "Policy documents" at bounding box center [87, 125] width 77 height 12
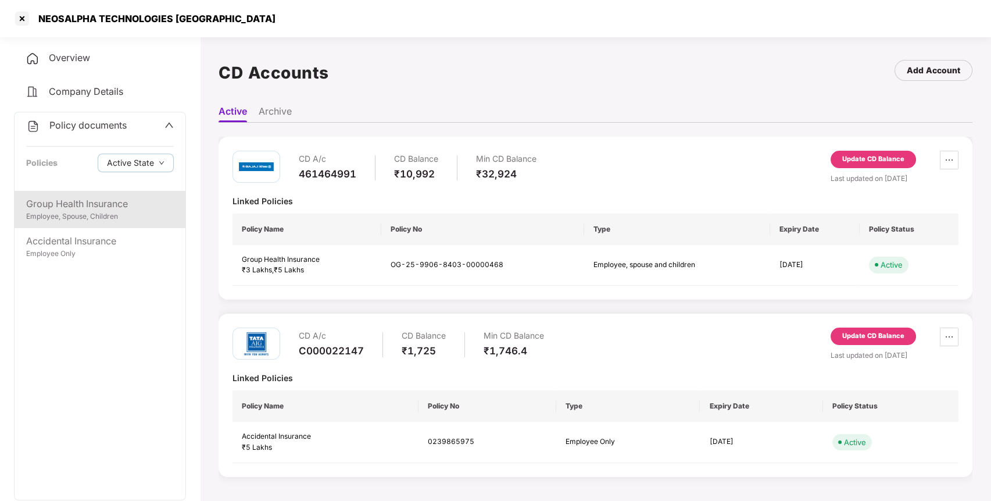
click at [84, 209] on div "Group Health Insurance" at bounding box center [100, 203] width 148 height 15
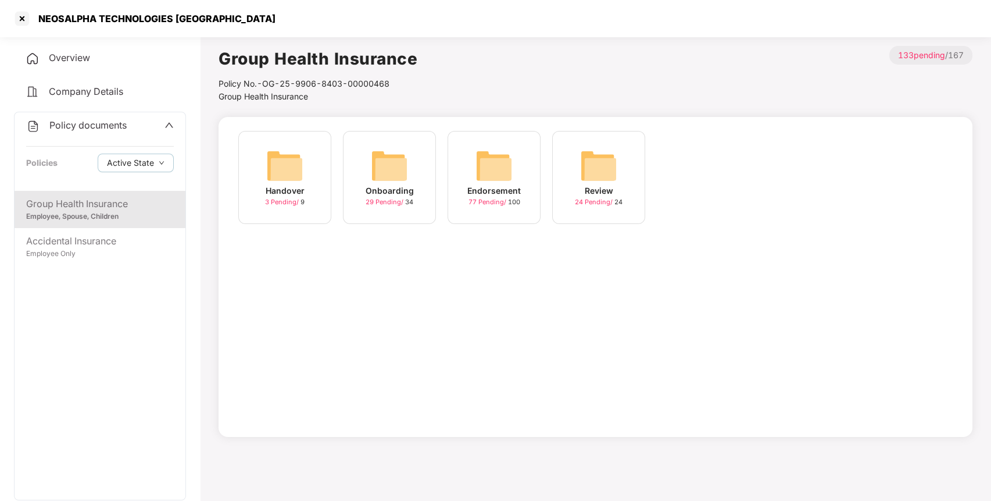
click at [493, 174] on img at bounding box center [494, 165] width 37 height 37
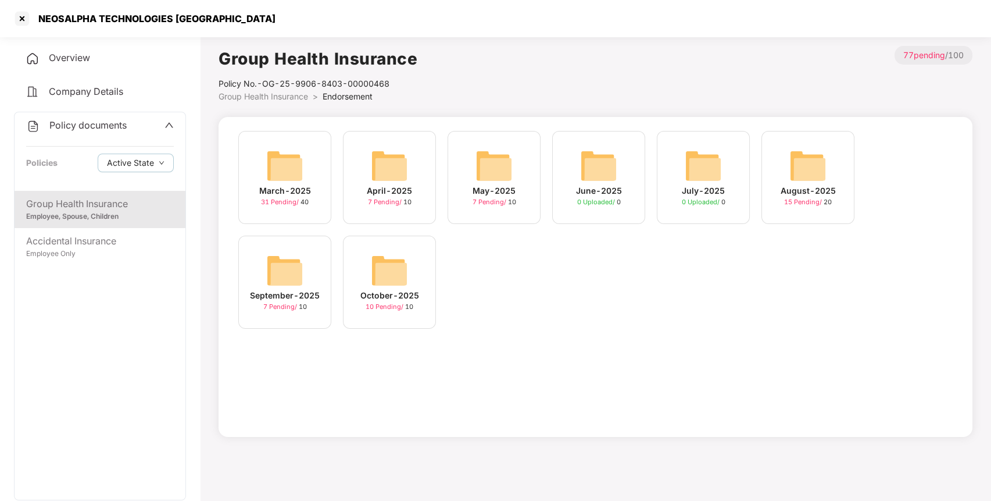
click at [383, 263] on img at bounding box center [389, 270] width 37 height 37
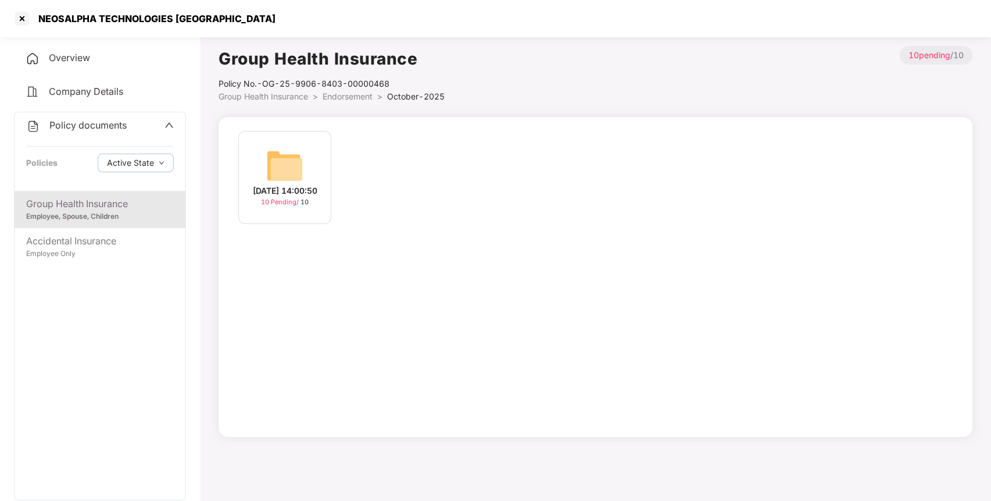
click at [286, 158] on img at bounding box center [284, 165] width 37 height 37
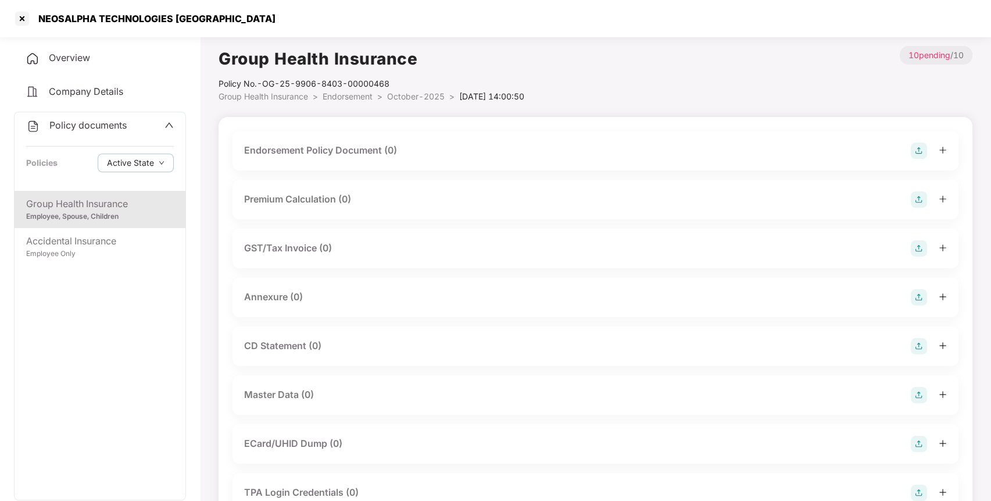
click at [919, 149] on img at bounding box center [919, 150] width 16 height 16
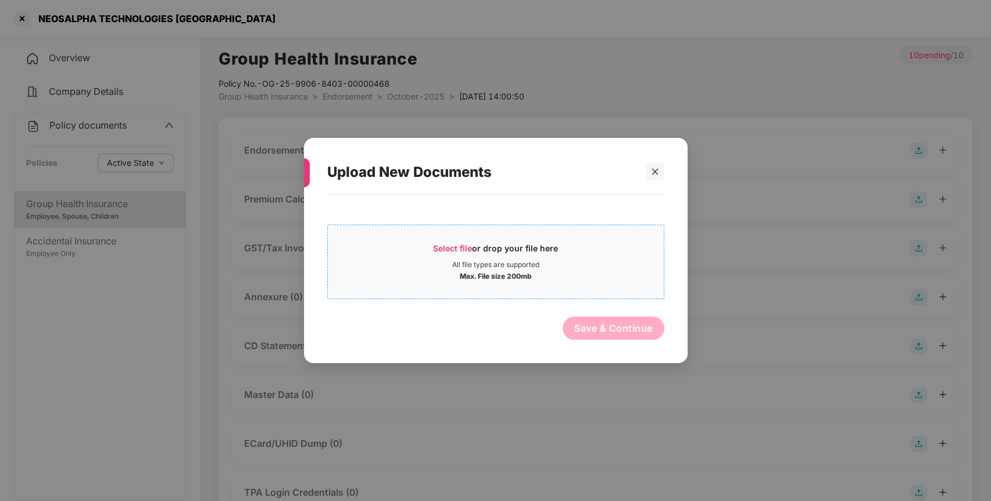
click at [441, 241] on span "Select file or drop your file here All file types are supported Max. File size …" at bounding box center [496, 262] width 336 height 56
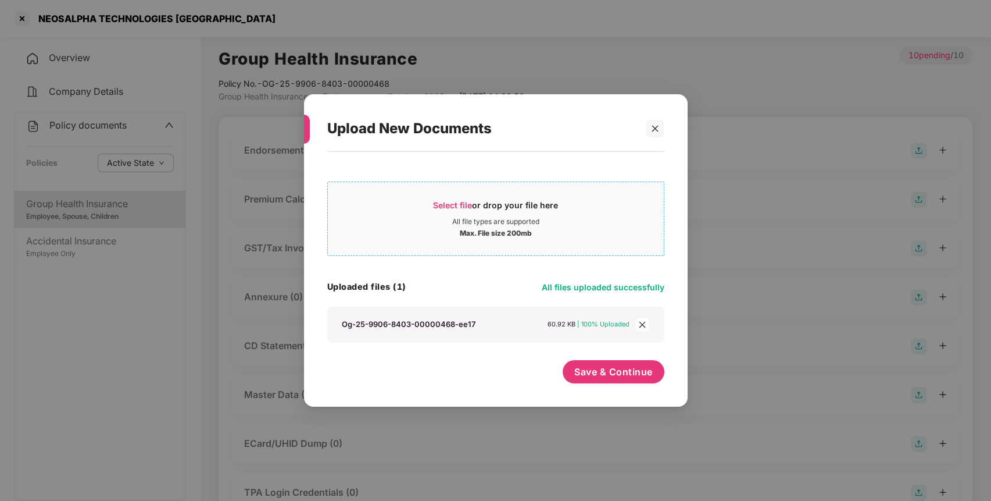
click at [440, 194] on span "Select file or drop your file here All file types are supported Max. File size …" at bounding box center [496, 219] width 336 height 56
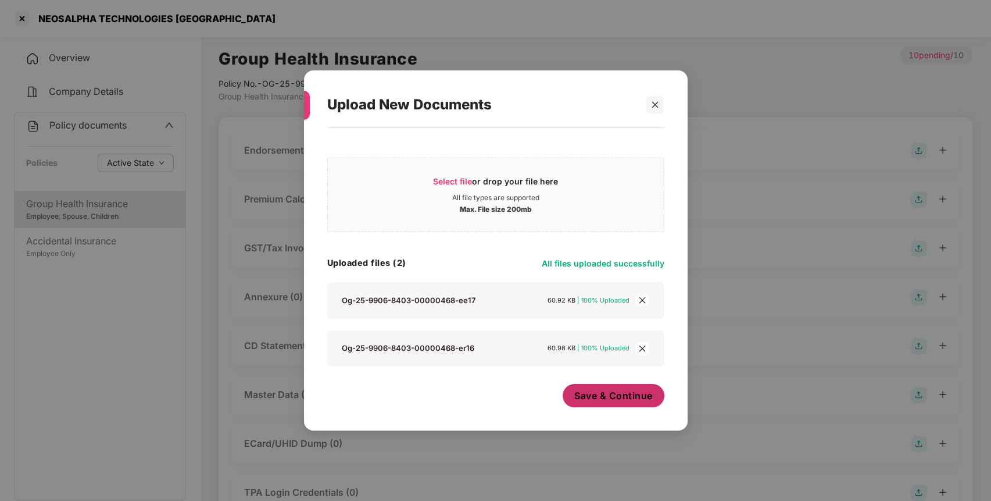
click at [609, 397] on span "Save & Continue" at bounding box center [613, 395] width 78 height 13
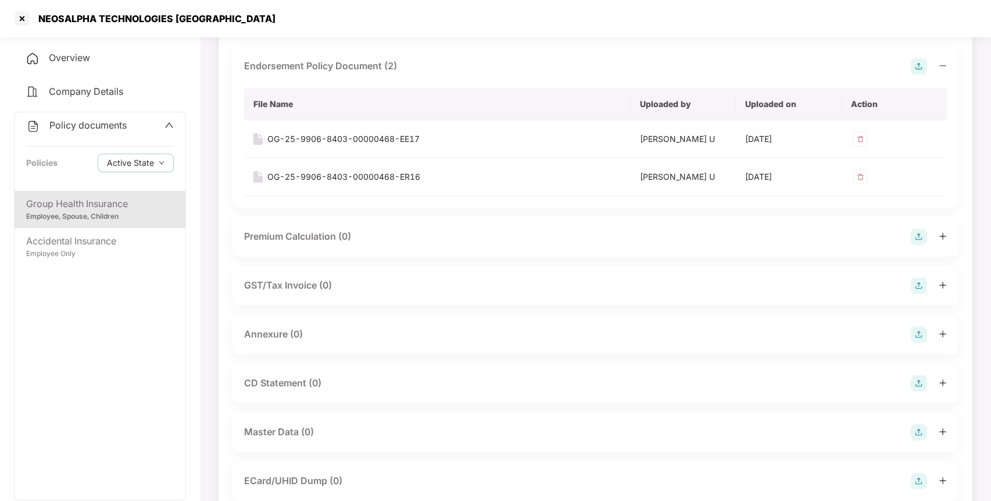
scroll to position [91, 0]
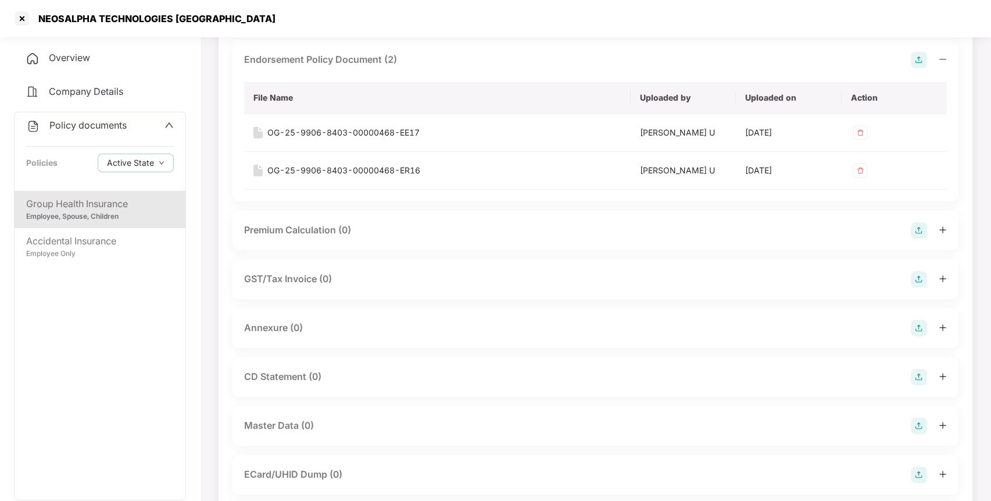
click at [921, 330] on img at bounding box center [919, 328] width 16 height 16
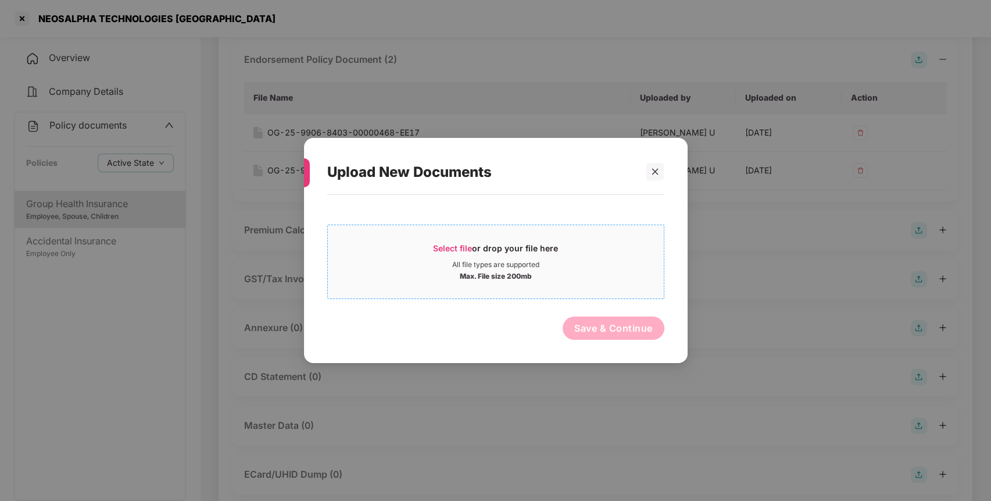
click at [453, 243] on span "Select file" at bounding box center [452, 248] width 39 height 10
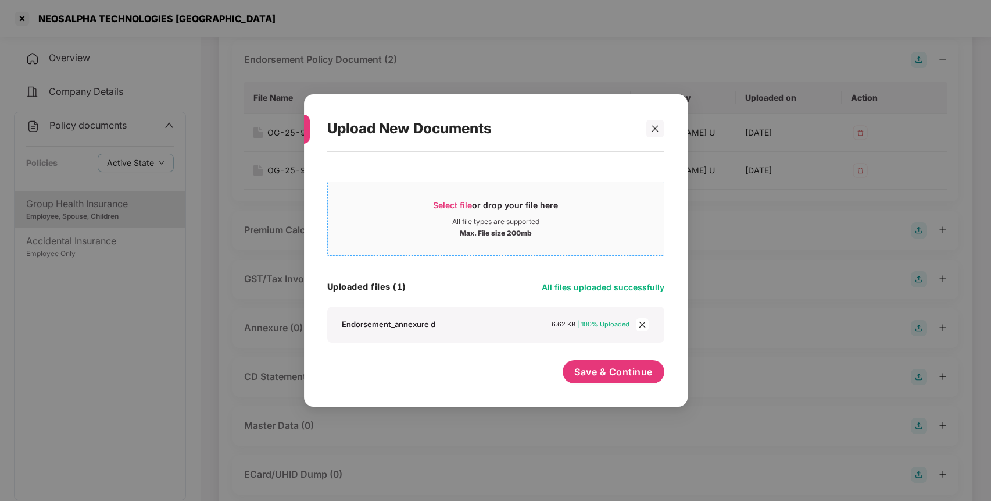
click at [454, 205] on span "Select file" at bounding box center [452, 205] width 39 height 10
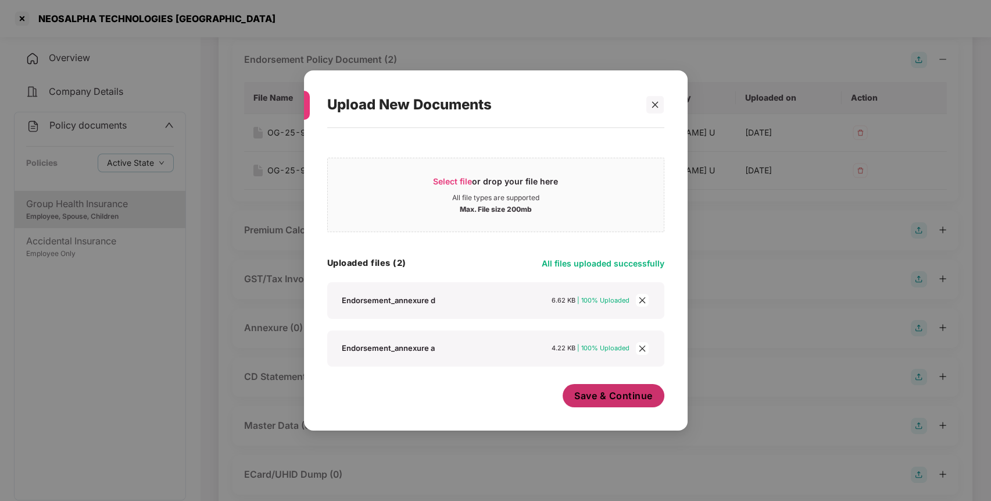
click at [595, 390] on span "Save & Continue" at bounding box center [613, 395] width 78 height 13
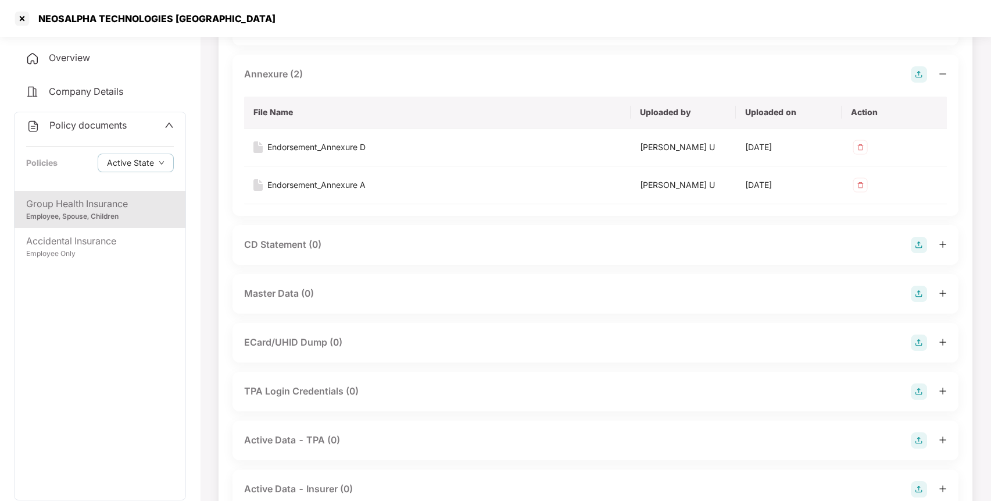
scroll to position [389, 0]
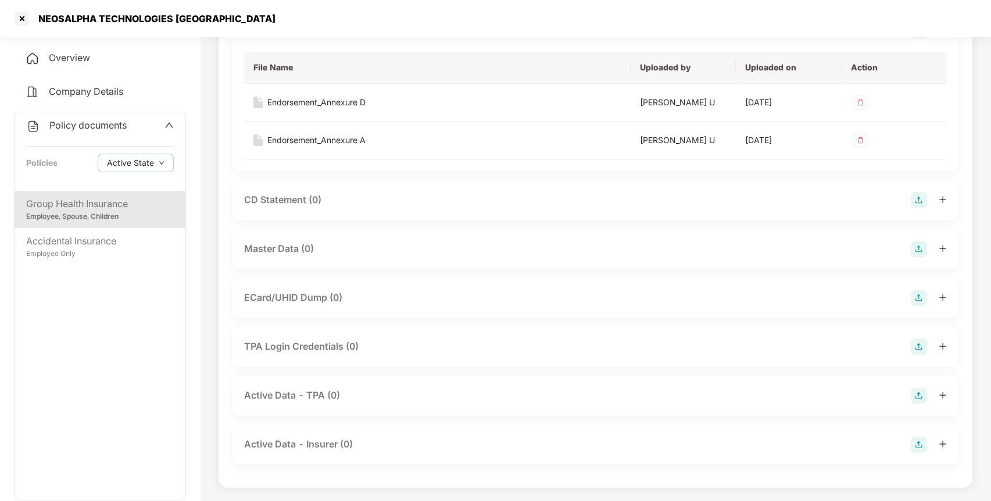
click at [917, 242] on img at bounding box center [919, 249] width 16 height 16
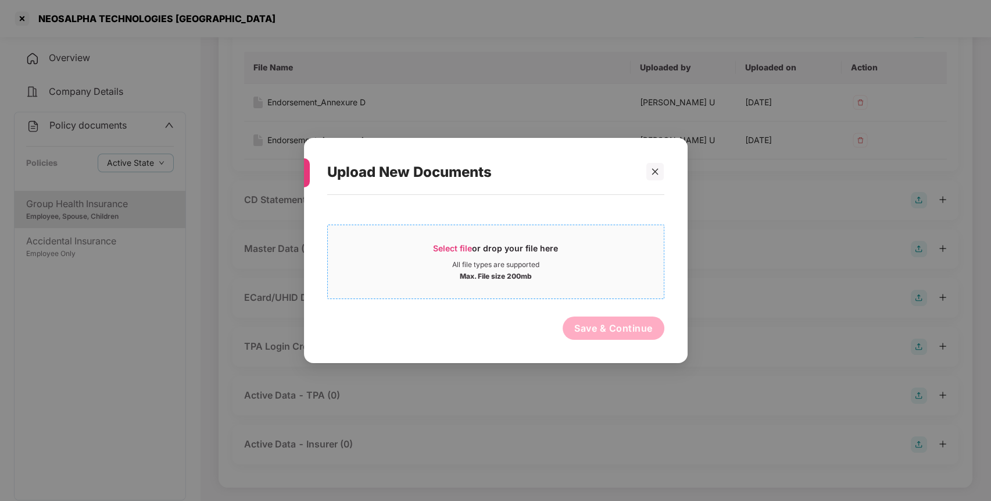
click at [446, 244] on span "Select file" at bounding box center [452, 248] width 39 height 10
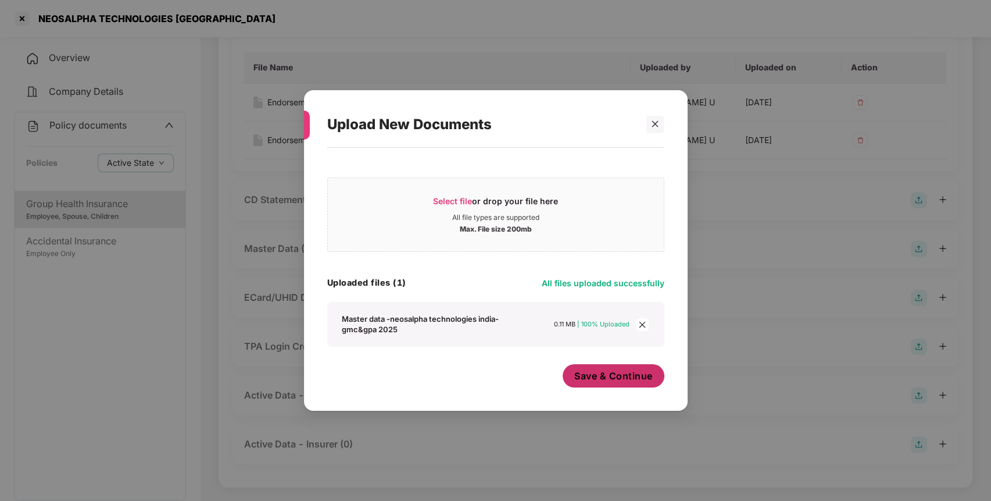
click at [610, 372] on span "Save & Continue" at bounding box center [613, 375] width 78 height 13
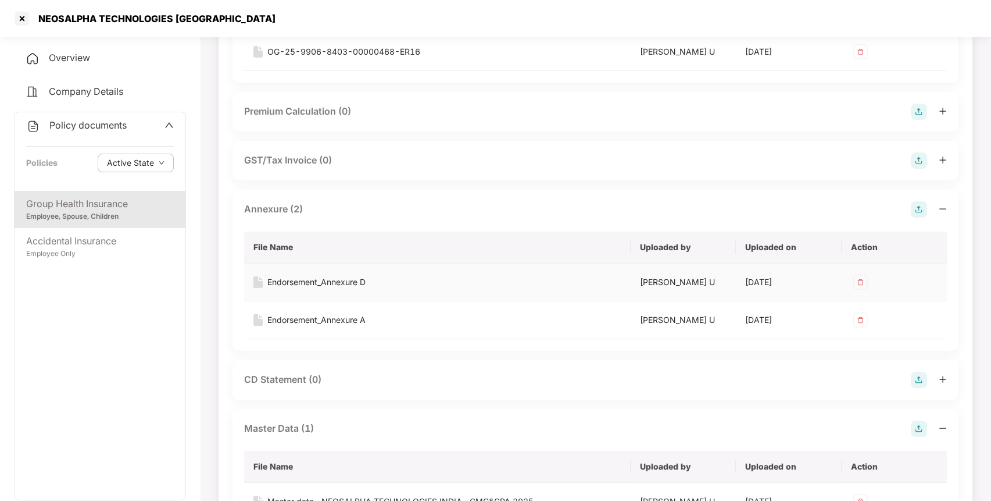
scroll to position [206, 0]
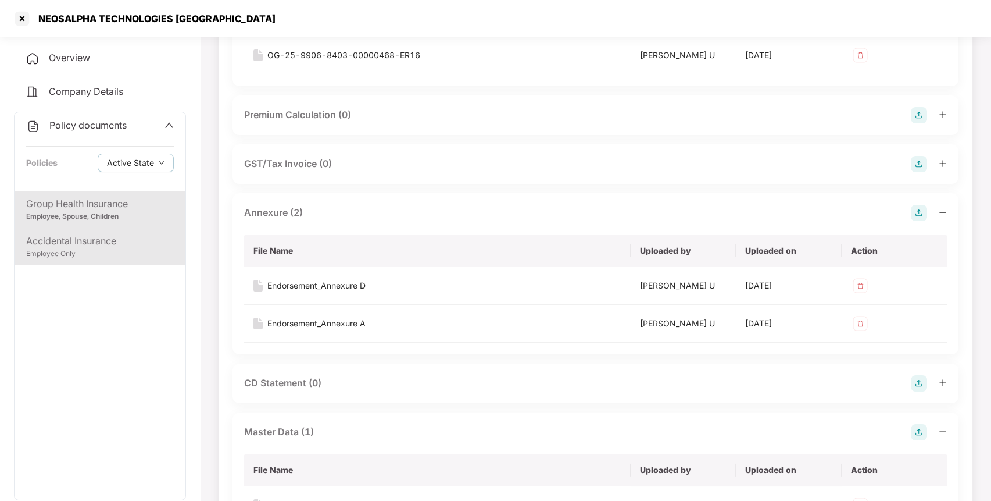
click at [123, 238] on div "Accidental Insurance" at bounding box center [100, 241] width 148 height 15
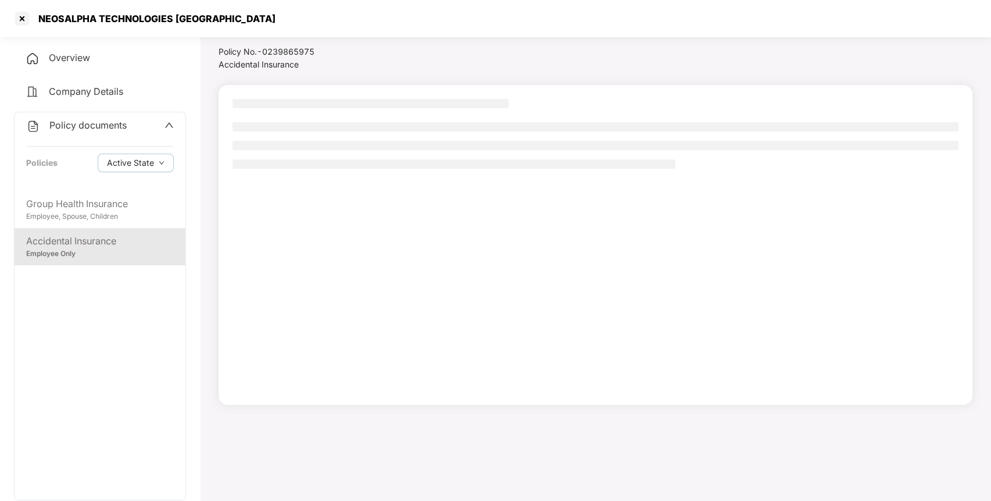
scroll to position [32, 0]
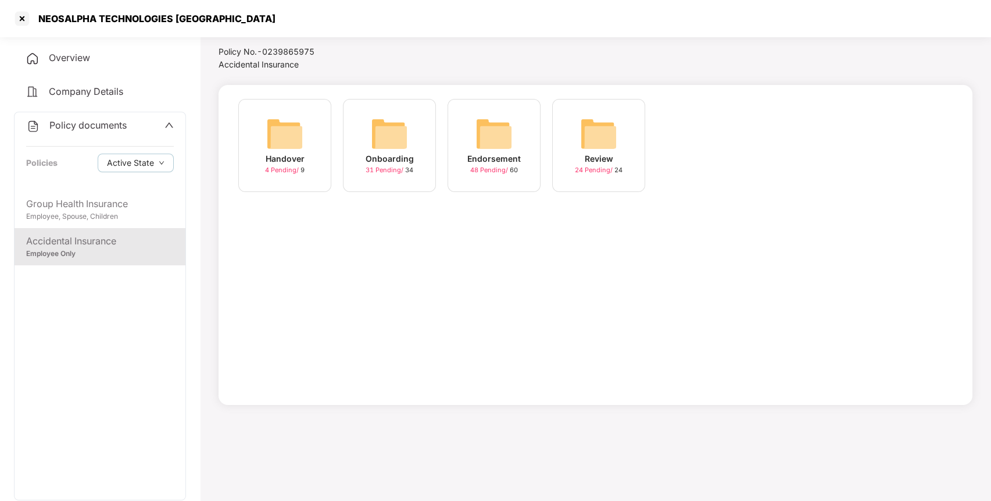
click at [484, 149] on img at bounding box center [494, 133] width 37 height 37
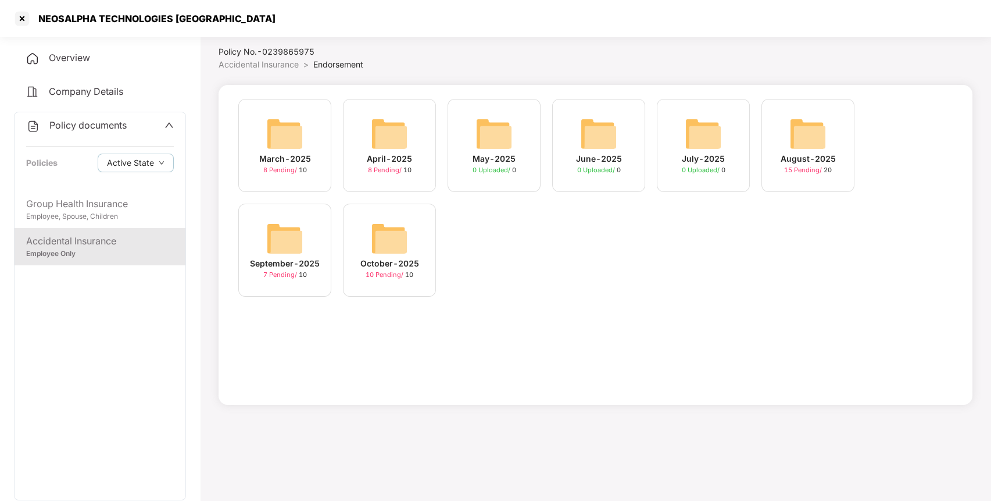
click at [381, 233] on img at bounding box center [389, 238] width 37 height 37
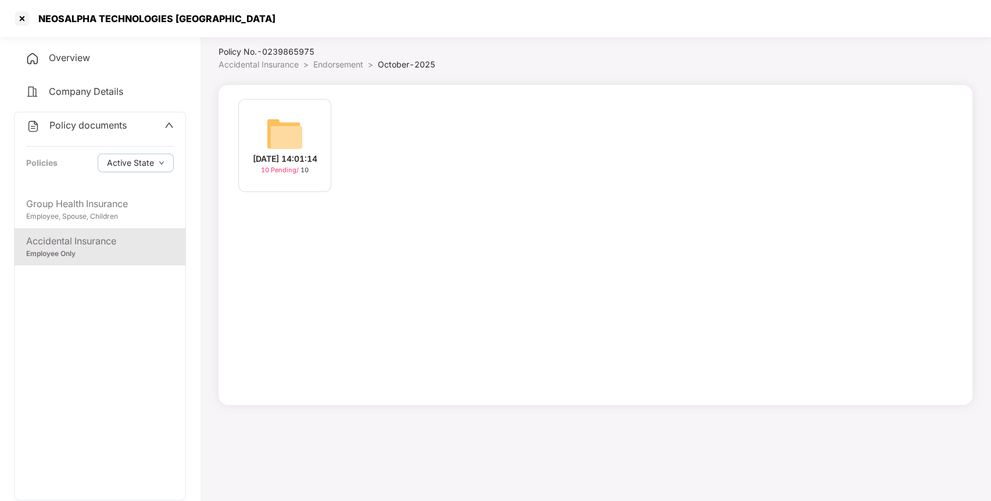
click at [277, 127] on img at bounding box center [284, 133] width 37 height 37
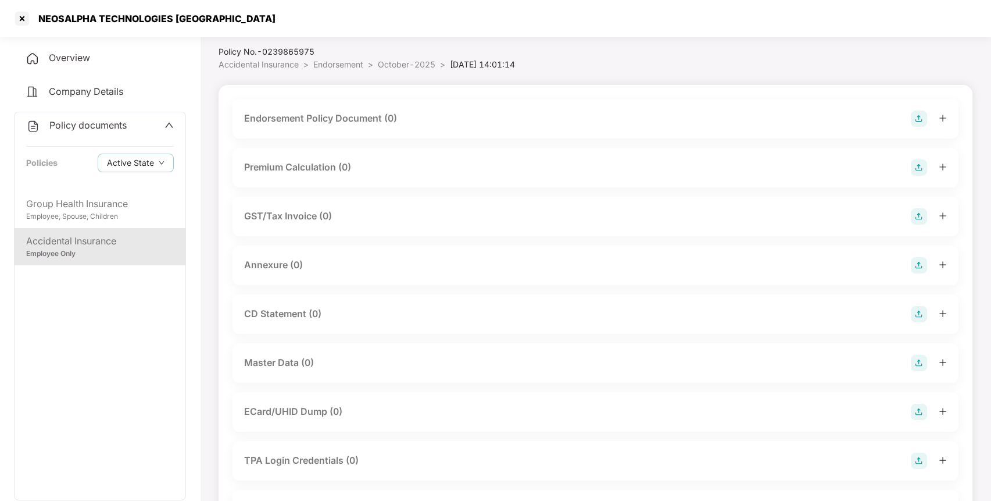
scroll to position [146, 0]
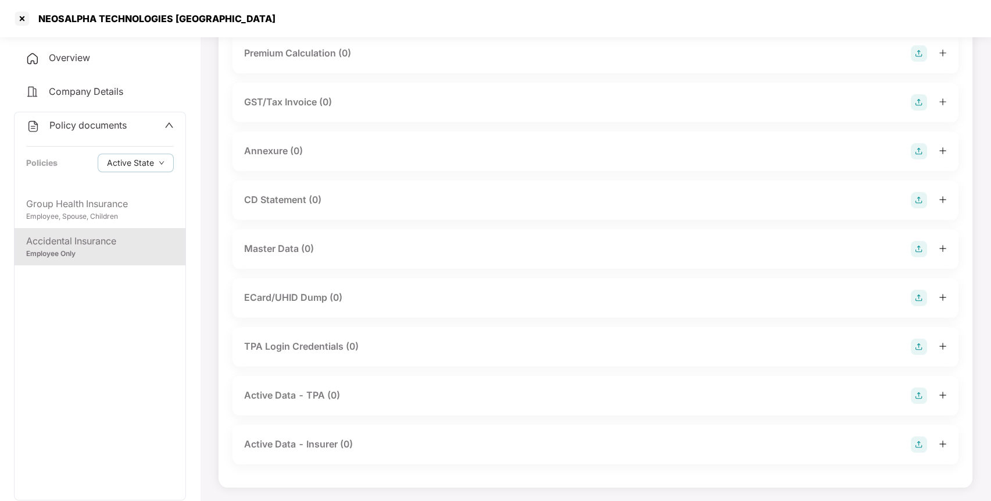
click at [915, 241] on img at bounding box center [919, 249] width 16 height 16
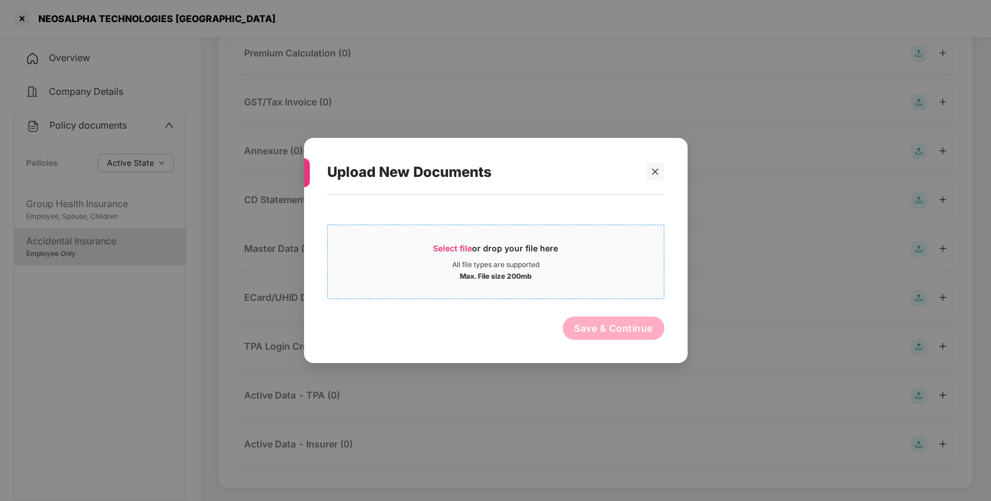
click at [463, 238] on span "Select file or drop your file here All file types are supported Max. File size …" at bounding box center [496, 262] width 336 height 56
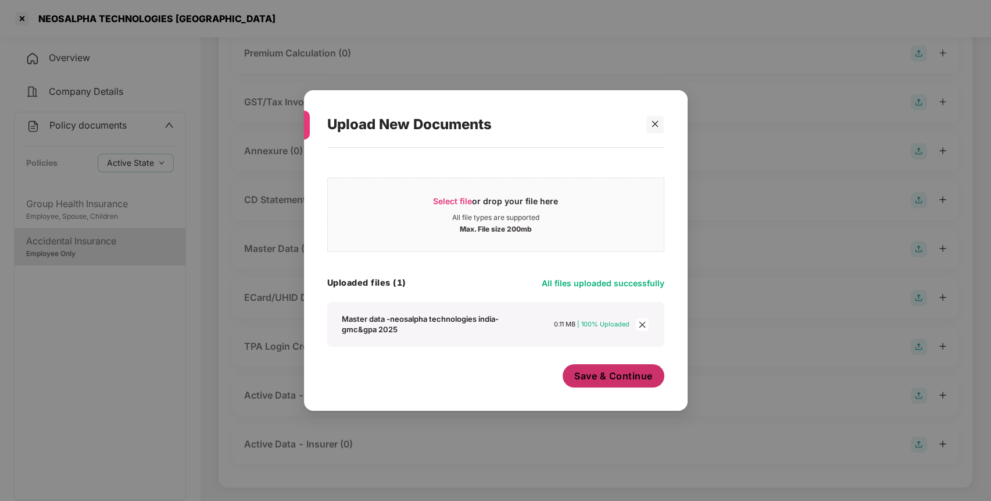
click at [595, 371] on span "Save & Continue" at bounding box center [613, 375] width 78 height 13
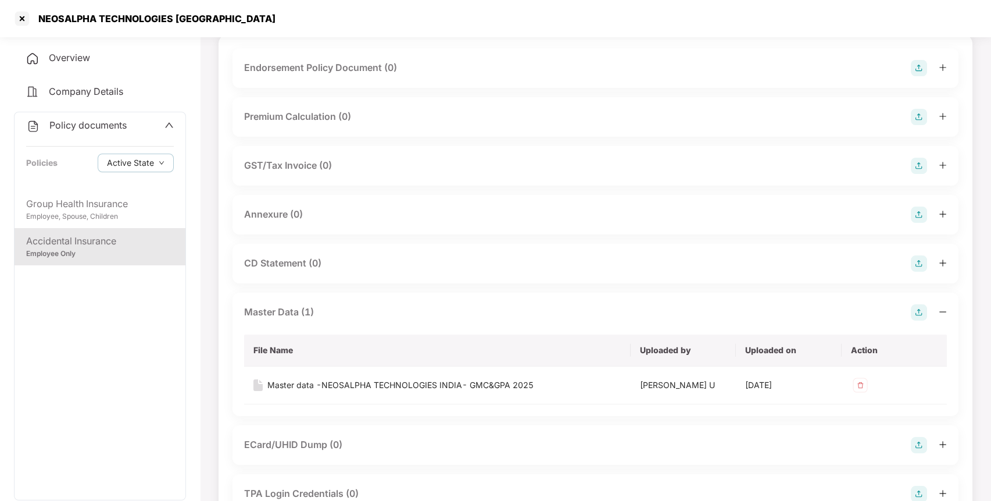
scroll to position [81, 0]
click at [912, 212] on img at bounding box center [919, 216] width 16 height 16
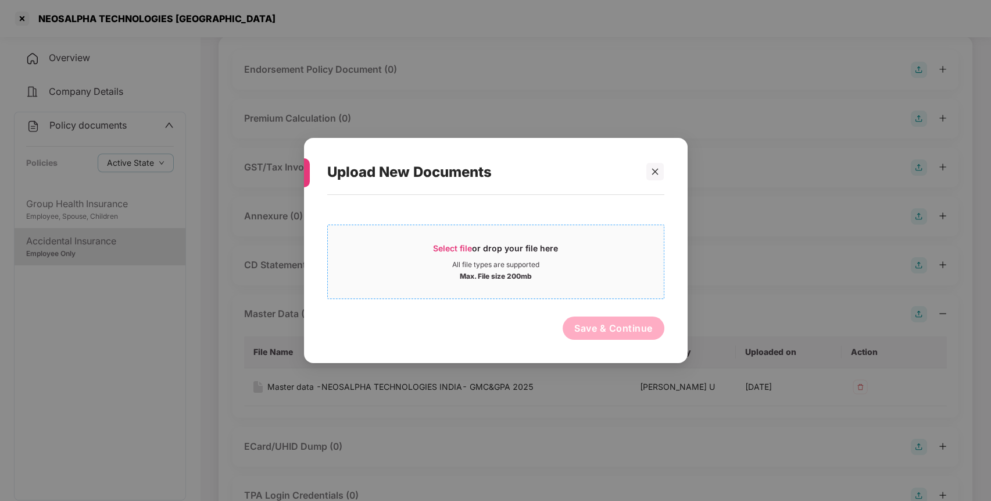
click at [451, 238] on span "Select file or drop your file here All file types are supported Max. File size …" at bounding box center [496, 262] width 336 height 56
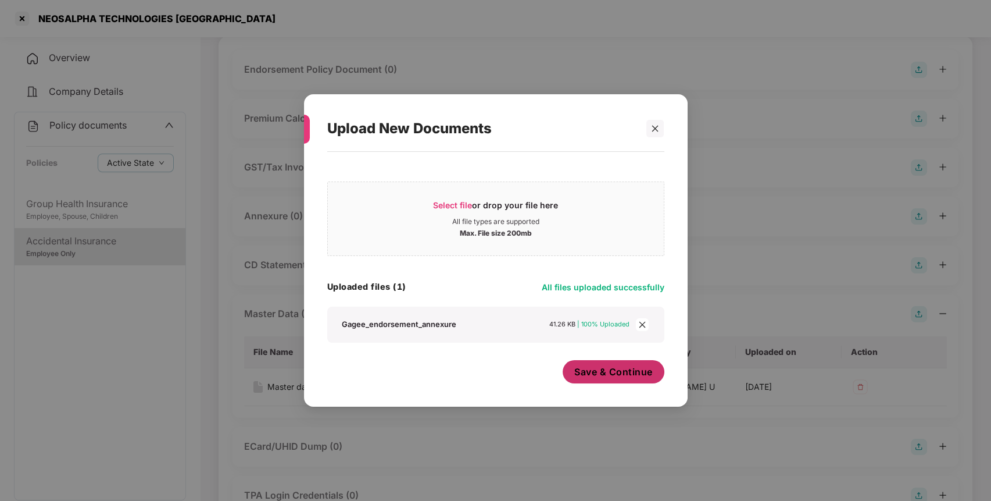
click at [588, 373] on span "Save & Continue" at bounding box center [613, 371] width 78 height 13
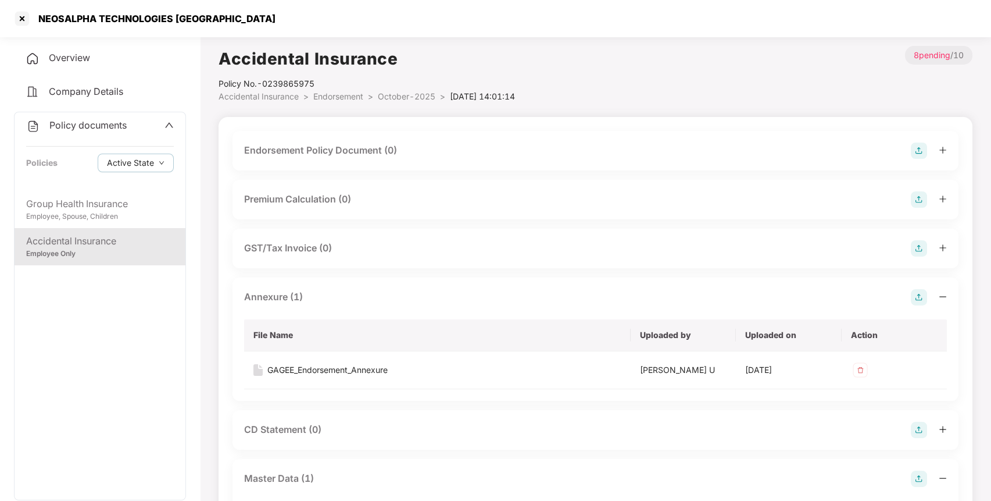
scroll to position [2, 0]
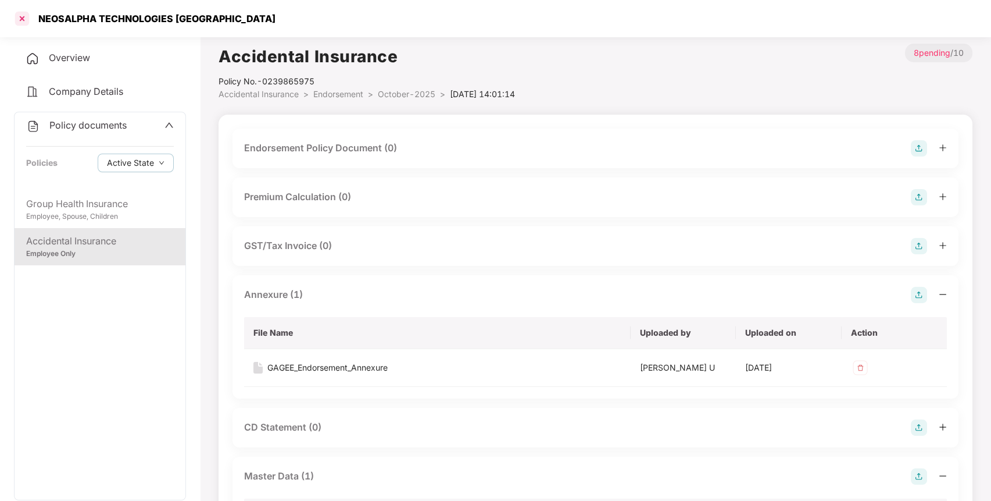
click at [28, 16] on div at bounding box center [22, 18] width 19 height 19
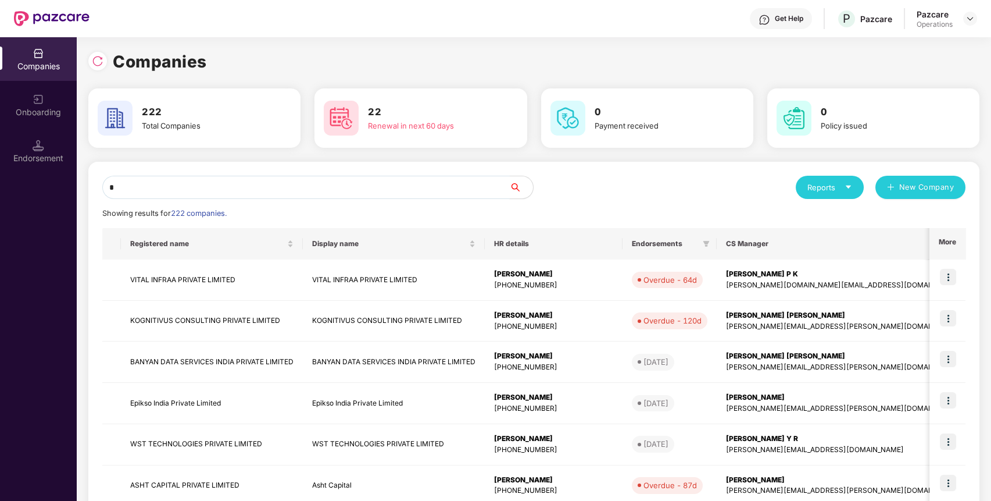
click at [289, 191] on input "*" at bounding box center [306, 187] width 408 height 23
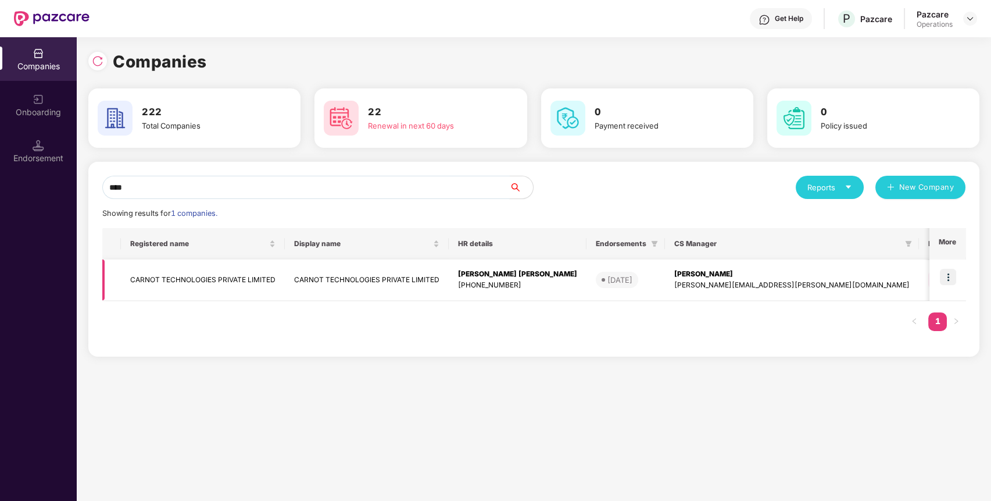
type input "****"
click at [951, 272] on img at bounding box center [948, 277] width 16 height 16
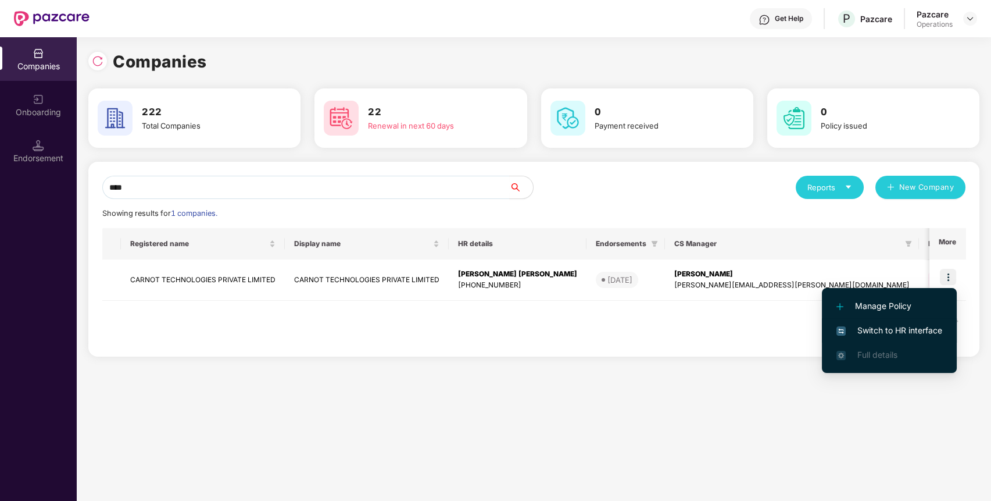
click at [881, 330] on span "Switch to HR interface" at bounding box center [890, 330] width 106 height 13
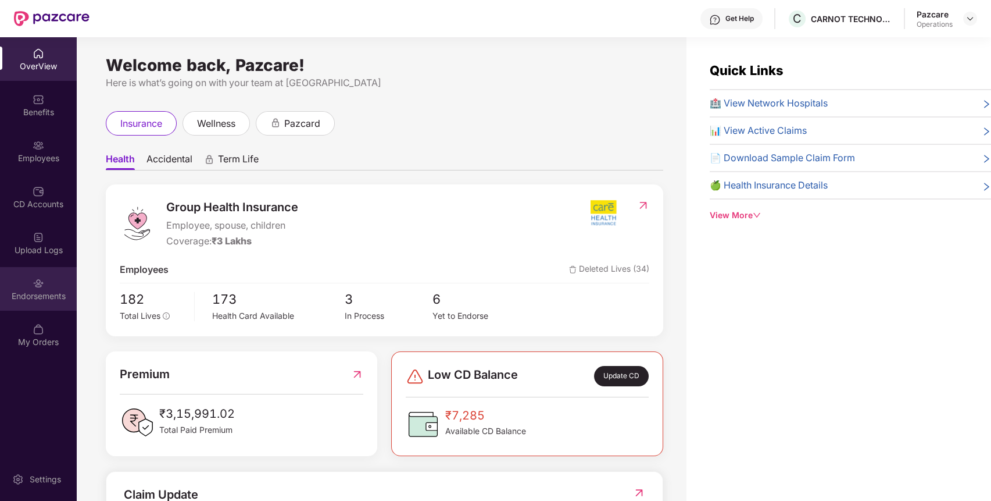
click at [48, 290] on div "Endorsements" at bounding box center [38, 296] width 77 height 12
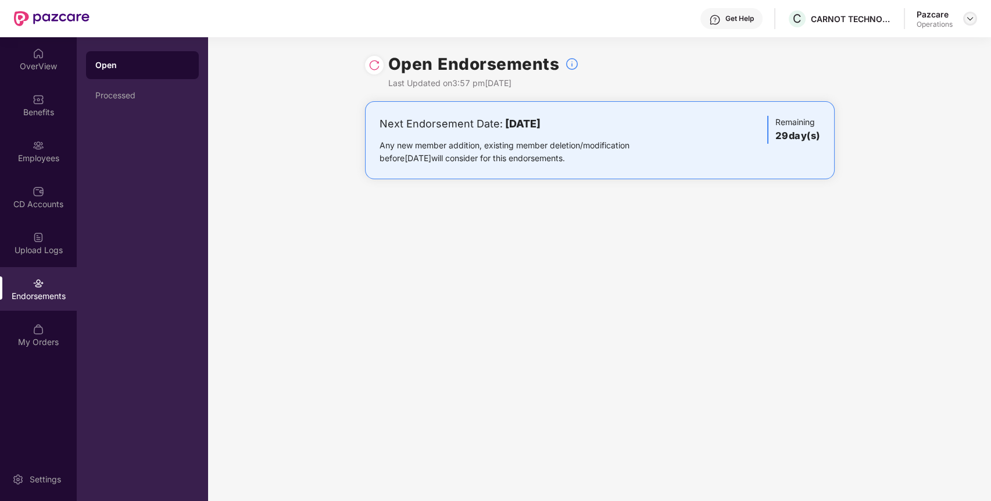
click at [974, 16] on img at bounding box center [970, 18] width 9 height 9
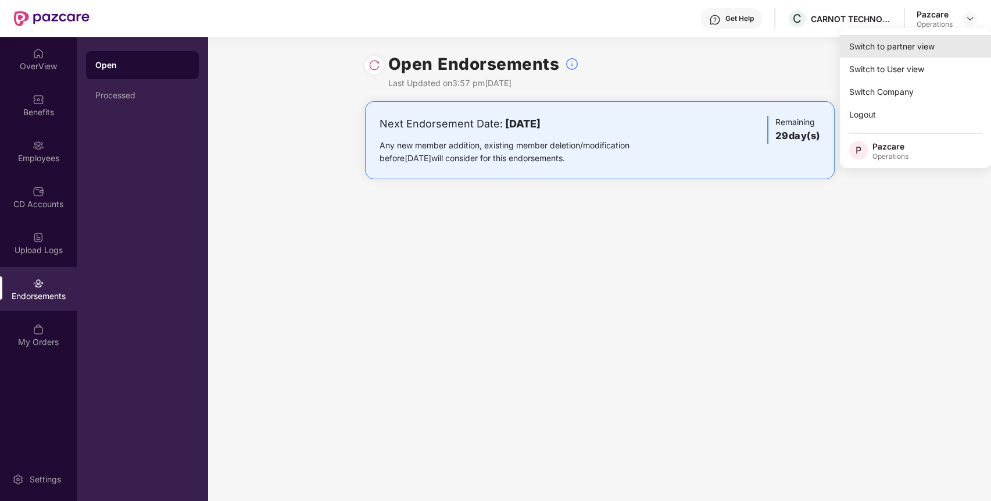
click at [886, 45] on div "Switch to partner view" at bounding box center [915, 46] width 151 height 23
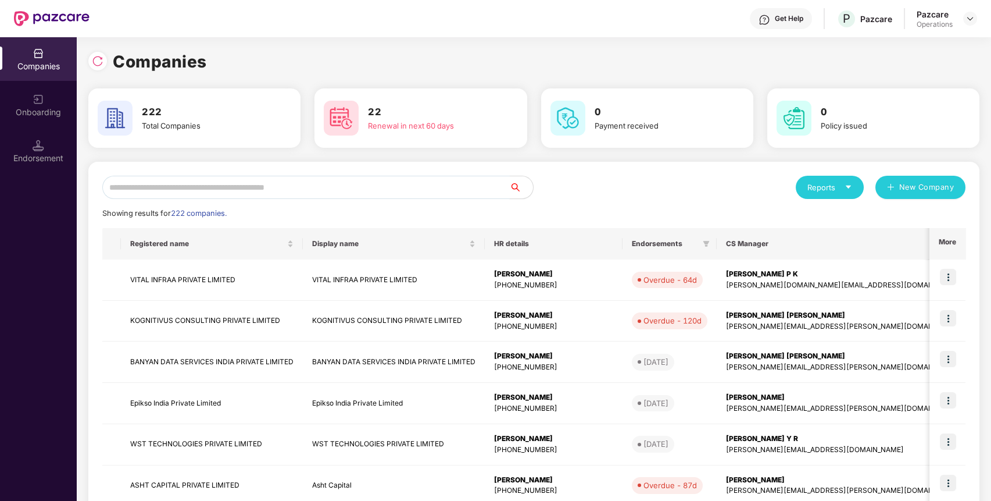
click at [462, 181] on input "text" at bounding box center [306, 187] width 408 height 23
type input "*"
click at [363, 184] on input "*" at bounding box center [306, 187] width 408 height 23
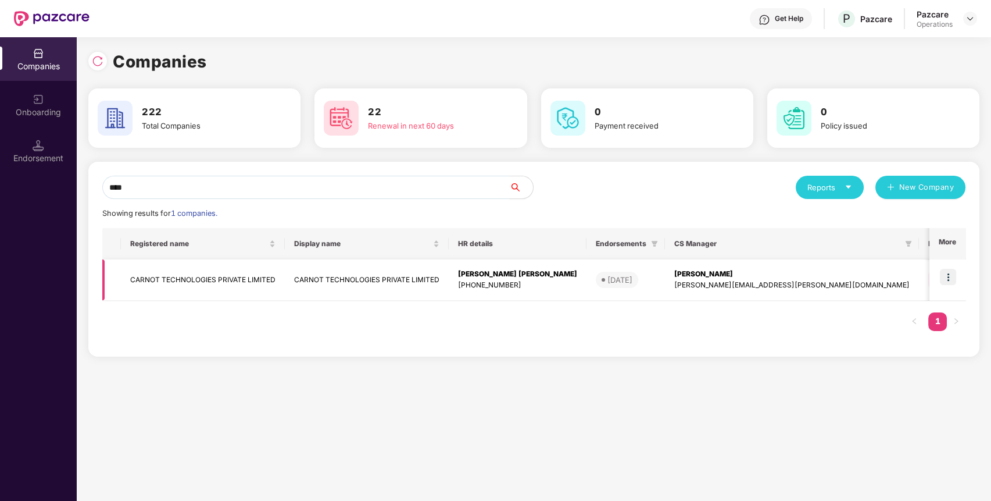
type input "****"
click at [210, 265] on td "CARNOT TECHNOLOGIES PRIVATE LIMITED" at bounding box center [203, 279] width 164 height 41
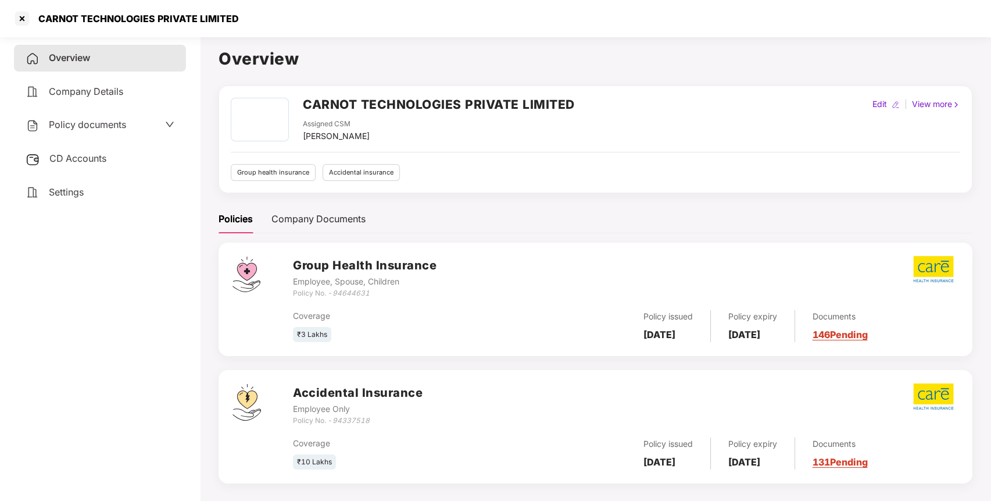
click at [79, 125] on span "Policy documents" at bounding box center [87, 125] width 77 height 12
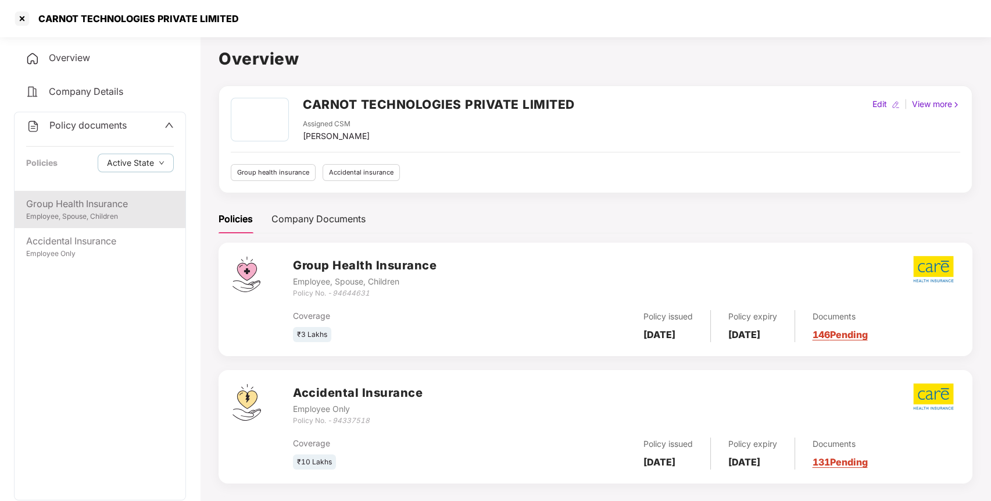
click at [79, 203] on div "Group Health Insurance" at bounding box center [100, 203] width 148 height 15
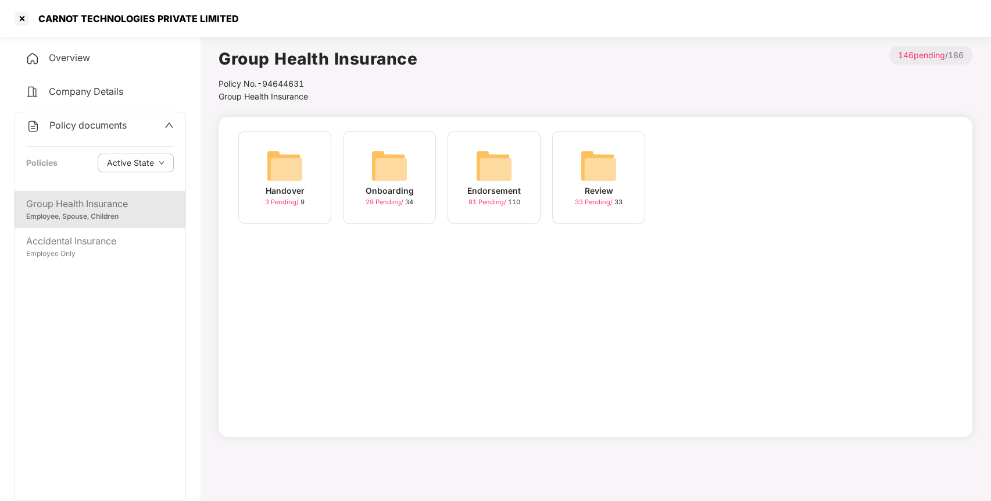
click at [506, 171] on img at bounding box center [494, 165] width 37 height 37
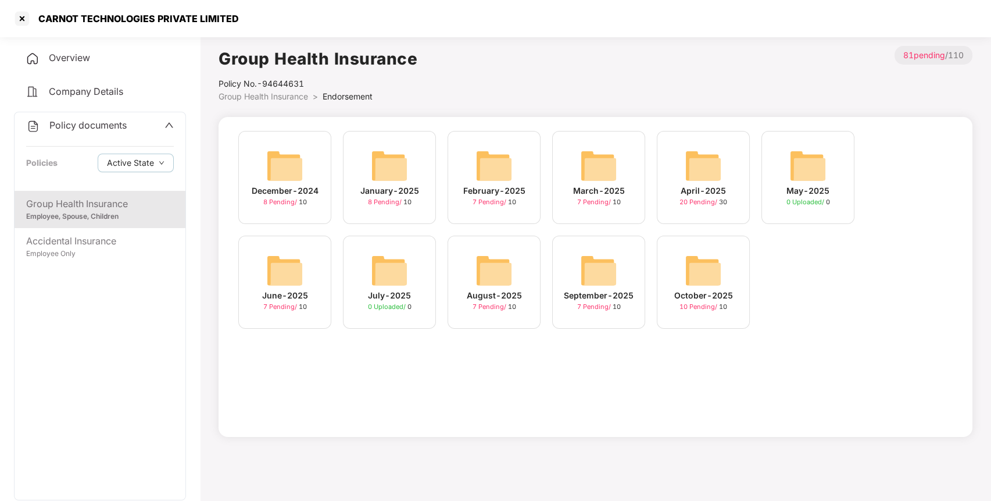
click at [699, 270] on img at bounding box center [703, 270] width 37 height 37
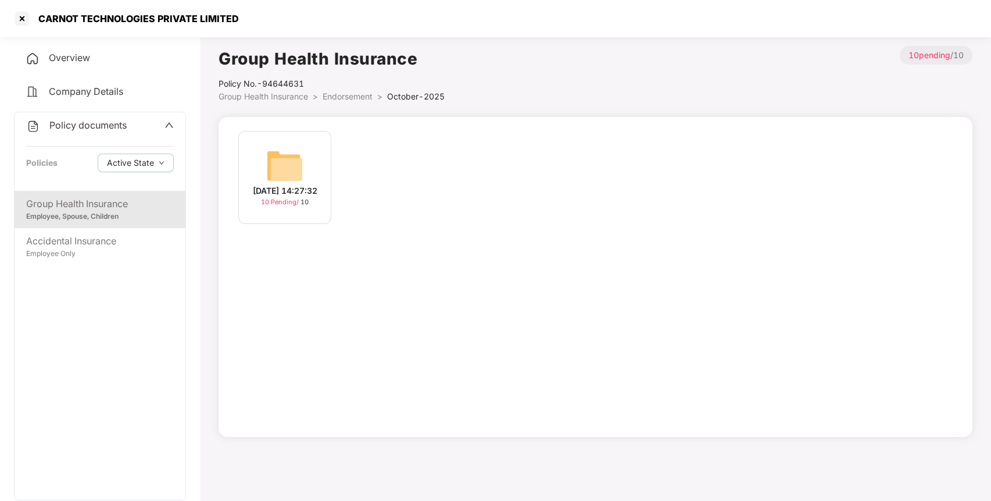
click at [288, 161] on img at bounding box center [284, 165] width 37 height 37
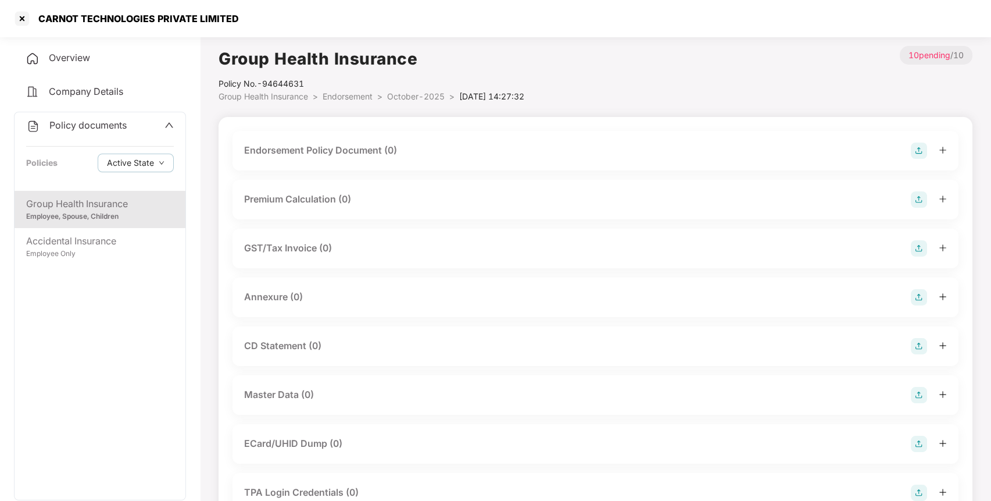
click at [917, 145] on img at bounding box center [919, 150] width 16 height 16
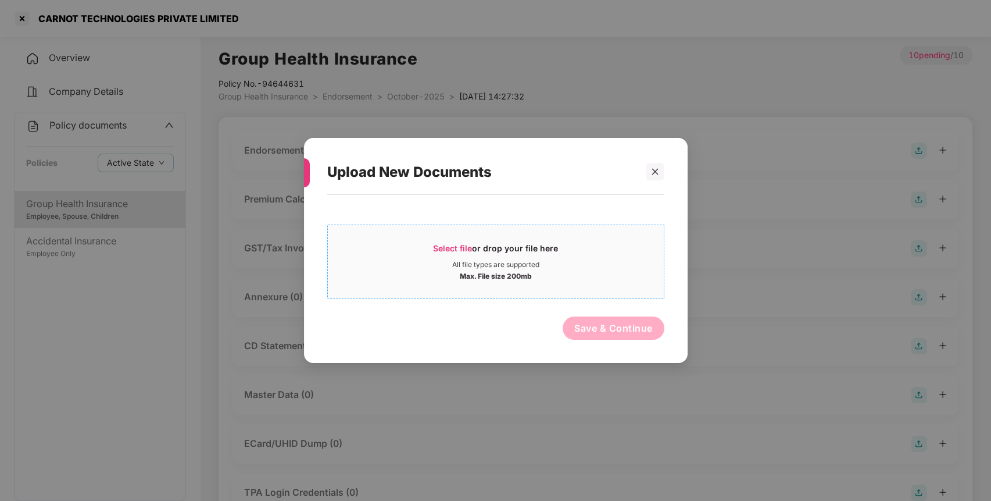
click at [449, 251] on span "Select file" at bounding box center [452, 248] width 39 height 10
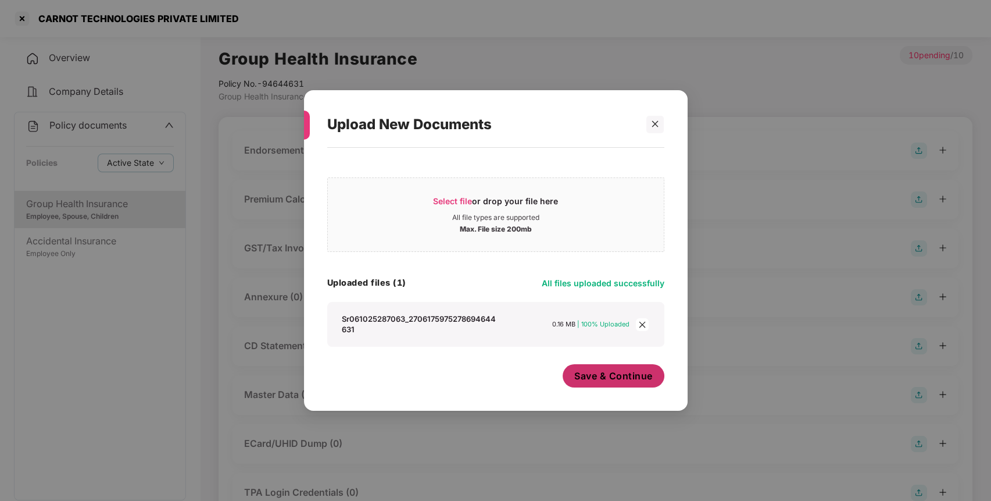
click at [595, 371] on span "Save & Continue" at bounding box center [613, 375] width 78 height 13
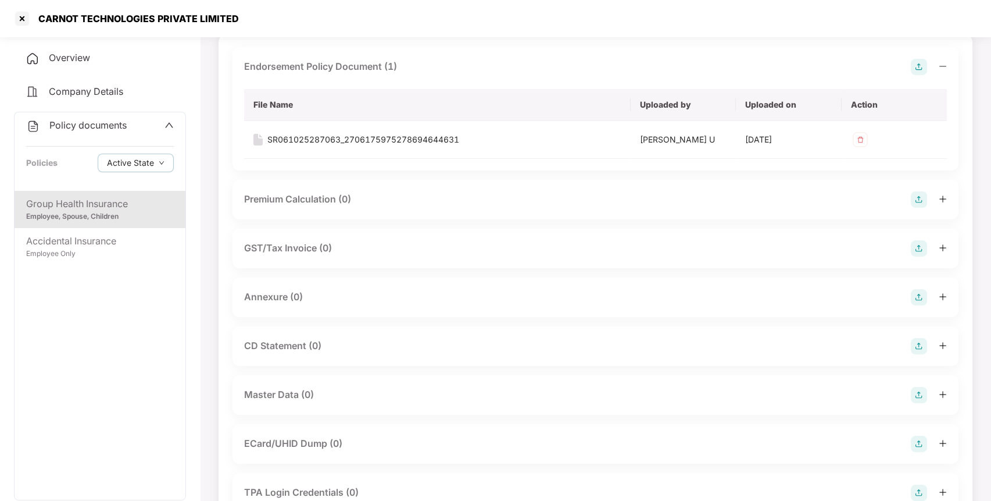
scroll to position [84, 0]
click at [921, 295] on img at bounding box center [919, 296] width 16 height 16
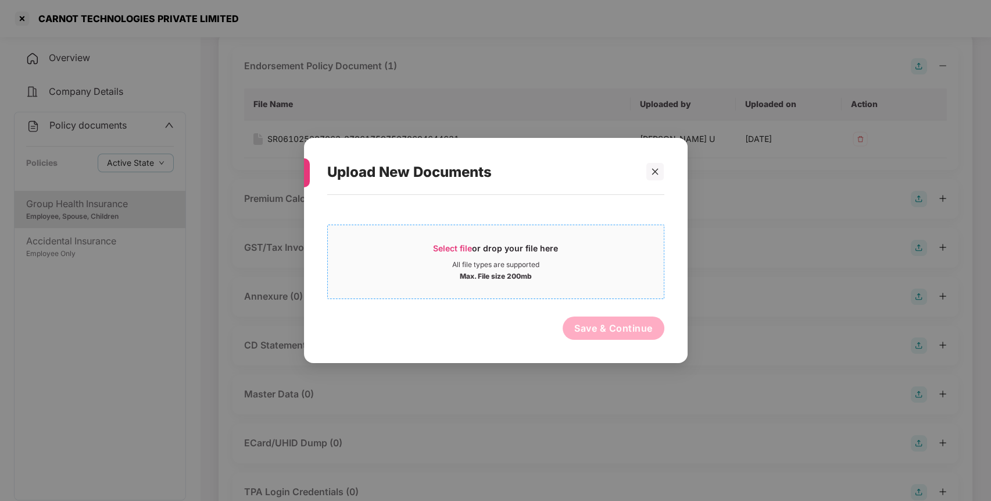
click at [443, 242] on span "Select file or drop your file here All file types are supported Max. File size …" at bounding box center [496, 262] width 336 height 56
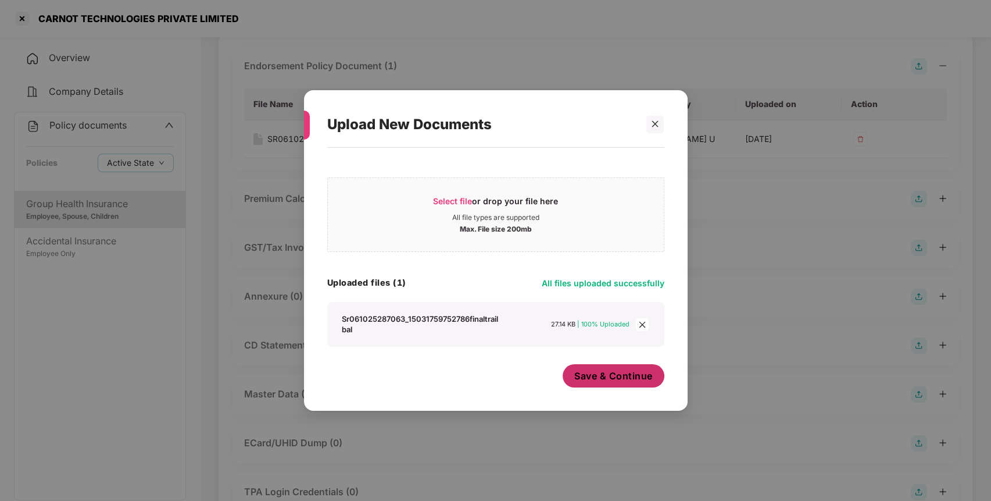
click at [590, 382] on button "Save & Continue" at bounding box center [614, 375] width 102 height 23
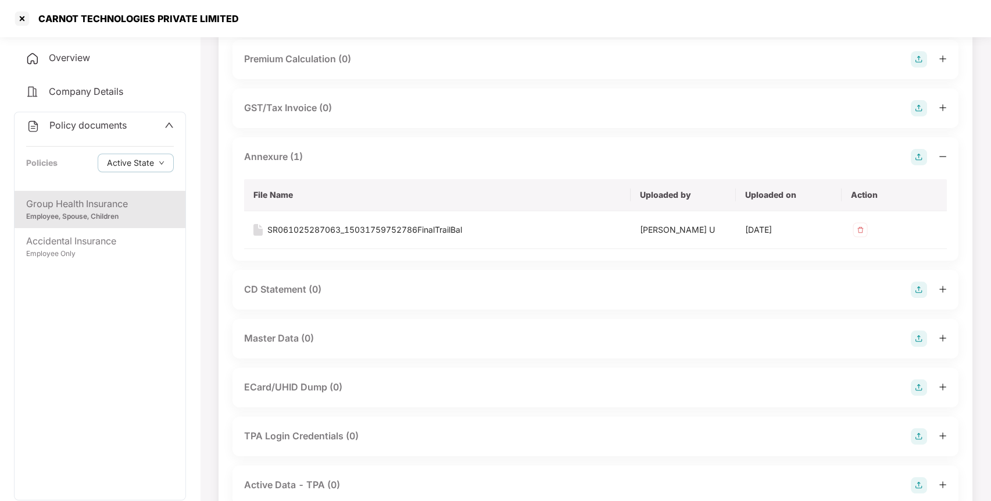
scroll to position [313, 0]
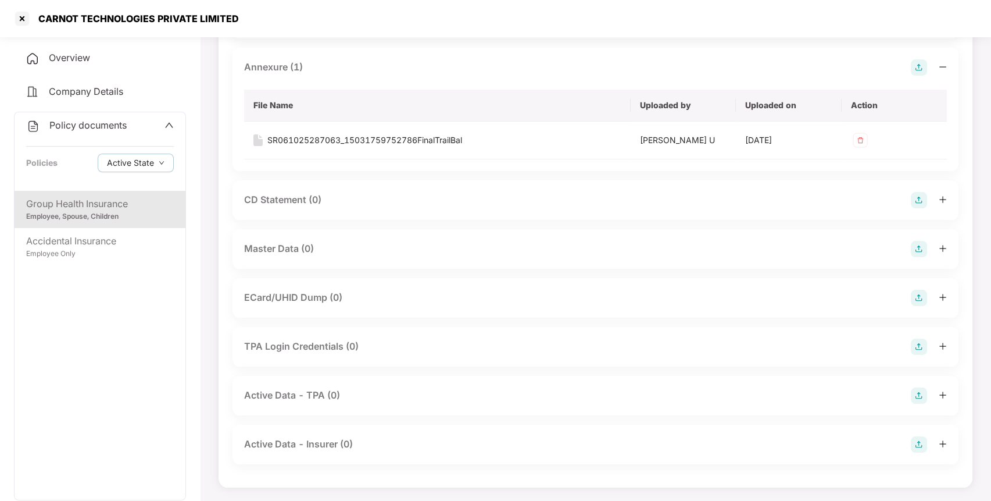
click at [921, 245] on img at bounding box center [919, 249] width 16 height 16
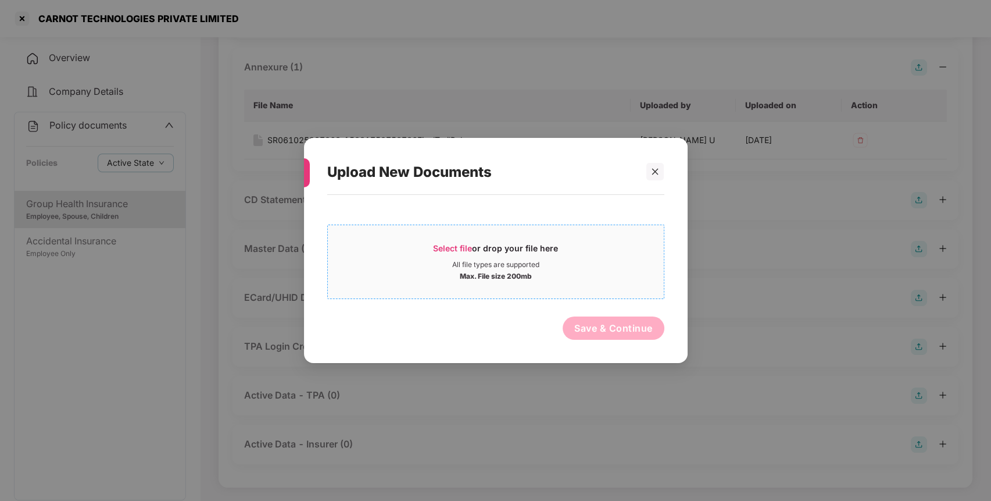
click at [463, 246] on span "Select file" at bounding box center [452, 248] width 39 height 10
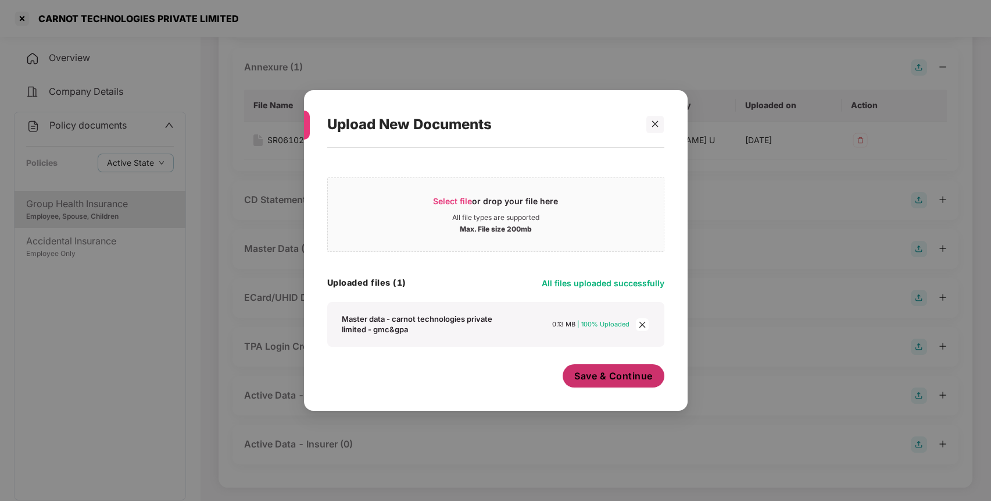
click at [596, 369] on button "Save & Continue" at bounding box center [614, 375] width 102 height 23
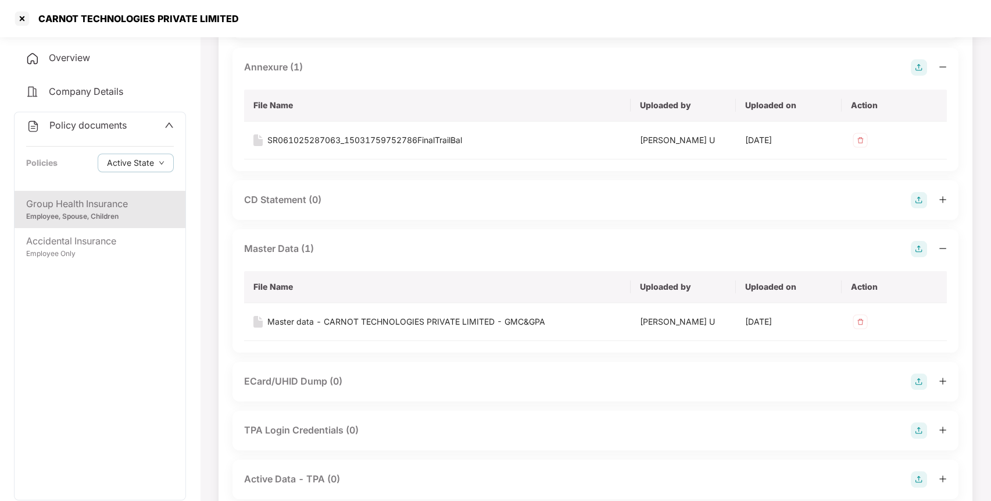
scroll to position [396, 0]
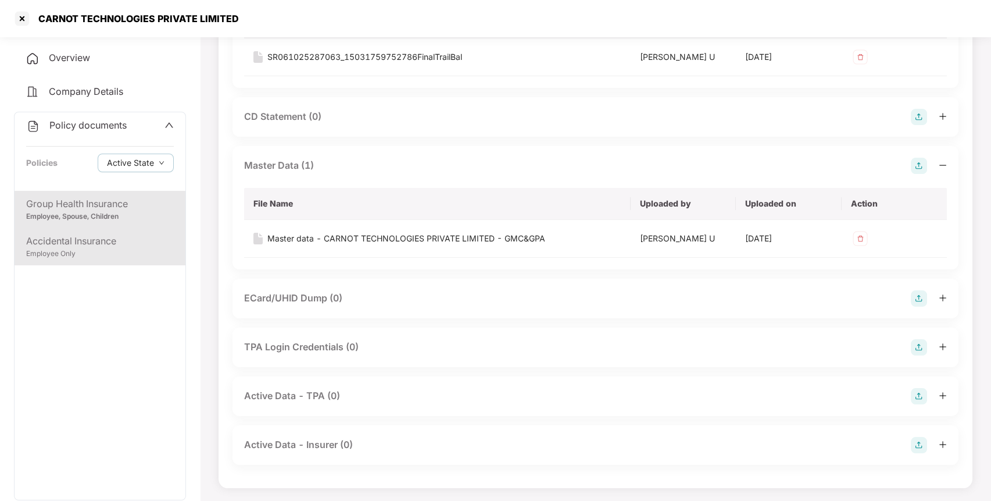
click at [110, 249] on div "Employee Only" at bounding box center [100, 253] width 148 height 11
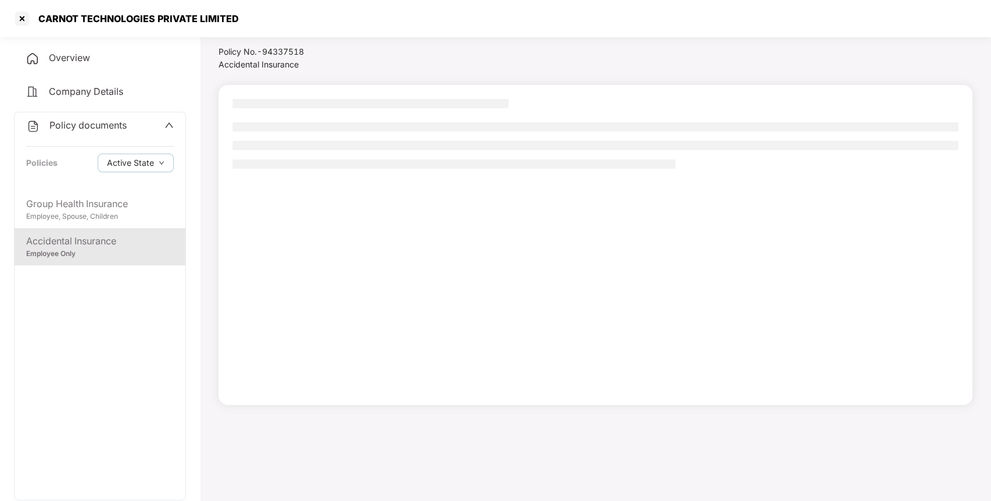
scroll to position [32, 0]
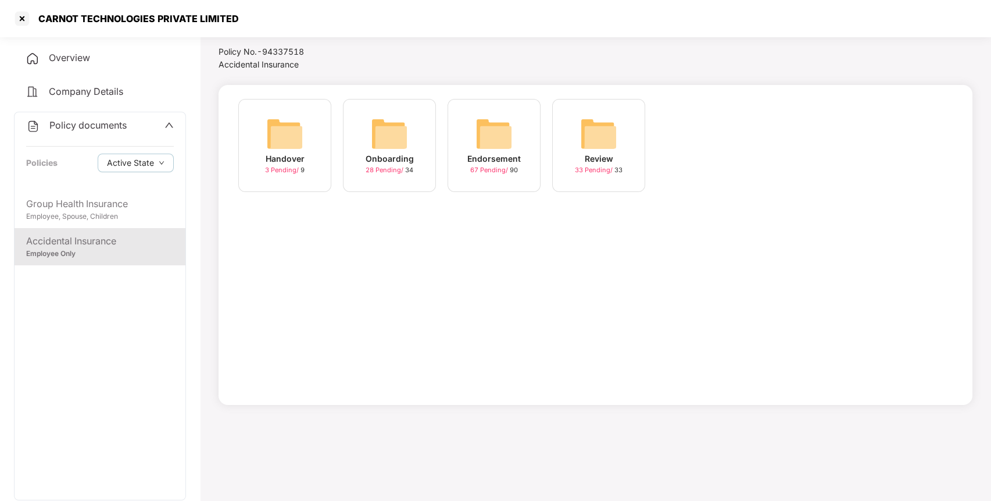
click at [489, 124] on img at bounding box center [494, 133] width 37 height 37
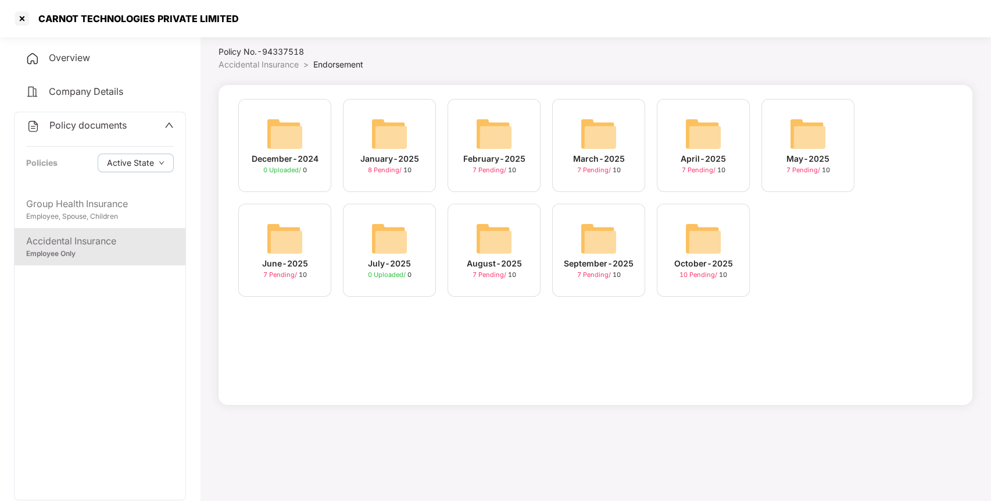
click at [709, 235] on img at bounding box center [703, 238] width 37 height 37
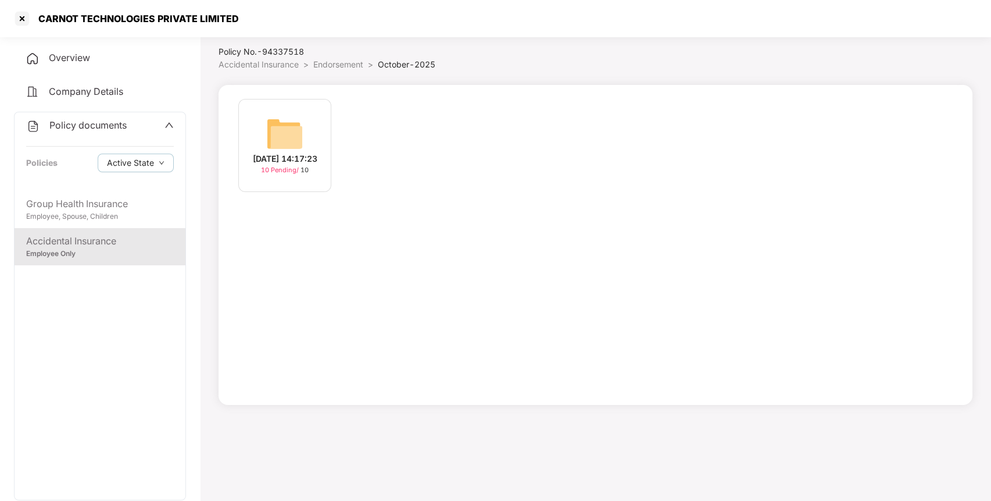
click at [295, 116] on img at bounding box center [284, 133] width 37 height 37
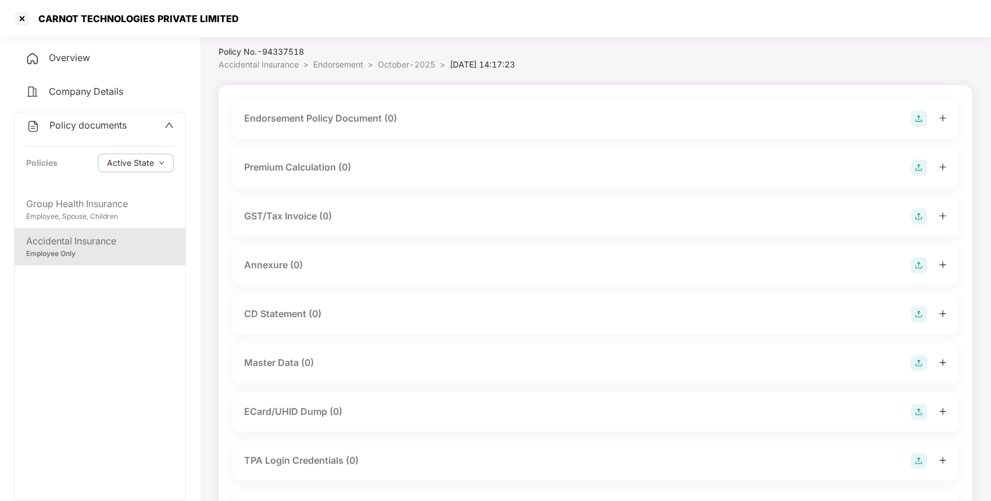
scroll to position [146, 0]
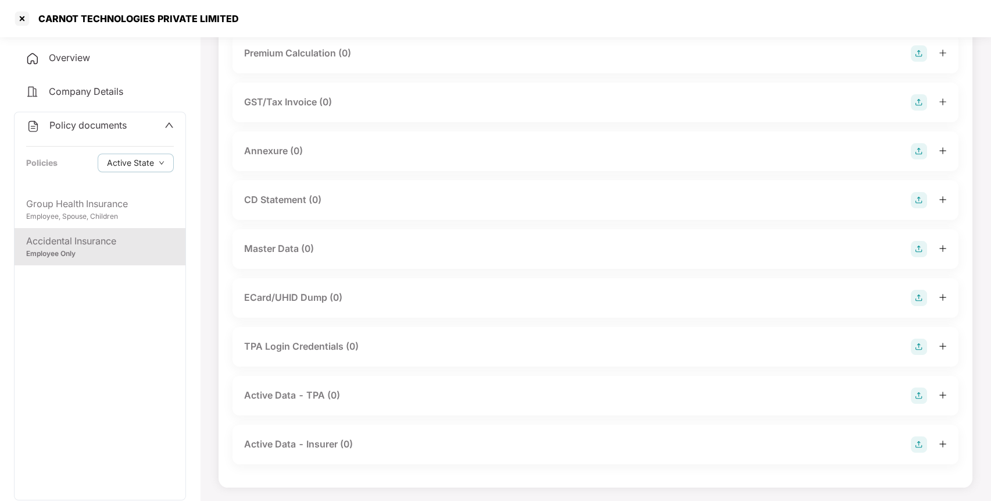
click at [915, 246] on img at bounding box center [919, 249] width 16 height 16
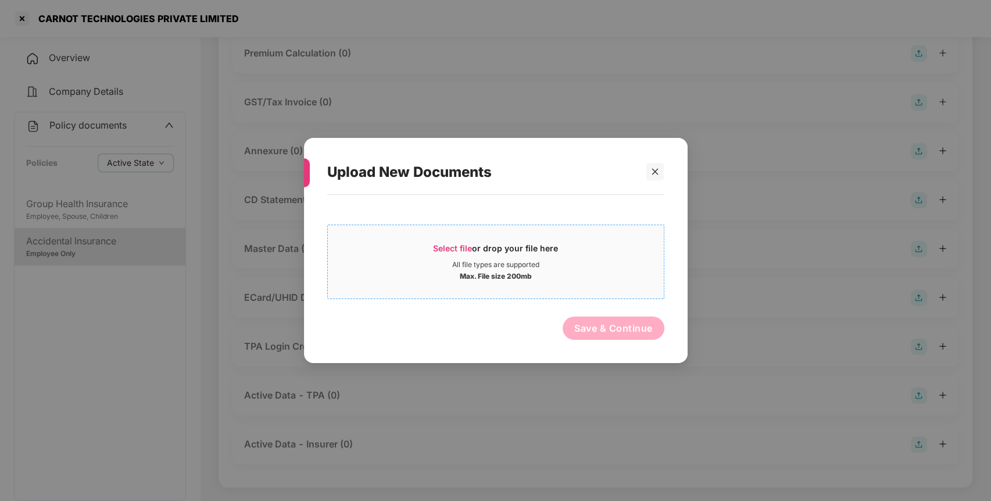
click at [456, 246] on span "Select file" at bounding box center [452, 248] width 39 height 10
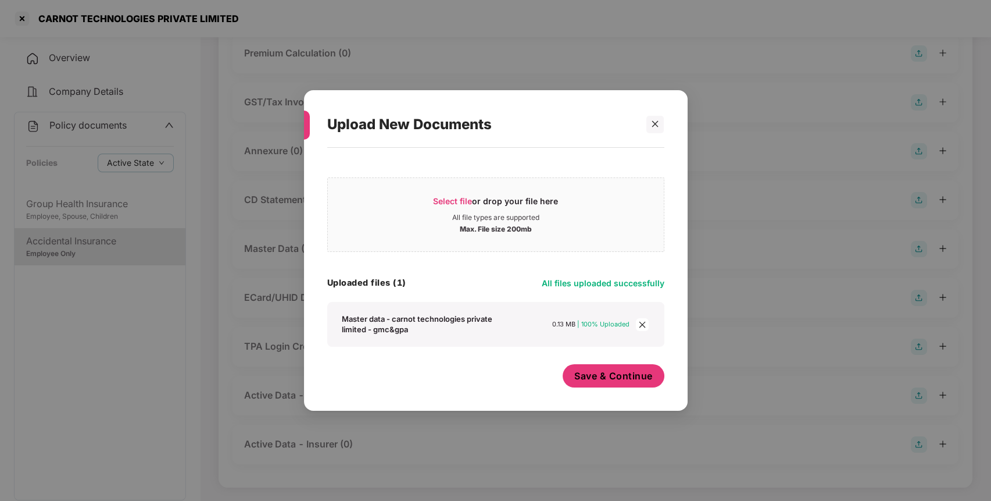
click at [619, 365] on button "Save & Continue" at bounding box center [614, 375] width 102 height 23
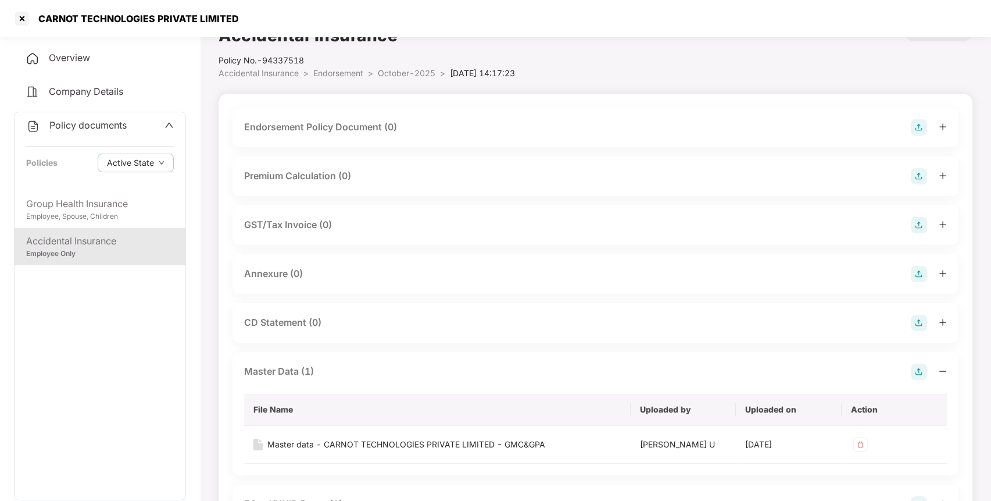
scroll to position [0, 0]
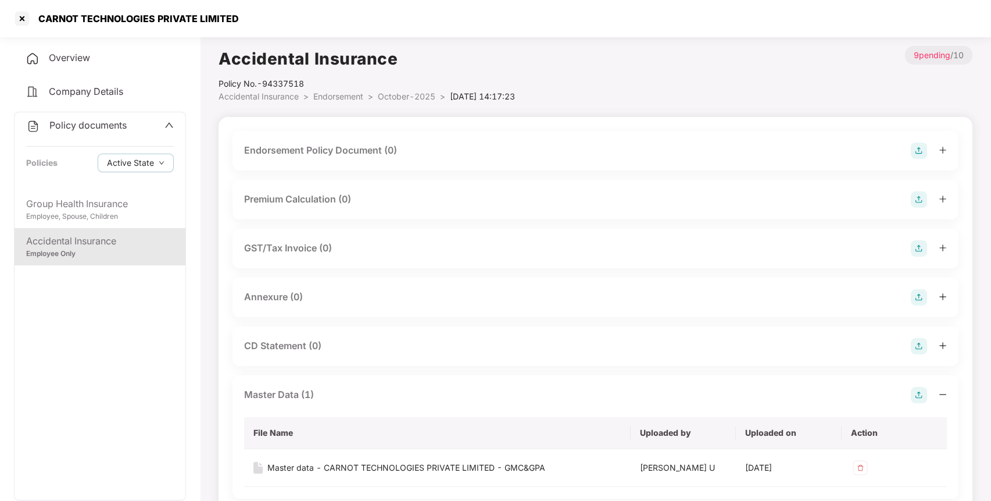
click at [917, 296] on img at bounding box center [919, 297] width 16 height 16
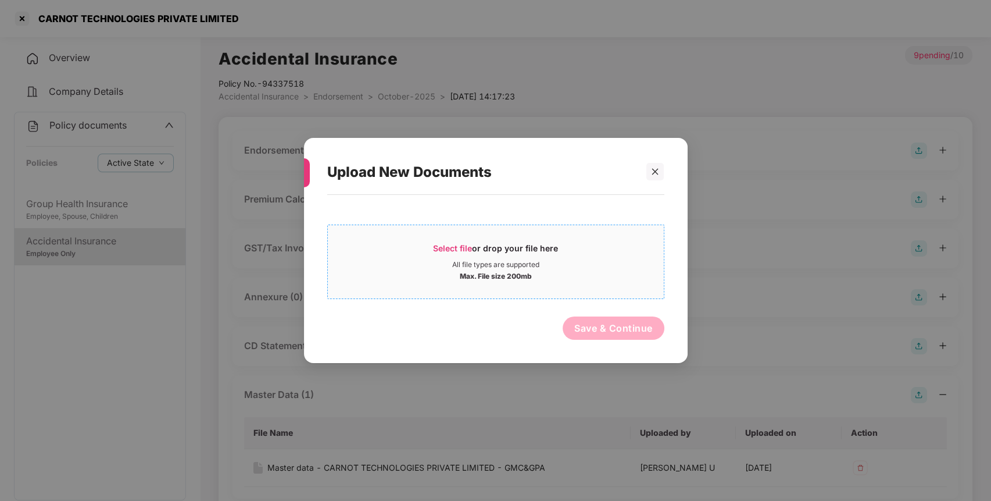
click at [451, 248] on span "Select file" at bounding box center [452, 248] width 39 height 10
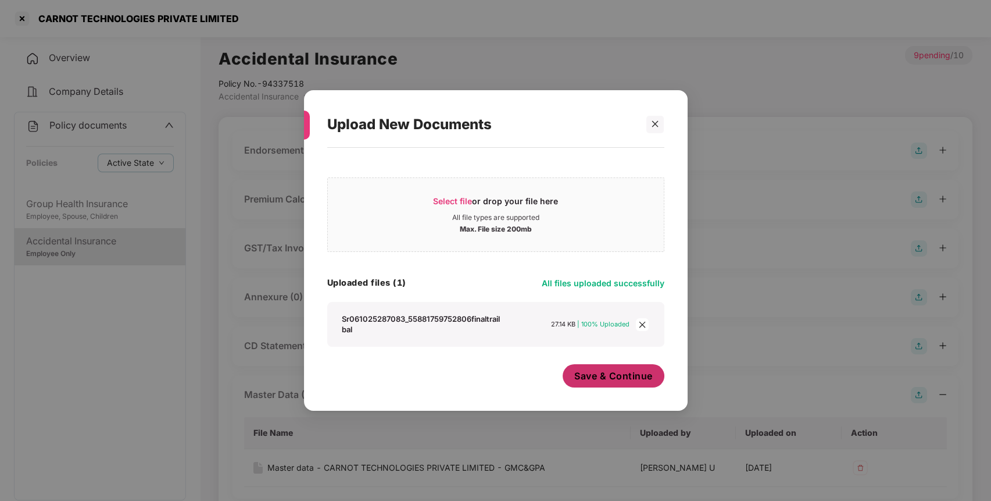
click at [597, 369] on span "Save & Continue" at bounding box center [613, 375] width 78 height 13
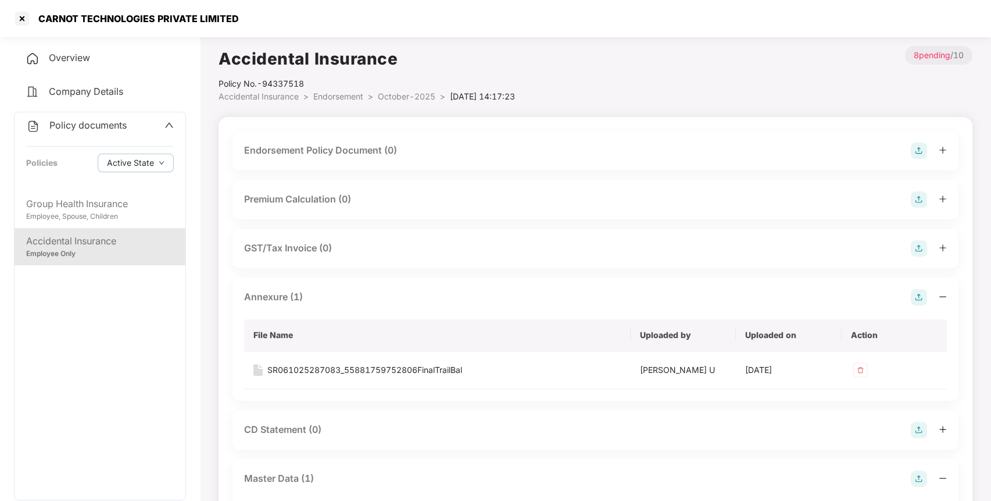
click at [917, 149] on img at bounding box center [919, 150] width 16 height 16
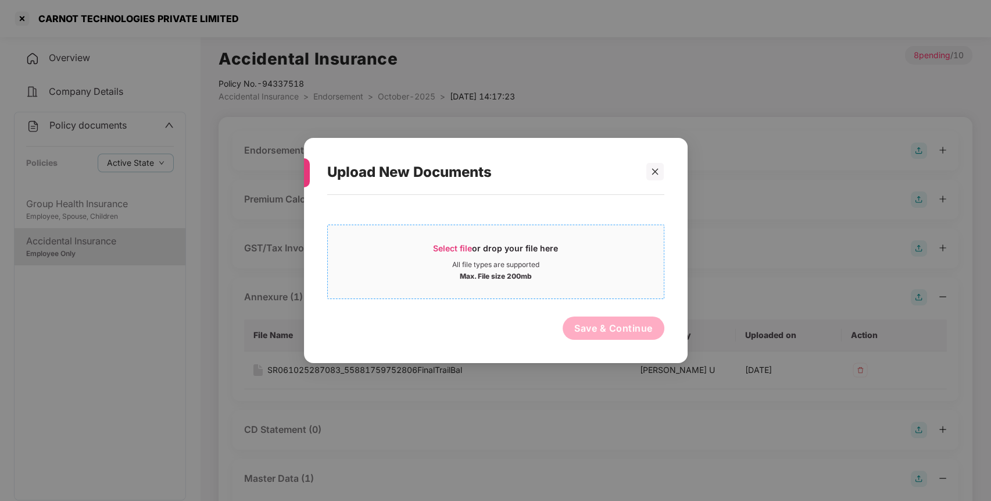
click at [449, 242] on span "Select file or drop your file here All file types are supported Max. File size …" at bounding box center [496, 262] width 336 height 56
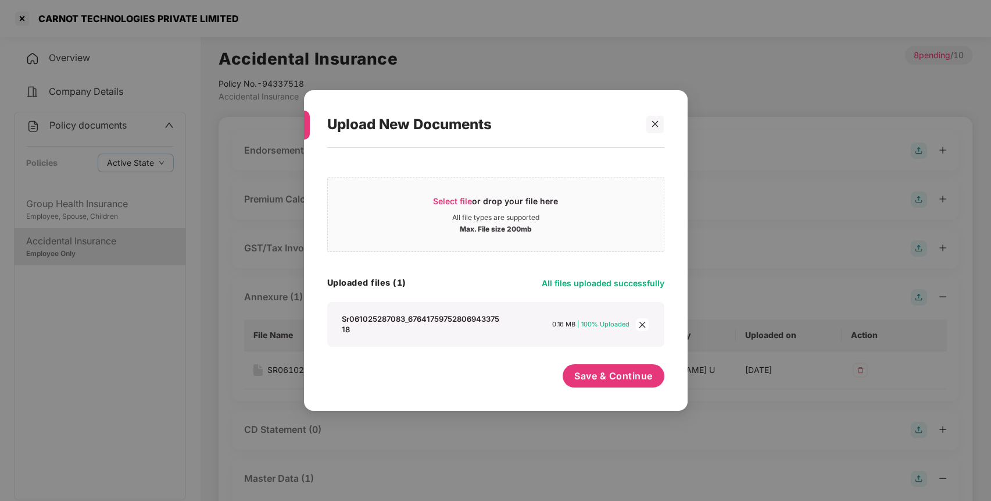
click at [630, 409] on div "Upload New Documents Select file or drop your file here All file types are supp…" at bounding box center [496, 250] width 384 height 320
click at [609, 371] on span "Save & Continue" at bounding box center [613, 375] width 78 height 13
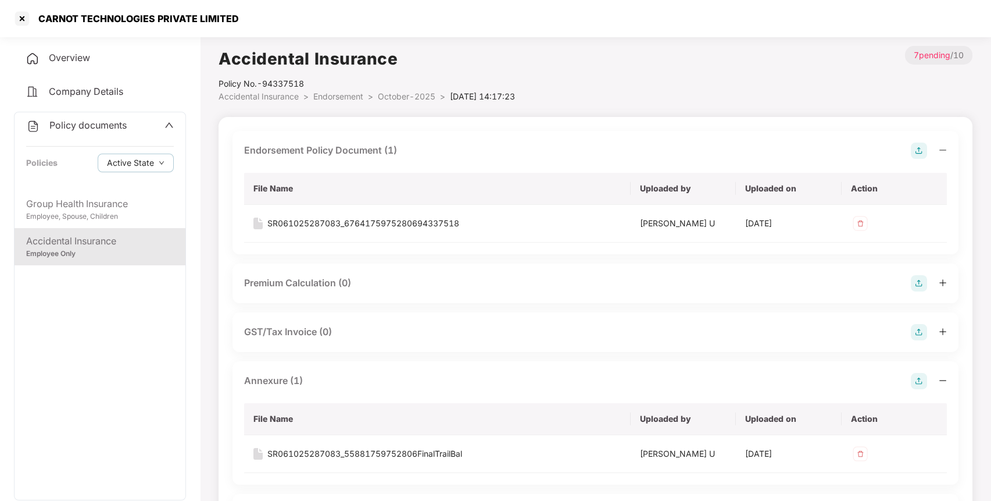
click at [79, 119] on div "Policy documents" at bounding box center [76, 125] width 101 height 15
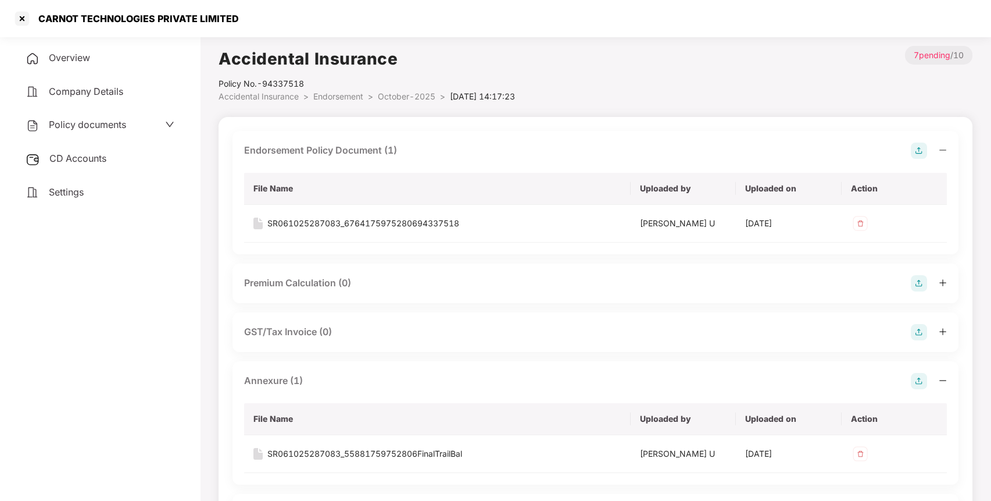
click at [75, 157] on span "CD Accounts" at bounding box center [77, 158] width 57 height 12
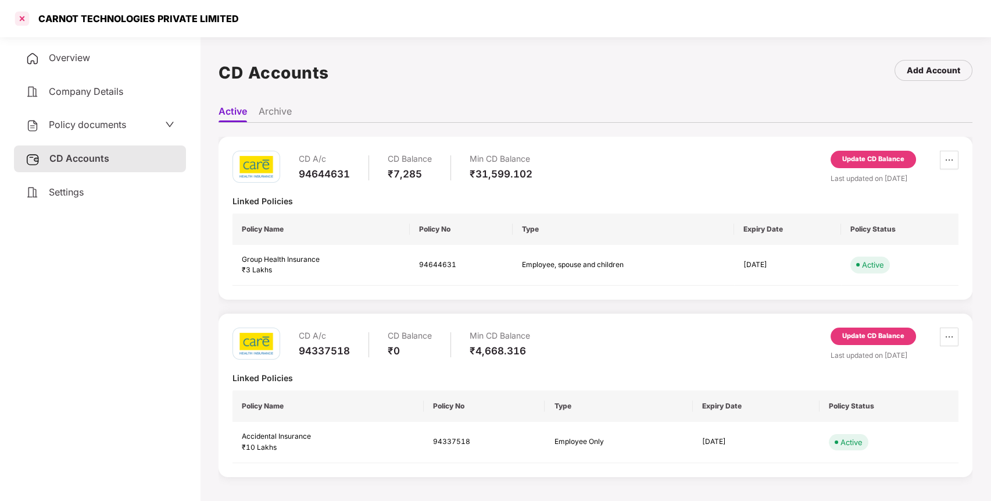
click at [15, 10] on div at bounding box center [22, 18] width 19 height 19
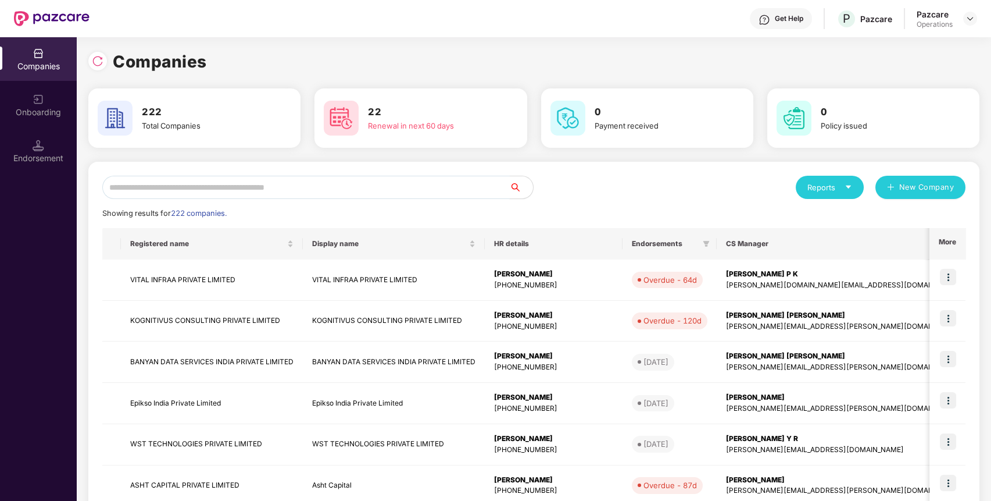
click at [237, 190] on input "text" at bounding box center [306, 187] width 408 height 23
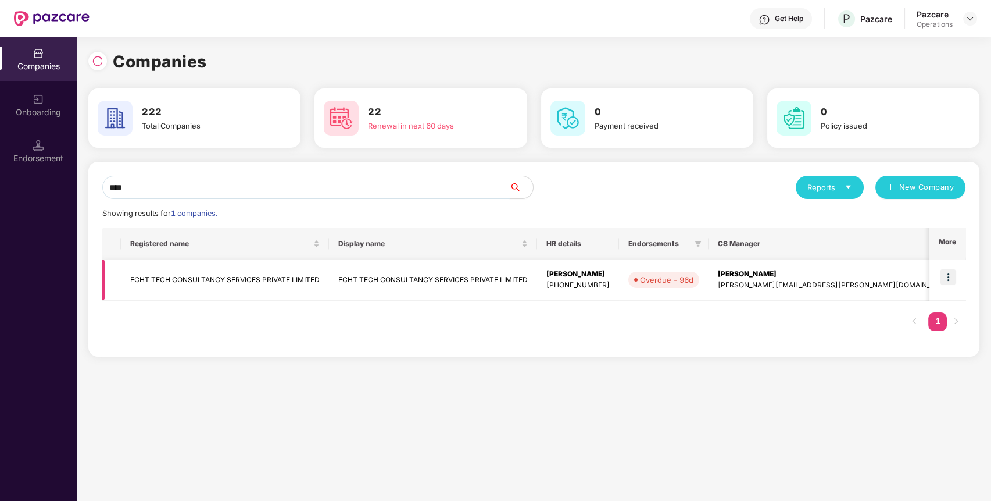
type input "****"
click at [240, 274] on td "ECHT TECH CONSULTANCY SERVICES PRIVATE LIMITED" at bounding box center [225, 279] width 208 height 41
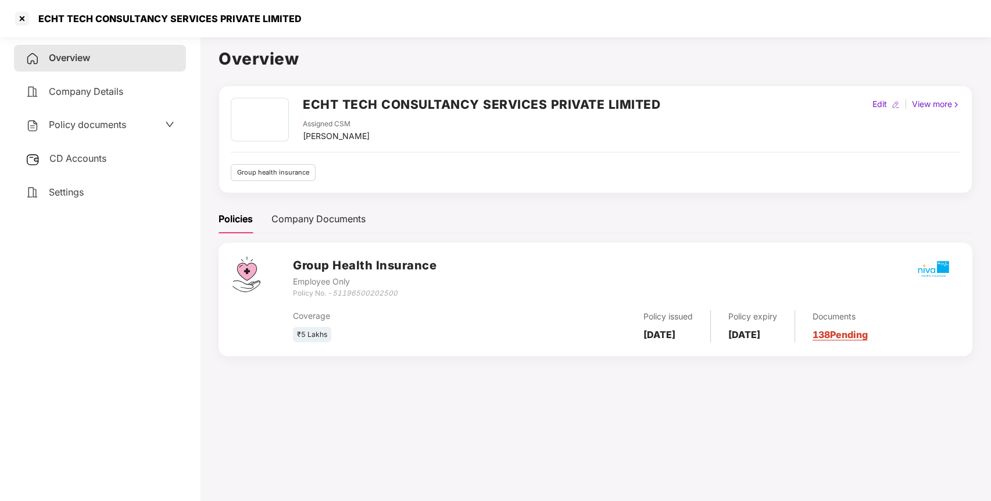
click at [102, 156] on span "CD Accounts" at bounding box center [77, 158] width 57 height 12
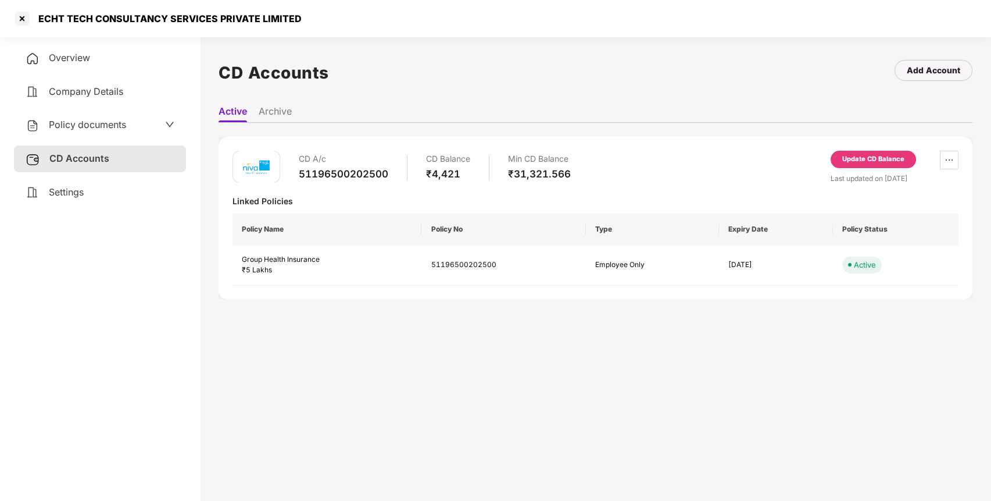
click at [874, 160] on div "Update CD Balance" at bounding box center [873, 159] width 62 height 10
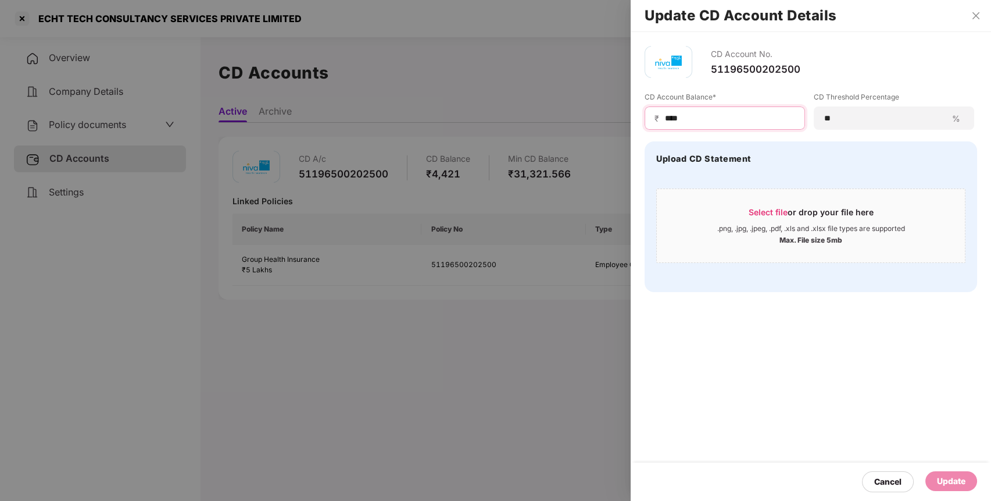
click at [699, 117] on input "****" at bounding box center [729, 118] width 131 height 12
type input "*****"
click at [962, 477] on div "Update" at bounding box center [951, 480] width 28 height 13
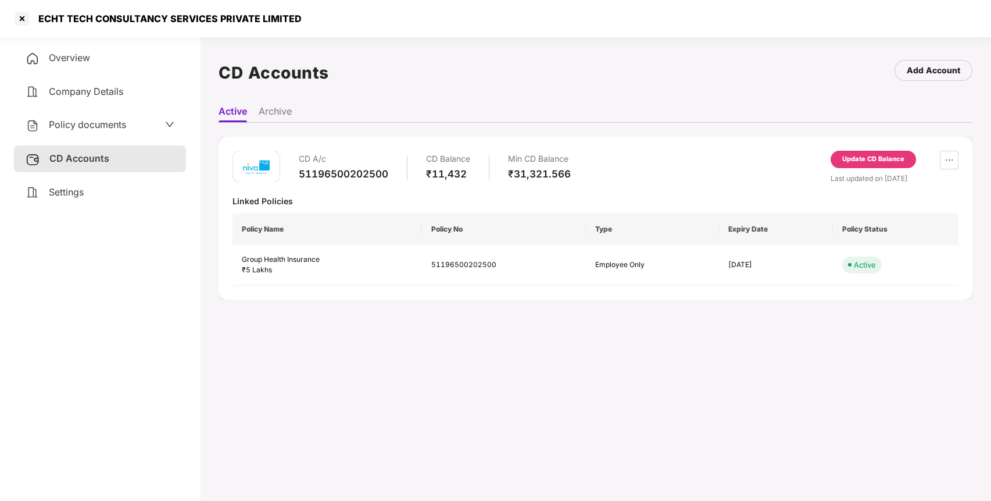
click at [123, 126] on span "Policy documents" at bounding box center [87, 125] width 77 height 12
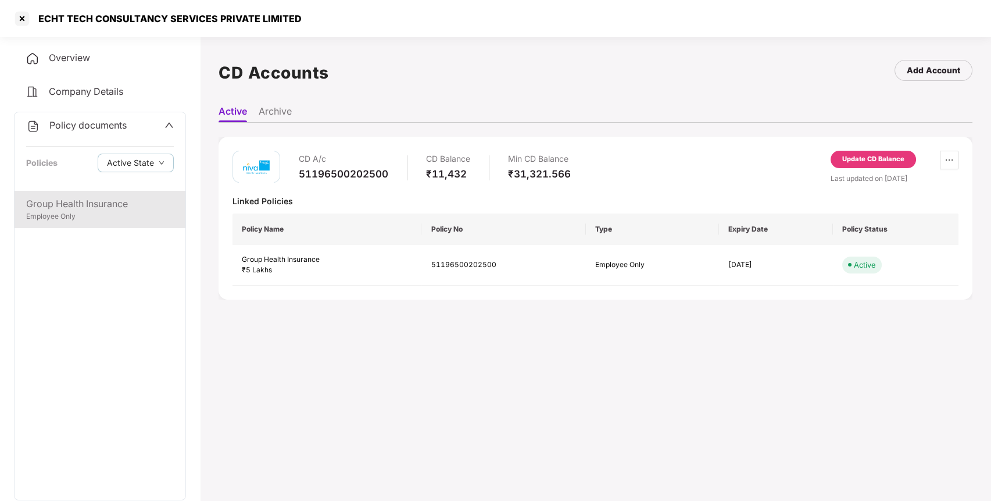
click at [88, 212] on div "Employee Only" at bounding box center [100, 216] width 148 height 11
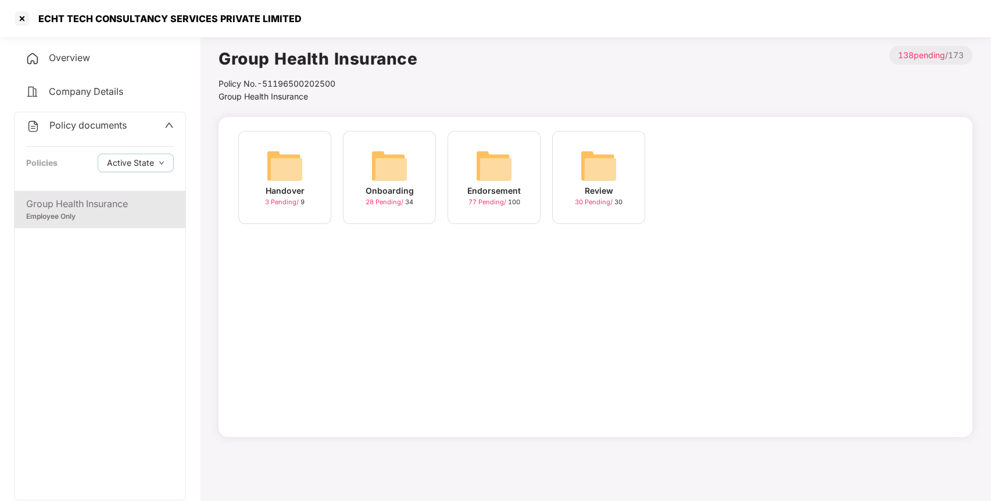
click at [502, 172] on img at bounding box center [494, 165] width 37 height 37
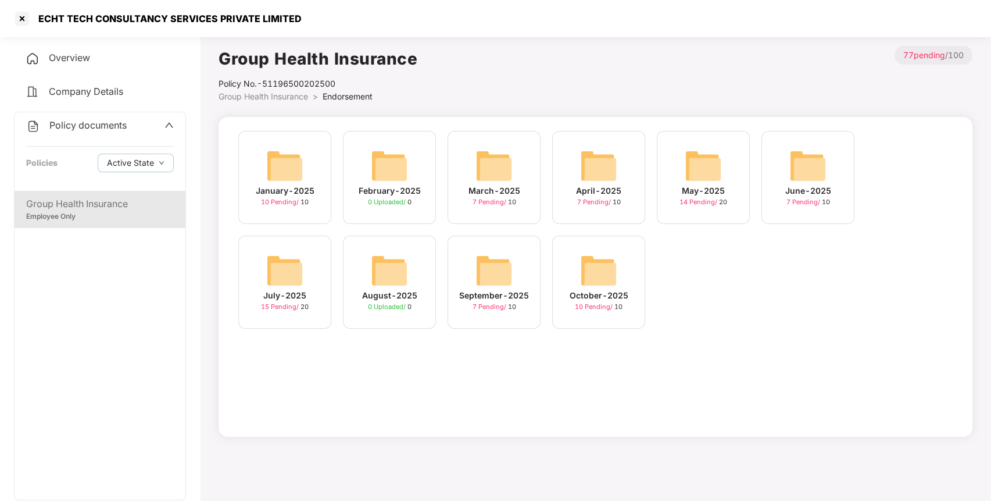
click at [596, 268] on img at bounding box center [598, 270] width 37 height 37
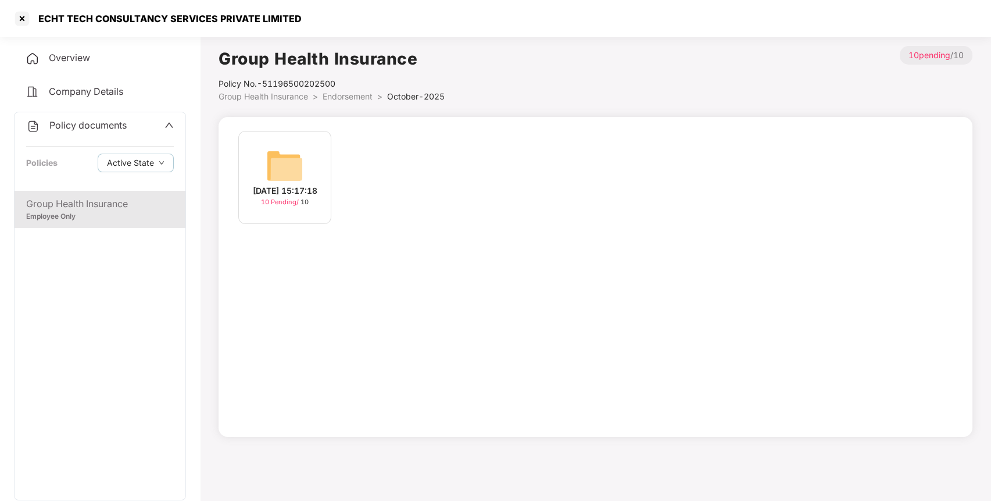
click at [274, 152] on img at bounding box center [284, 165] width 37 height 37
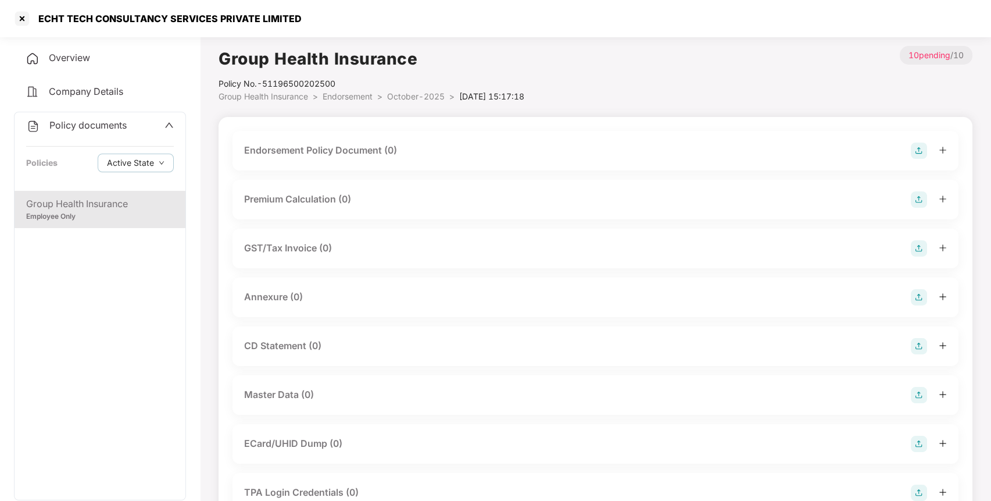
click at [921, 153] on img at bounding box center [919, 150] width 16 height 16
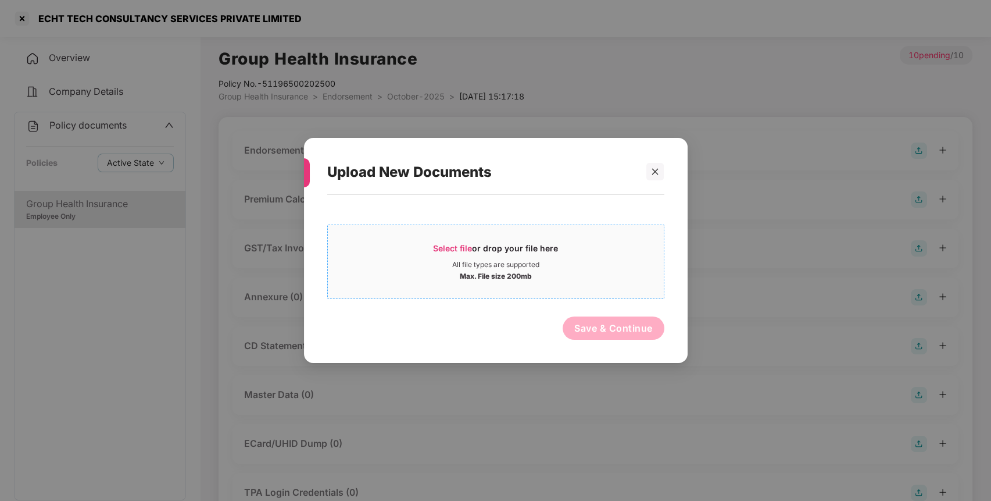
click at [447, 247] on span "Select file" at bounding box center [452, 248] width 39 height 10
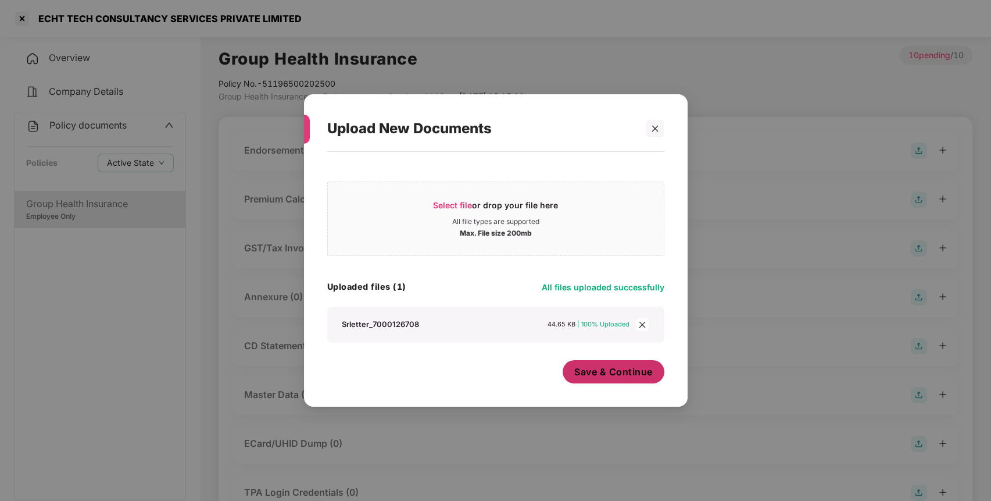
click at [631, 370] on span "Save & Continue" at bounding box center [613, 371] width 78 height 13
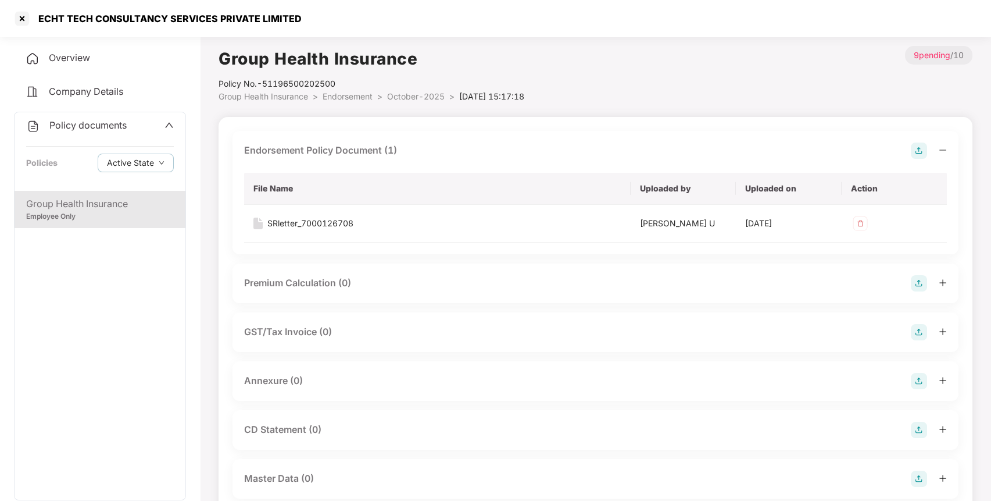
scroll to position [101, 0]
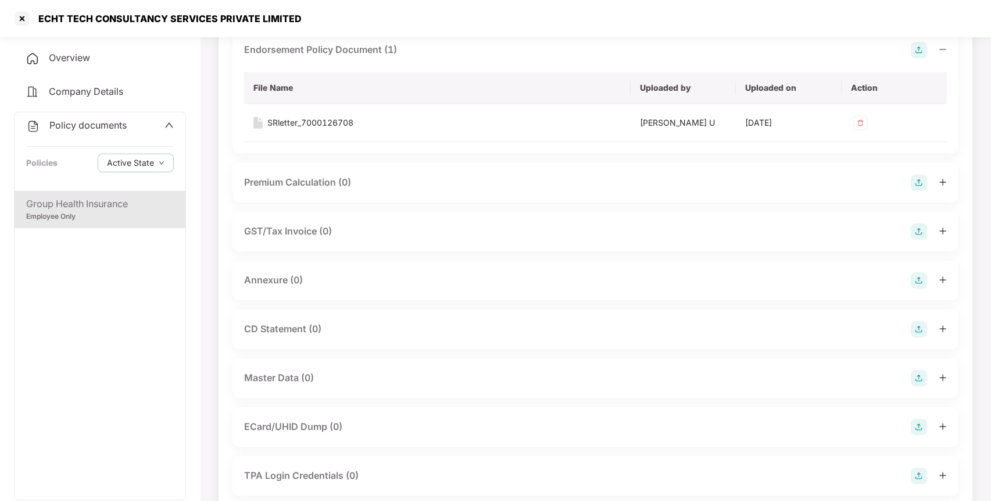
click at [922, 278] on img at bounding box center [919, 280] width 16 height 16
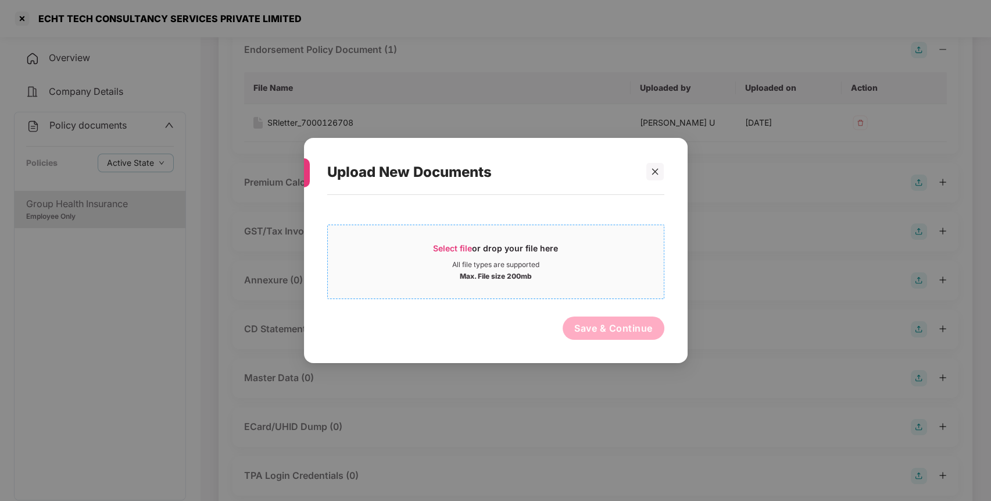
click at [446, 248] on span "Select file" at bounding box center [452, 248] width 39 height 10
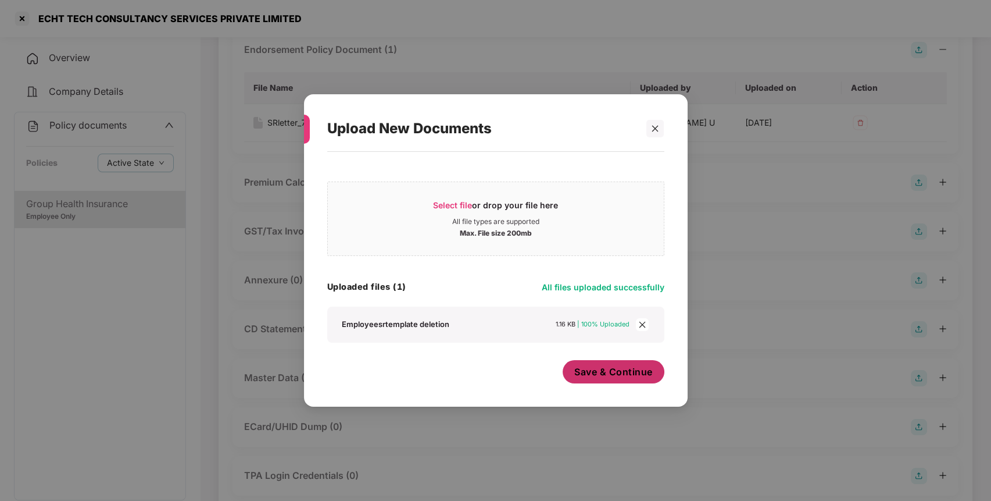
click at [606, 374] on span "Save & Continue" at bounding box center [613, 371] width 78 height 13
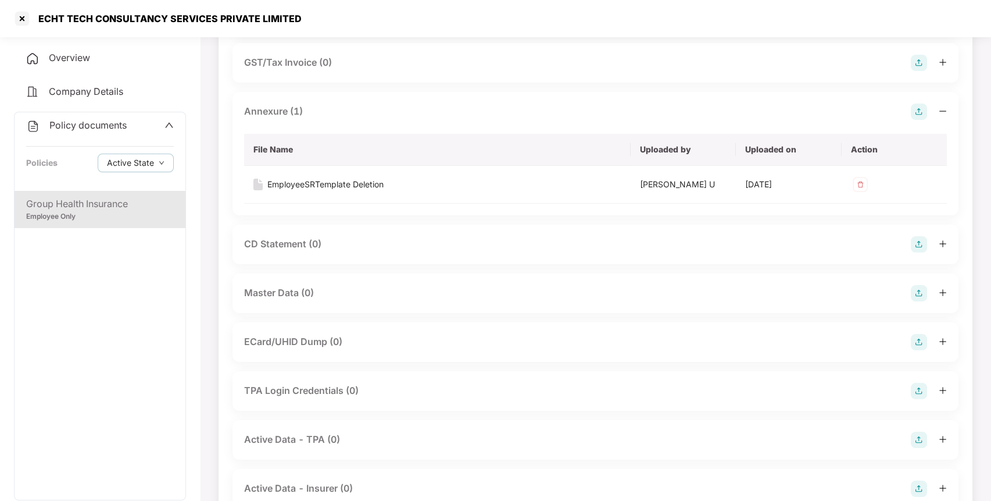
scroll to position [270, 0]
click at [920, 285] on img at bounding box center [919, 292] width 16 height 16
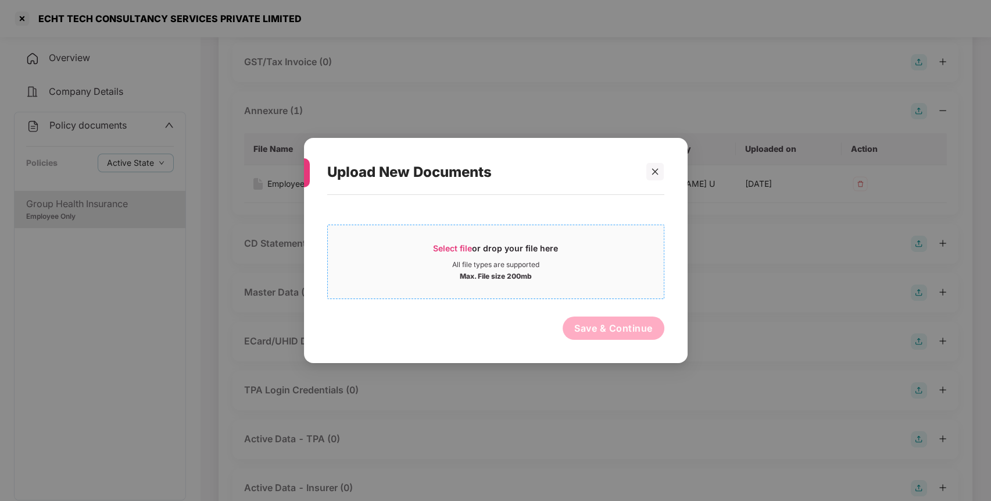
click at [445, 244] on span "Select file" at bounding box center [452, 248] width 39 height 10
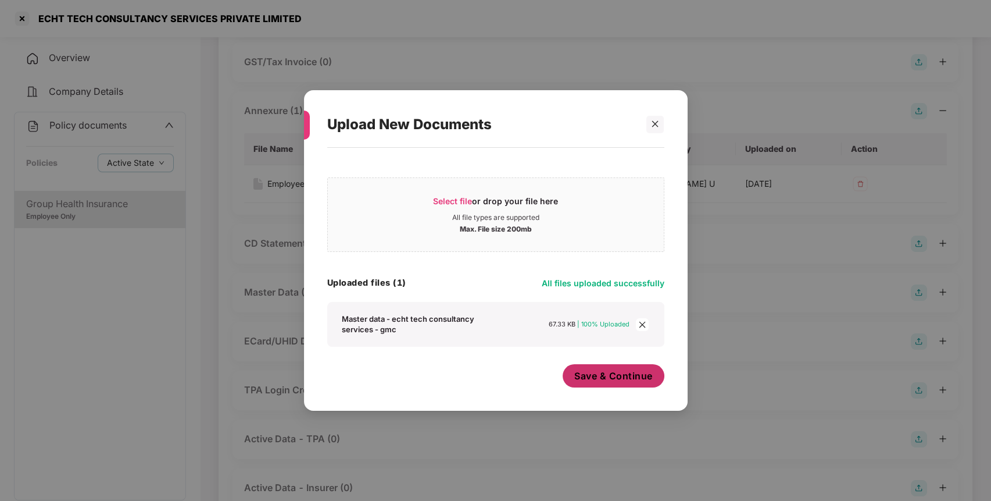
click at [587, 381] on span "Save & Continue" at bounding box center [613, 375] width 78 height 13
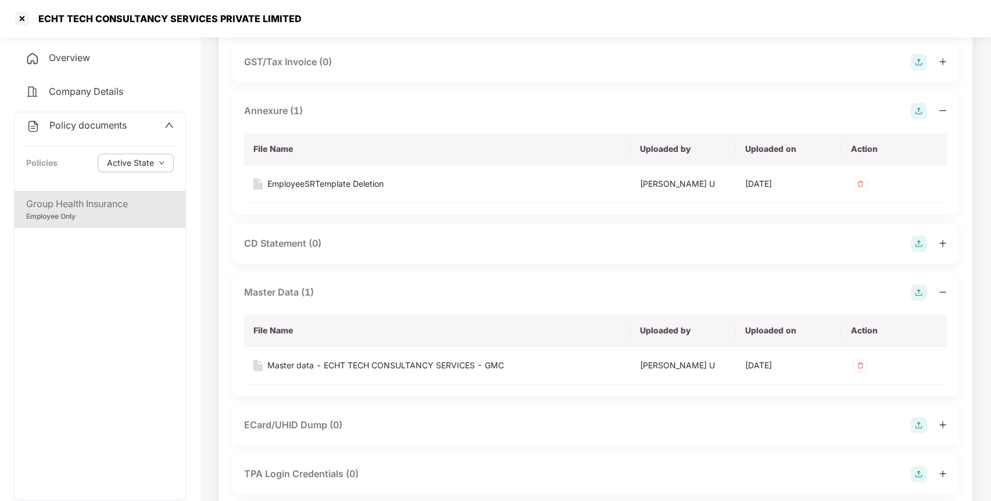
click at [158, 211] on div "Employee Only" at bounding box center [100, 216] width 148 height 11
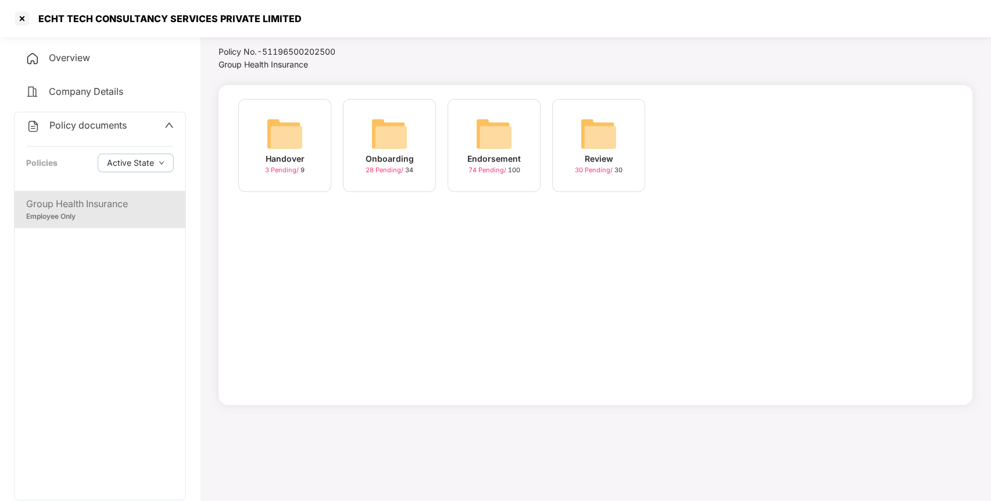
click at [498, 139] on img at bounding box center [494, 133] width 37 height 37
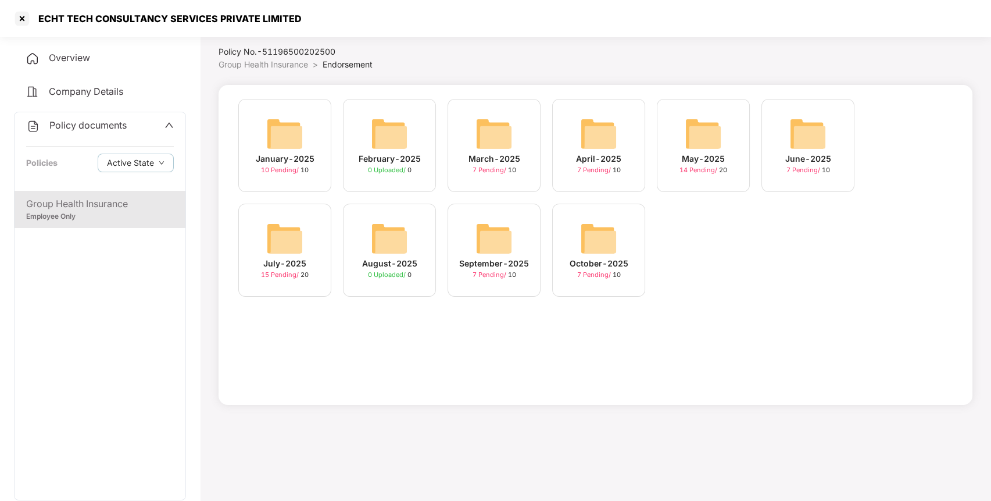
click at [270, 220] on img at bounding box center [284, 238] width 37 height 37
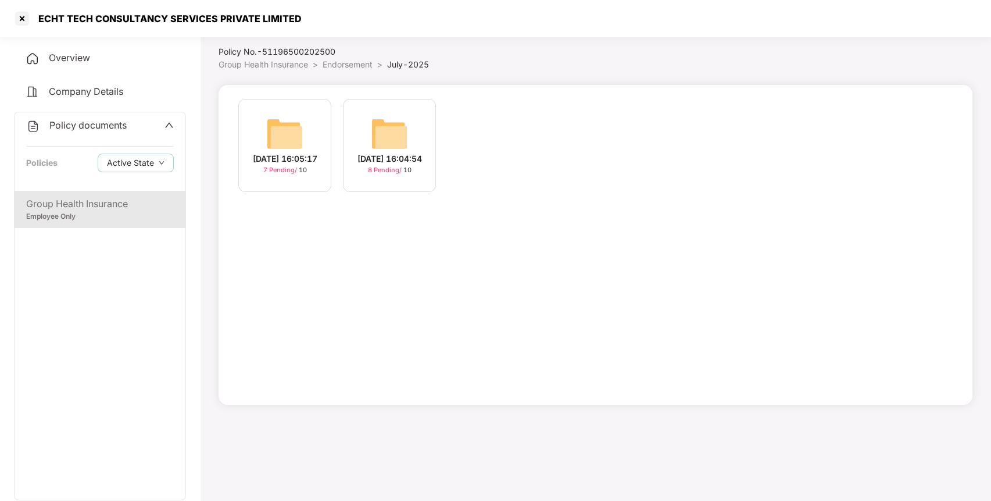
click at [295, 61] on span "Group Health Insurance" at bounding box center [264, 64] width 90 height 10
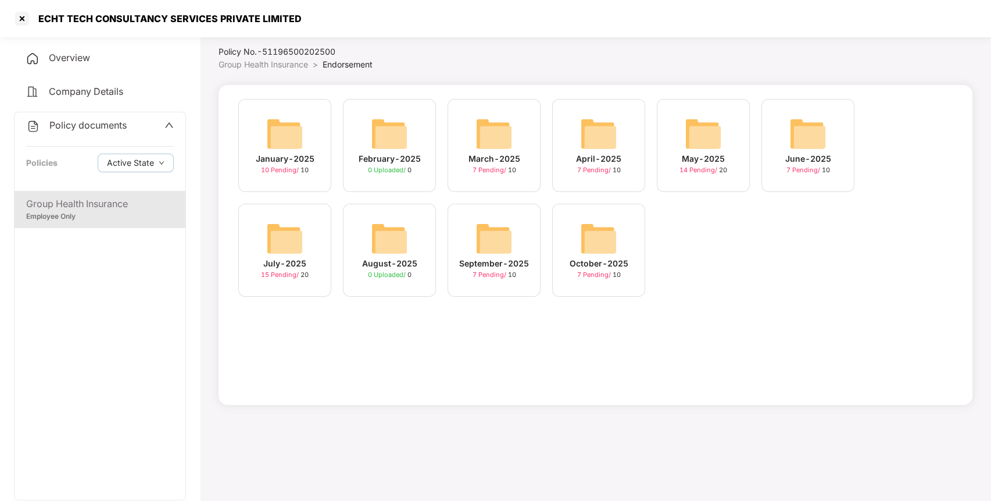
click at [284, 134] on img at bounding box center [284, 133] width 37 height 37
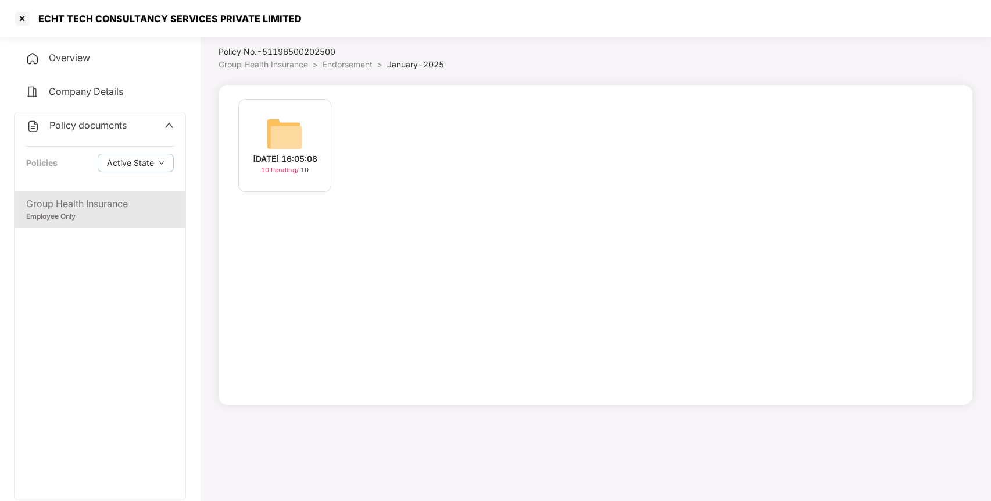
click at [284, 134] on img at bounding box center [284, 133] width 37 height 37
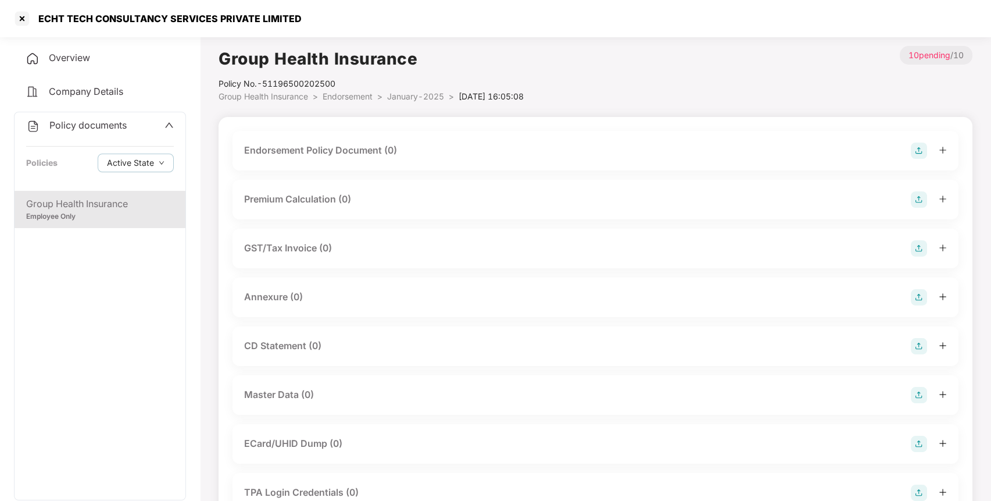
click at [921, 155] on img at bounding box center [919, 150] width 16 height 16
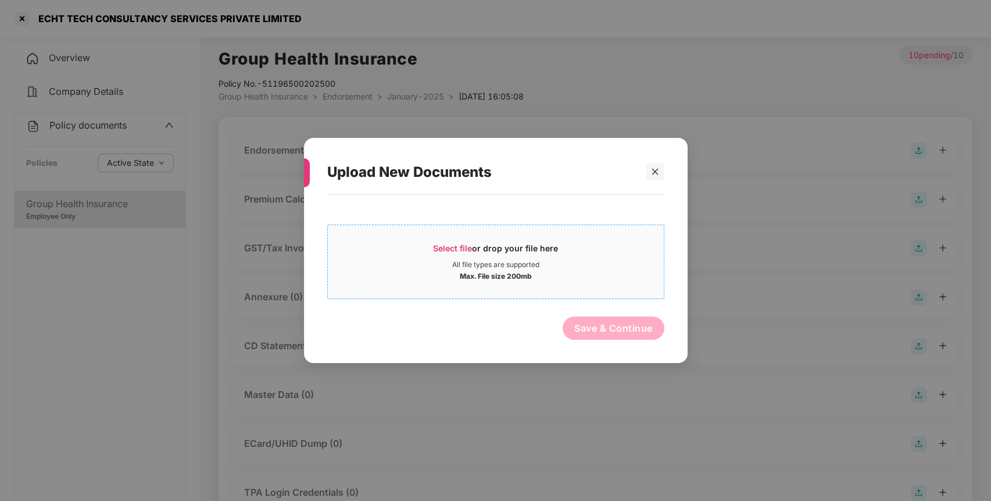
click at [437, 238] on span "Select file or drop your file here All file types are supported Max. File size …" at bounding box center [496, 262] width 336 height 56
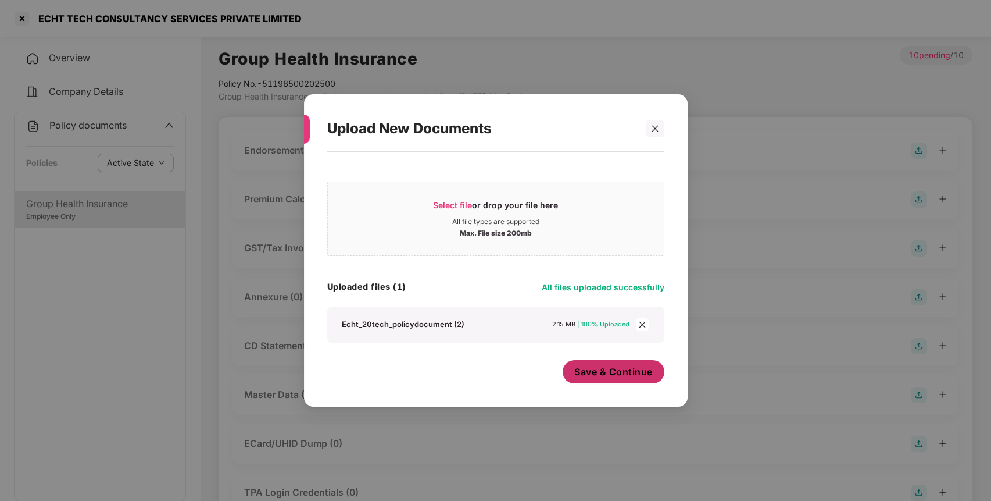
click at [585, 372] on span "Save & Continue" at bounding box center [613, 371] width 78 height 13
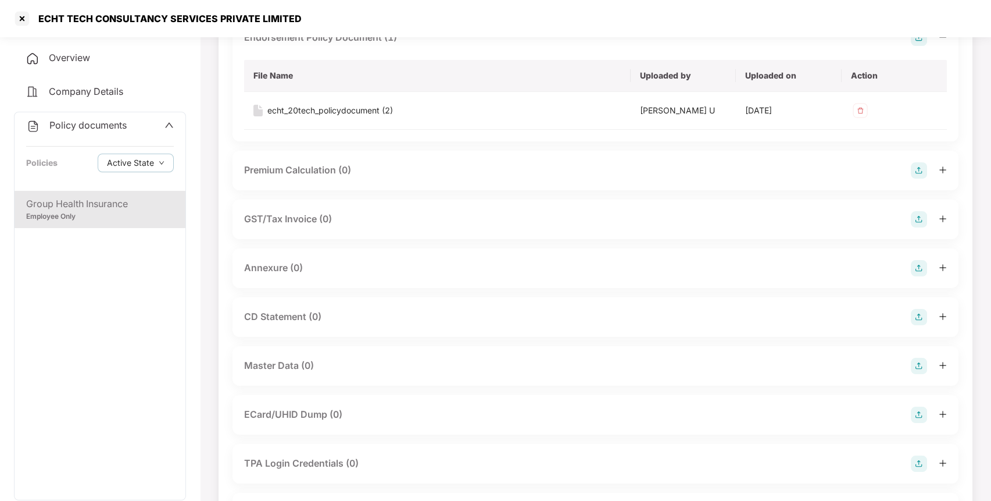
scroll to position [119, 0]
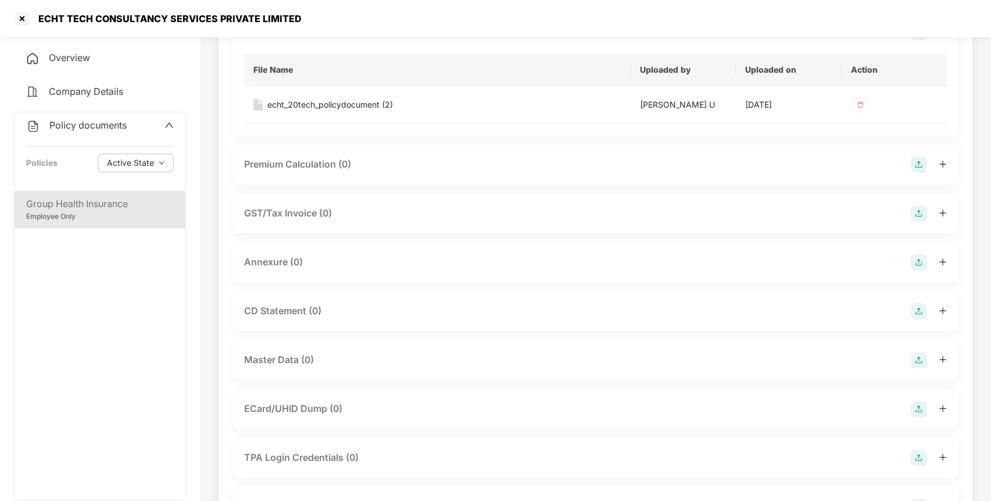
click at [917, 256] on img at bounding box center [919, 262] width 16 height 16
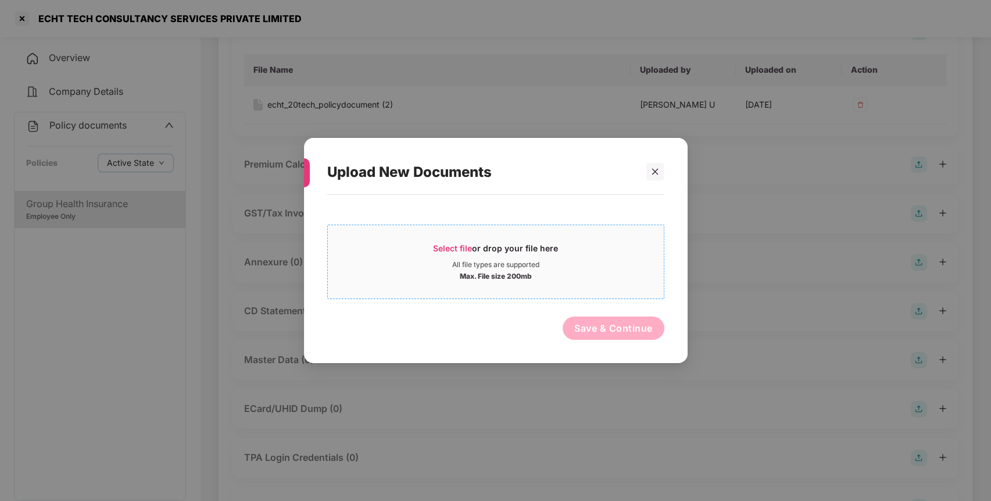
click at [444, 248] on span "Select file" at bounding box center [452, 248] width 39 height 10
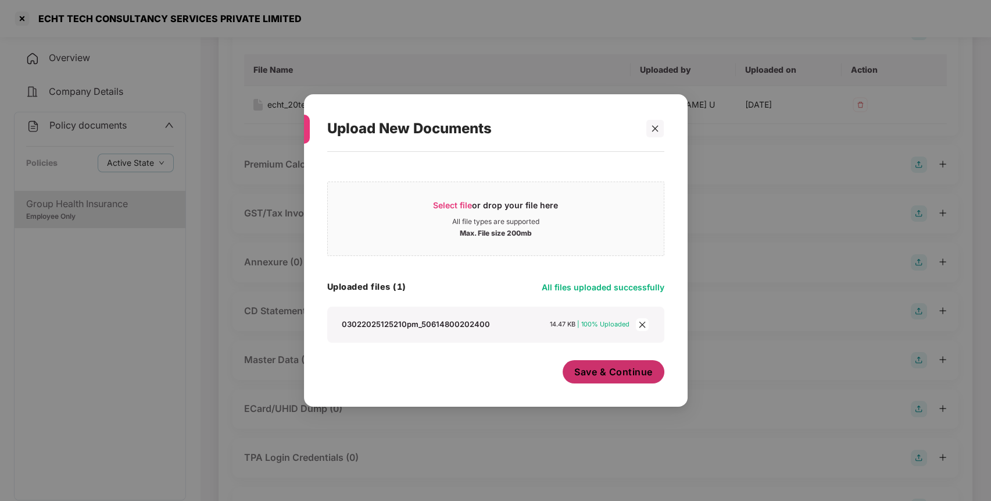
click at [610, 377] on span "Save & Continue" at bounding box center [613, 371] width 78 height 13
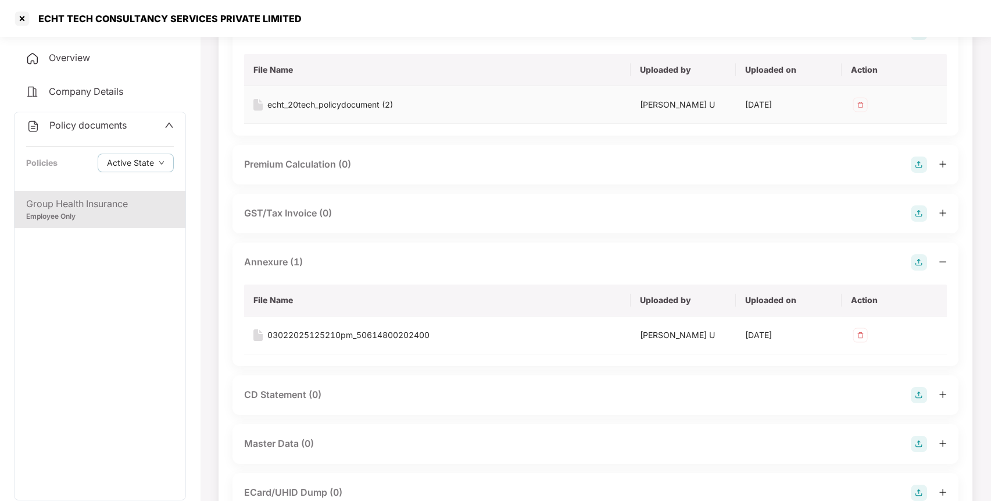
scroll to position [0, 0]
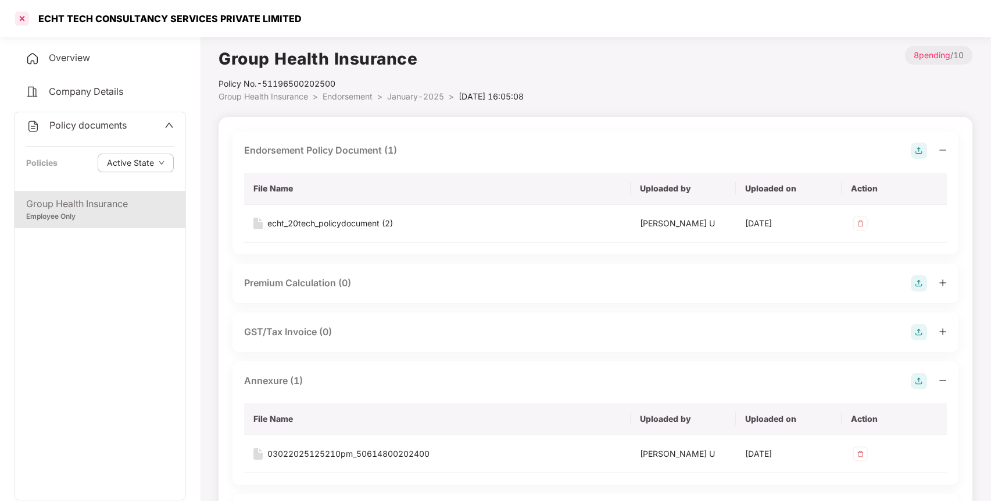
click at [28, 21] on div at bounding box center [22, 18] width 19 height 19
